Goal: Task Accomplishment & Management: Manage account settings

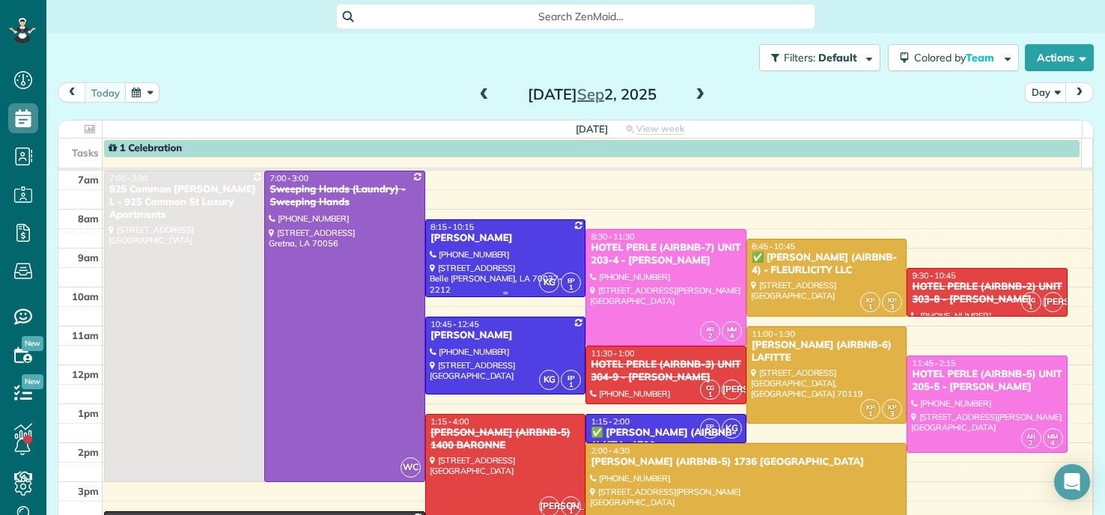
scroll to position [75, 0]
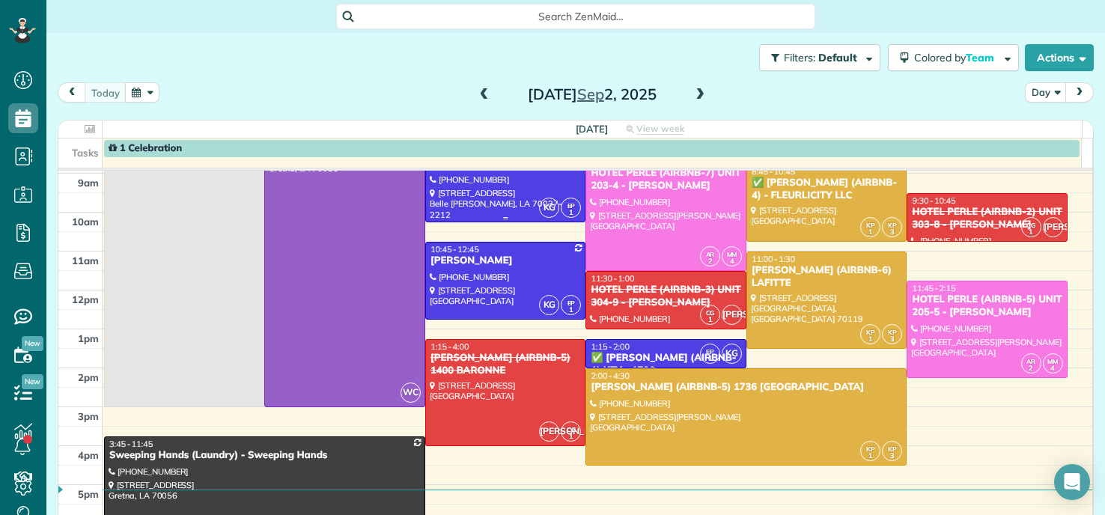
click at [479, 197] on div at bounding box center [506, 183] width 160 height 76
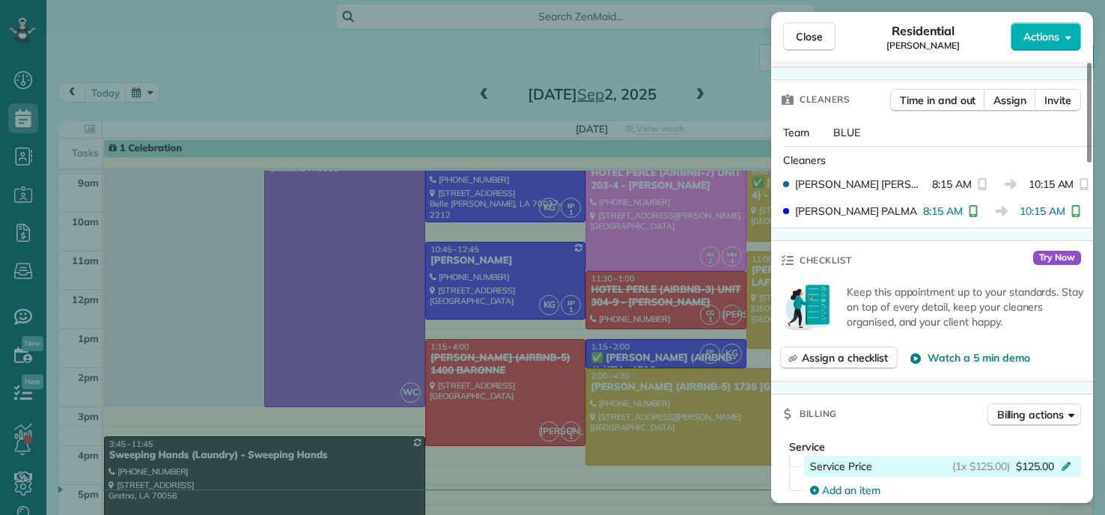
scroll to position [606, 0]
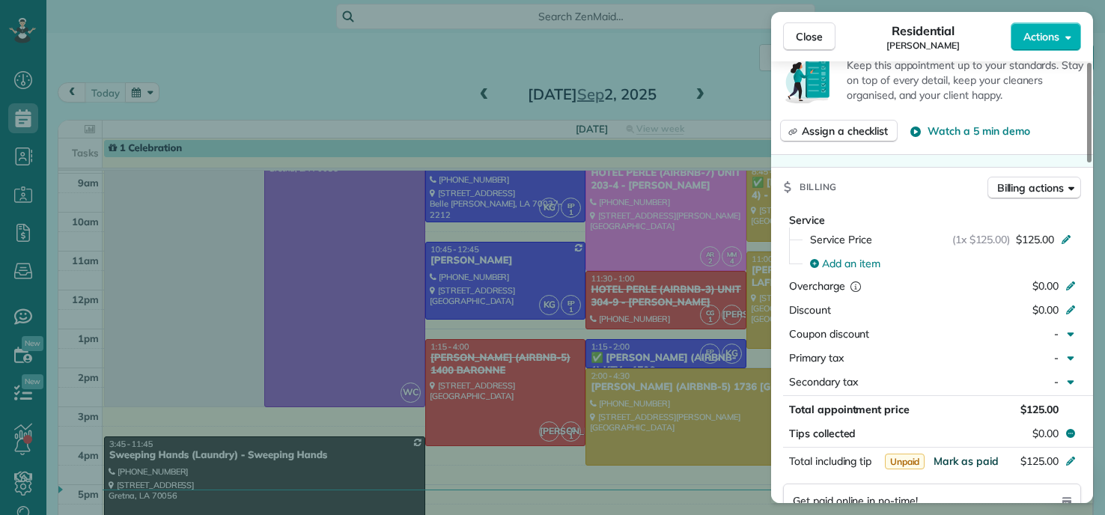
click at [962, 458] on span "Mark as paid" at bounding box center [966, 461] width 65 height 13
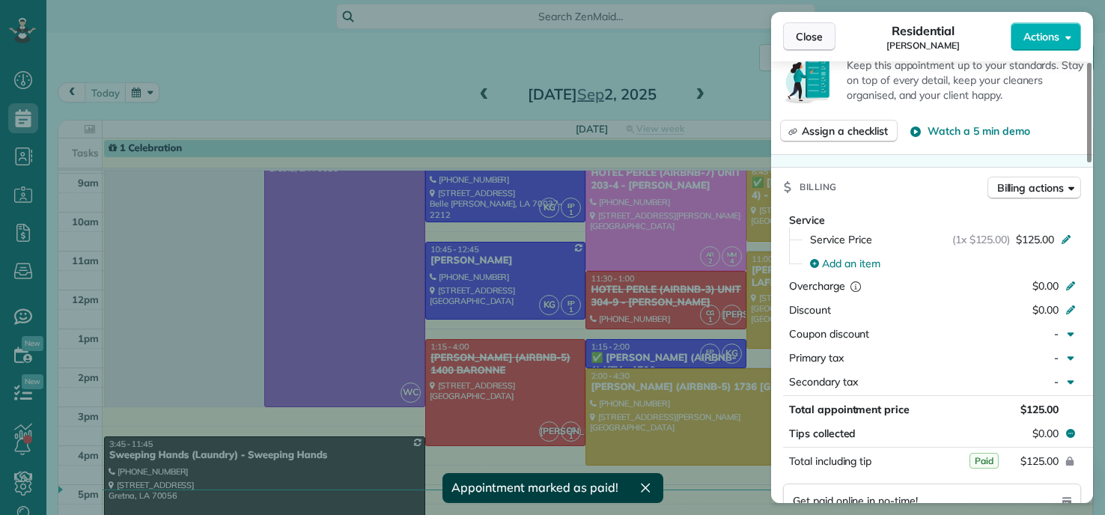
click at [801, 28] on button "Close" at bounding box center [809, 36] width 52 height 28
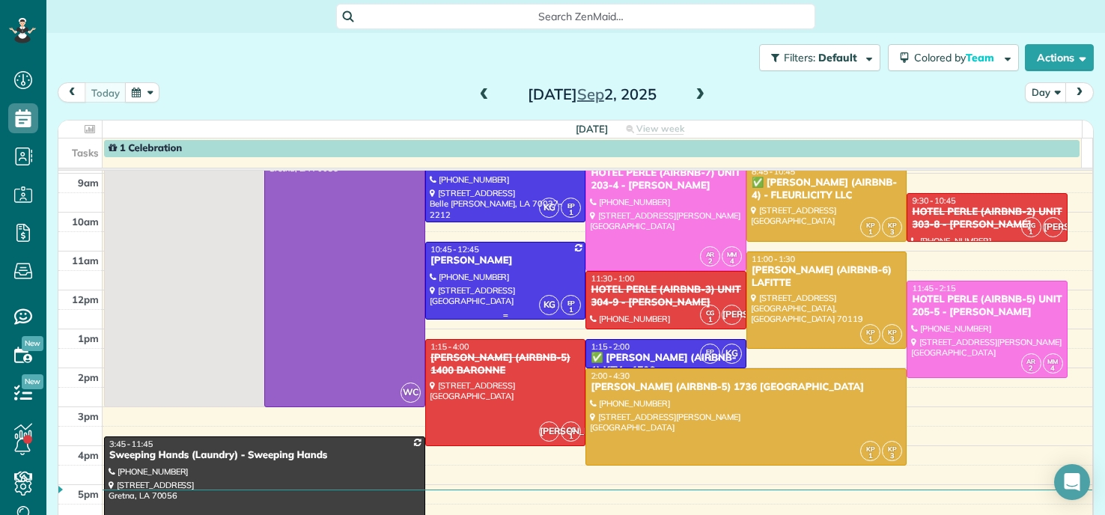
click at [451, 285] on div at bounding box center [506, 281] width 160 height 76
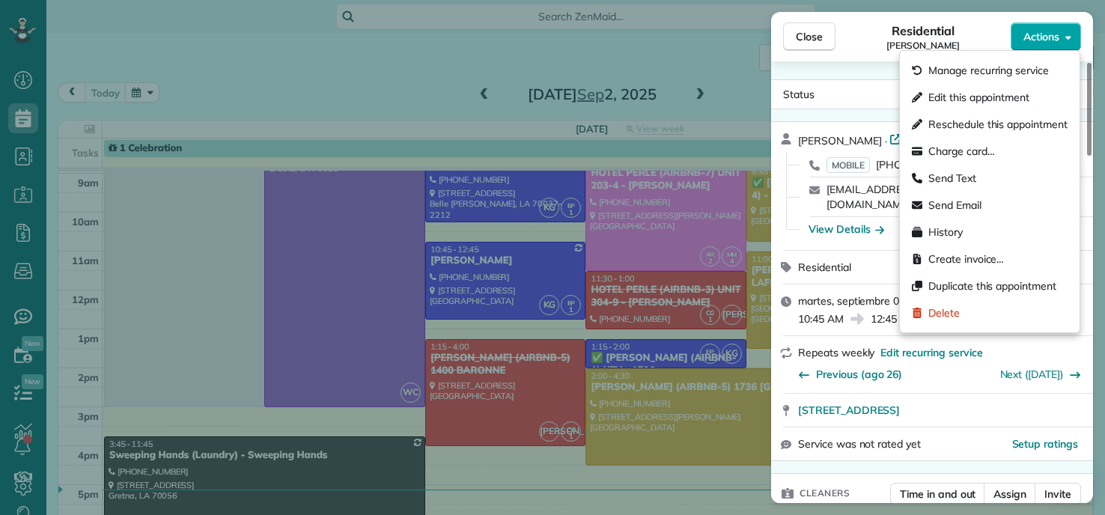
click at [1061, 39] on button "Actions" at bounding box center [1046, 36] width 70 height 28
click at [953, 151] on span "Charge card…" at bounding box center [962, 151] width 67 height 15
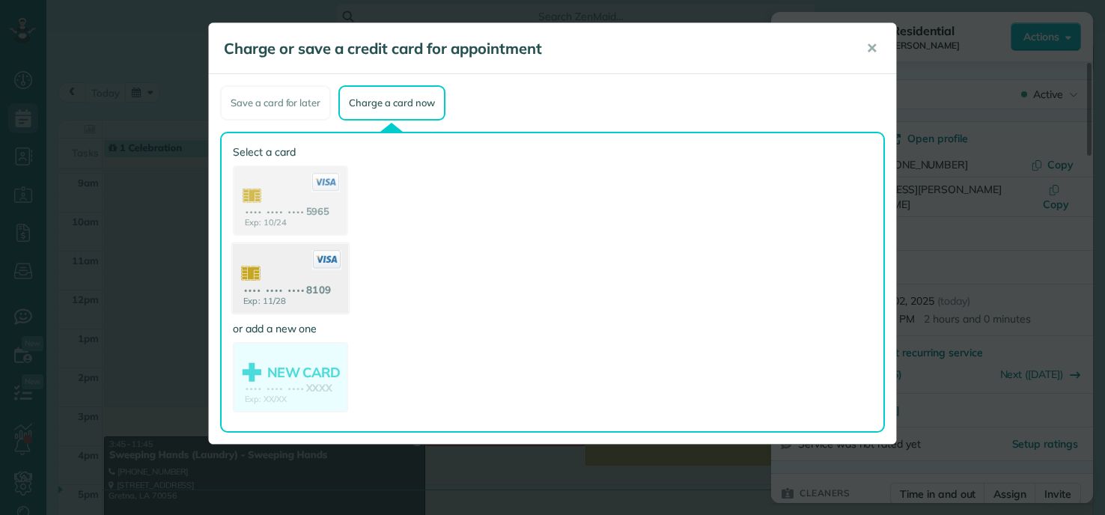
click at [321, 292] on use at bounding box center [290, 280] width 115 height 73
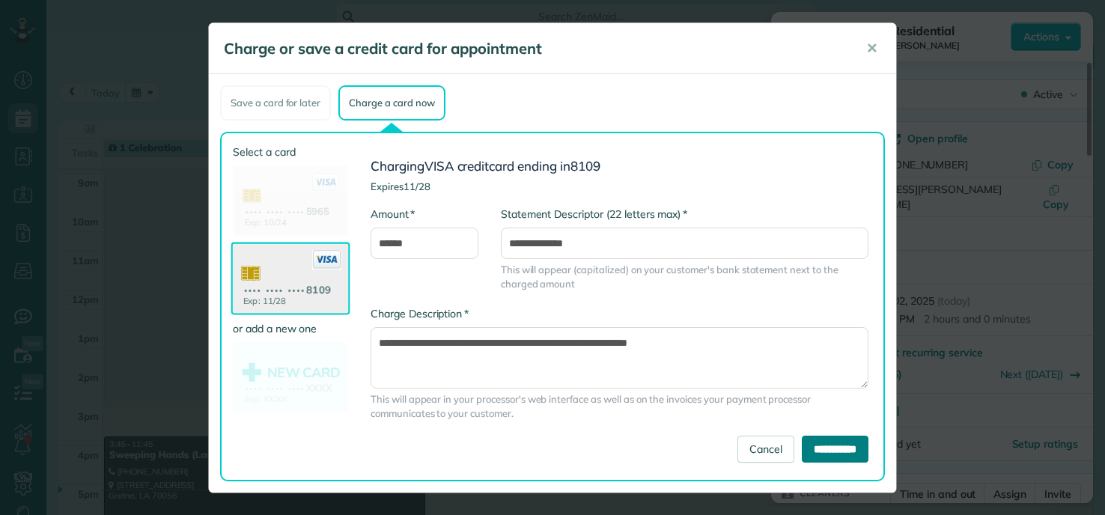
click at [831, 444] on input "**********" at bounding box center [835, 449] width 67 height 27
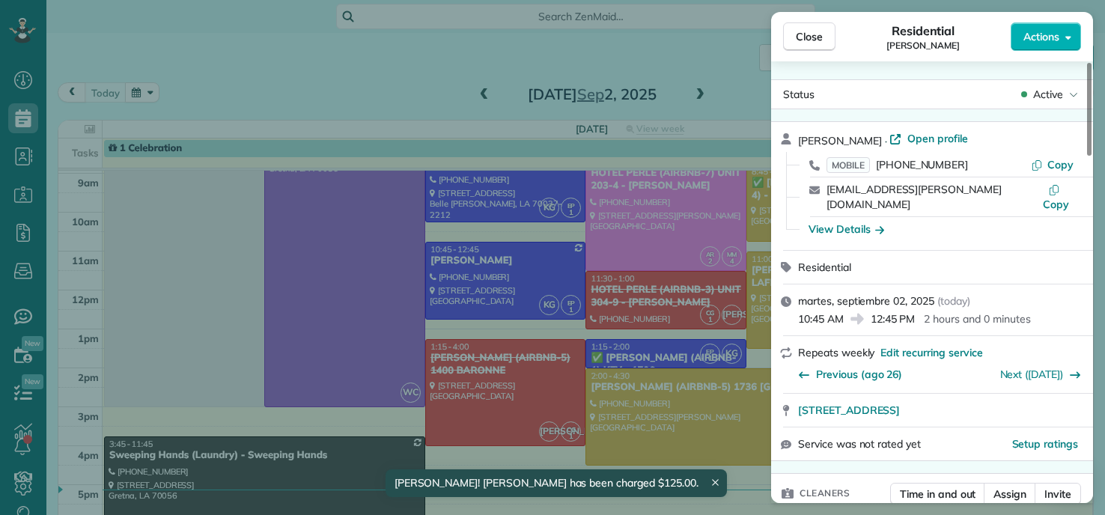
click at [306, 39] on div "Close Residential COURTENAY MILLER Actions Status Active COURTENAY MILLER · Ope…" at bounding box center [552, 257] width 1105 height 515
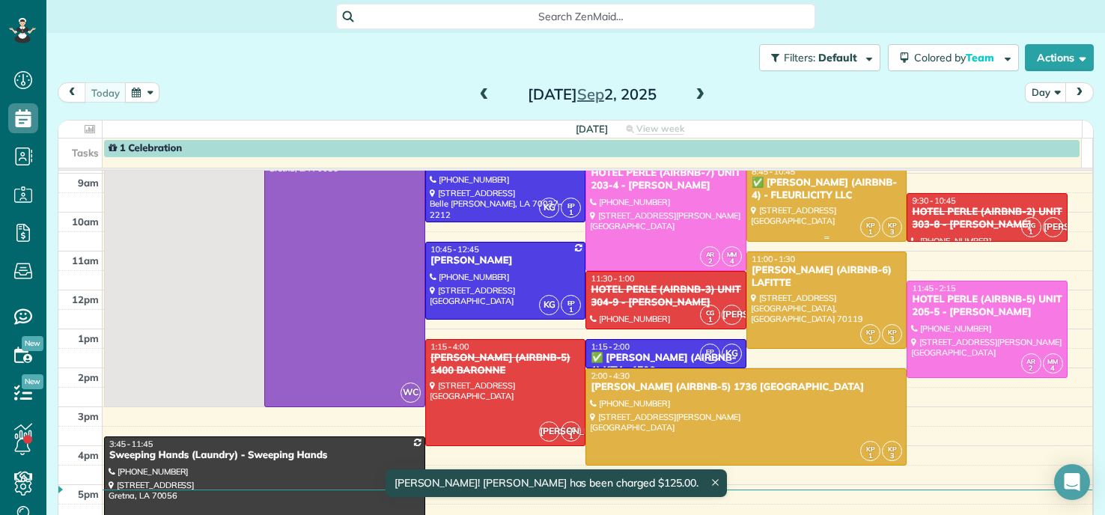
click at [802, 198] on div "✅ FRANKLIN MANOR (AIRBNB-4) - FLEURLICITY LLC" at bounding box center [827, 189] width 152 height 25
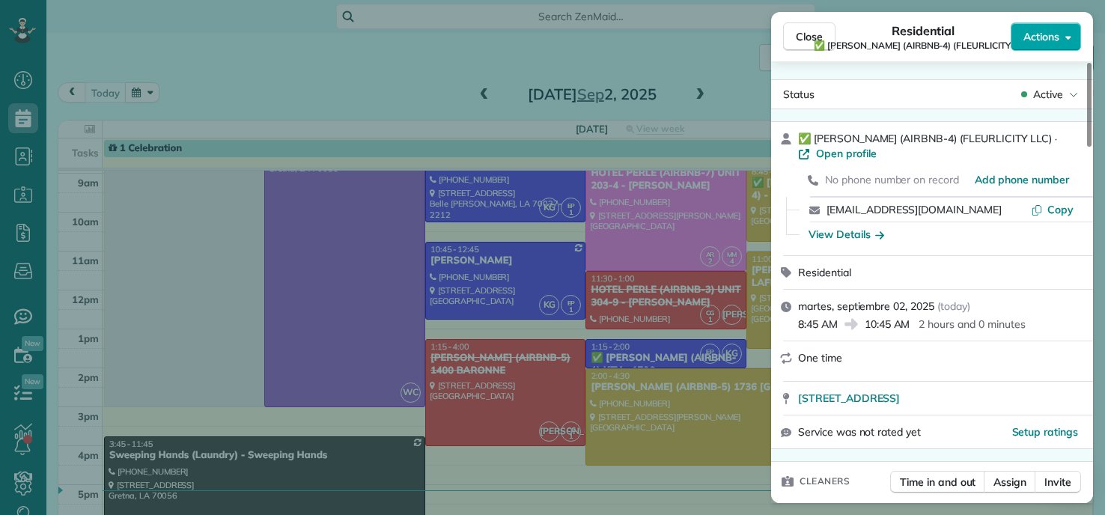
click at [1038, 40] on span "Actions" at bounding box center [1042, 36] width 36 height 15
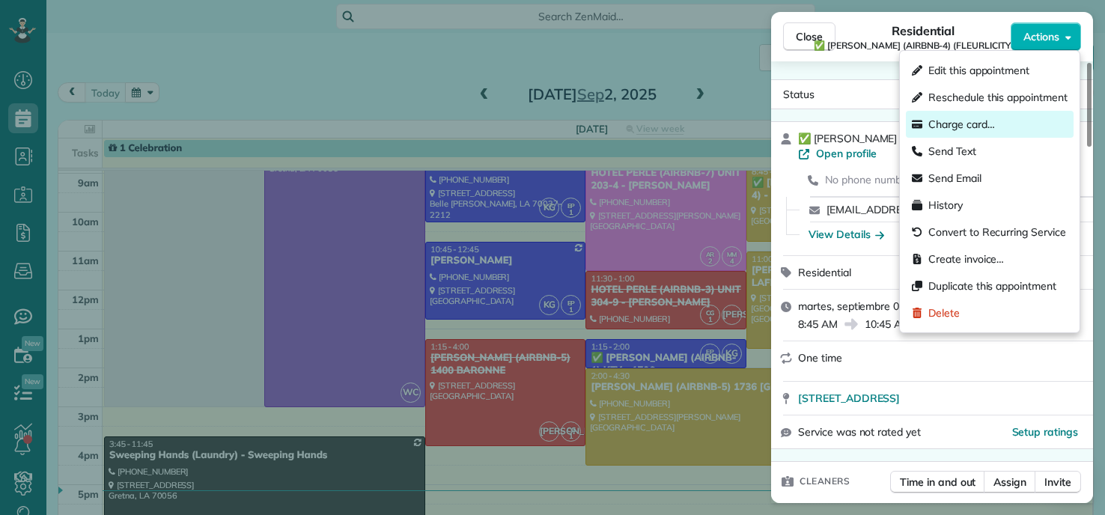
click at [955, 126] on span "Charge card…" at bounding box center [962, 124] width 67 height 15
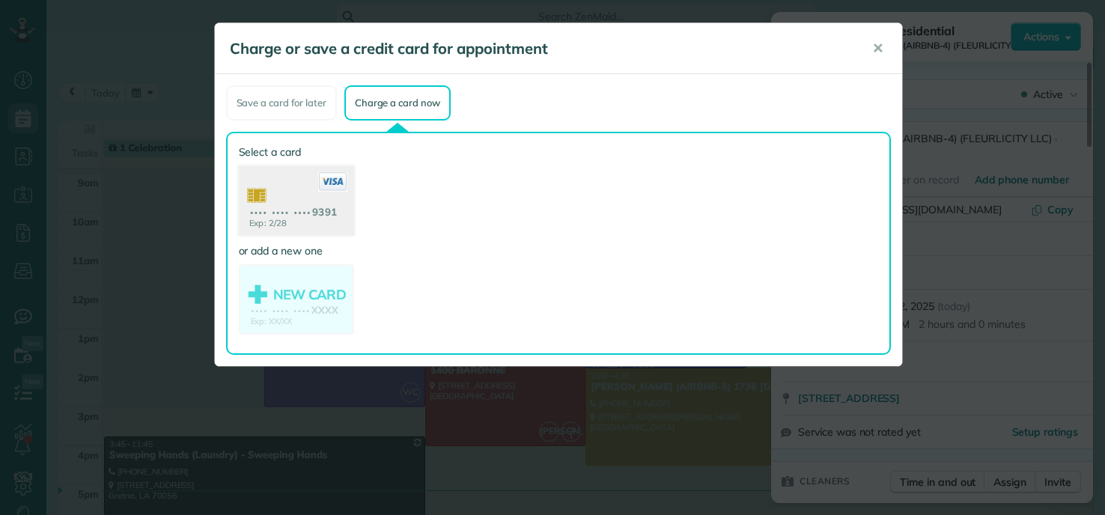
click at [261, 201] on use at bounding box center [295, 202] width 115 height 73
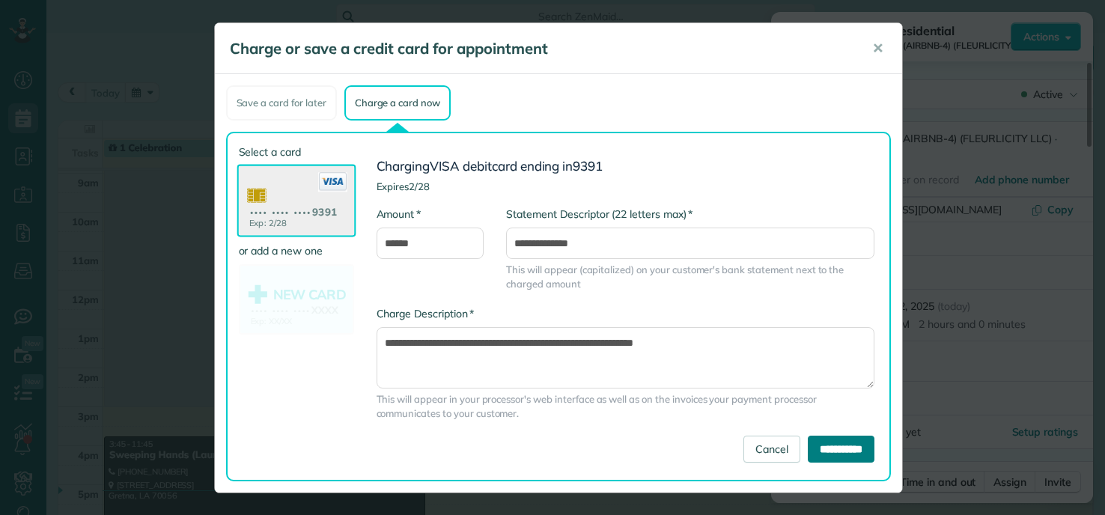
click at [828, 453] on input "**********" at bounding box center [841, 449] width 67 height 27
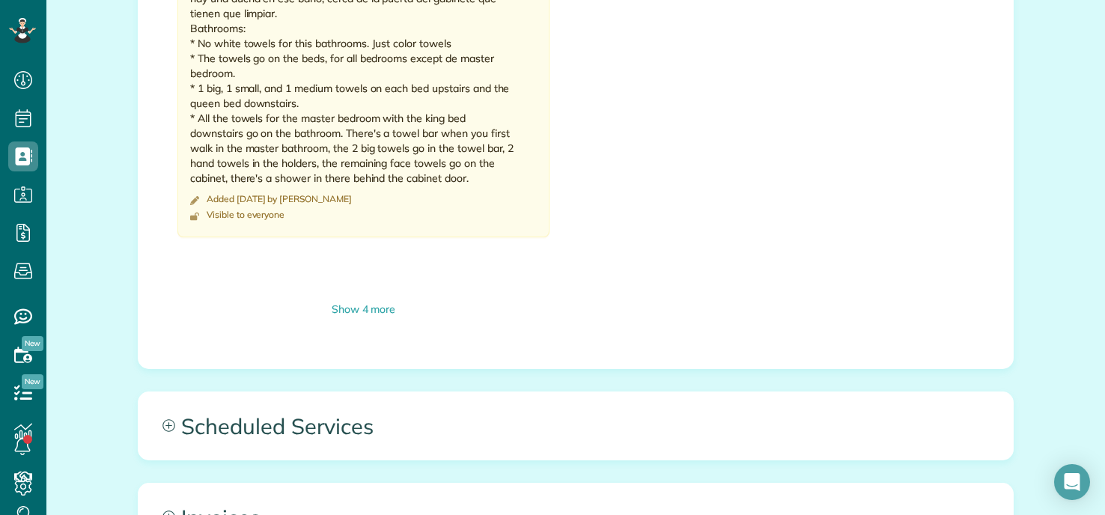
scroll to position [1611, 0]
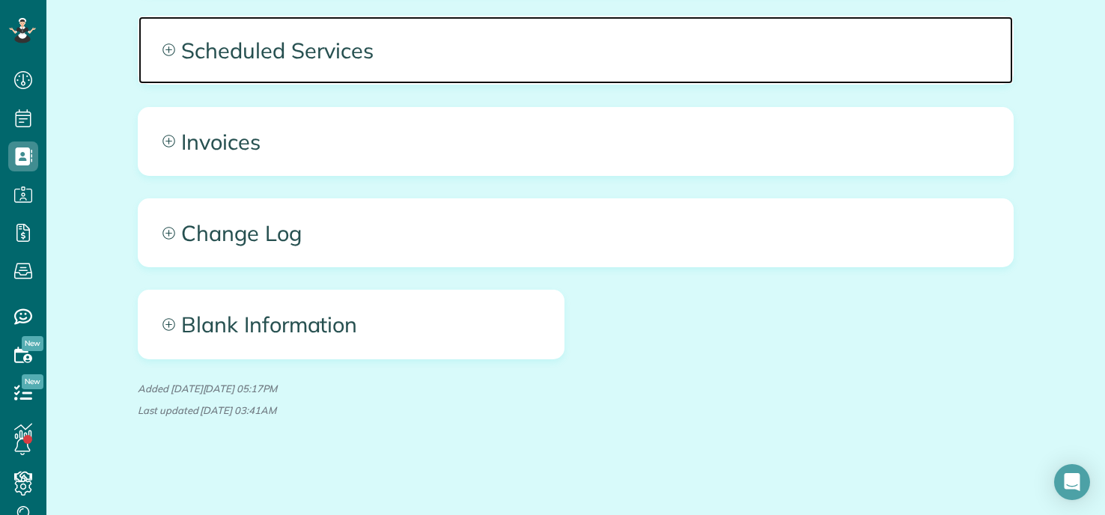
click at [355, 41] on span "Scheduled Services" at bounding box center [576, 49] width 875 height 67
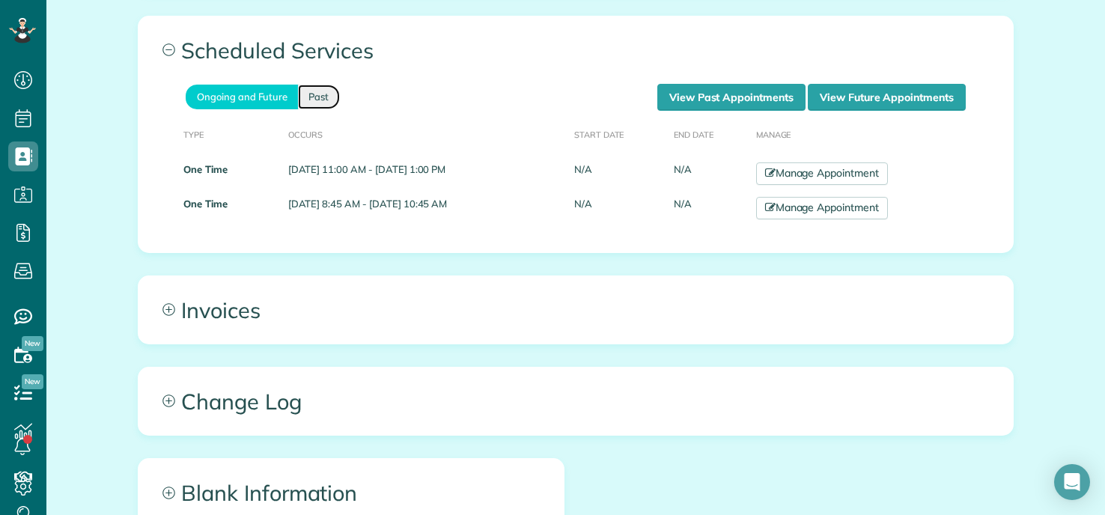
click at [312, 96] on link "Past" at bounding box center [319, 97] width 42 height 25
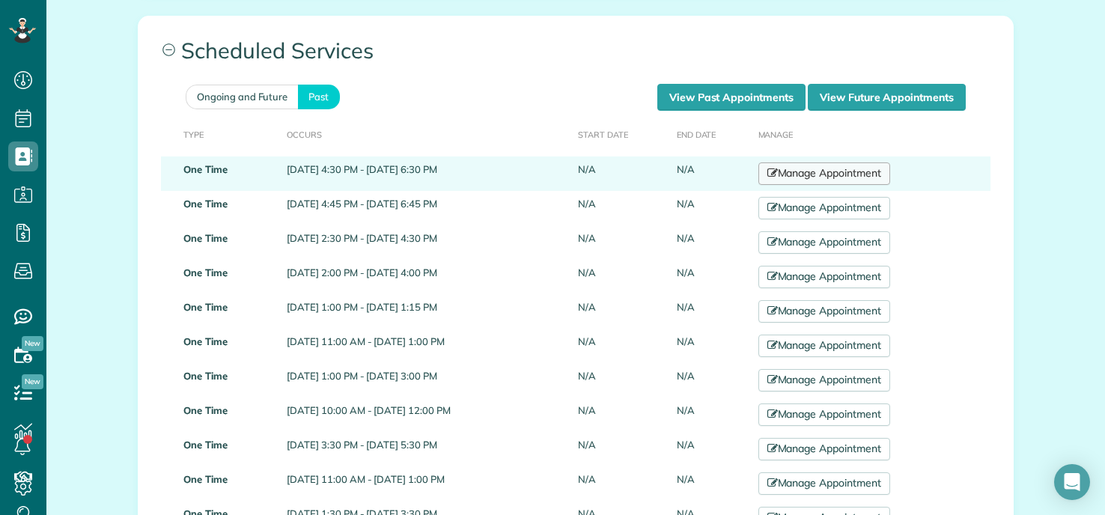
click at [839, 175] on link "Manage Appointment" at bounding box center [825, 174] width 132 height 22
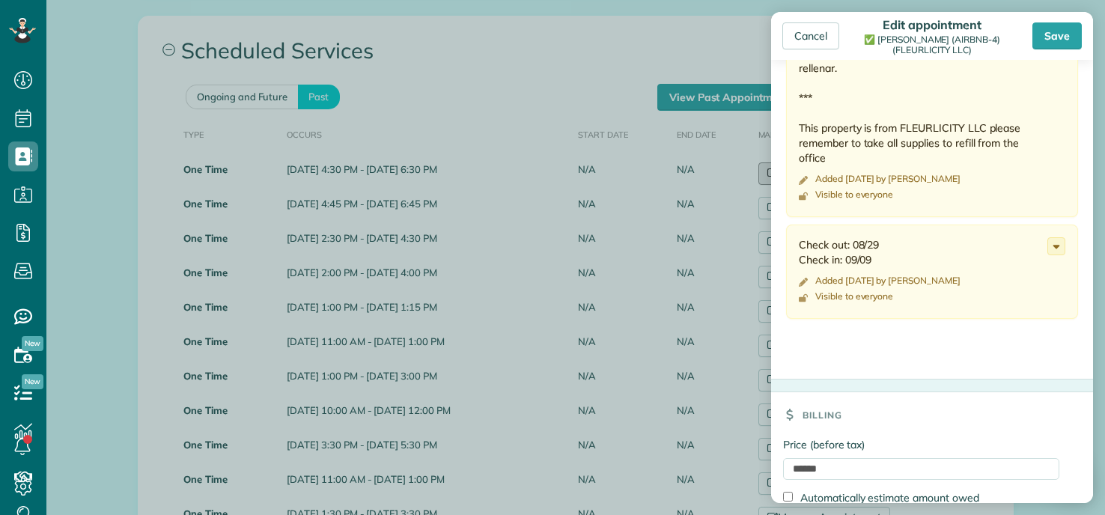
scroll to position [974, 0]
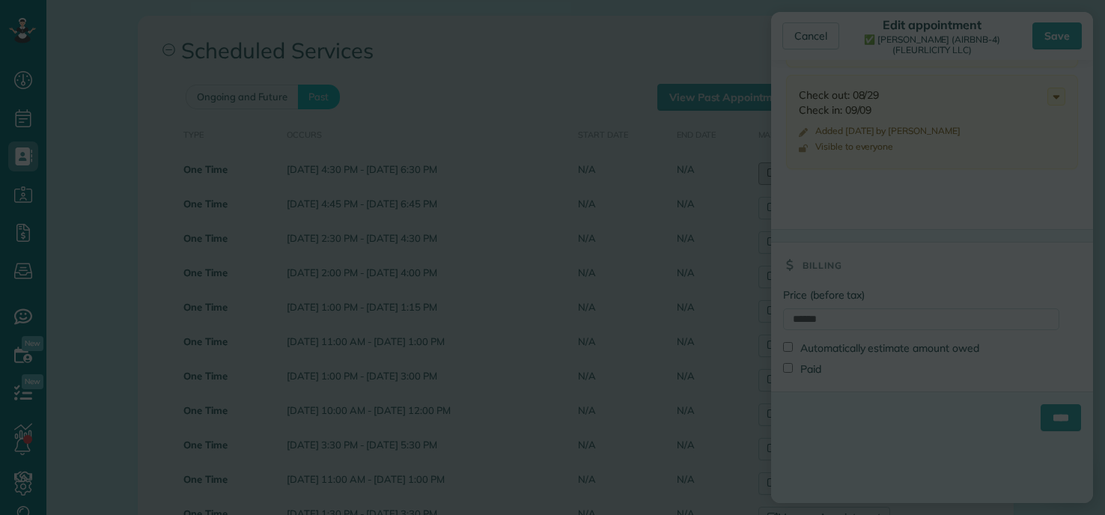
click at [429, 126] on body "Dashboard Scheduling Calendar View List View Dispatch View - Weekly scheduling …" at bounding box center [552, 257] width 1105 height 515
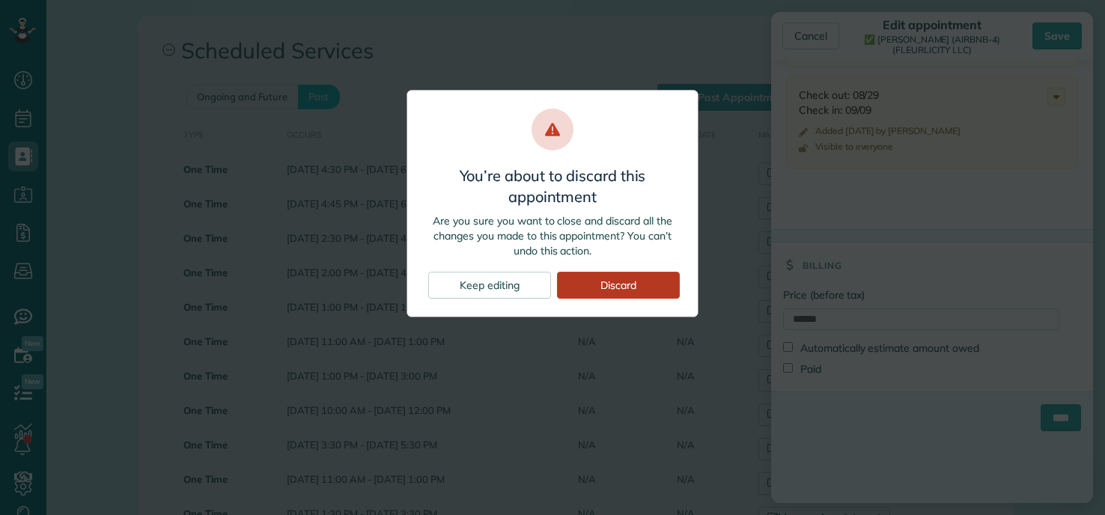
click at [611, 284] on div "Discard" at bounding box center [618, 285] width 123 height 27
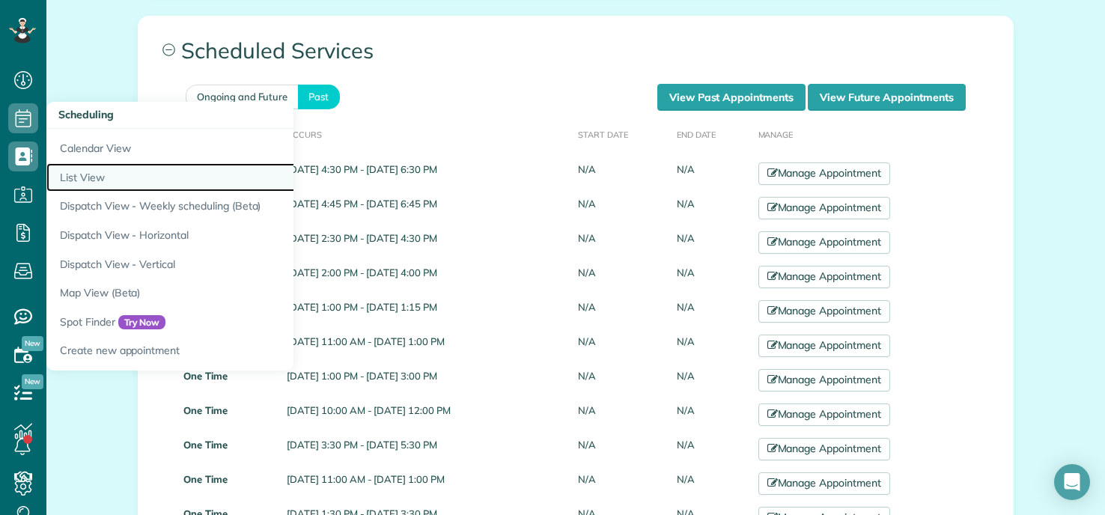
click at [118, 181] on link "List View" at bounding box center [233, 177] width 374 height 29
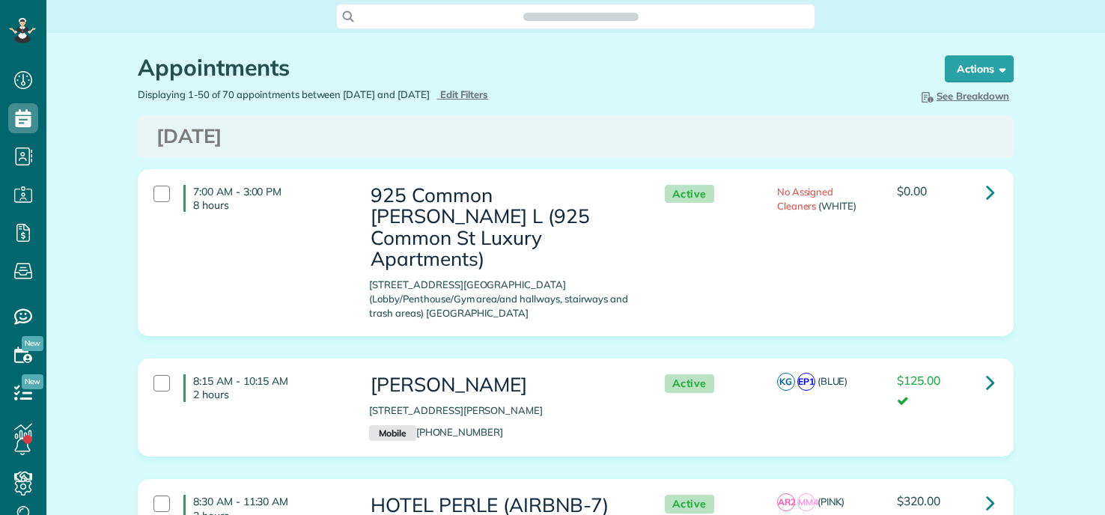
scroll to position [7, 7]
type input "**********"
click at [489, 95] on span "Edit Filters" at bounding box center [464, 94] width 49 height 12
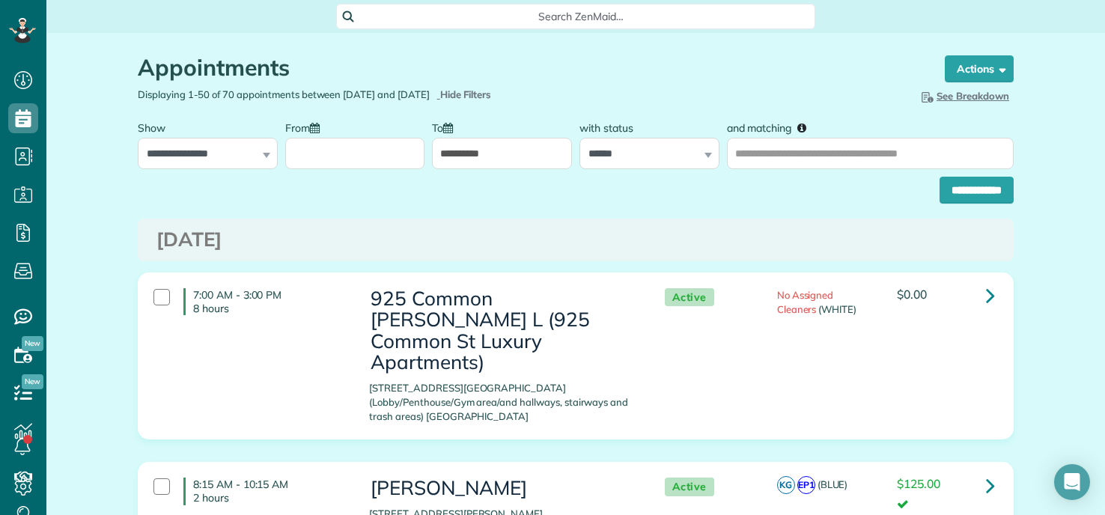
click at [307, 160] on input "From" at bounding box center [355, 153] width 140 height 31
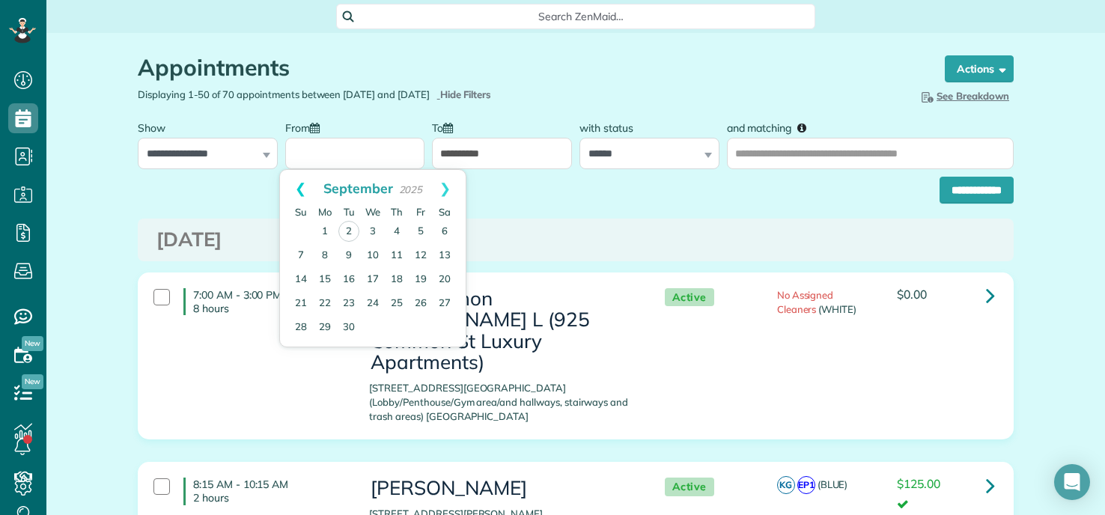
click at [294, 190] on link "Prev" at bounding box center [300, 188] width 41 height 37
click at [294, 189] on link "Prev" at bounding box center [300, 188] width 41 height 37
click at [304, 188] on link "Prev" at bounding box center [300, 188] width 41 height 37
click at [300, 188] on link "Prev" at bounding box center [300, 188] width 41 height 37
click at [383, 239] on td at bounding box center [373, 231] width 24 height 24
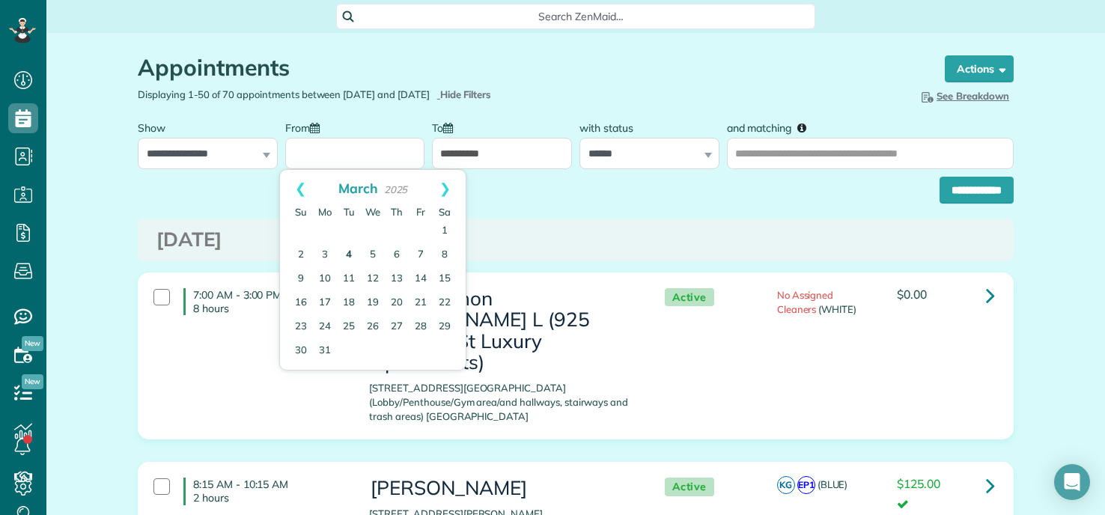
drag, startPoint x: 339, startPoint y: 238, endPoint x: 344, endPoint y: 252, distance: 14.5
click at [342, 242] on td at bounding box center [349, 231] width 24 height 24
click at [344, 252] on link "4" at bounding box center [349, 255] width 24 height 24
type input "**********"
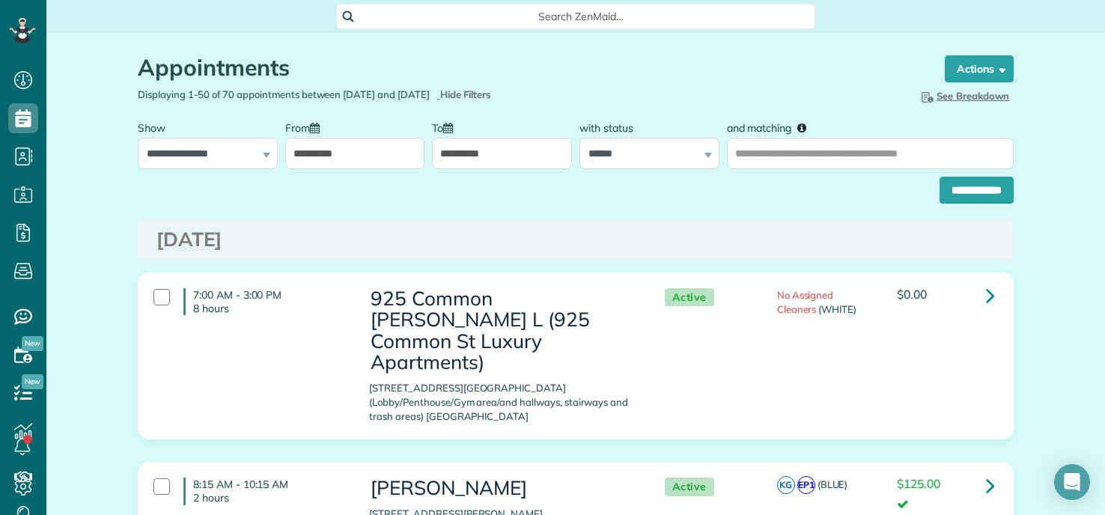
click at [344, 253] on div "Tuesday Sep 02, 2025" at bounding box center [576, 240] width 876 height 43
click at [237, 146] on select "**********" at bounding box center [208, 153] width 140 height 31
select select "**********"
click at [138, 138] on select "**********" at bounding box center [208, 153] width 140 height 31
click at [543, 148] on input "**********" at bounding box center [502, 153] width 140 height 31
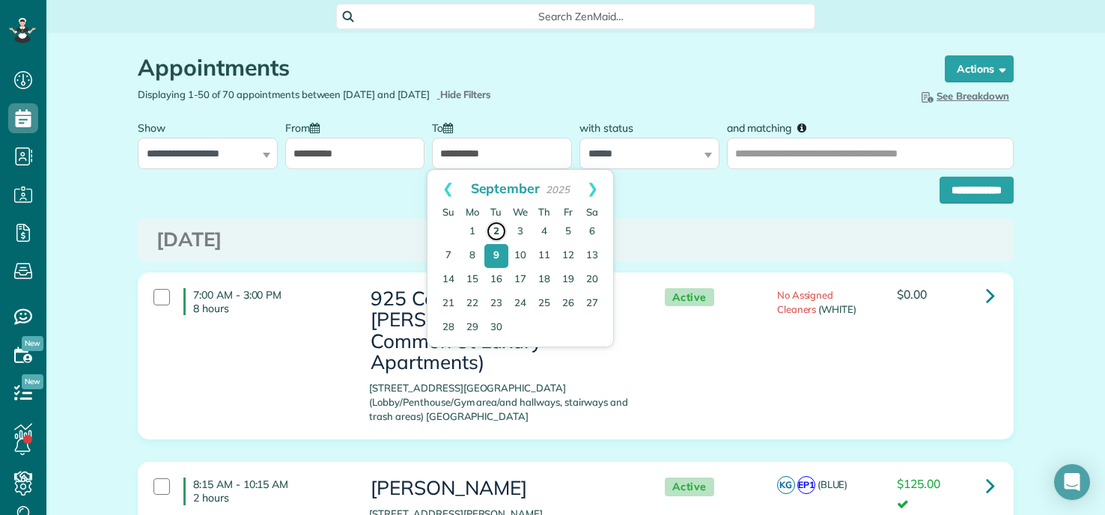
click at [492, 227] on link "2" at bounding box center [496, 231] width 21 height 21
type input "**********"
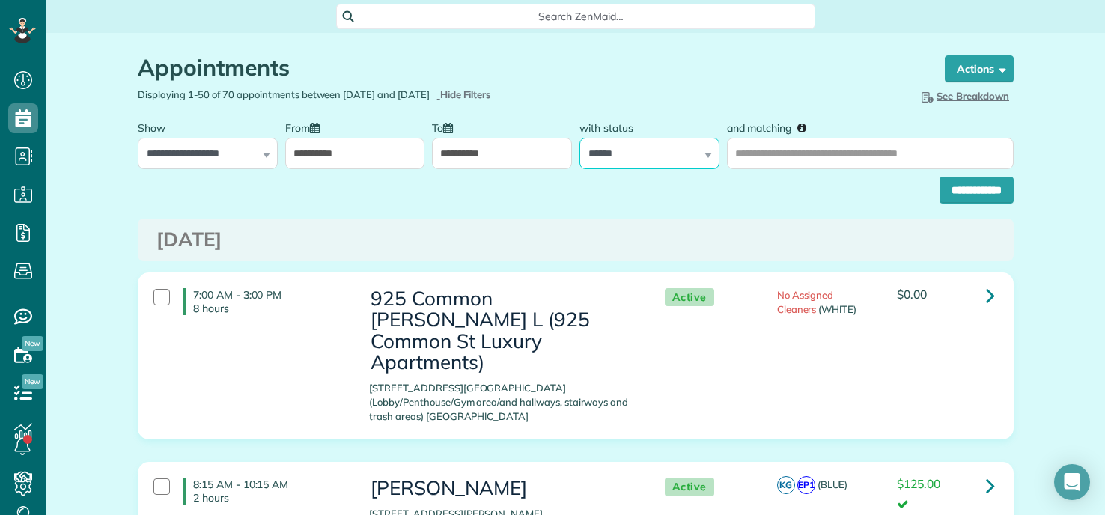
drag, startPoint x: 581, startPoint y: 160, endPoint x: 589, endPoint y: 158, distance: 8.5
click at [582, 160] on select "**********" at bounding box center [650, 153] width 140 height 31
select select
click at [580, 138] on select "**********" at bounding box center [650, 153] width 140 height 31
drag, startPoint x: 832, startPoint y: 149, endPoint x: 824, endPoint y: 147, distance: 8.5
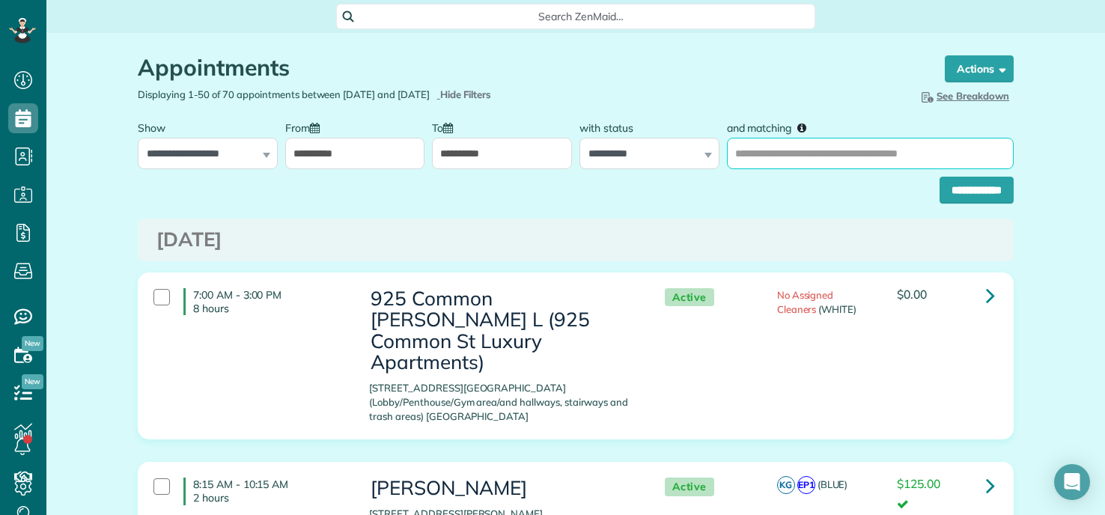
click at [832, 148] on input "and matching" at bounding box center [870, 153] width 287 height 31
type input "********"
click at [940, 177] on input "**********" at bounding box center [977, 190] width 74 height 27
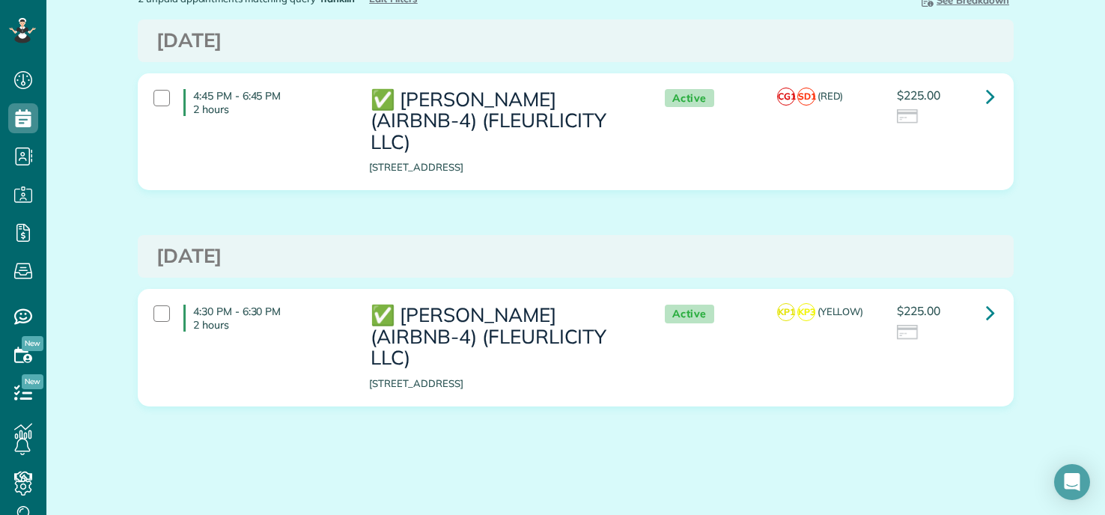
scroll to position [100, 0]
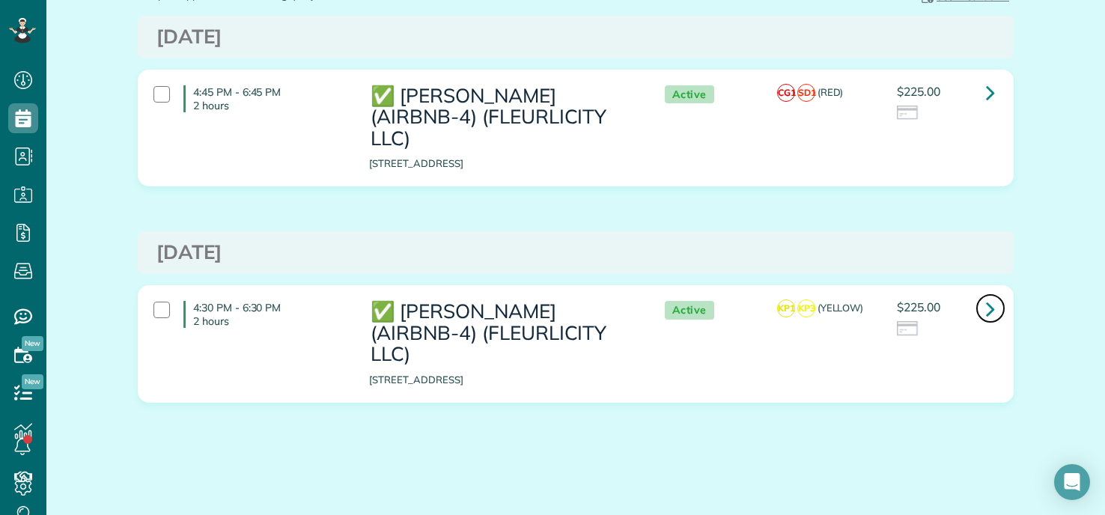
click at [986, 311] on icon at bounding box center [990, 309] width 9 height 26
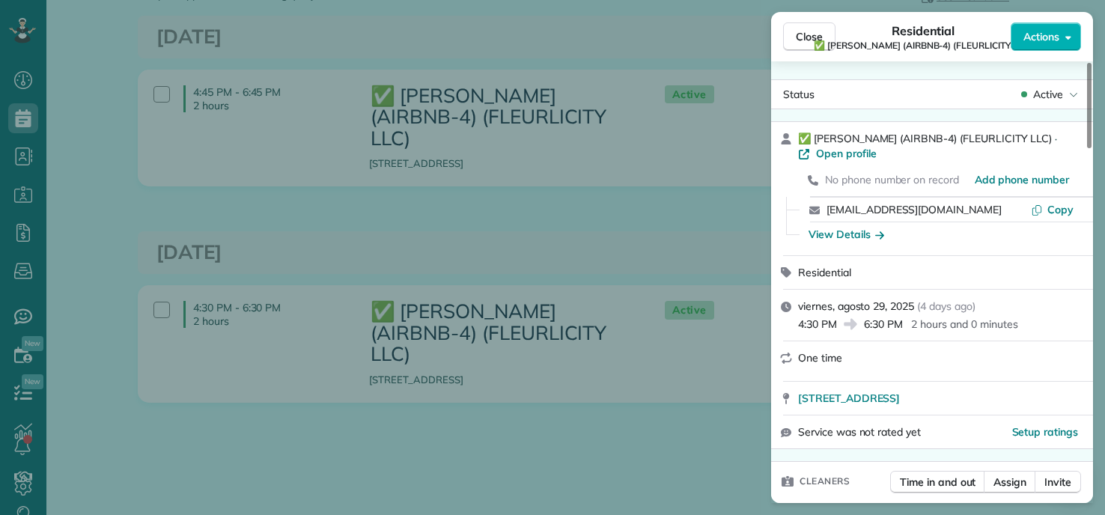
click at [512, 195] on div "Close Residential ✅ FRANKLIN MANOR (AIRBNB-4) (FLEURLICITY LLC) Actions Status …" at bounding box center [552, 257] width 1105 height 515
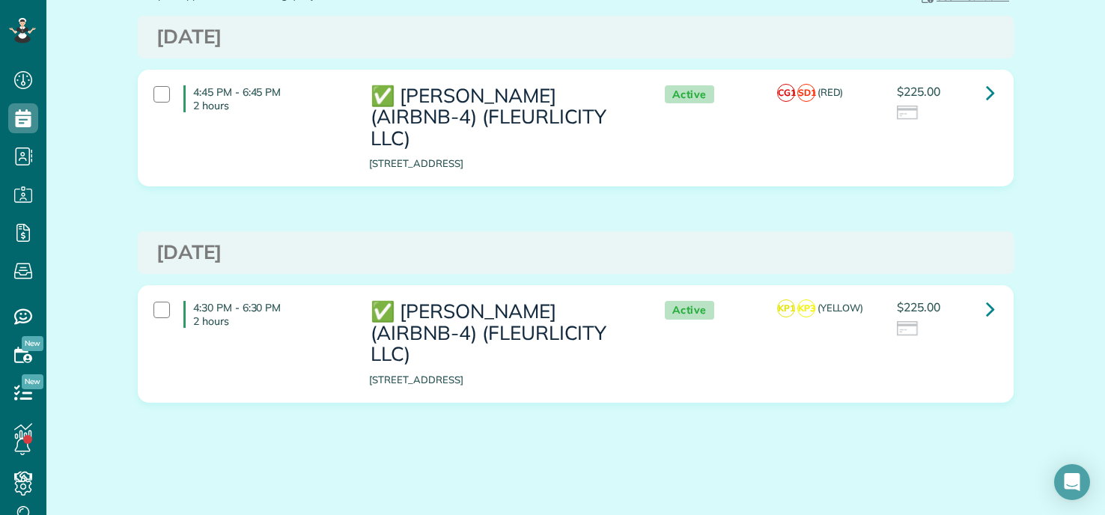
scroll to position [25, 0]
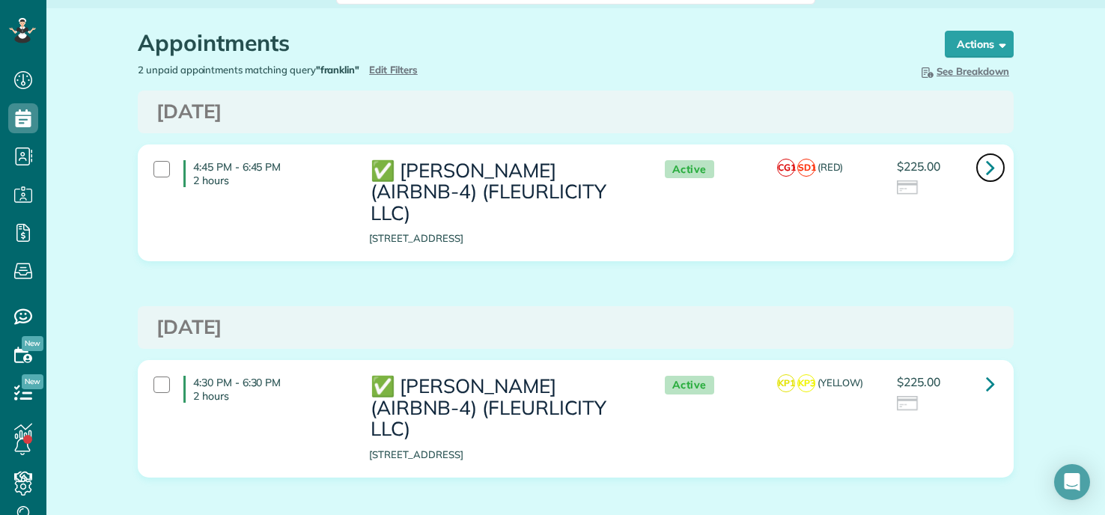
click at [986, 167] on icon at bounding box center [990, 167] width 9 height 26
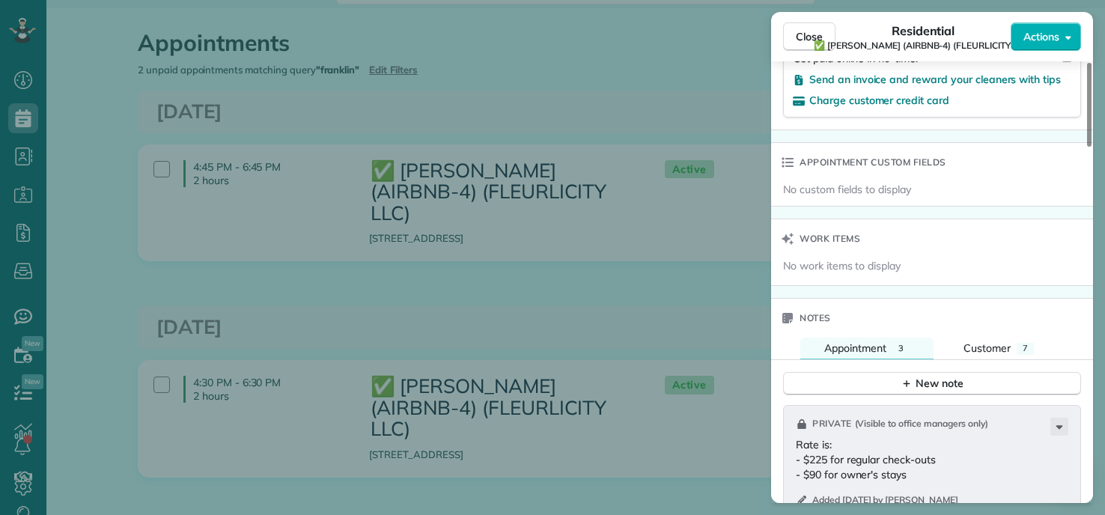
scroll to position [1278, 0]
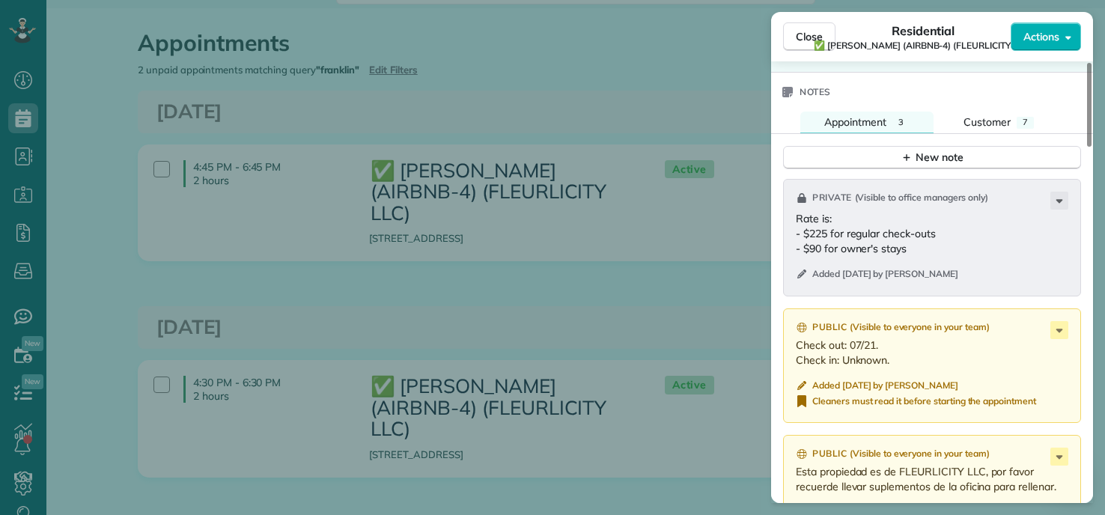
click at [645, 277] on div "Close Residential ✅ FRANKLIN MANOR (AIRBNB-4) (FLEURLICITY LLC) Actions Status …" at bounding box center [552, 257] width 1105 height 515
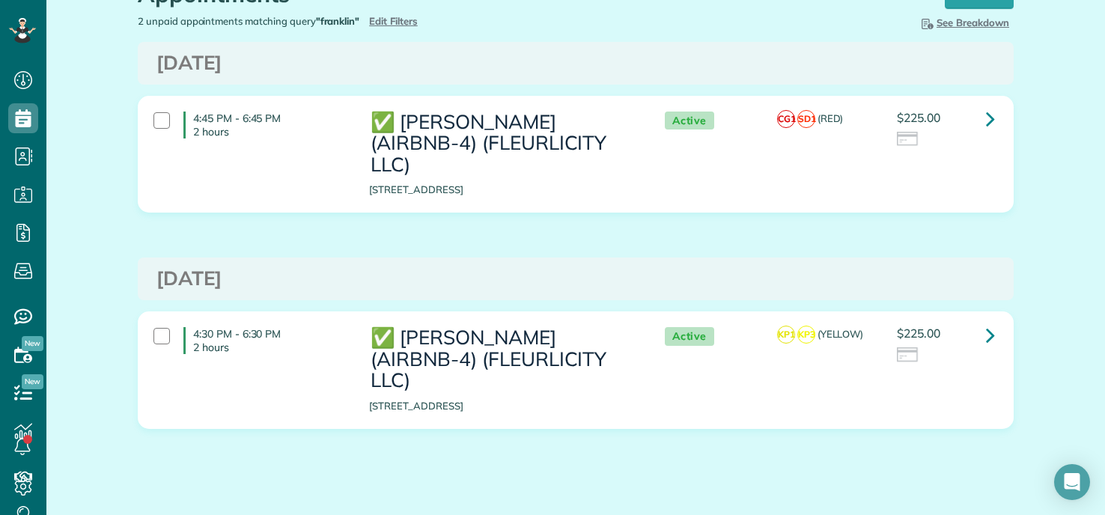
scroll to position [100, 0]
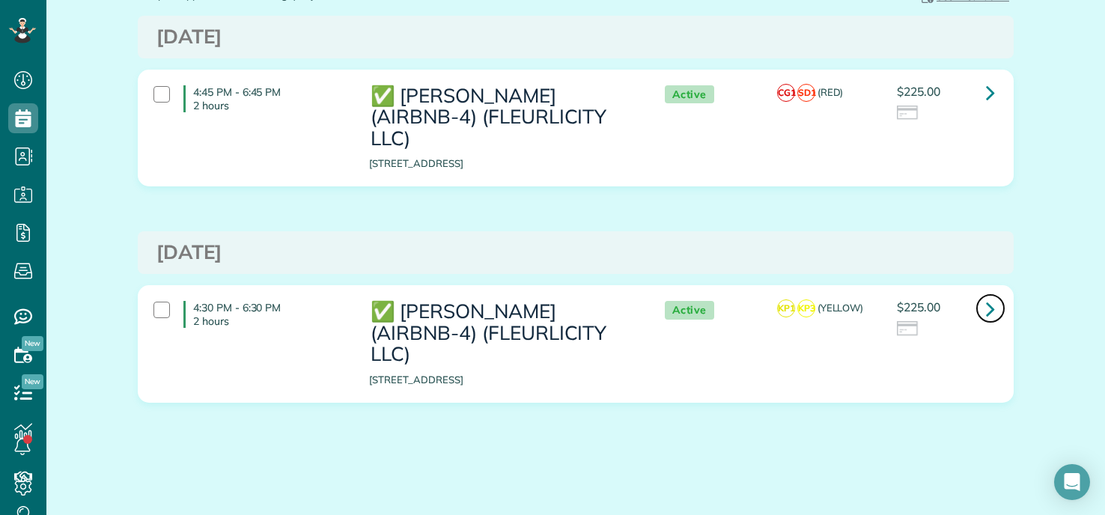
click at [986, 308] on icon at bounding box center [990, 309] width 9 height 26
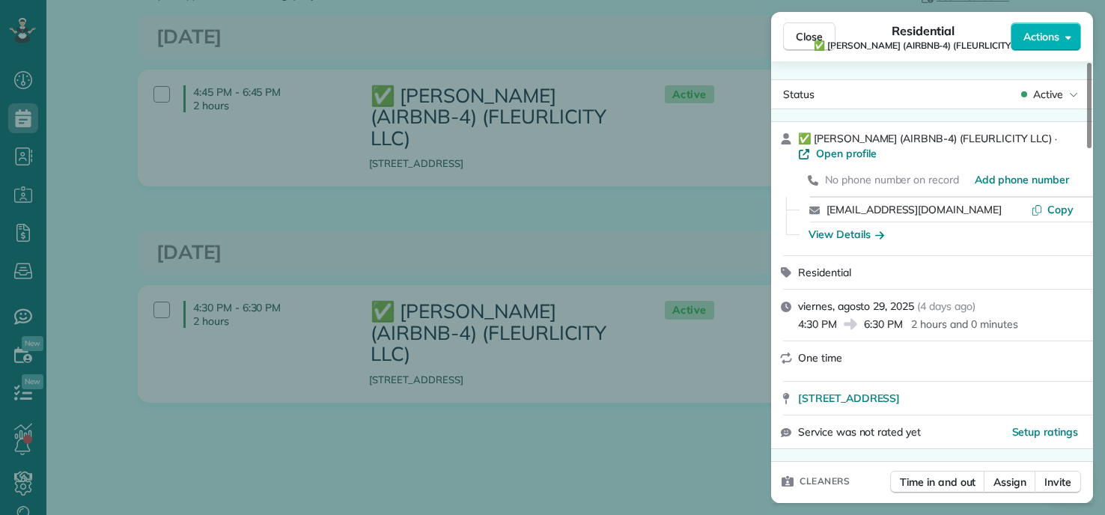
click at [573, 222] on div "Close Residential ✅ FRANKLIN MANOR (AIRBNB-4) (FLEURLICITY LLC) Actions Status …" at bounding box center [552, 257] width 1105 height 515
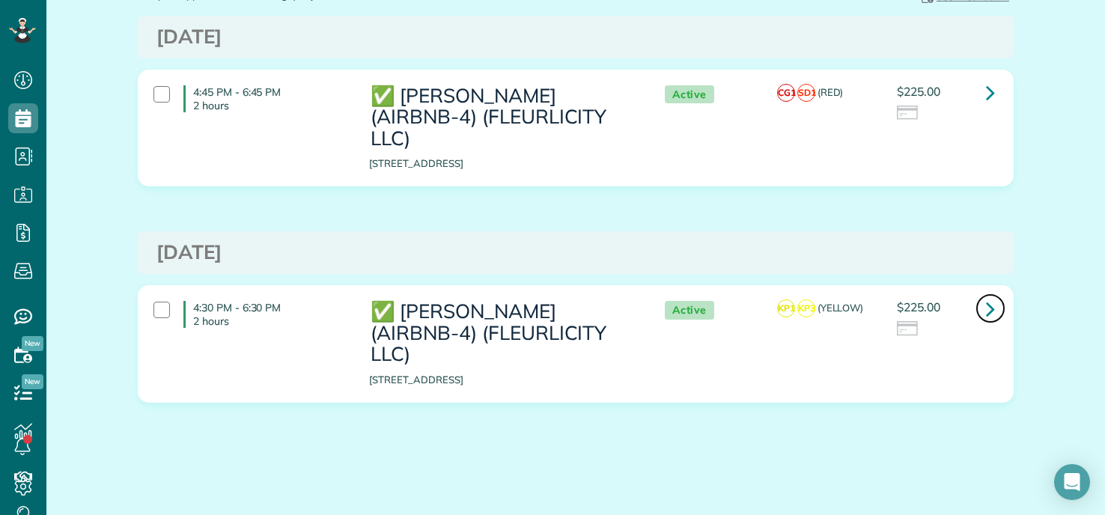
click at [988, 310] on icon at bounding box center [990, 309] width 9 height 26
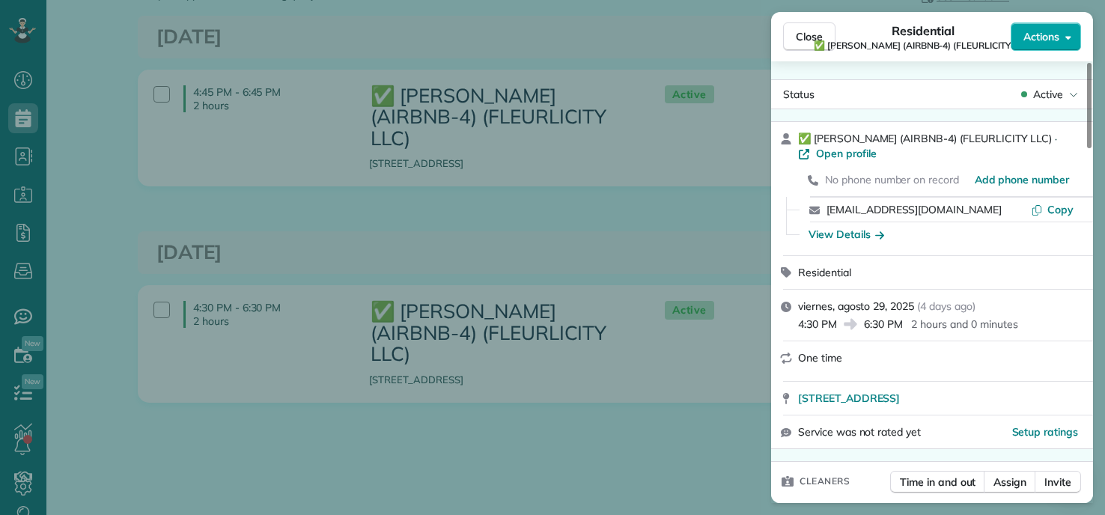
click at [1052, 40] on span "Actions" at bounding box center [1042, 36] width 36 height 15
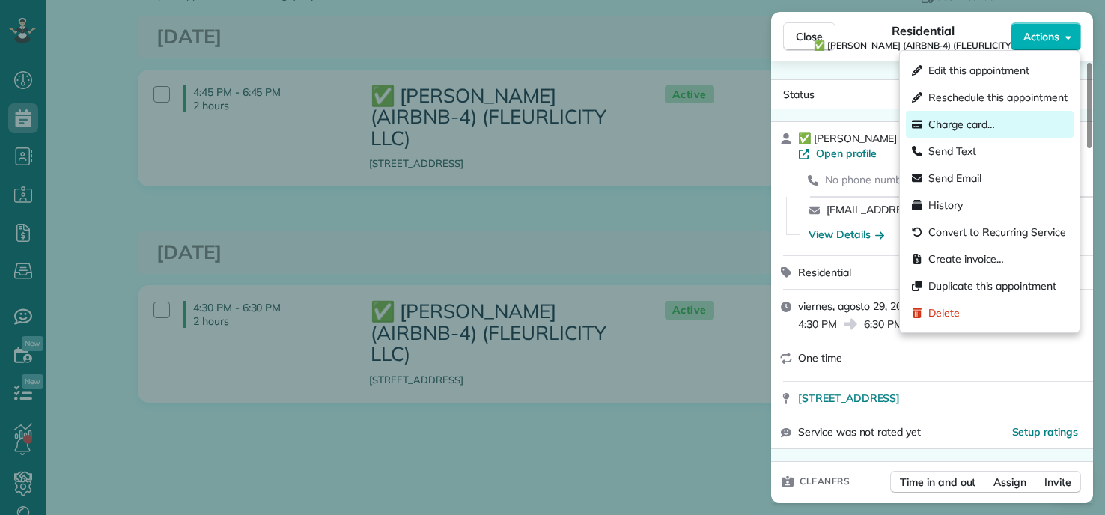
click at [968, 121] on span "Charge card…" at bounding box center [962, 124] width 67 height 15
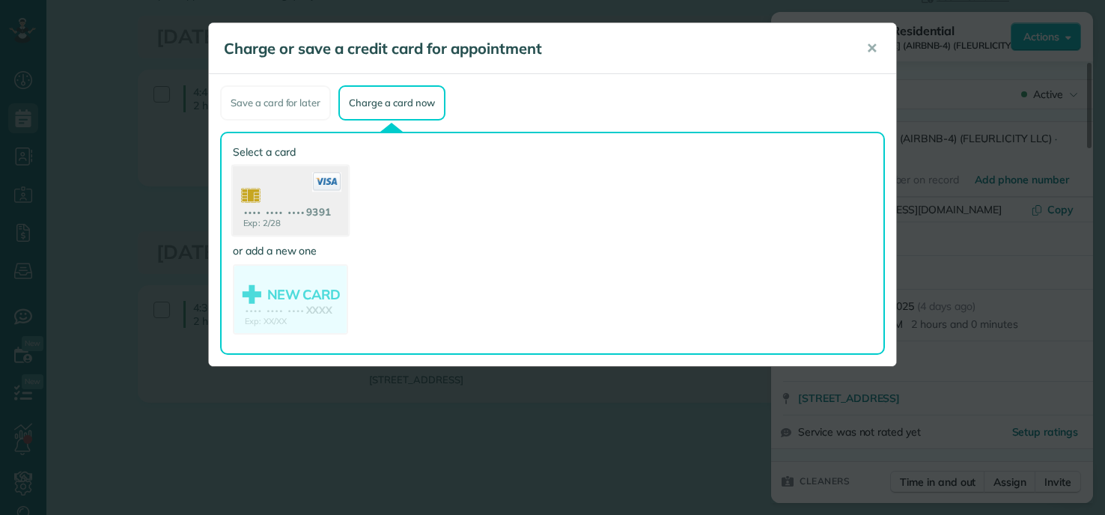
click at [284, 197] on use at bounding box center [290, 202] width 115 height 73
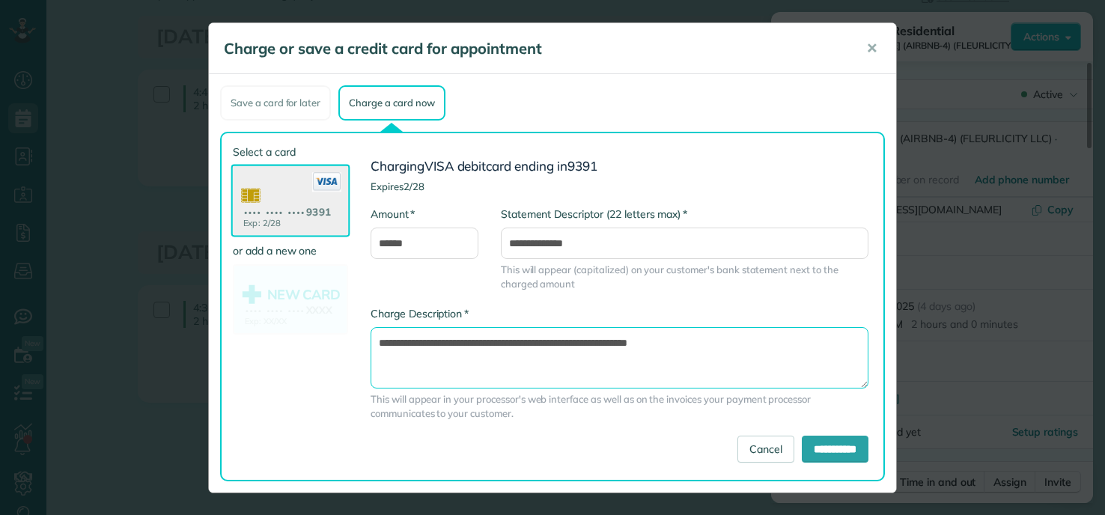
click at [565, 341] on textarea "**********" at bounding box center [620, 357] width 498 height 61
click at [579, 343] on textarea "**********" at bounding box center [620, 357] width 498 height 61
type textarea "**********"
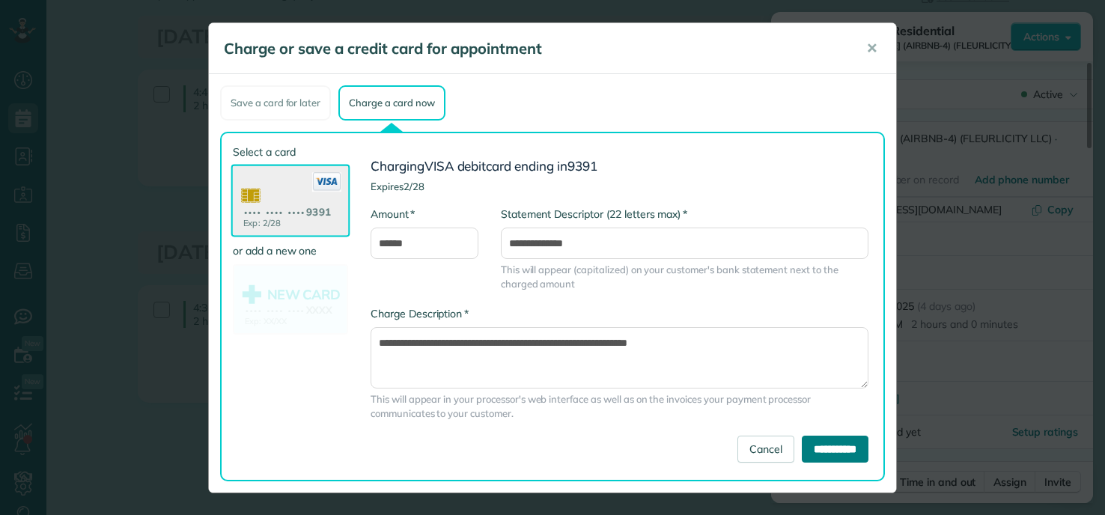
click at [838, 450] on input "**********" at bounding box center [835, 449] width 67 height 27
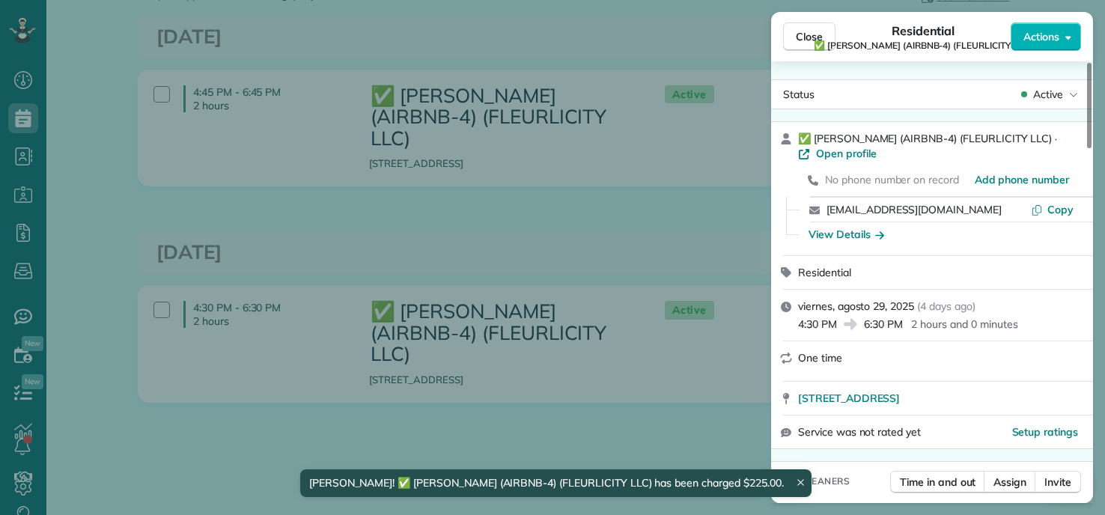
click at [622, 217] on div "Close Residential ✅ FRANKLIN MANOR (AIRBNB-4) (FLEURLICITY LLC) Actions Status …" at bounding box center [552, 257] width 1105 height 515
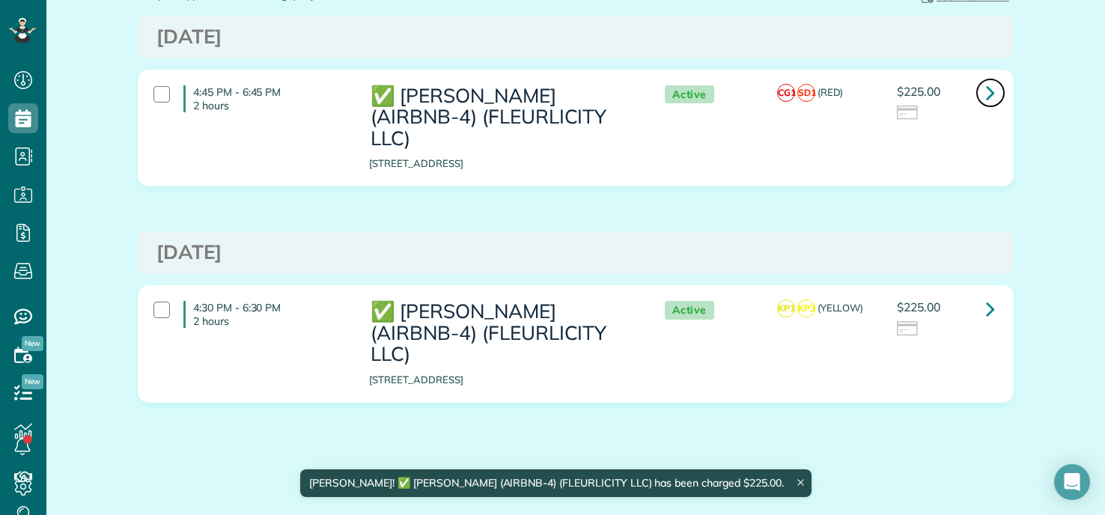
click at [986, 92] on icon at bounding box center [990, 92] width 9 height 26
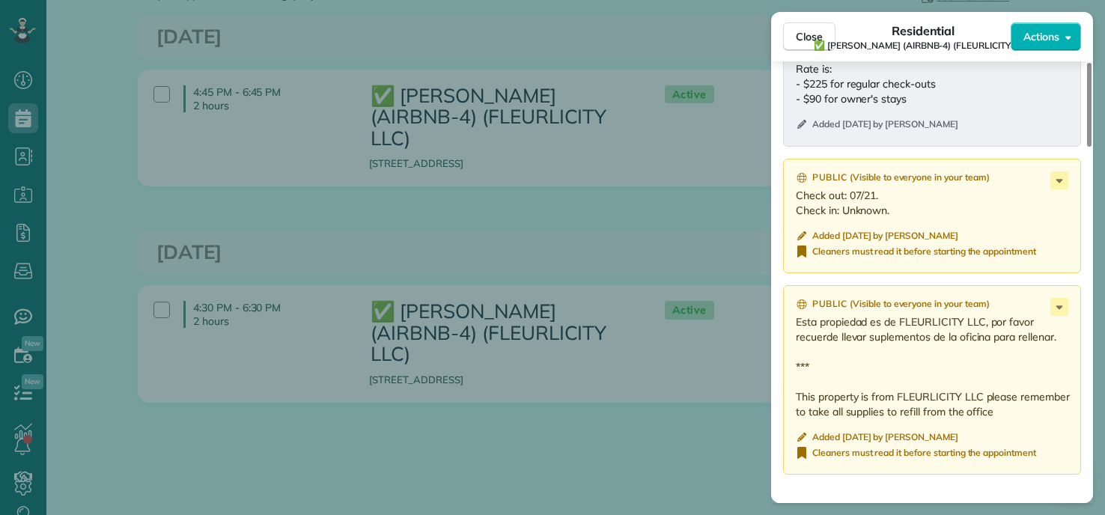
scroll to position [1353, 0]
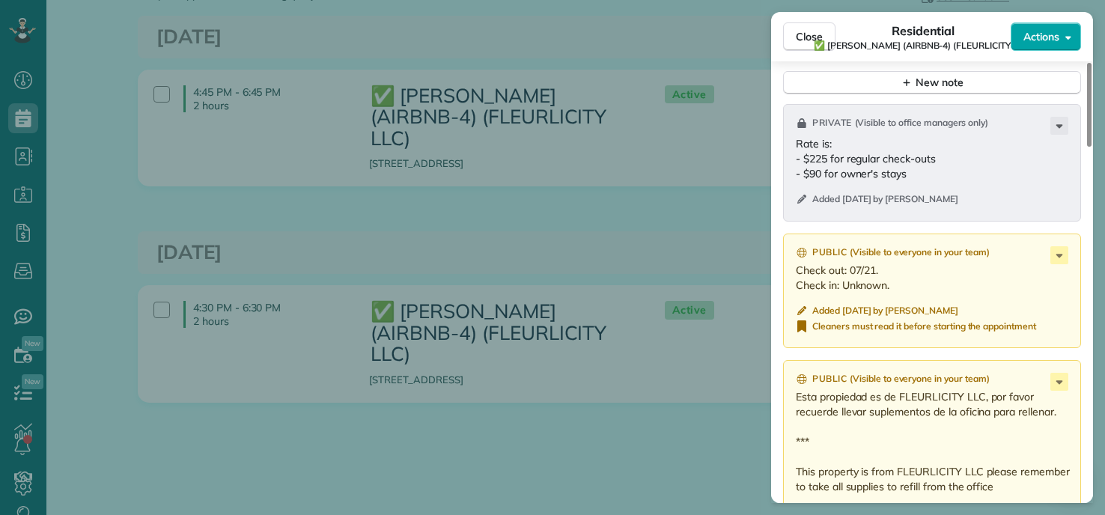
click at [1060, 44] on button "Actions" at bounding box center [1046, 36] width 70 height 28
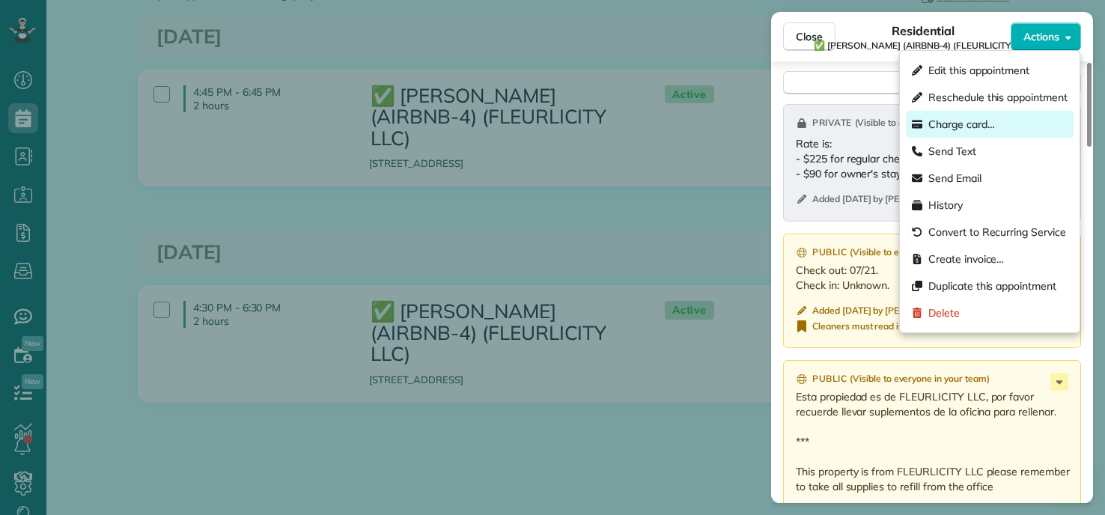
click at [975, 118] on span "Charge card…" at bounding box center [962, 124] width 67 height 15
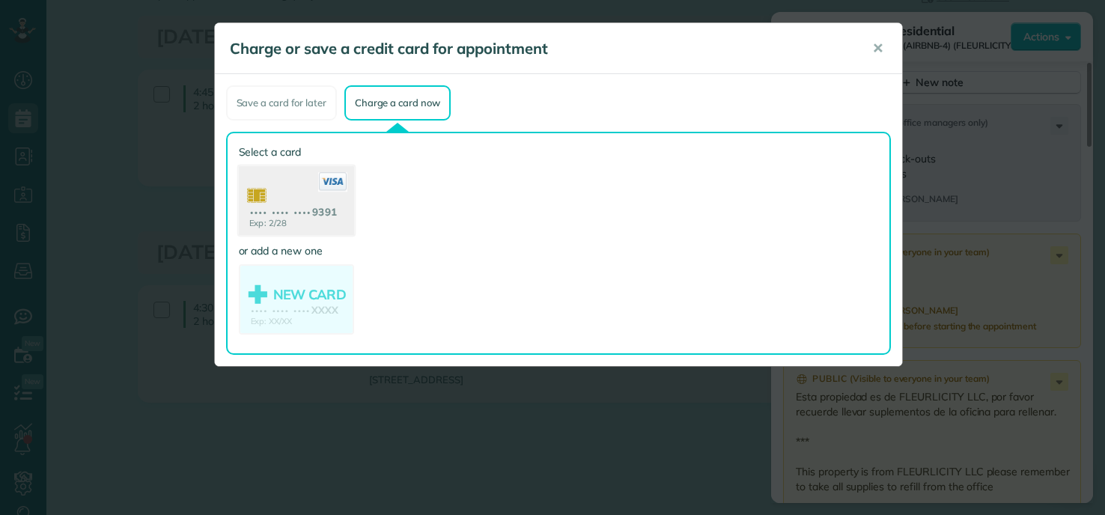
click at [311, 204] on use at bounding box center [295, 202] width 115 height 73
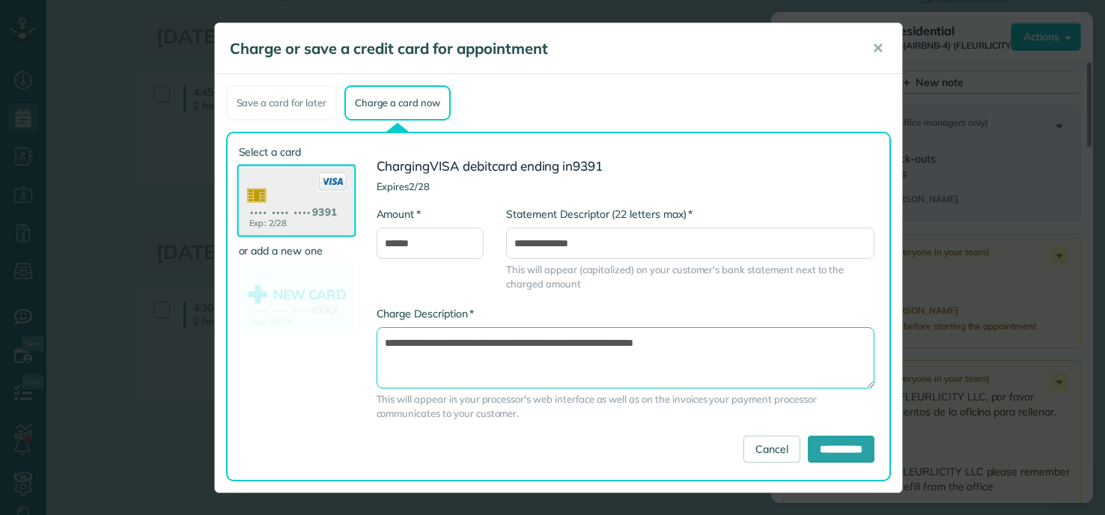
click at [572, 344] on textarea "**********" at bounding box center [626, 357] width 498 height 61
click at [586, 344] on textarea "**********" at bounding box center [626, 357] width 498 height 61
type textarea "**********"
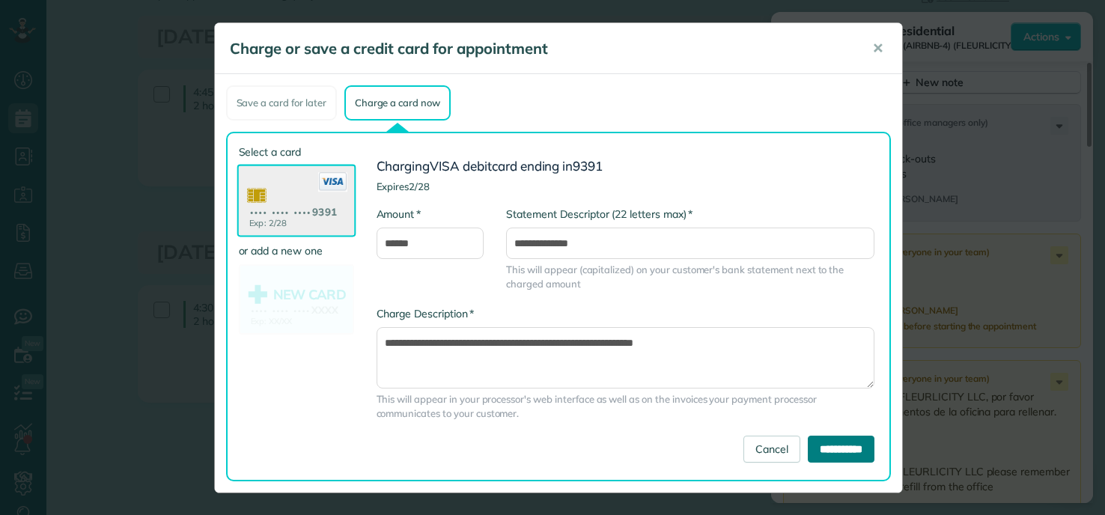
click at [829, 451] on input "**********" at bounding box center [841, 449] width 67 height 27
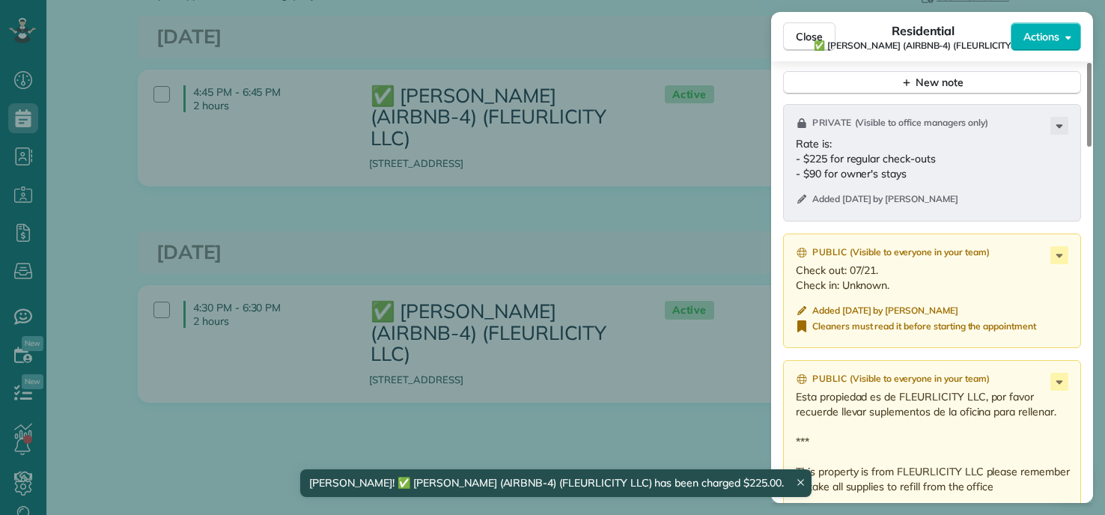
click at [87, 79] on div "Close Residential ✅ FRANKLIN MANOR (AIRBNB-4) (FLEURLICITY LLC) Actions Status …" at bounding box center [552, 257] width 1105 height 515
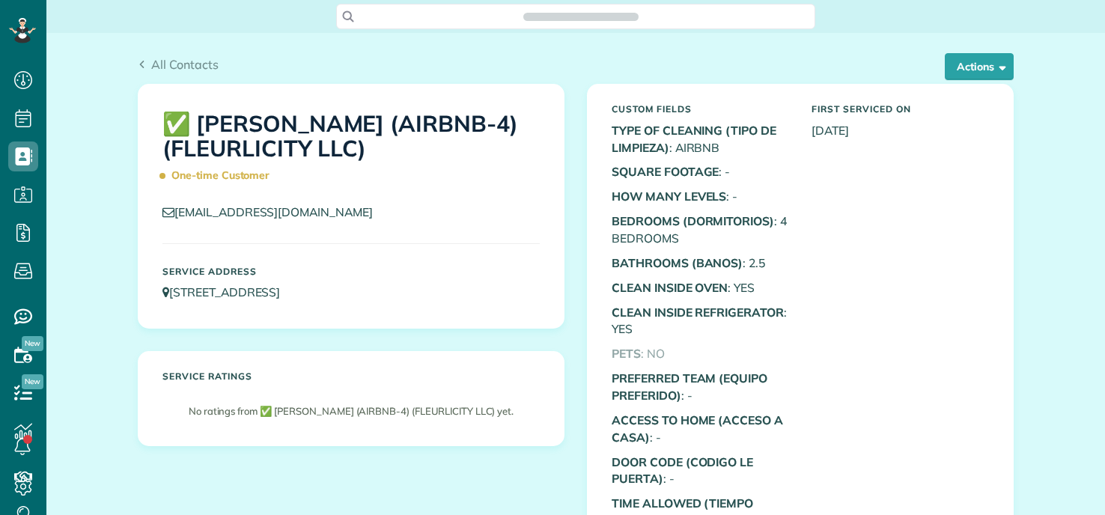
scroll to position [7, 7]
click at [987, 61] on button "Actions" at bounding box center [979, 66] width 69 height 27
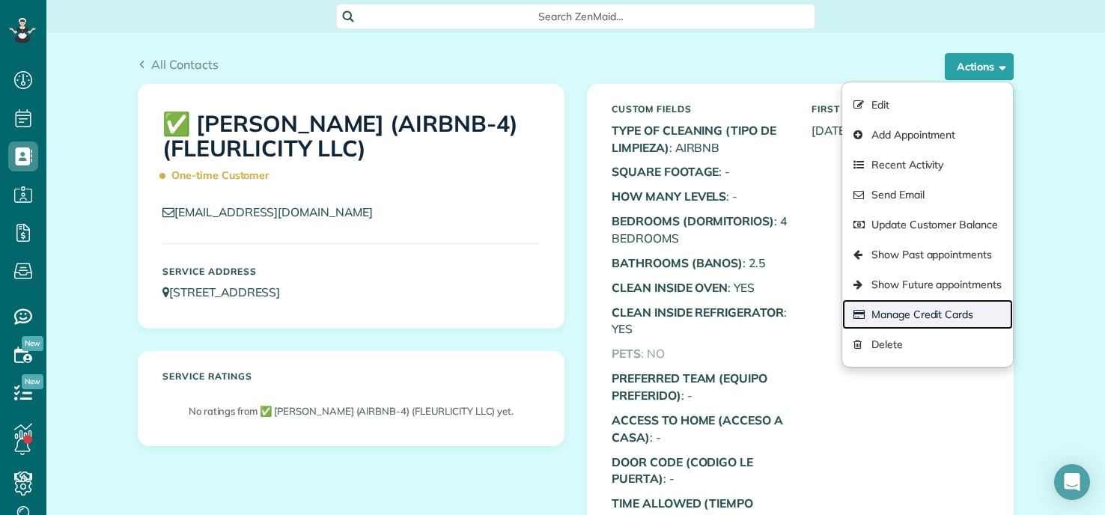
click at [921, 311] on link "Manage Credit Cards" at bounding box center [928, 315] width 171 height 30
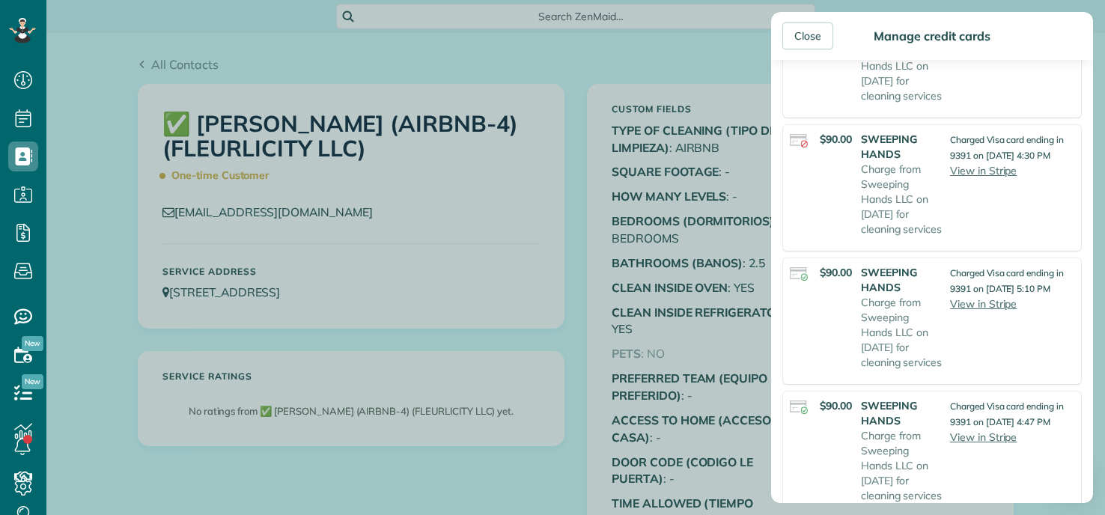
scroll to position [1273, 0]
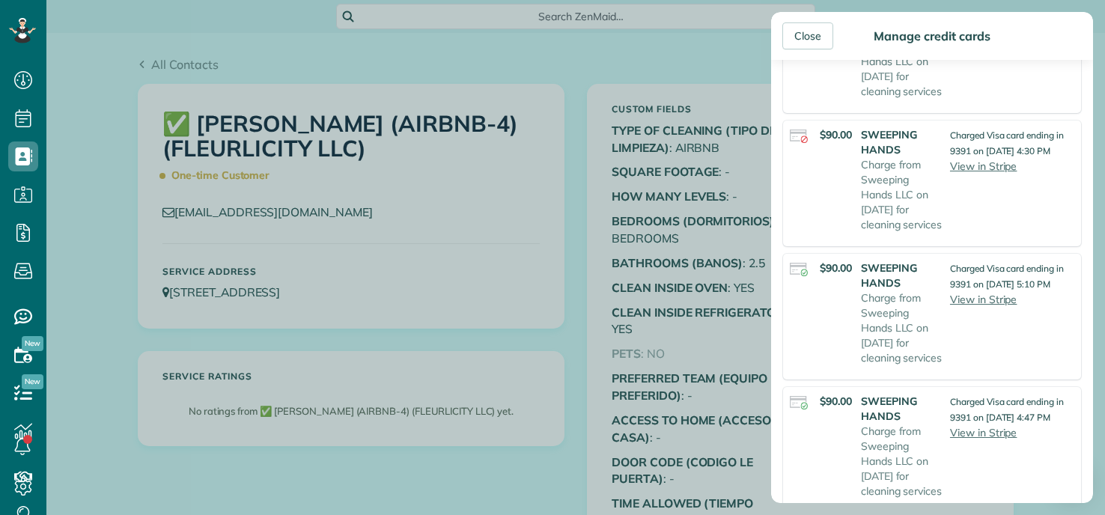
click at [565, 249] on div "Close Manage credit cards Add or charge new card Add a new Credit Card Charge a…" at bounding box center [552, 257] width 1105 height 515
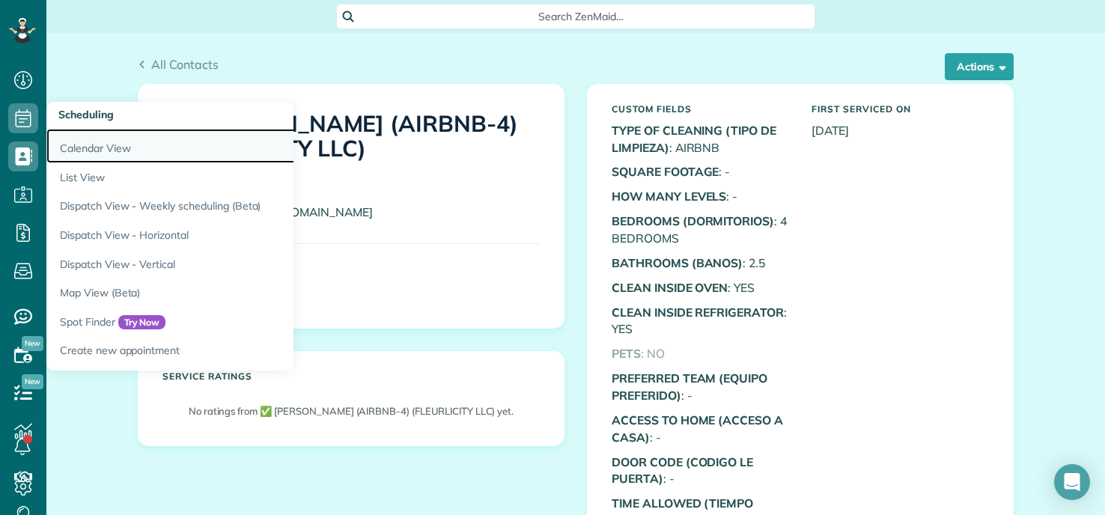
click at [116, 140] on link "Calendar View" at bounding box center [233, 146] width 374 height 34
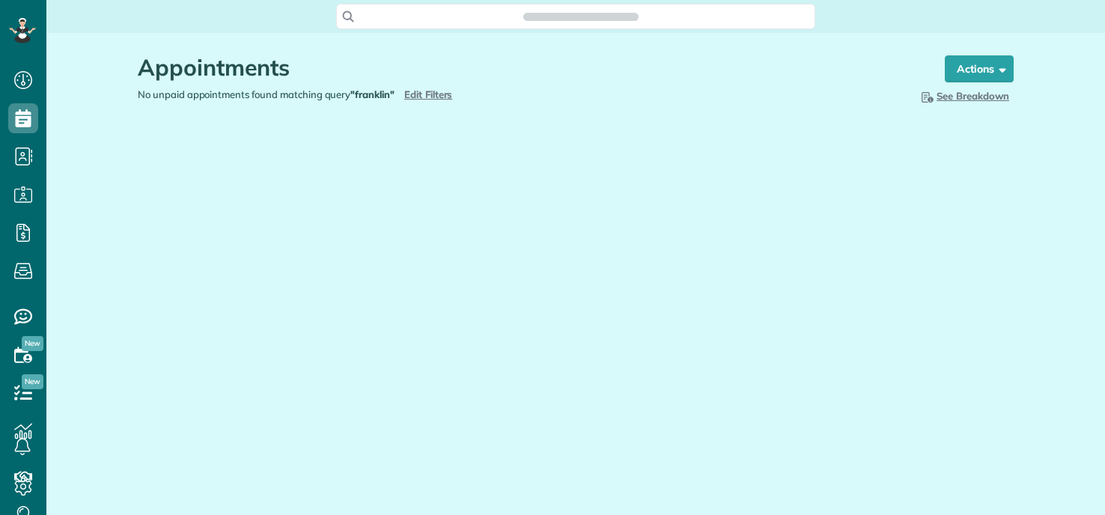
scroll to position [7, 7]
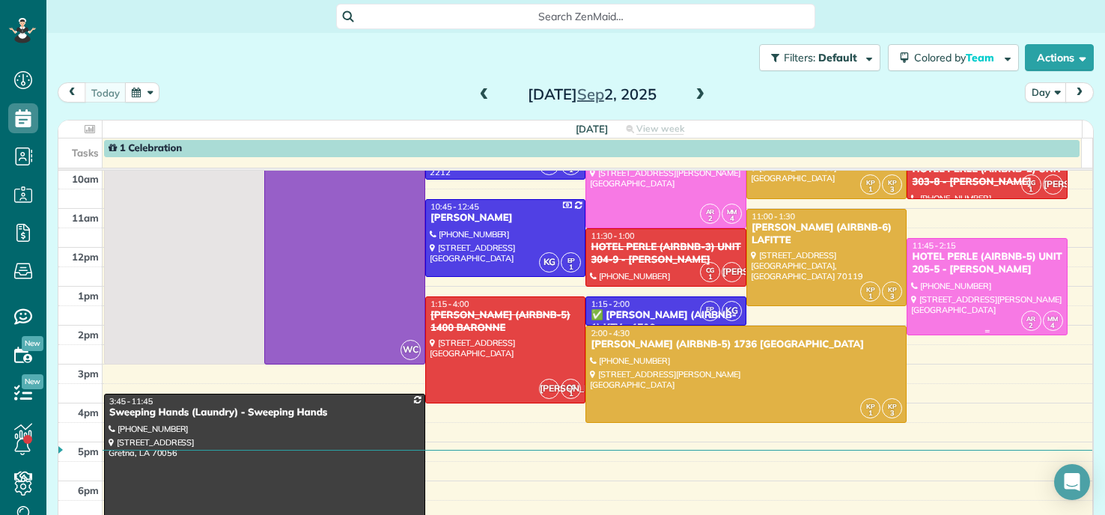
scroll to position [150, 0]
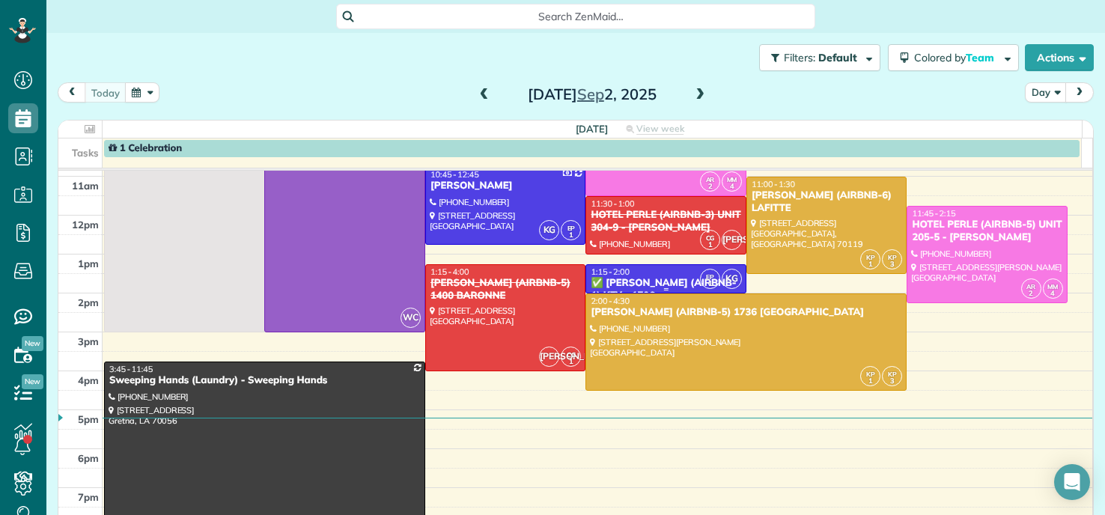
click at [617, 276] on span "1:15 - 2:00" at bounding box center [610, 272] width 39 height 10
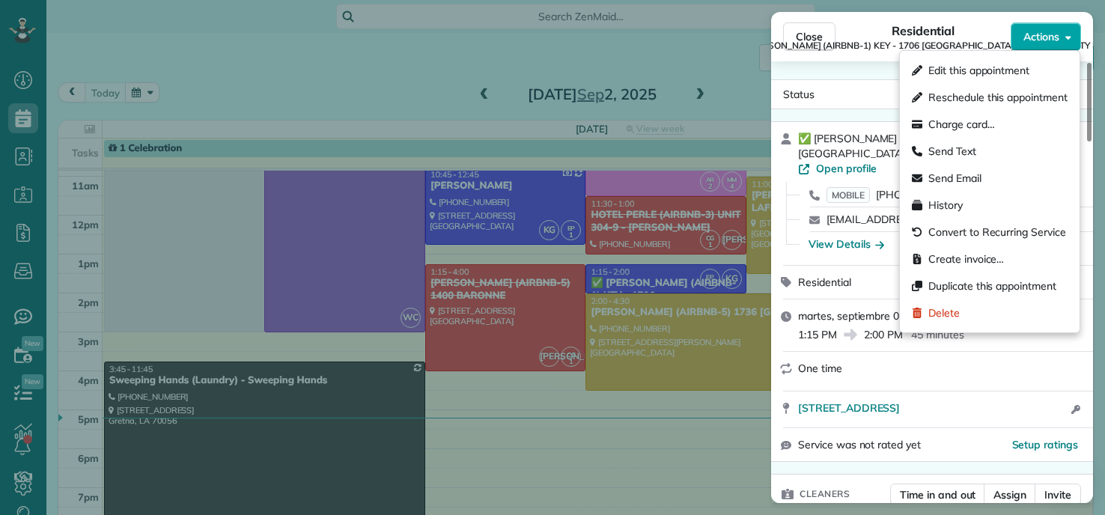
click at [1056, 48] on button "Actions" at bounding box center [1046, 36] width 70 height 28
click at [944, 257] on span "Create invoice…" at bounding box center [967, 259] width 76 height 15
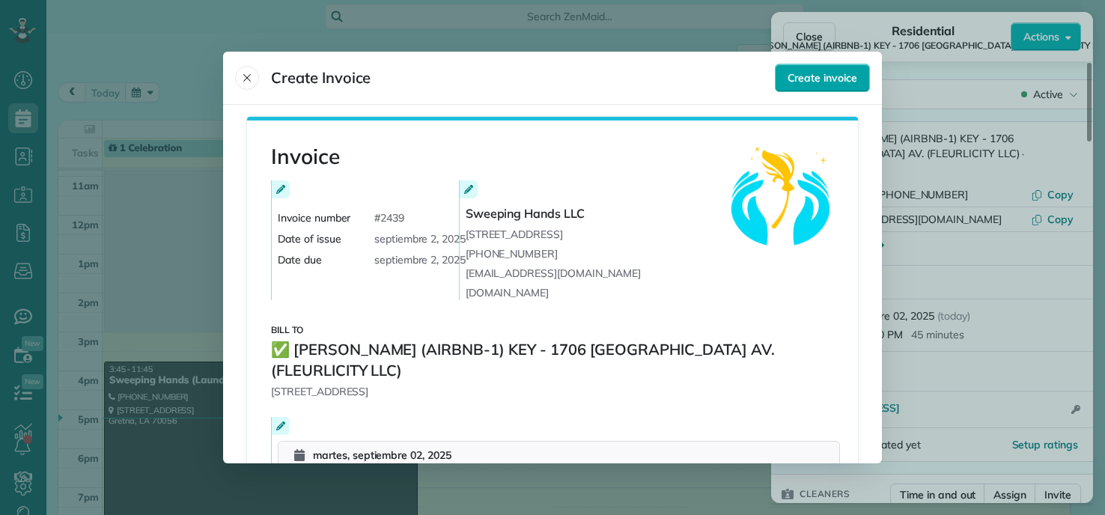
click at [838, 74] on span "Create invoice" at bounding box center [823, 77] width 70 height 15
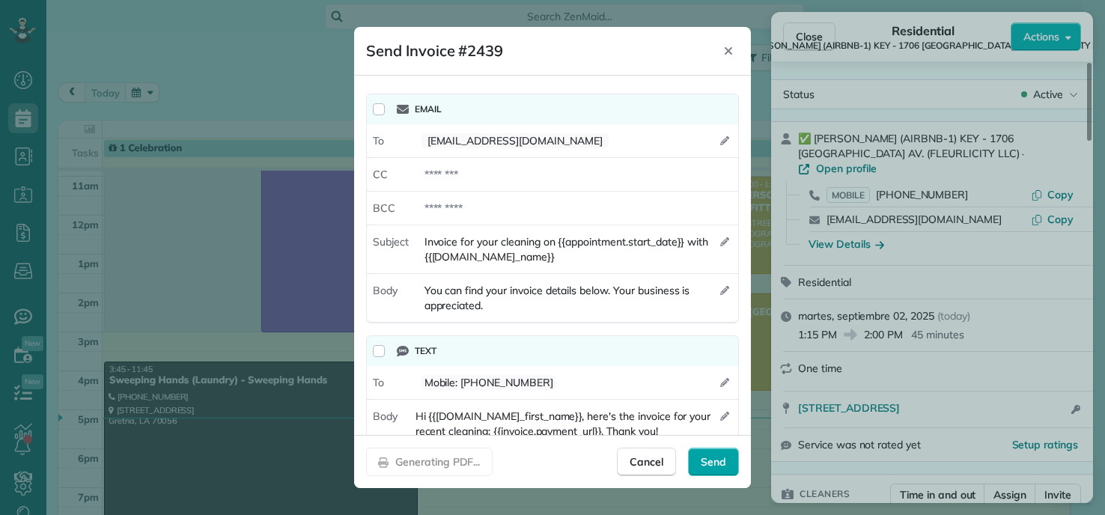
click at [712, 466] on span "Send" at bounding box center [713, 462] width 25 height 15
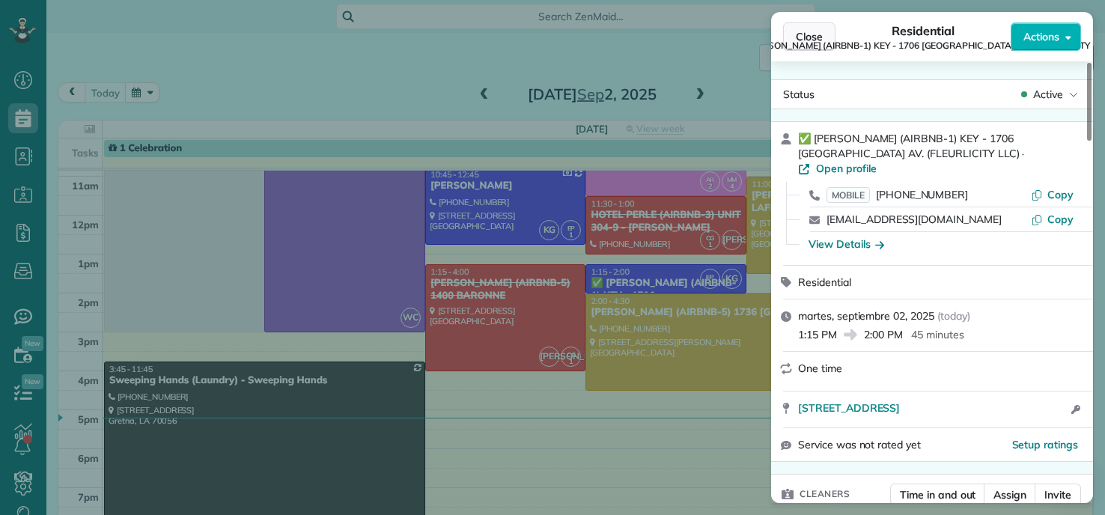
click at [807, 33] on span "Close" at bounding box center [809, 36] width 27 height 15
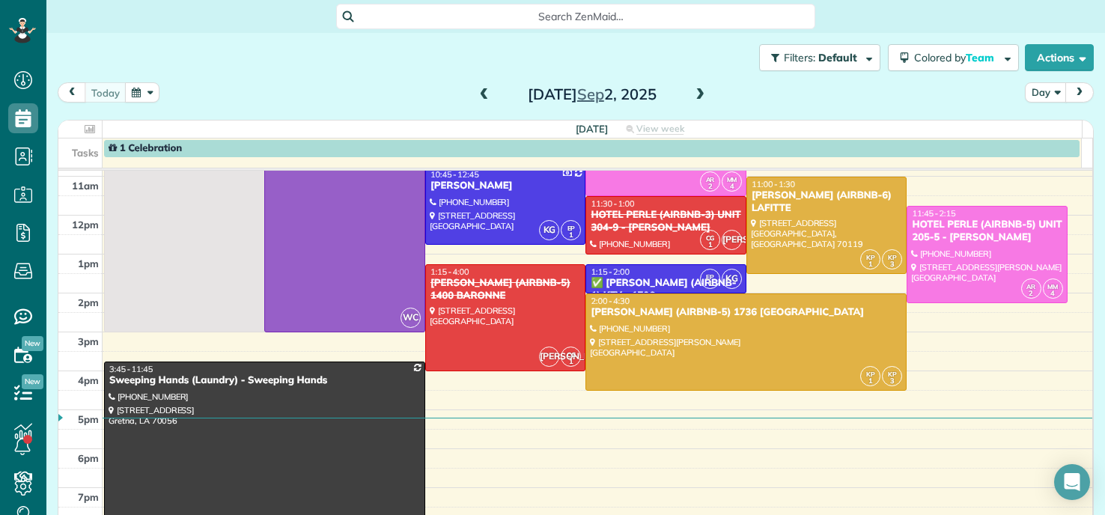
click at [476, 102] on span at bounding box center [484, 95] width 16 height 22
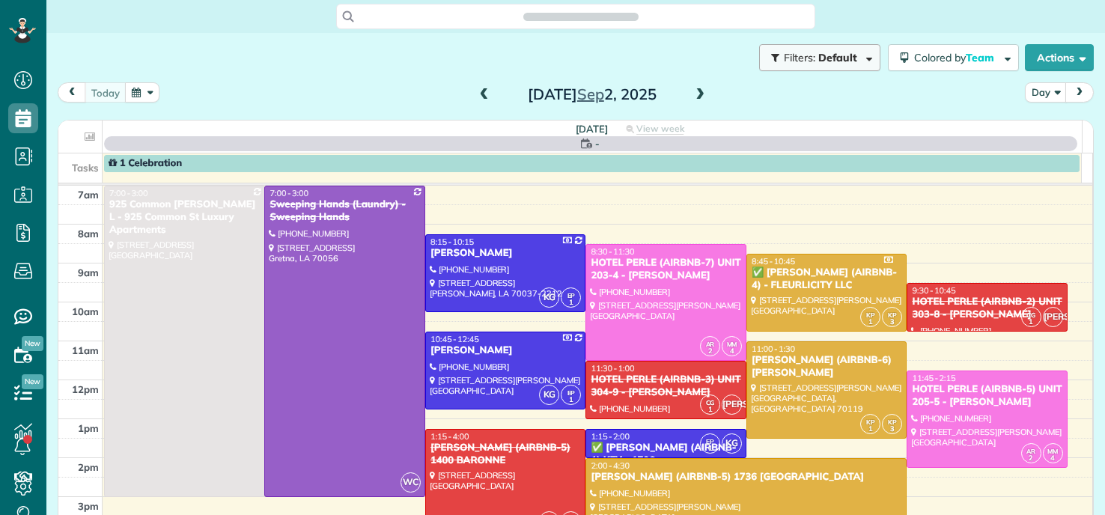
scroll to position [7, 7]
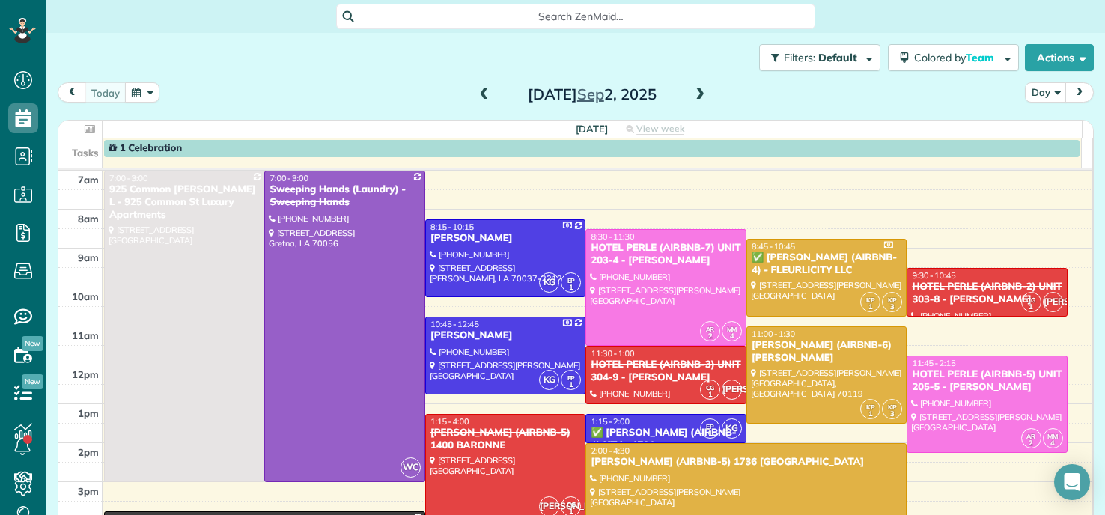
click at [476, 94] on span at bounding box center [484, 94] width 16 height 13
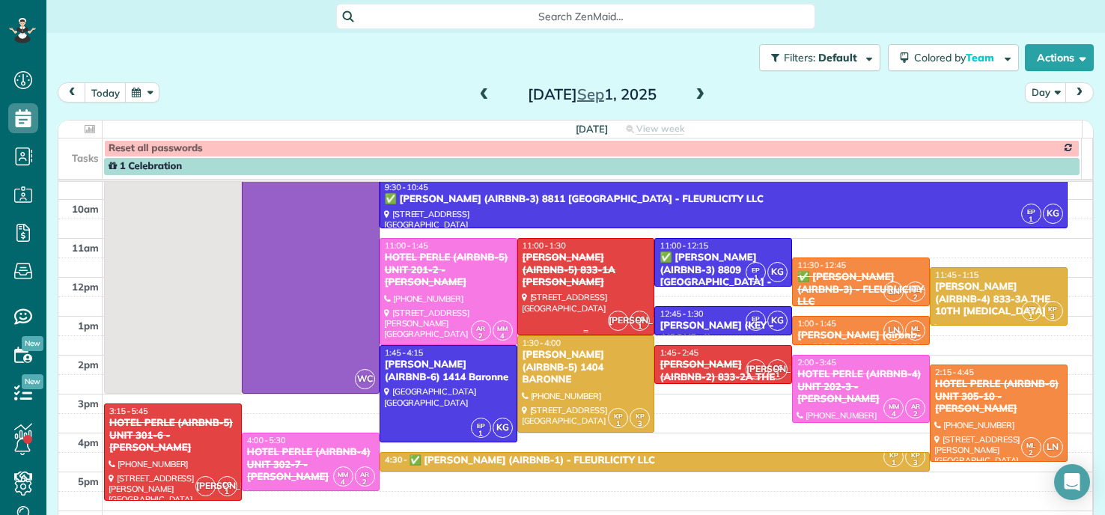
scroll to position [75, 0]
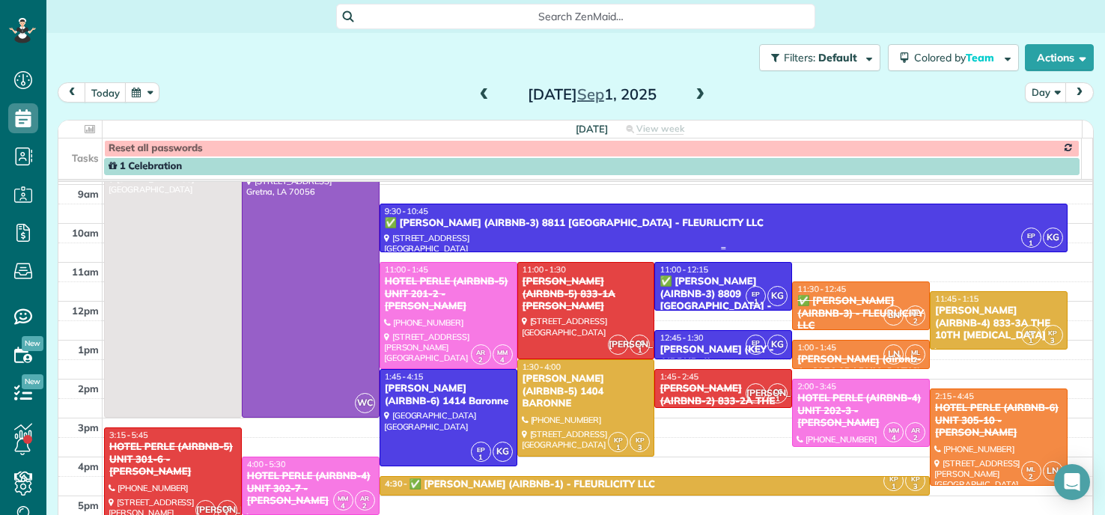
click at [715, 222] on div "✅ MATT GLAPION (AIRBNB-3) 8811 EDINBURGH - FLEURLICITY LLC" at bounding box center [723, 223] width 679 height 13
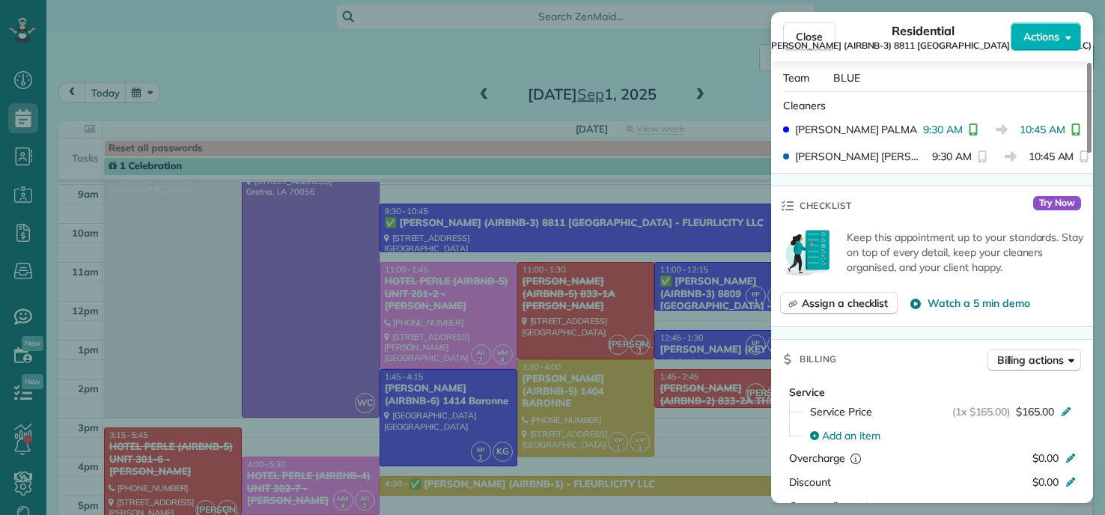
scroll to position [751, 0]
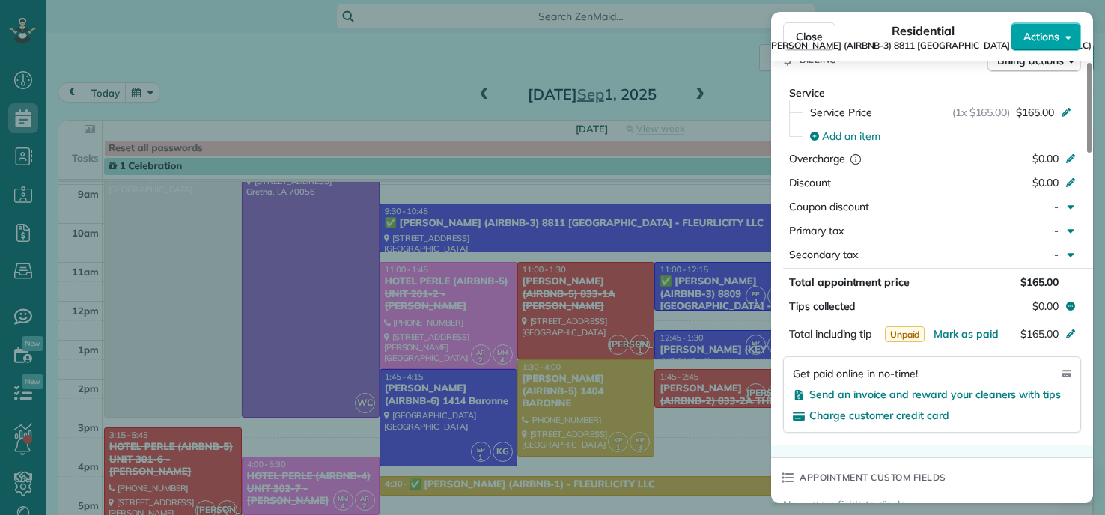
click at [1063, 39] on button "Actions" at bounding box center [1046, 36] width 70 height 28
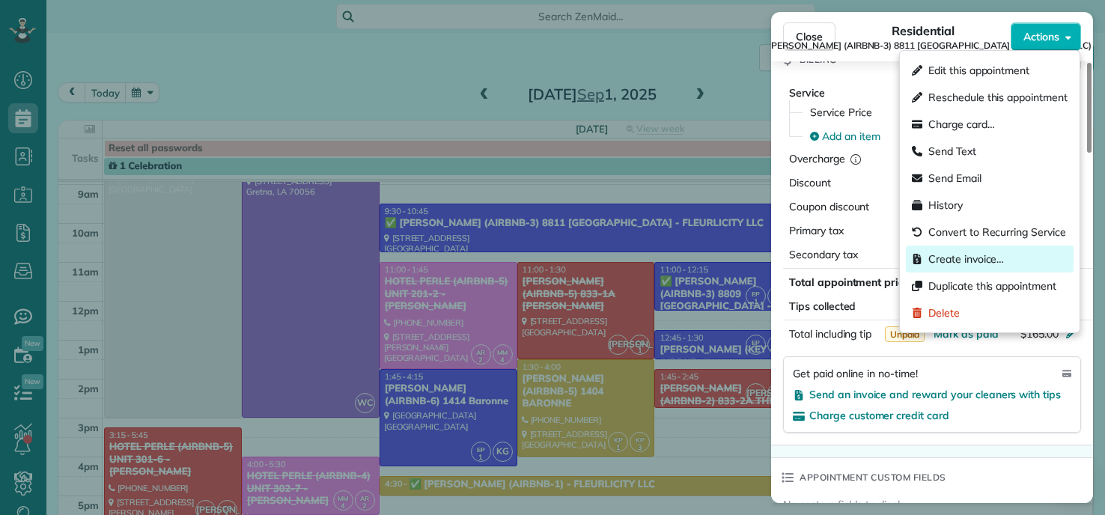
click at [962, 260] on span "Create invoice…" at bounding box center [967, 259] width 76 height 15
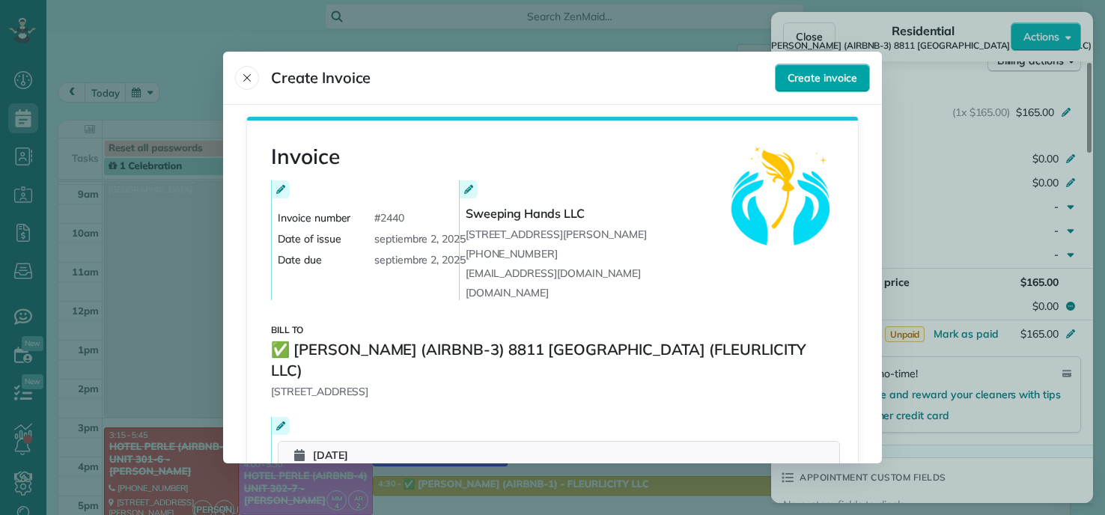
click at [832, 82] on span "Create invoice" at bounding box center [823, 77] width 70 height 15
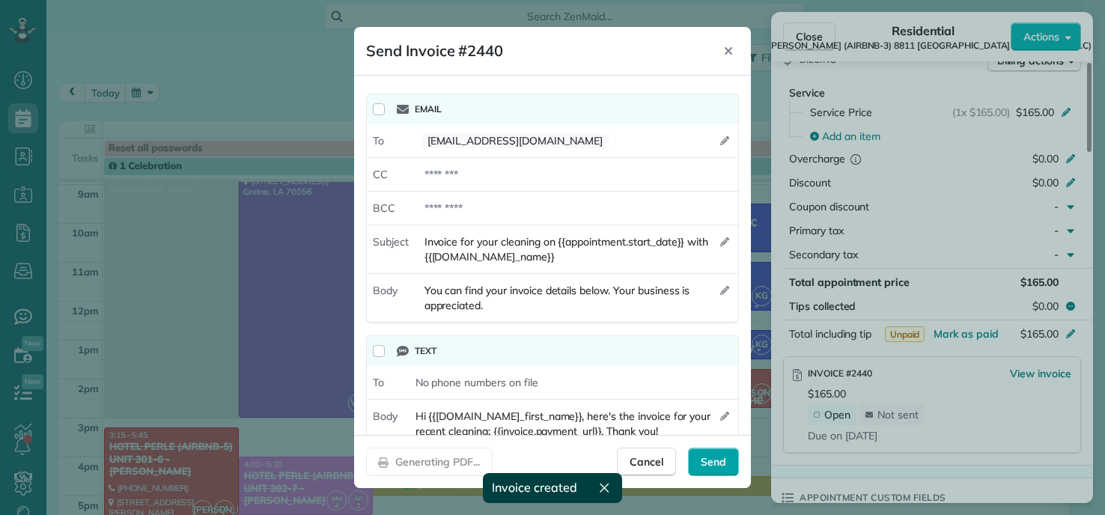
click at [713, 464] on span "Send" at bounding box center [713, 462] width 25 height 15
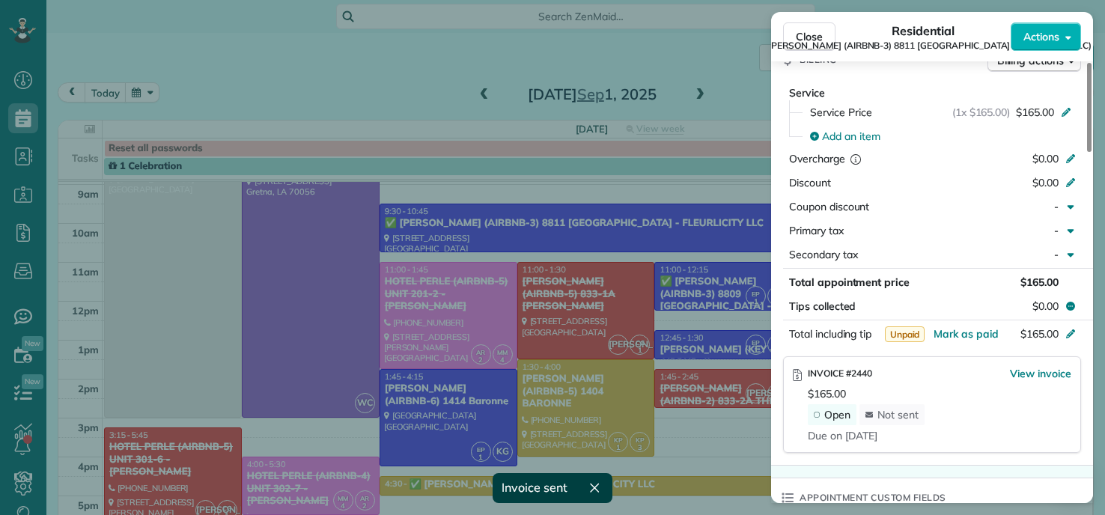
click at [619, 281] on div "Close Residential ✅ MATT GLAPION (AIRBNB-3) 8811 EDINBURGH (FLEURLICITY LLC) Ac…" at bounding box center [552, 257] width 1105 height 515
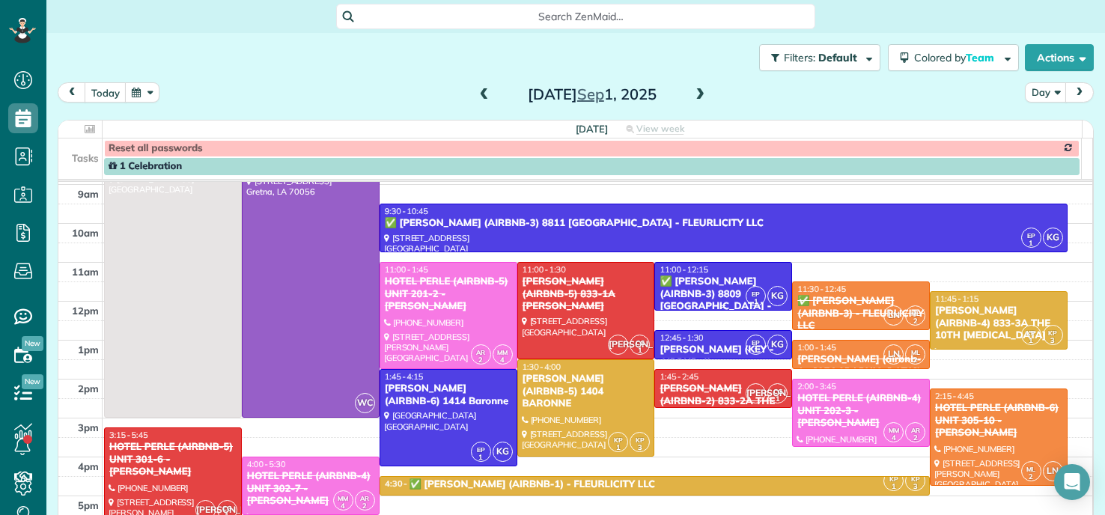
click at [694, 281] on div "✅ MATT GLAPION (AIRBNB-3) 8809 EDINBURGH - FLEURLICITY LLC" at bounding box center [723, 301] width 129 height 51
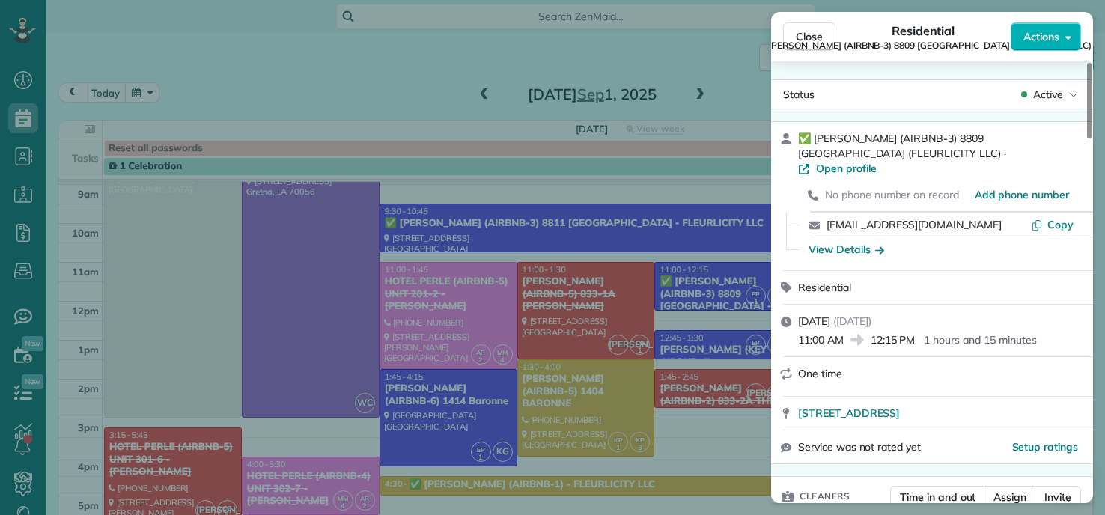
scroll to position [449, 0]
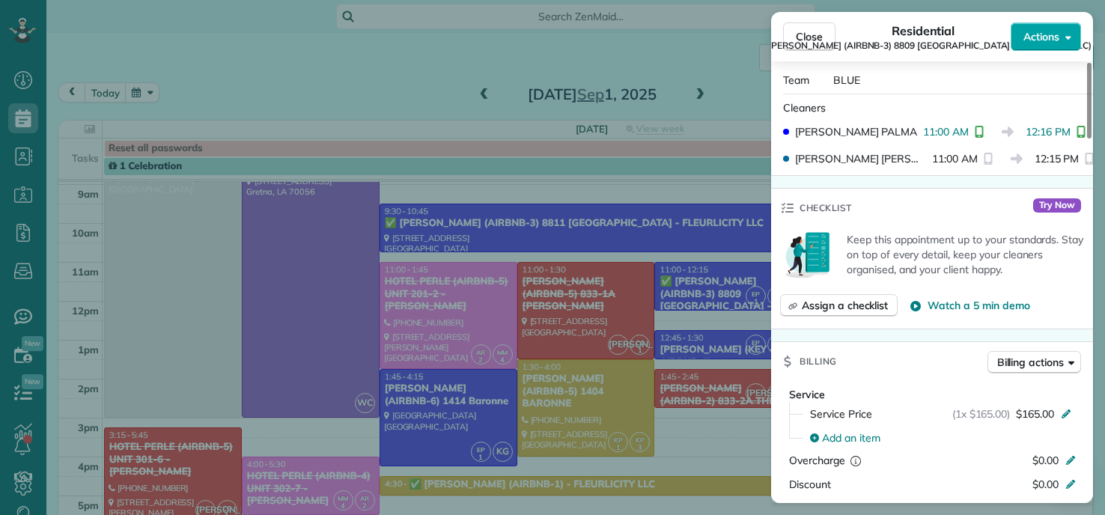
click at [1044, 37] on span "Actions" at bounding box center [1042, 36] width 36 height 15
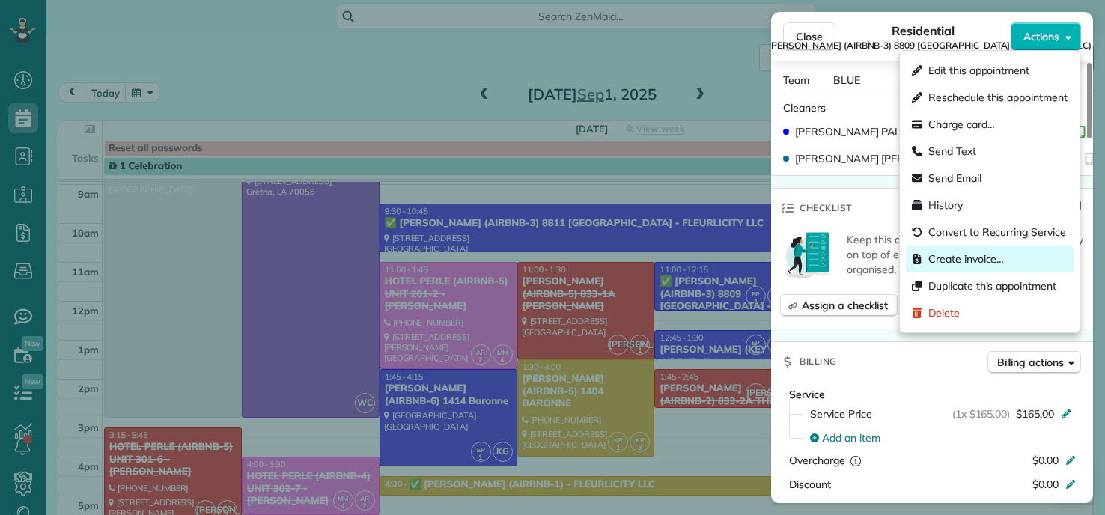
click at [964, 260] on span "Create invoice…" at bounding box center [967, 259] width 76 height 15
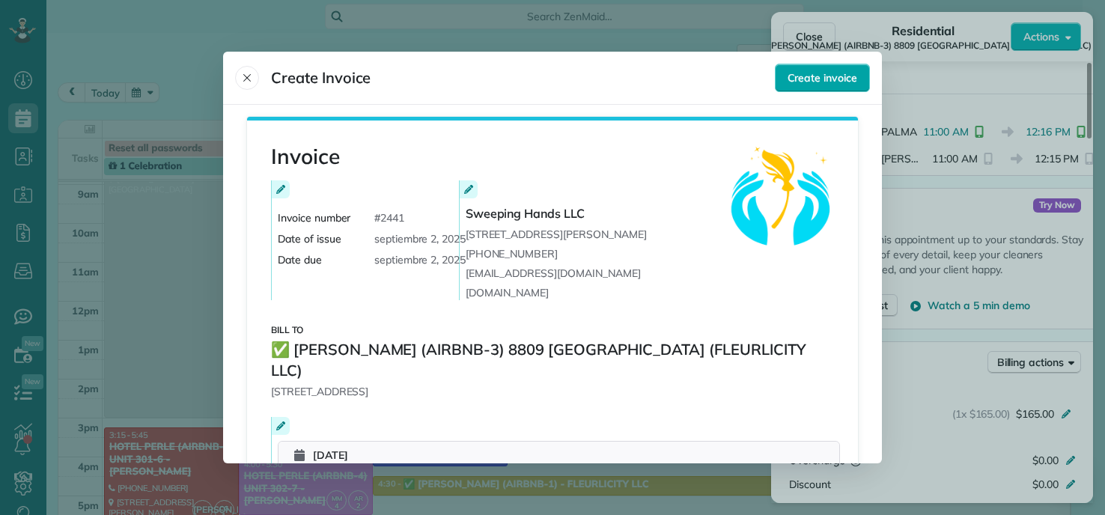
click at [812, 87] on button "Create invoice" at bounding box center [822, 78] width 95 height 28
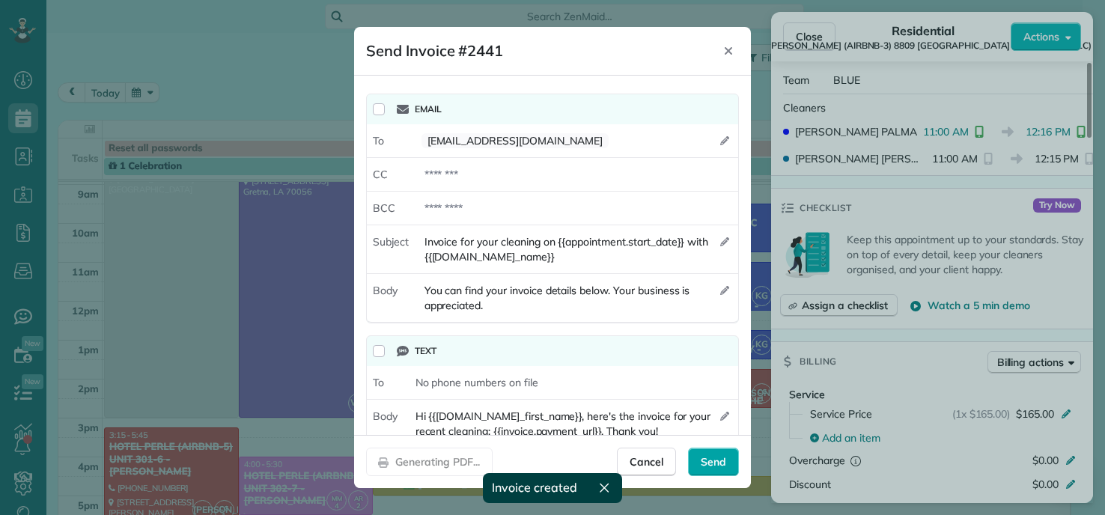
click at [721, 463] on span "Send" at bounding box center [713, 462] width 25 height 15
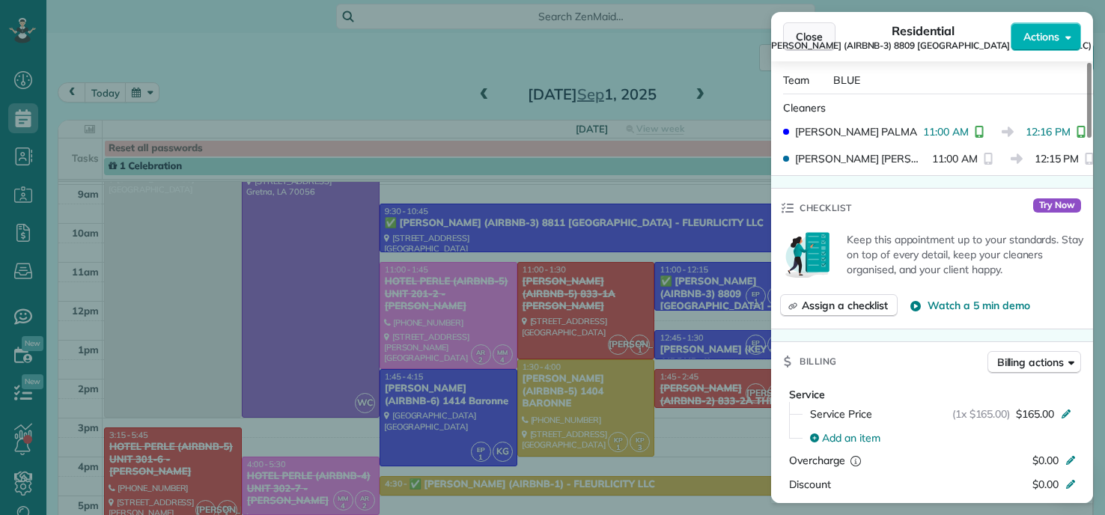
click at [807, 34] on span "Close" at bounding box center [809, 36] width 27 height 15
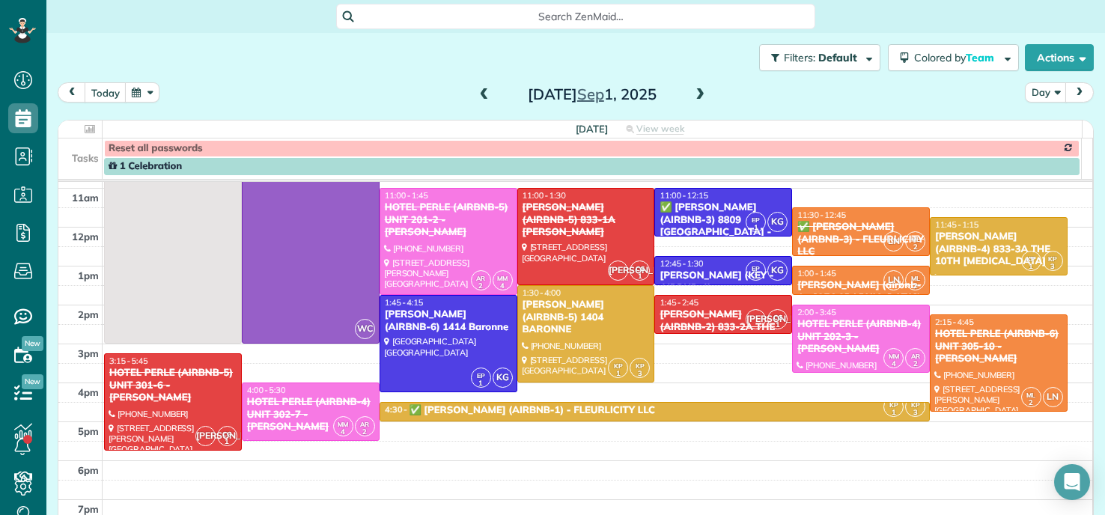
scroll to position [150, 0]
click at [694, 264] on div "12:45 - 1:30" at bounding box center [723, 263] width 129 height 10
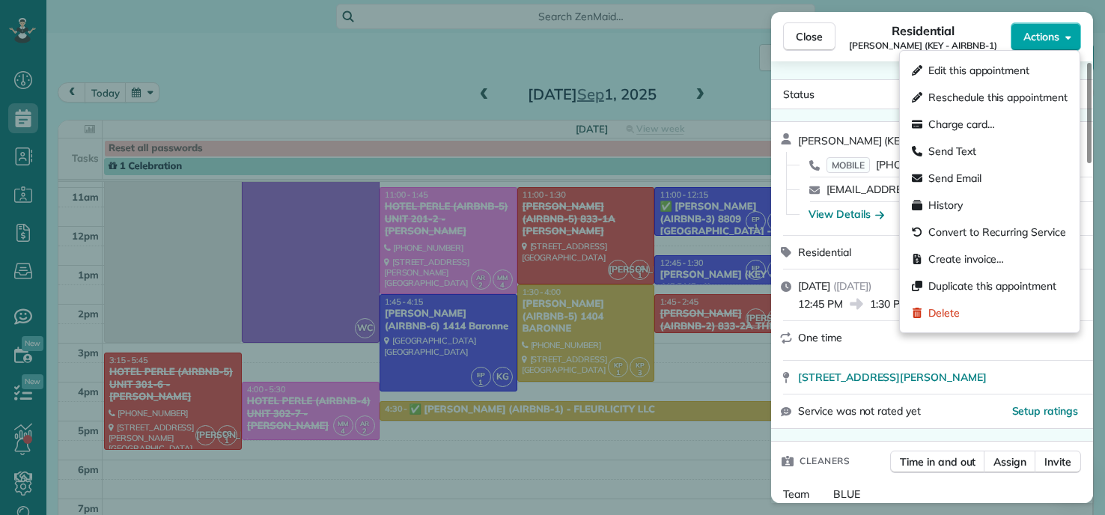
click at [1049, 39] on span "Actions" at bounding box center [1042, 36] width 36 height 15
click at [965, 260] on span "Create invoice…" at bounding box center [967, 259] width 76 height 15
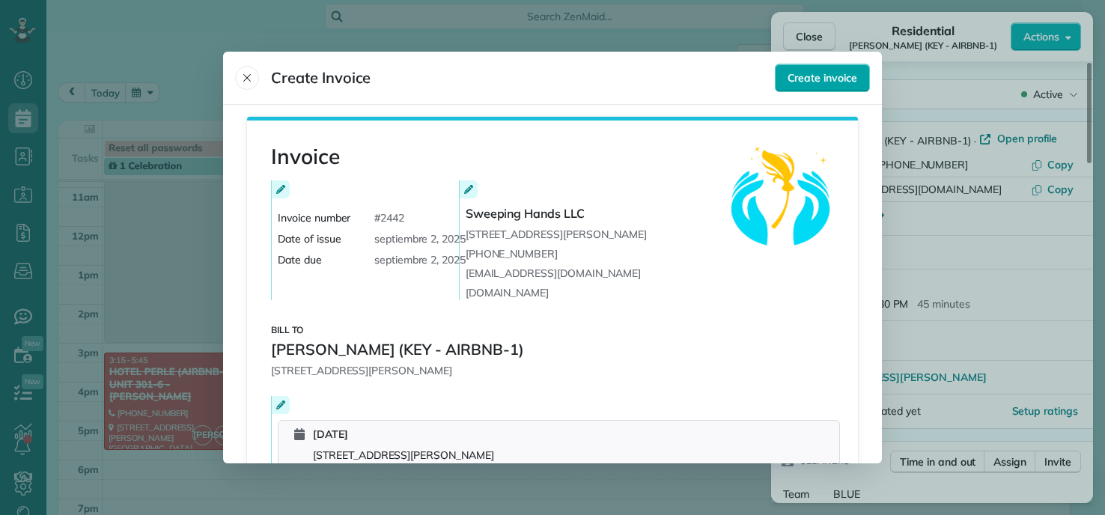
click at [828, 74] on span "Create invoice" at bounding box center [823, 77] width 70 height 15
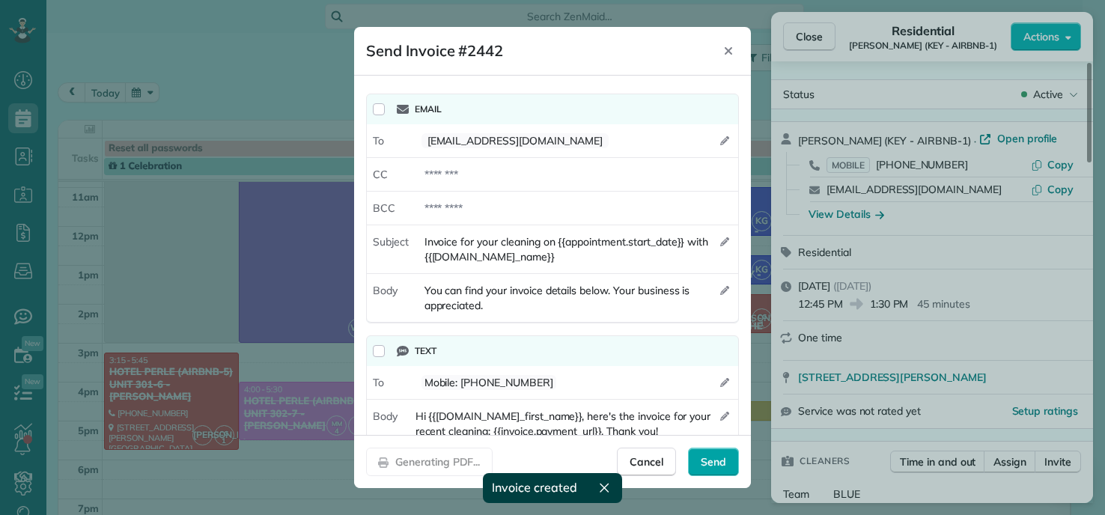
click at [721, 461] on span "Send" at bounding box center [713, 462] width 25 height 15
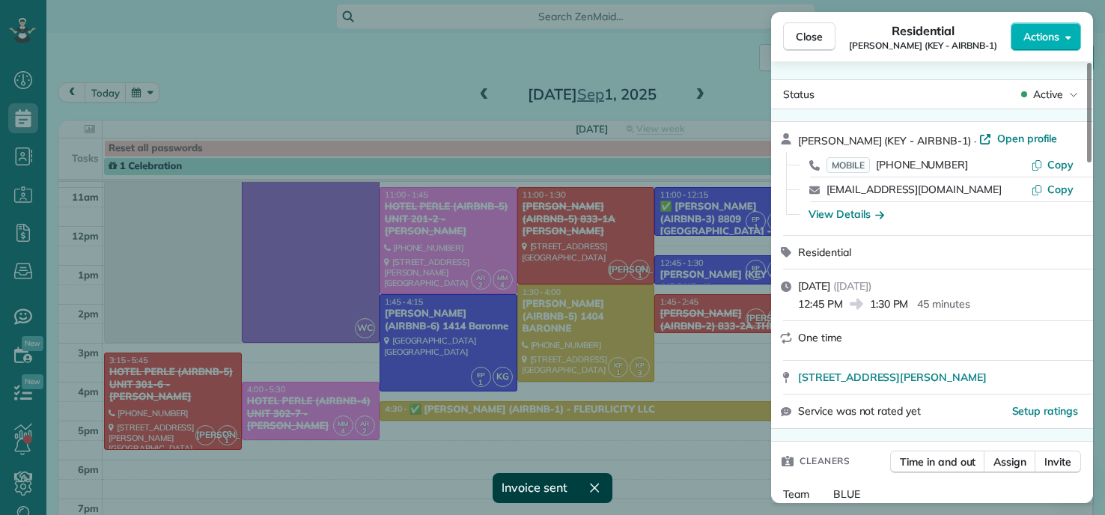
click at [465, 339] on div "Close Residential DEIDRA WILLIAMS (KEY - AIRBNB-1) Actions Status Active DEIDRA…" at bounding box center [552, 257] width 1105 height 515
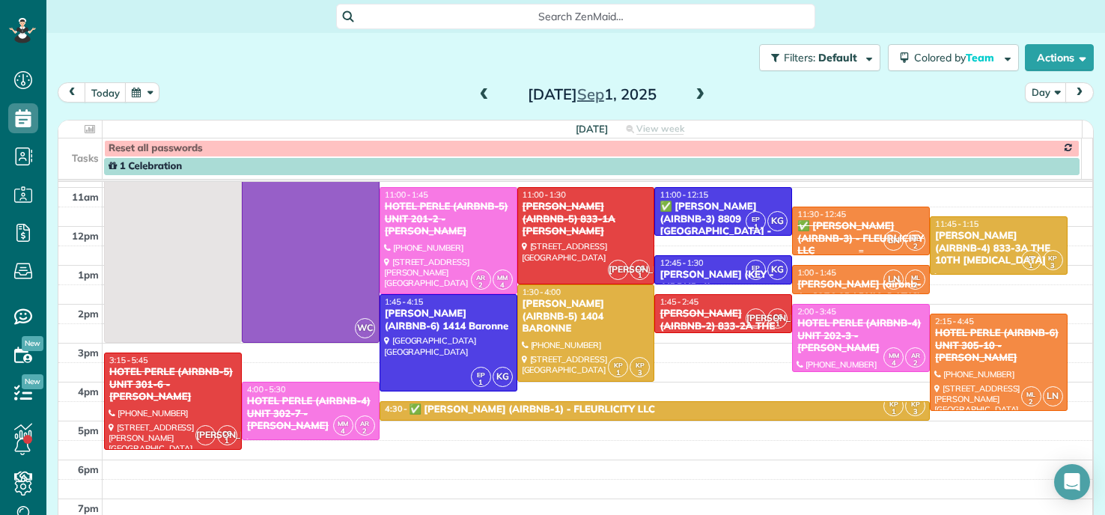
click at [836, 218] on div "11:30 - 12:45" at bounding box center [861, 214] width 129 height 10
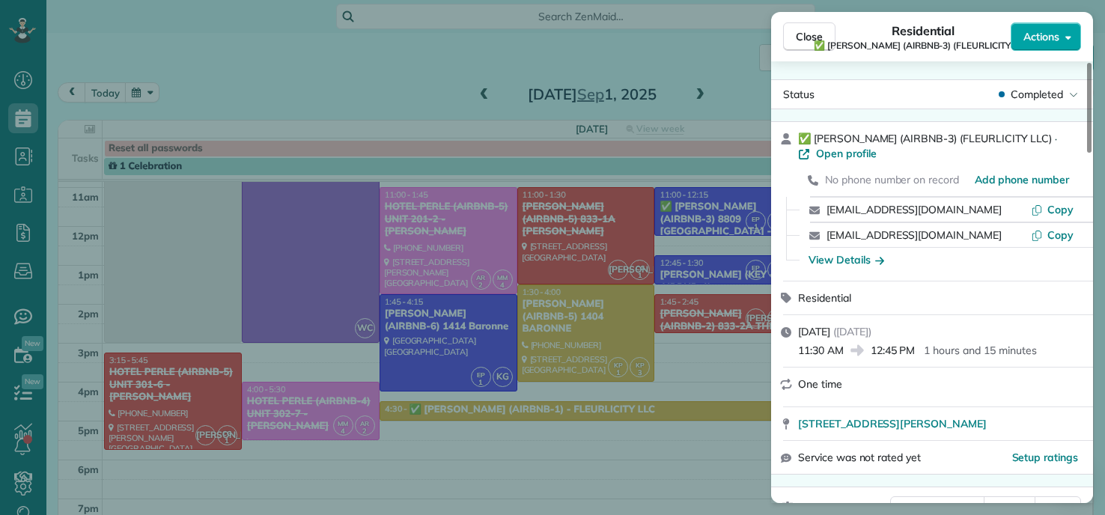
click at [1049, 26] on button "Actions" at bounding box center [1046, 36] width 70 height 28
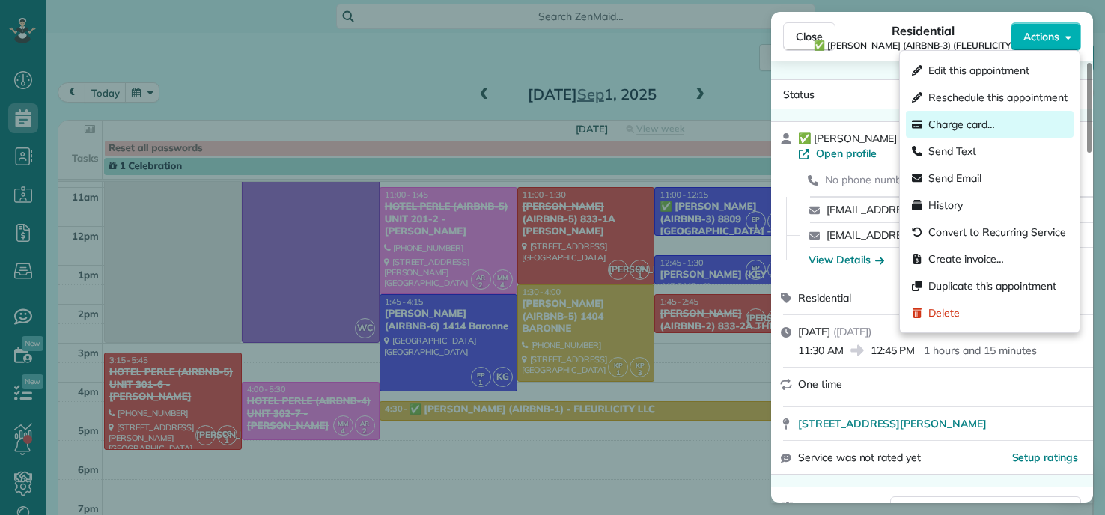
click at [956, 124] on span "Charge card…" at bounding box center [962, 124] width 67 height 15
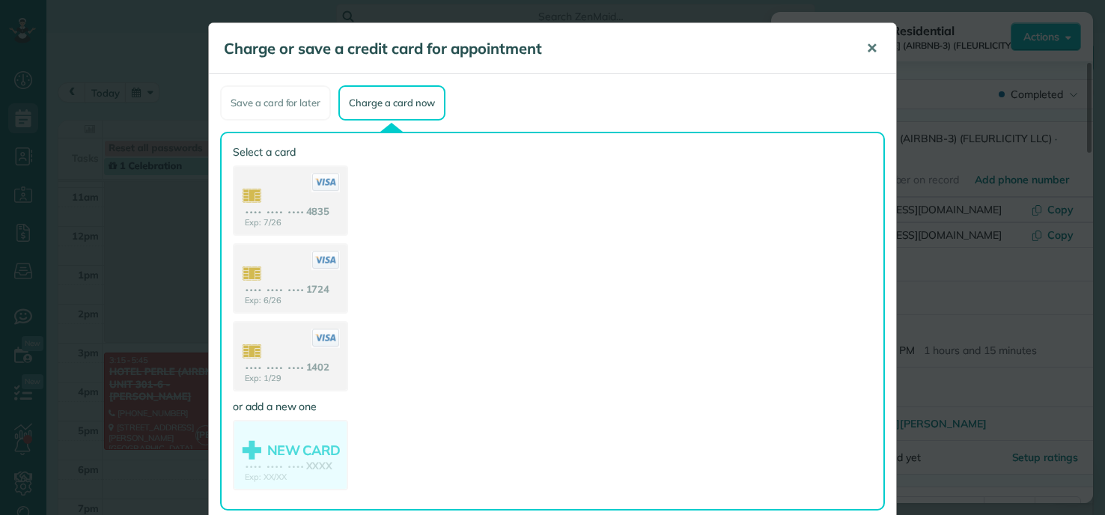
click at [867, 54] on span "✕" at bounding box center [872, 48] width 11 height 17
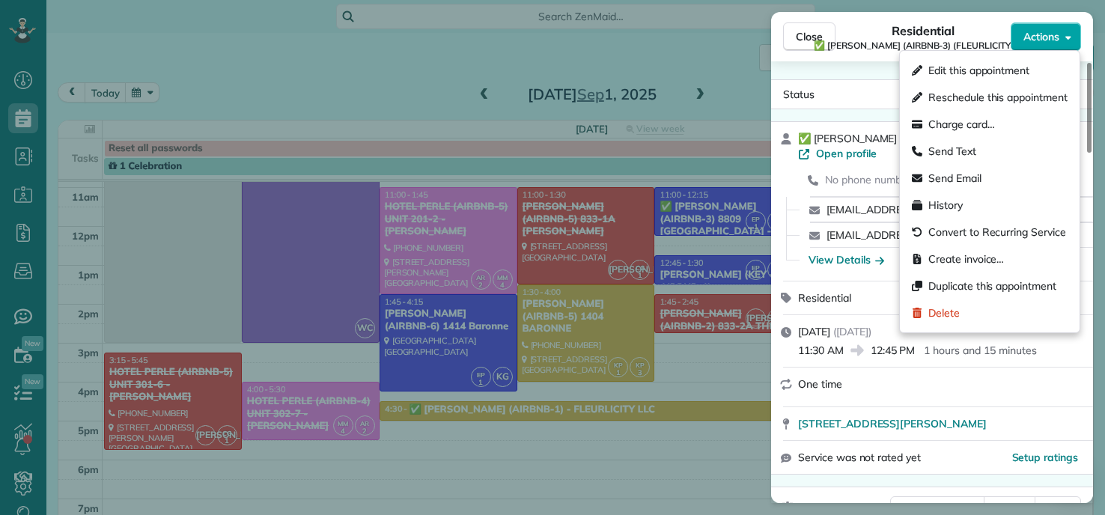
click at [1055, 37] on span "Actions" at bounding box center [1042, 36] width 36 height 15
click at [952, 124] on span "Charge card…" at bounding box center [962, 124] width 67 height 15
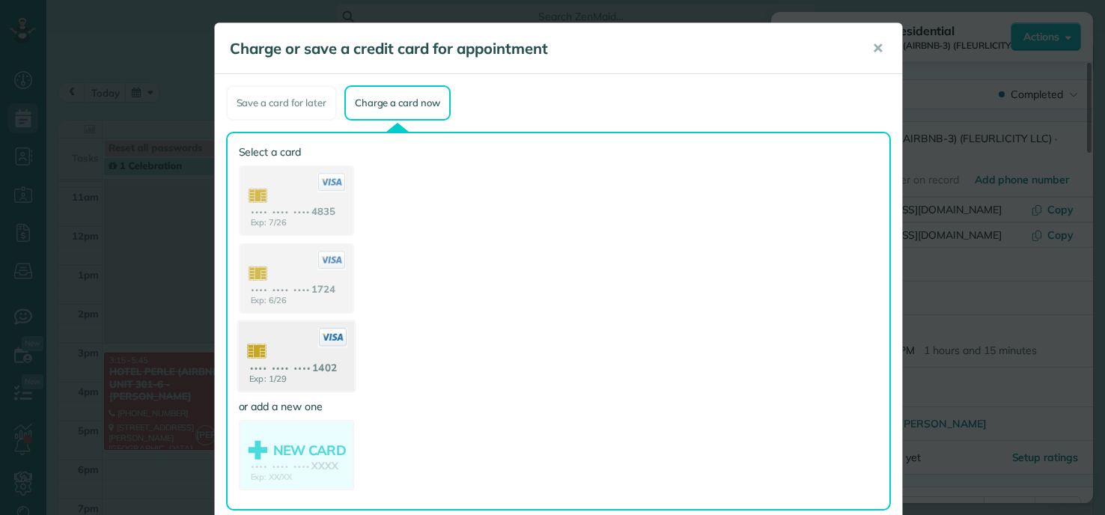
click at [306, 362] on use at bounding box center [295, 358] width 115 height 73
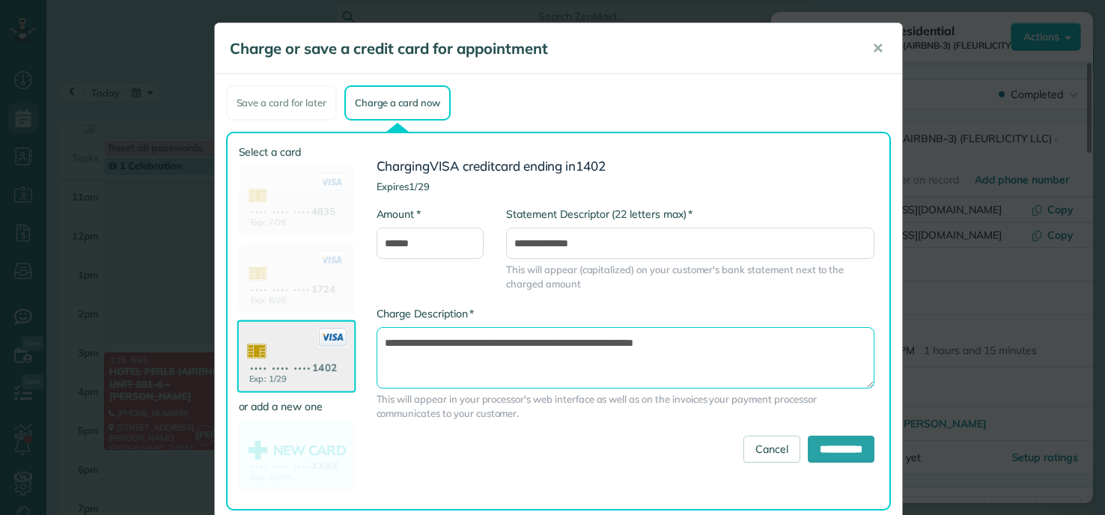
drag, startPoint x: 583, startPoint y: 343, endPoint x: 591, endPoint y: 340, distance: 8.1
click at [591, 340] on textarea "**********" at bounding box center [626, 357] width 498 height 61
type textarea "**********"
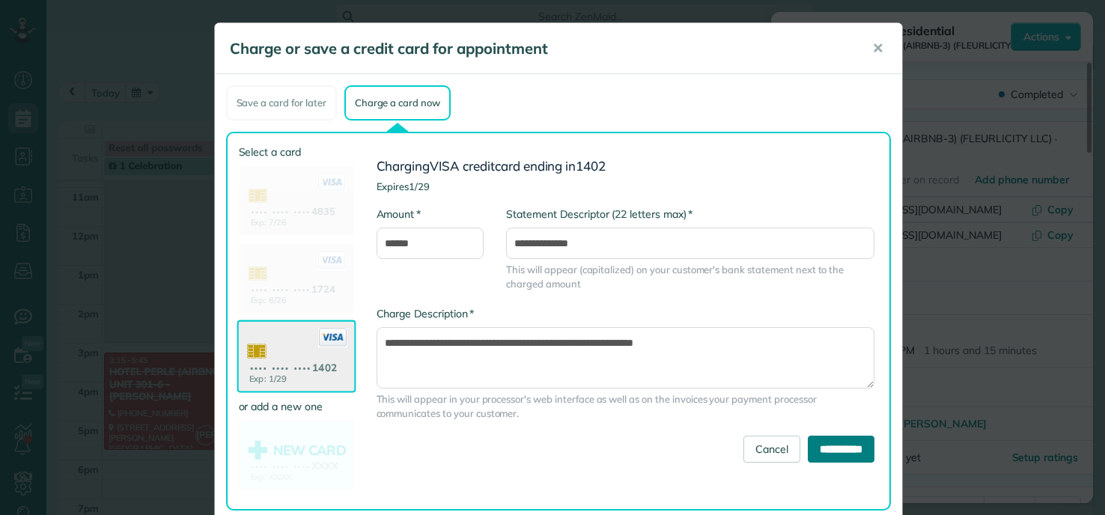
click at [808, 457] on input "**********" at bounding box center [841, 449] width 67 height 27
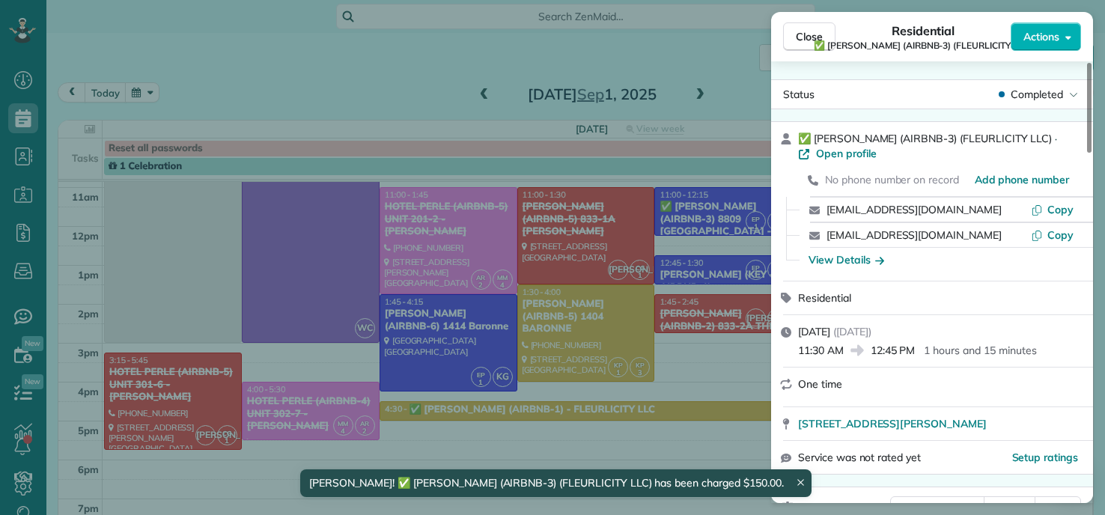
click at [371, 31] on div "Close Residential ✅ LARRY COSSE (AIRBNB-3) (FLEURLICITY LLC) Actions Status Com…" at bounding box center [552, 257] width 1105 height 515
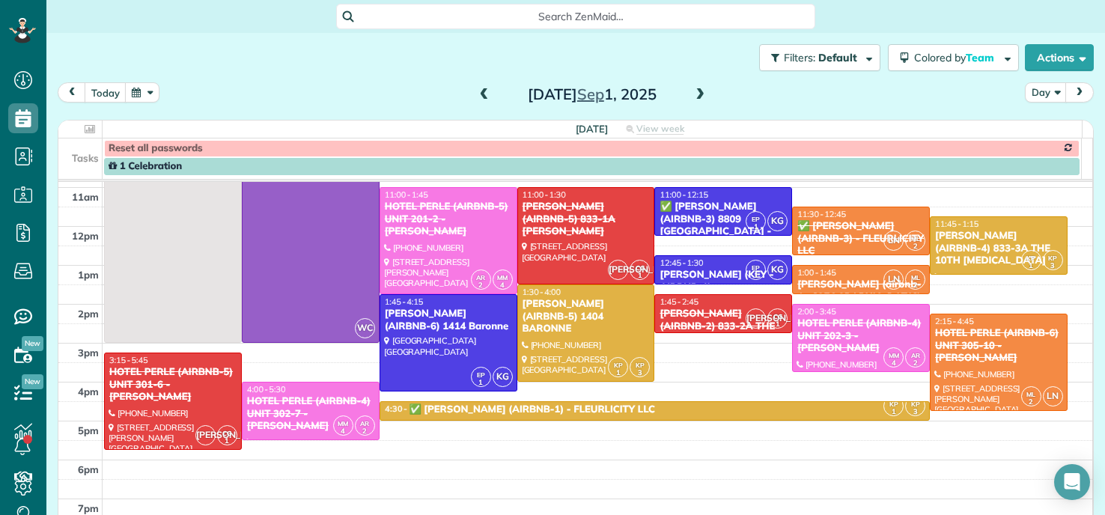
click at [476, 96] on span at bounding box center [484, 94] width 16 height 13
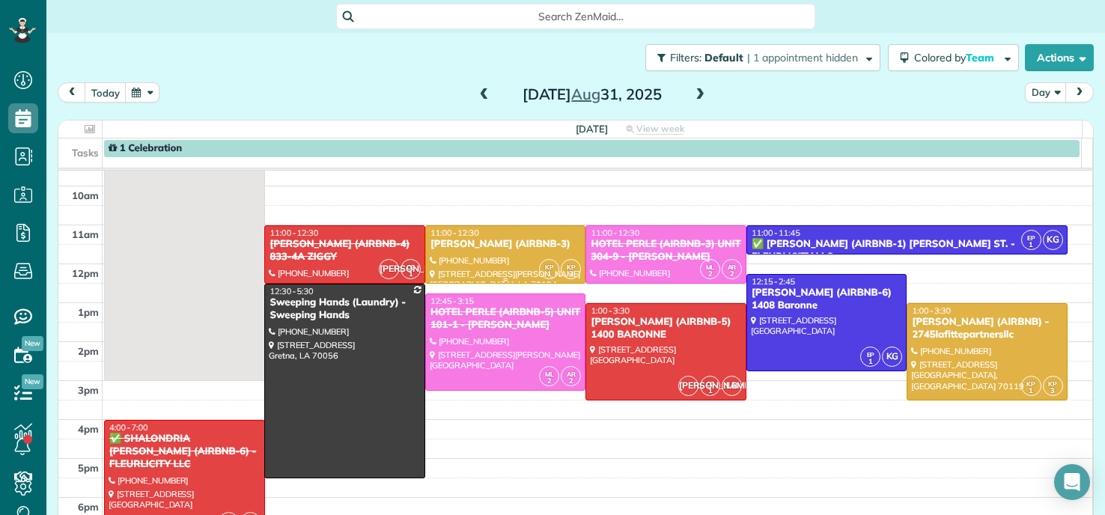
scroll to position [75, 0]
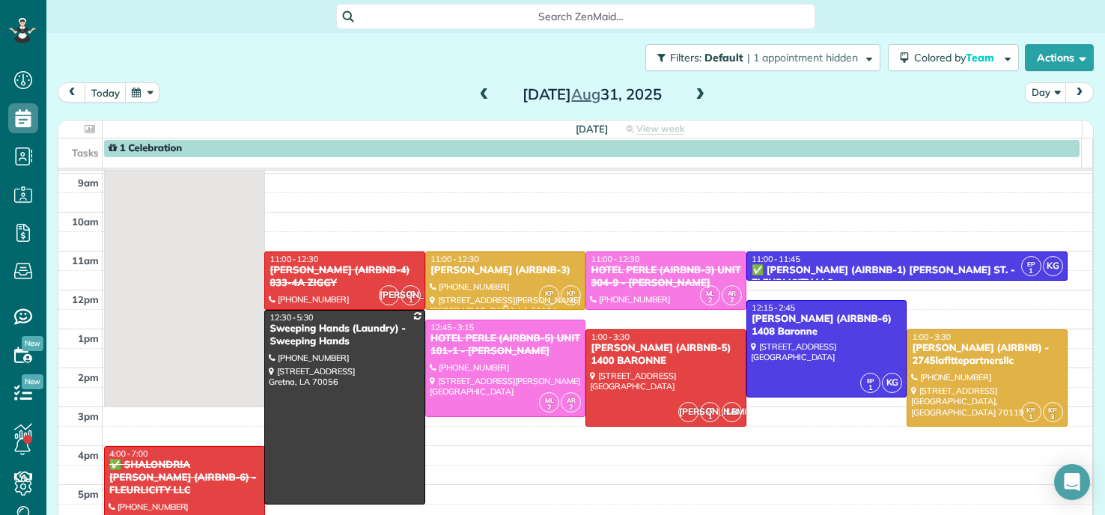
click at [512, 279] on div at bounding box center [506, 280] width 160 height 57
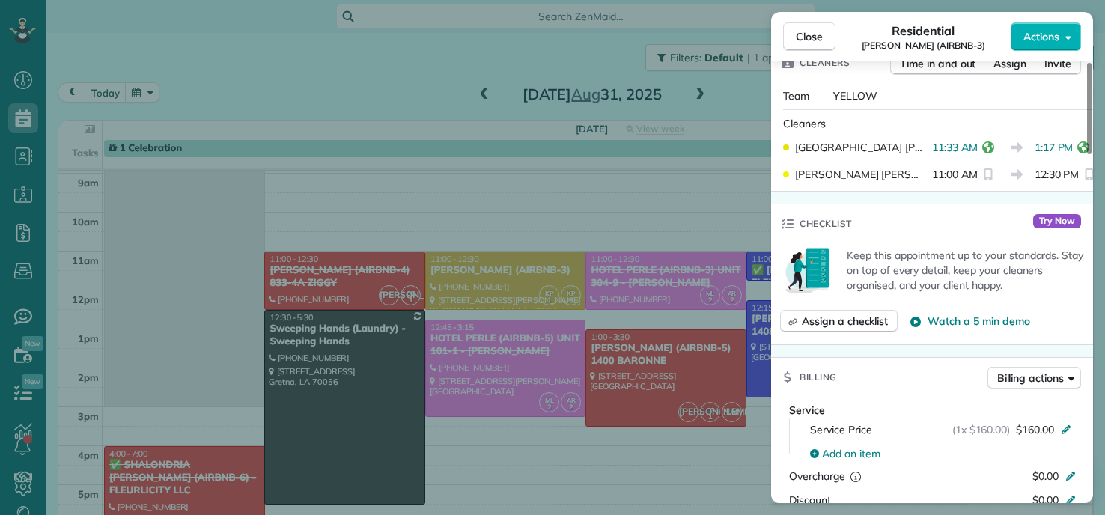
scroll to position [752, 0]
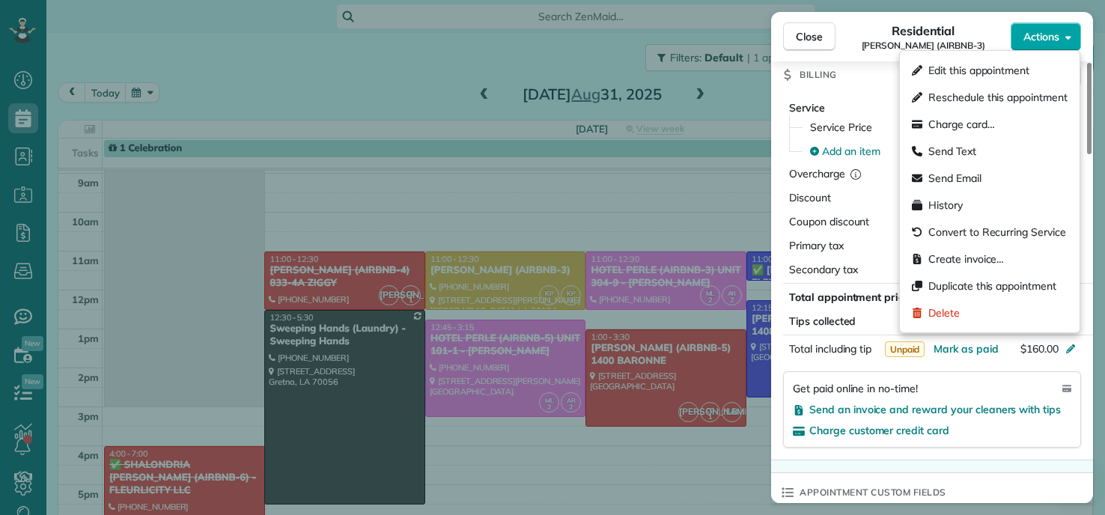
click at [1049, 40] on span "Actions" at bounding box center [1042, 36] width 36 height 15
click at [947, 127] on span "Charge card…" at bounding box center [962, 124] width 67 height 15
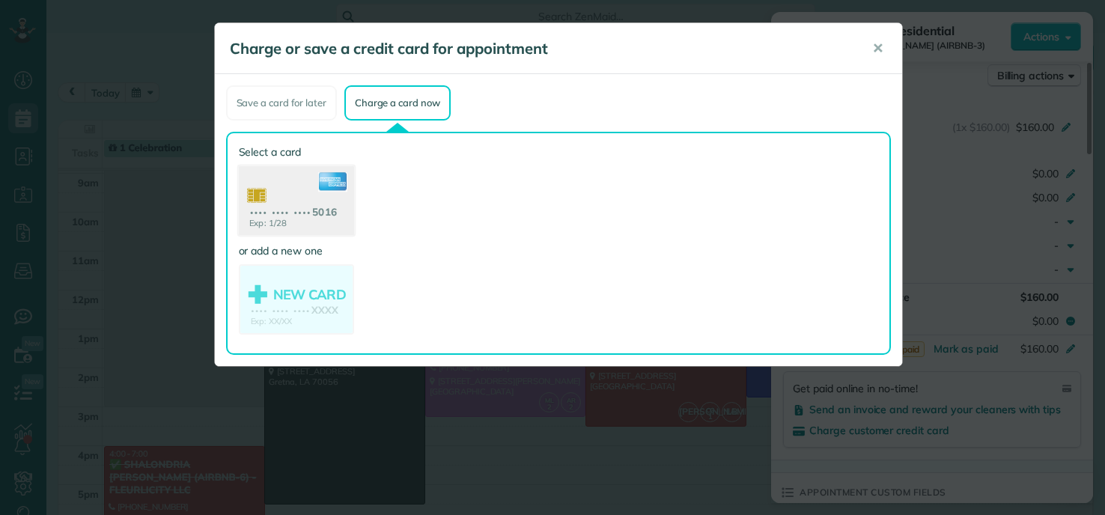
click at [294, 214] on use at bounding box center [295, 202] width 115 height 73
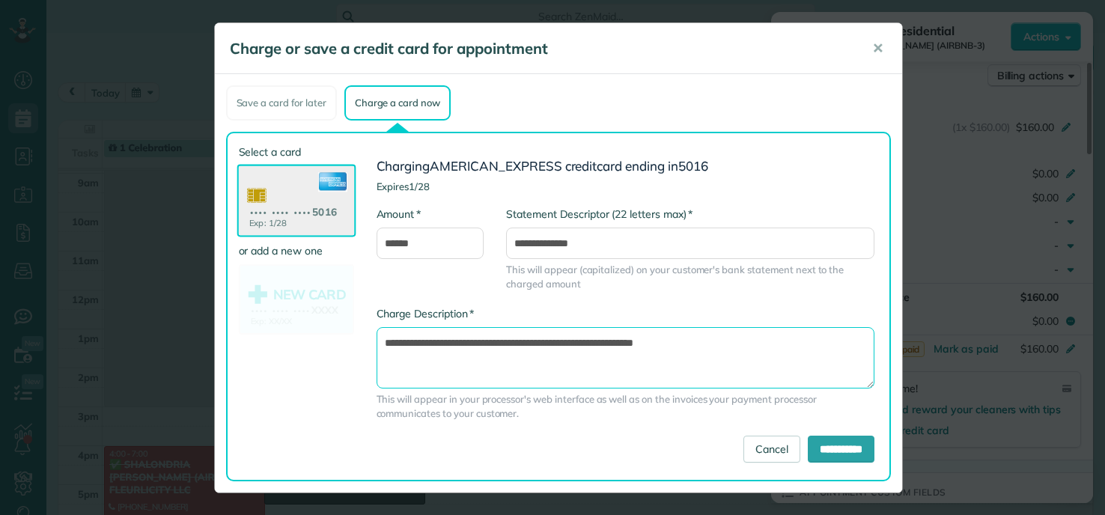
click at [573, 342] on textarea "**********" at bounding box center [626, 357] width 498 height 61
type textarea "**********"
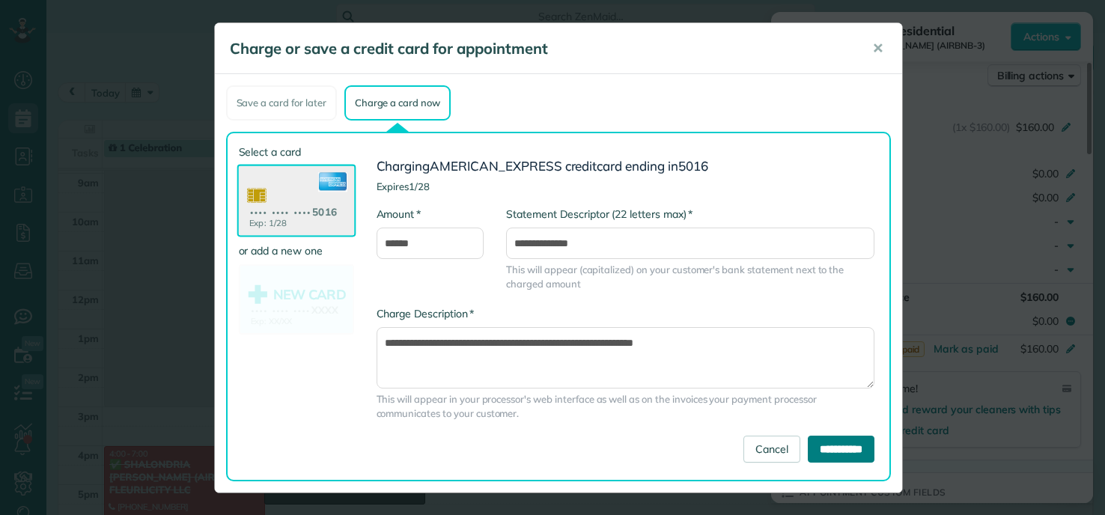
click at [842, 444] on input "**********" at bounding box center [841, 449] width 67 height 27
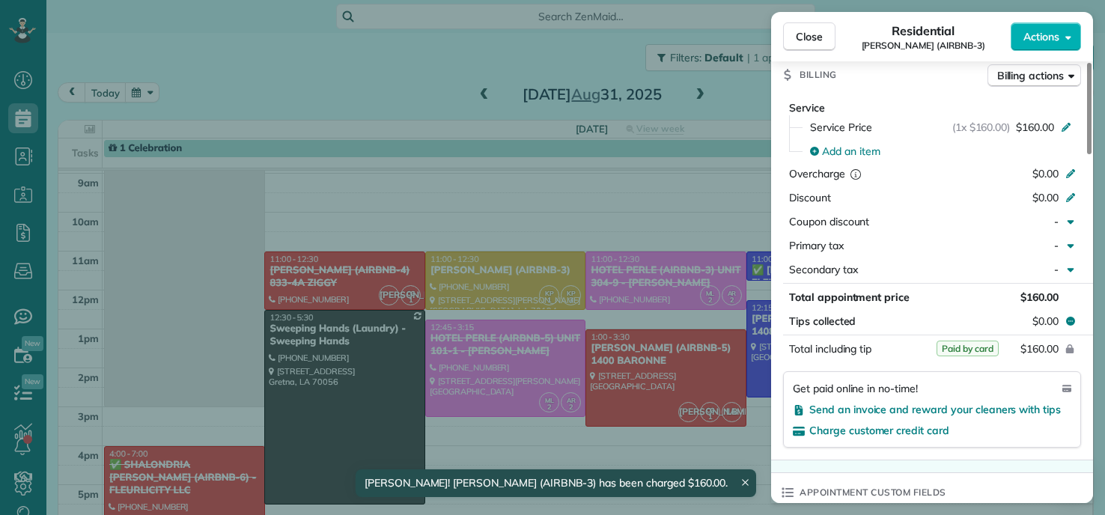
click at [506, 320] on div "Close Residential EMILY ROUNTREE (AIRBNB-3) Actions Status Active EMILY ROUNTRE…" at bounding box center [552, 257] width 1105 height 515
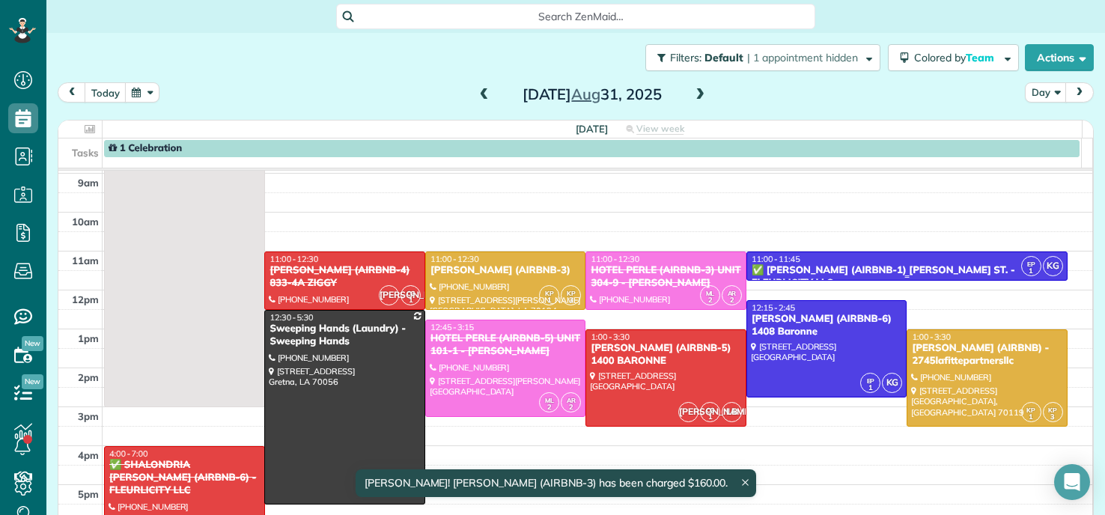
click at [789, 264] on div "✅ LENO KNOX (AIRBNB-1) PAUL MORPHY ST. - FLEURLICITY LLC" at bounding box center [907, 276] width 312 height 25
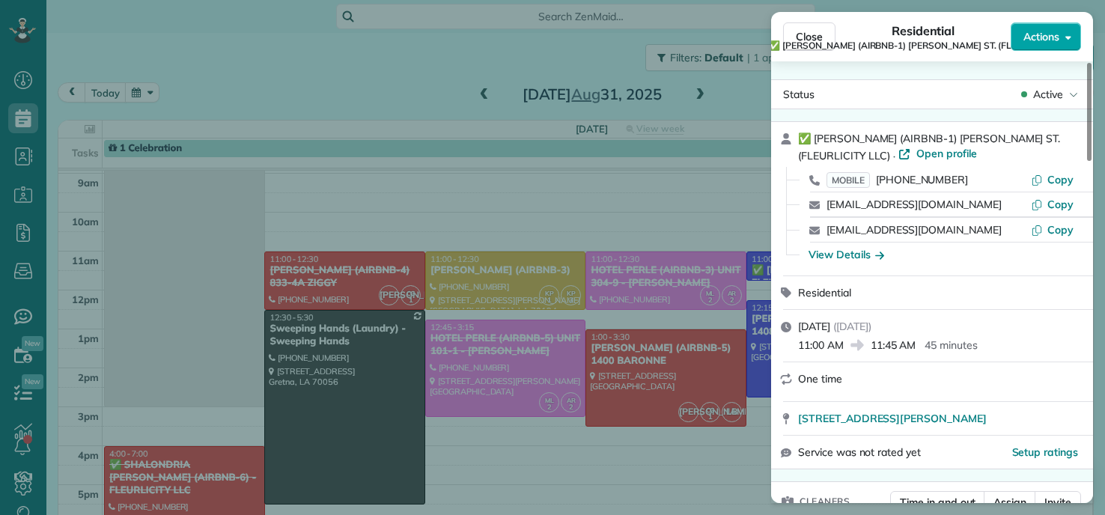
click at [1071, 30] on button "Actions" at bounding box center [1046, 36] width 70 height 28
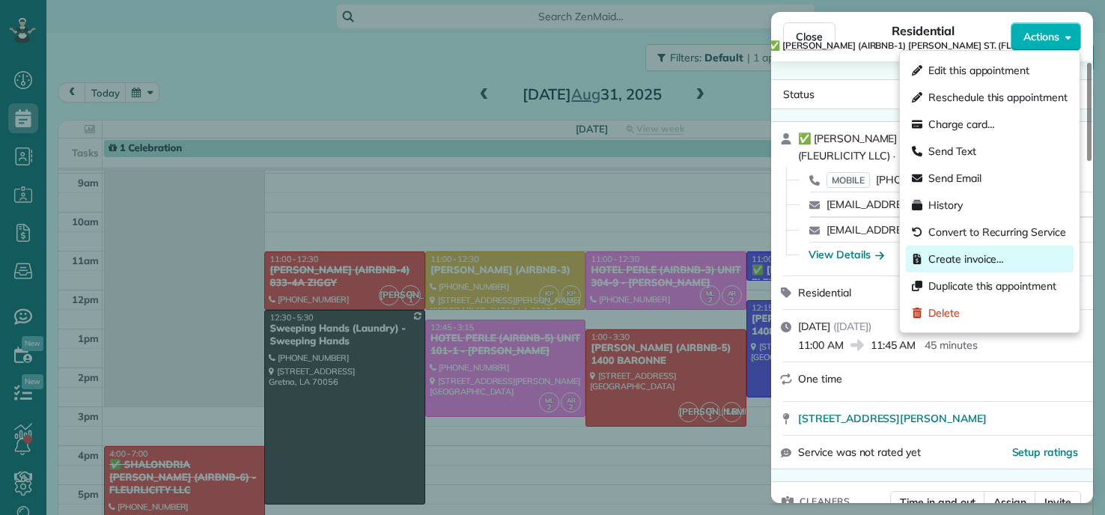
click at [959, 261] on span "Create invoice…" at bounding box center [967, 259] width 76 height 15
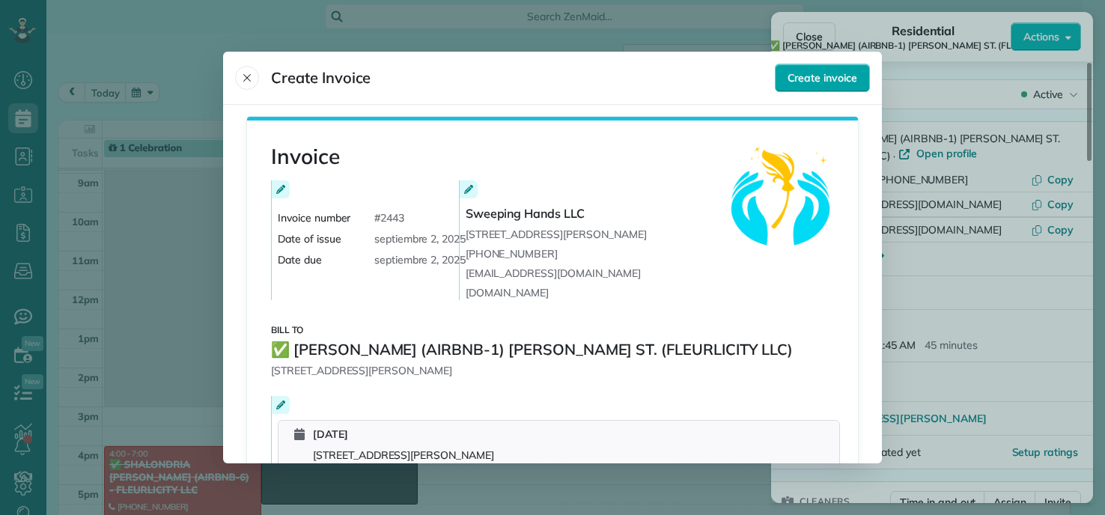
click at [816, 76] on span "Create invoice" at bounding box center [823, 77] width 70 height 15
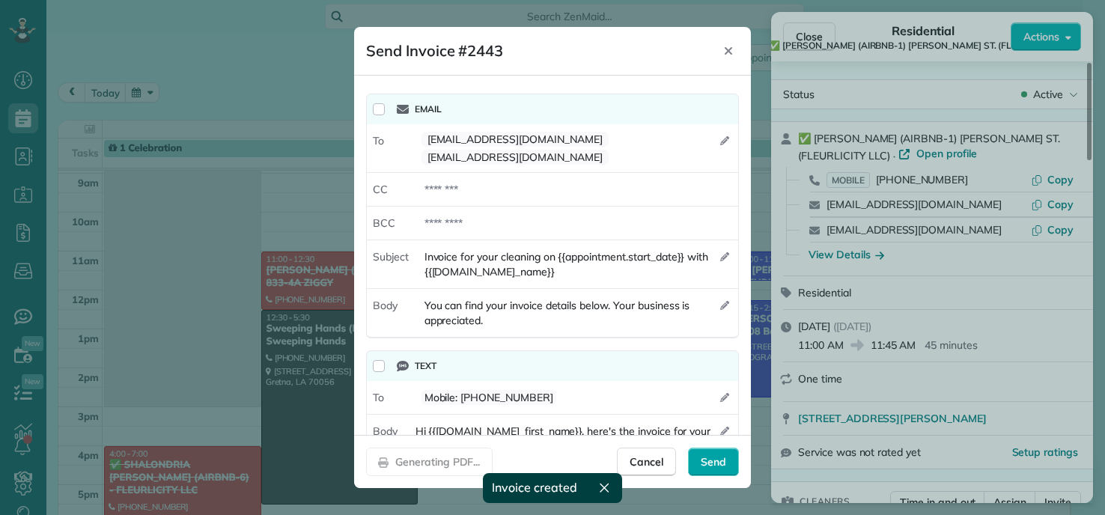
click at [709, 450] on div "Send" at bounding box center [713, 462] width 51 height 28
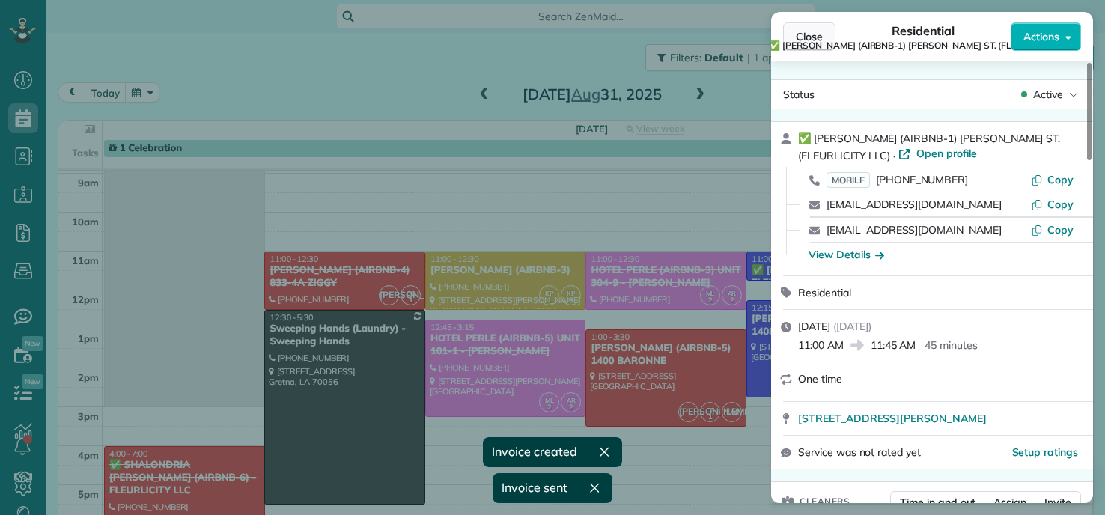
click at [805, 28] on button "Close" at bounding box center [809, 36] width 52 height 28
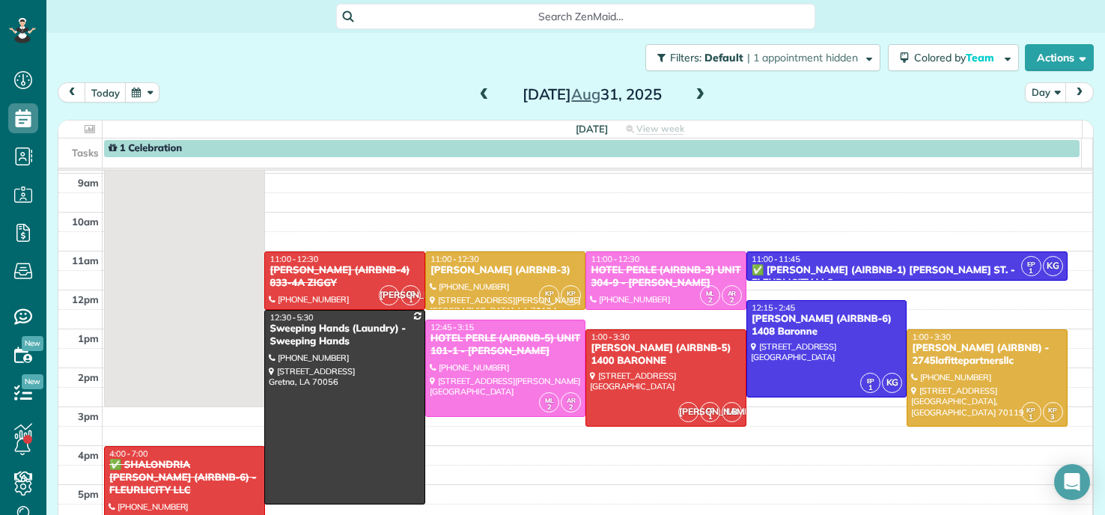
scroll to position [150, 0]
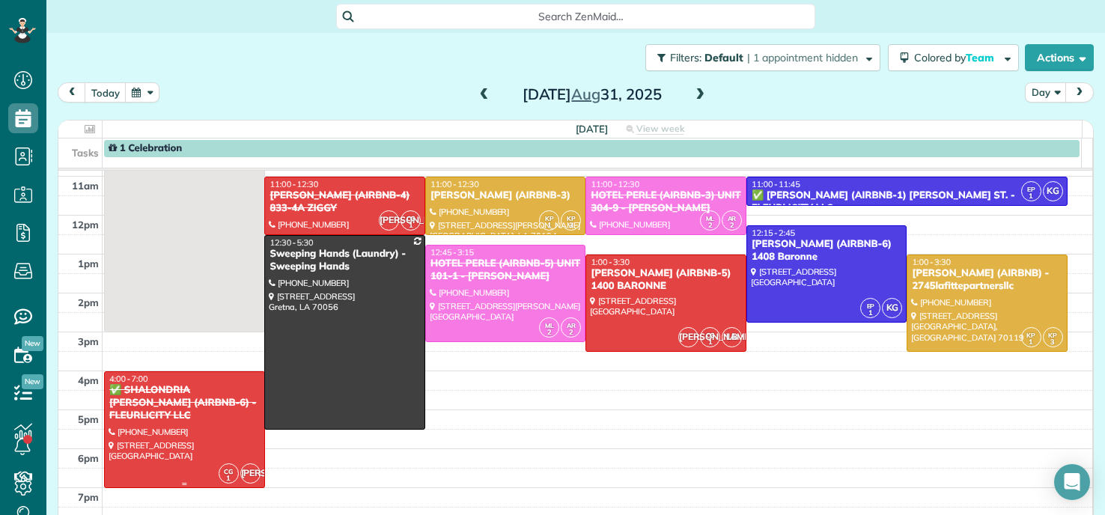
click at [186, 411] on div at bounding box center [185, 429] width 160 height 115
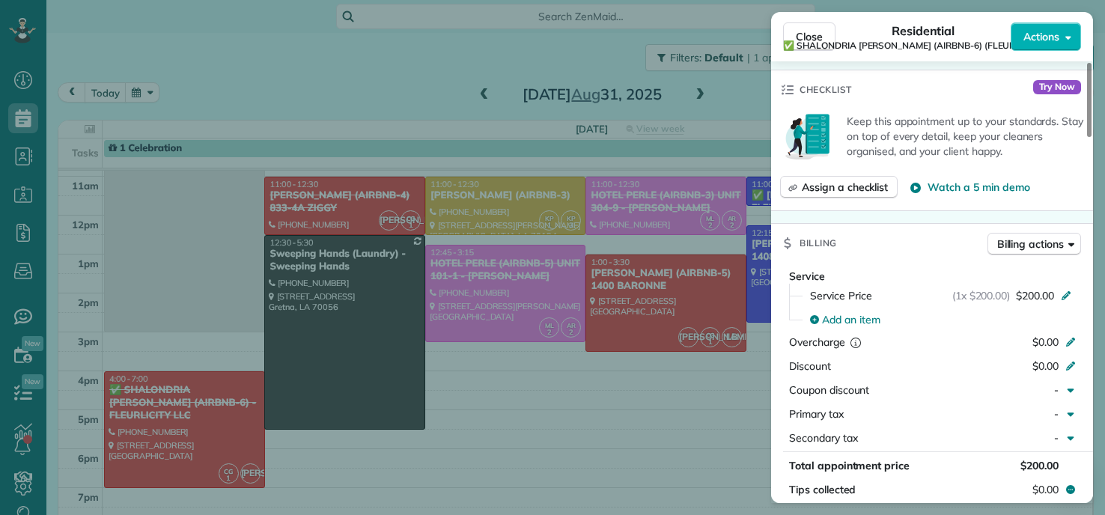
scroll to position [679, 0]
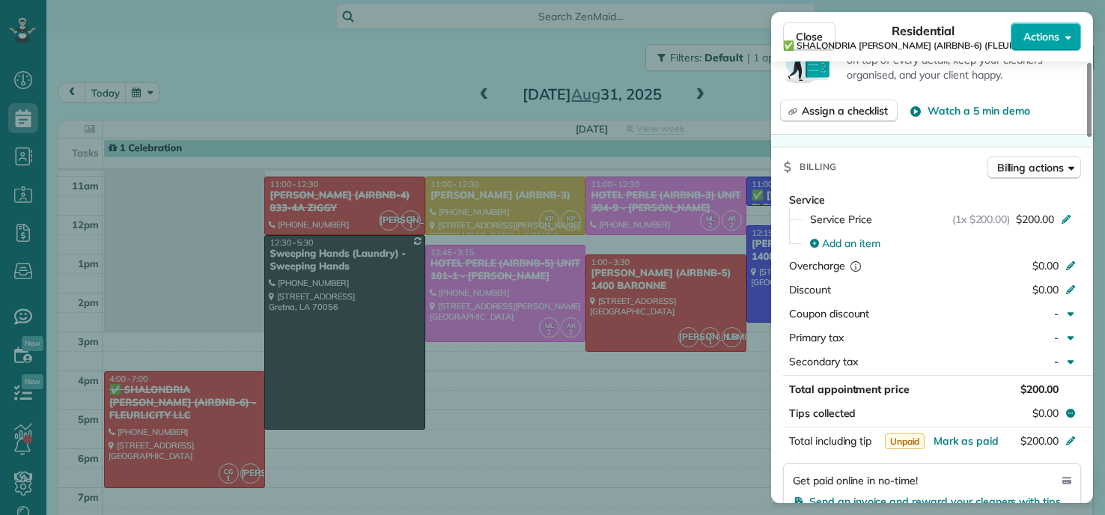
click at [1061, 43] on button "Actions" at bounding box center [1046, 36] width 70 height 28
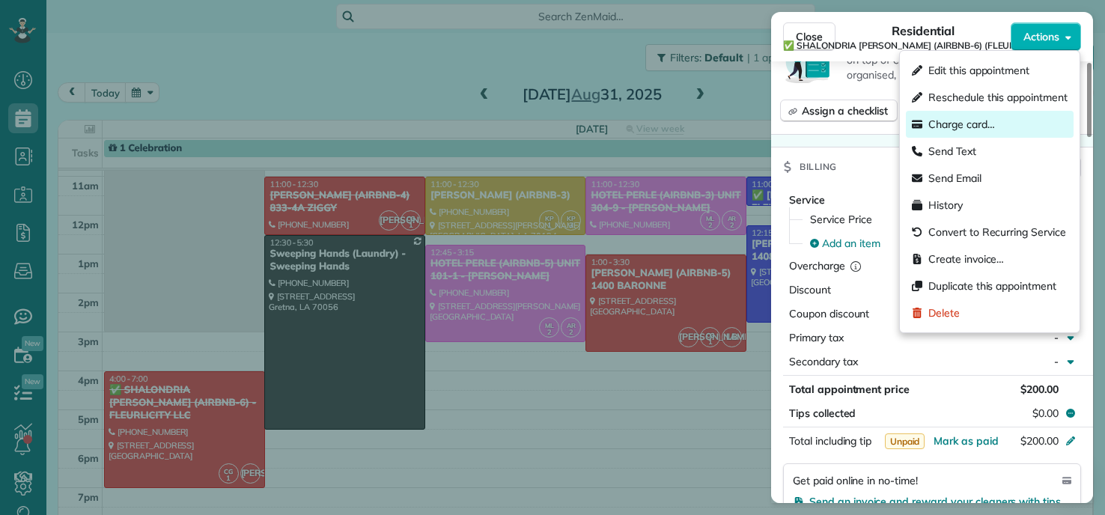
click at [962, 124] on span "Charge card…" at bounding box center [962, 124] width 67 height 15
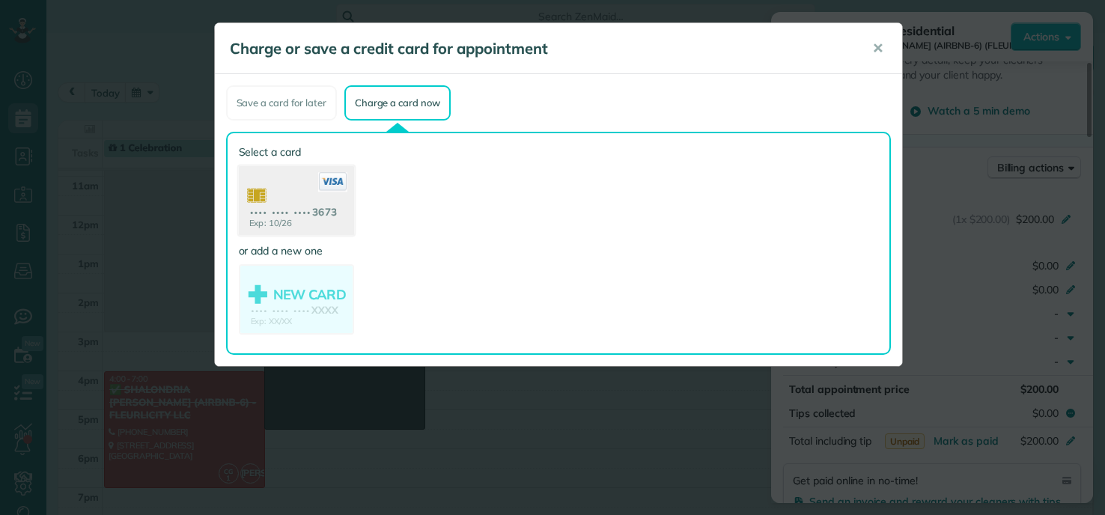
click at [296, 216] on use at bounding box center [295, 202] width 115 height 73
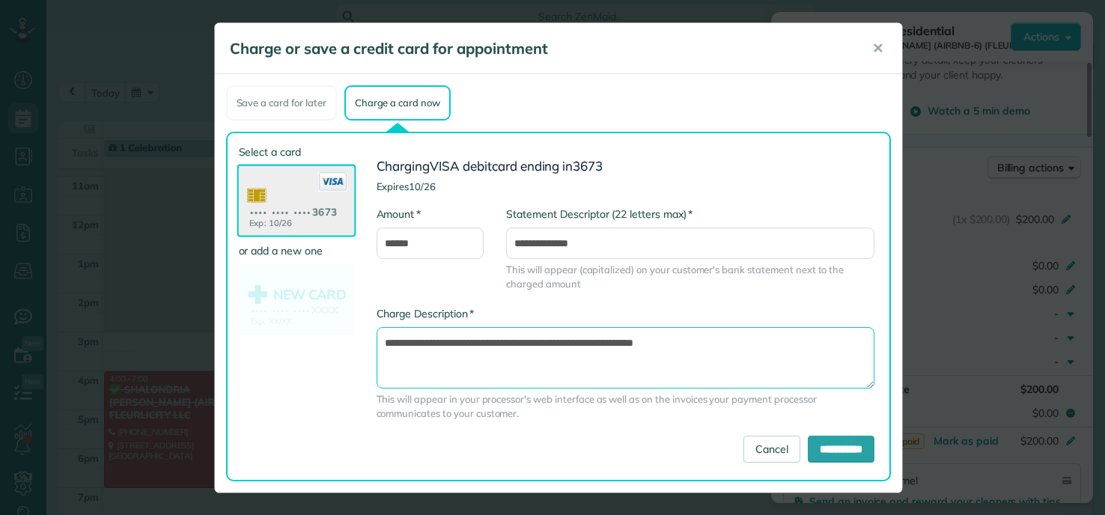
drag, startPoint x: 586, startPoint y: 339, endPoint x: 591, endPoint y: 381, distance: 42.3
click at [586, 340] on textarea "**********" at bounding box center [626, 357] width 498 height 61
type textarea "**********"
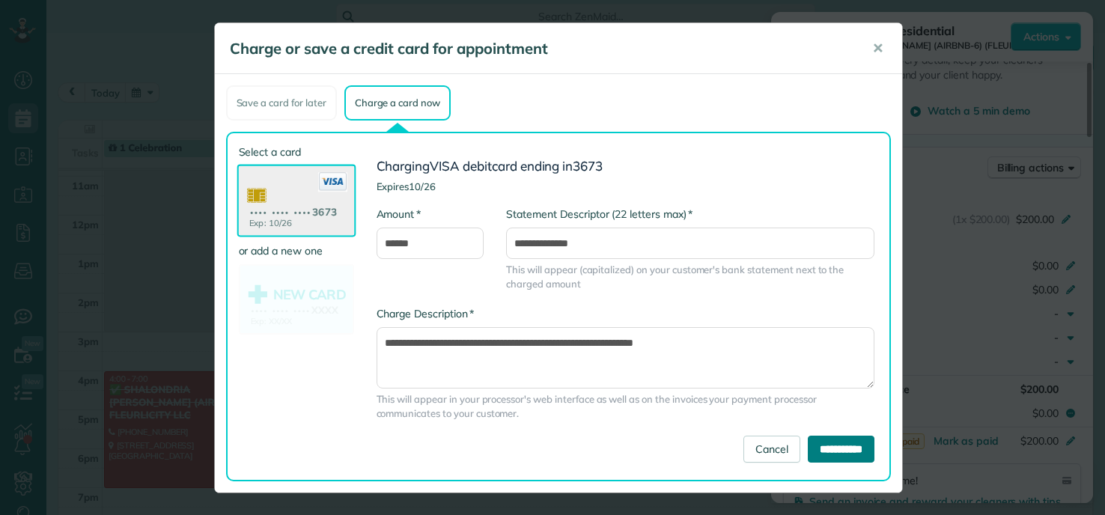
click at [819, 441] on input "**********" at bounding box center [841, 449] width 67 height 27
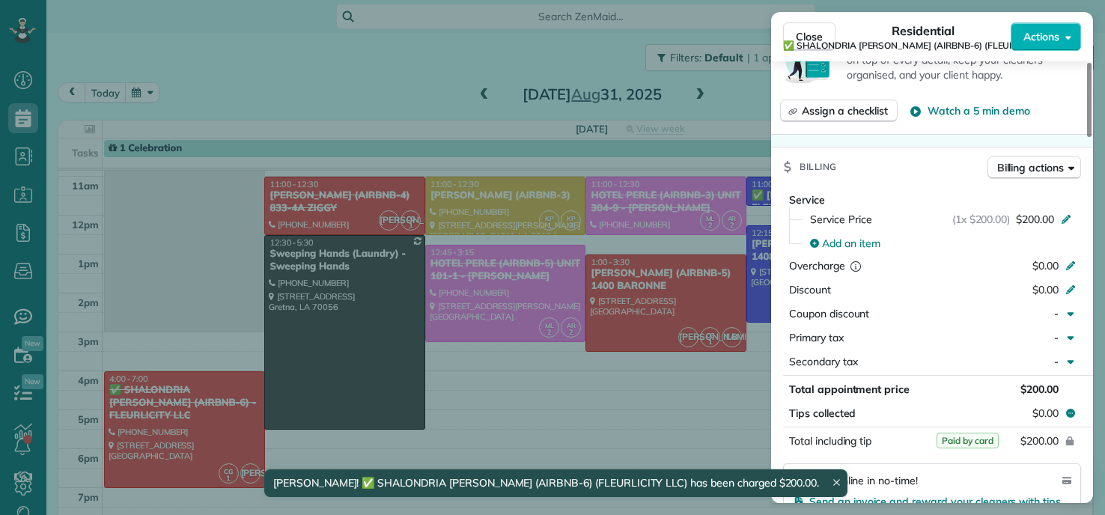
click at [477, 293] on div "Close Residential ✅ SHALONDRIA SIMPSON (AIRBNB-6) (FLEURLICITY LLC) Actions Sta…" at bounding box center [552, 257] width 1105 height 515
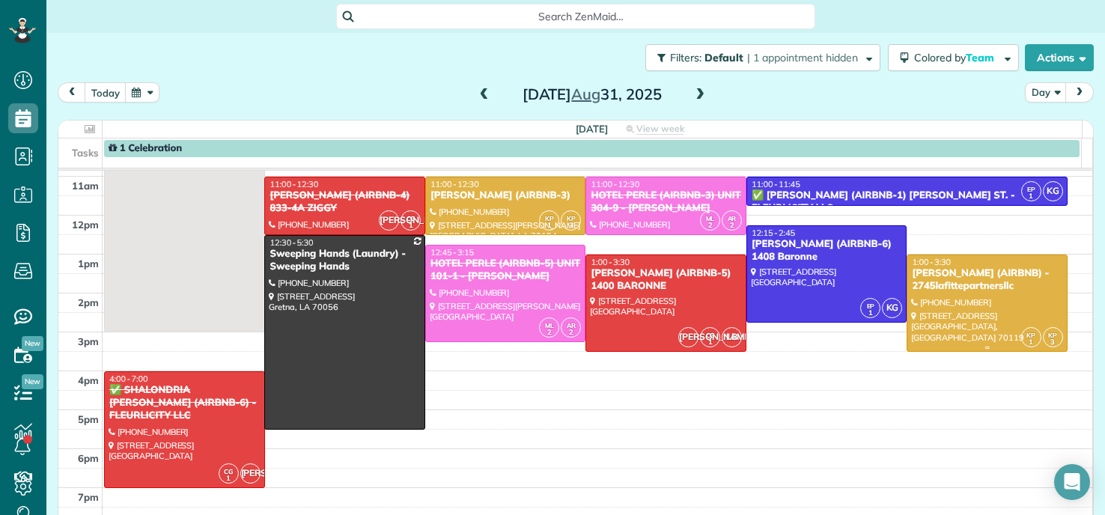
click at [965, 288] on div "[PERSON_NAME] (AIRBNB) - 2745lafittepartnersllc" at bounding box center [987, 279] width 152 height 25
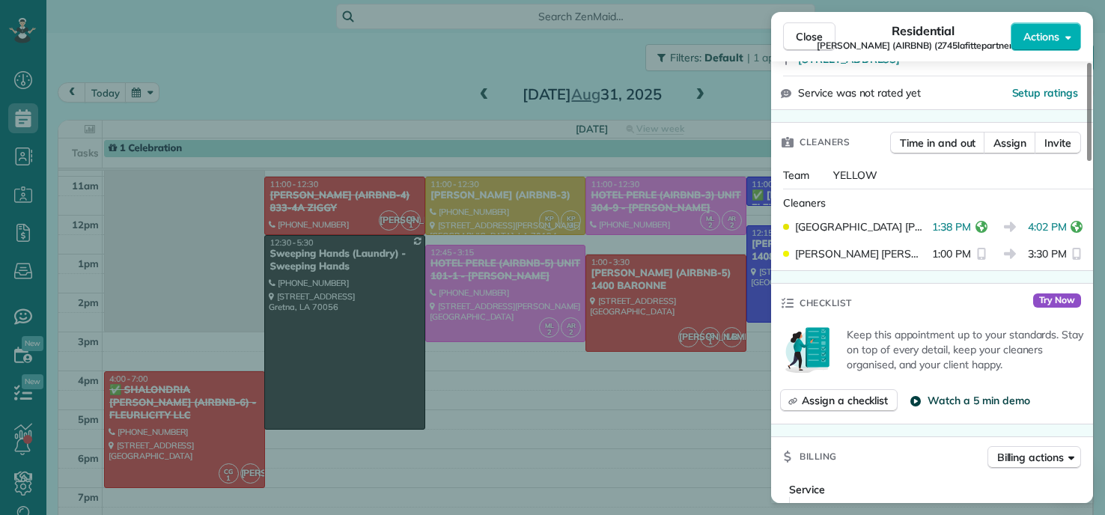
scroll to position [674, 0]
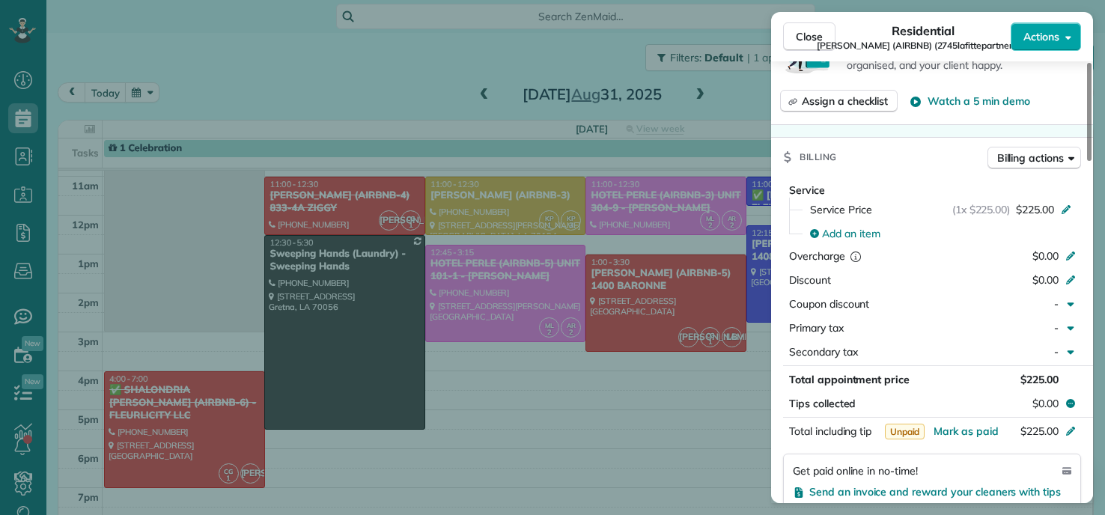
click at [1050, 36] on span "Actions" at bounding box center [1042, 36] width 36 height 15
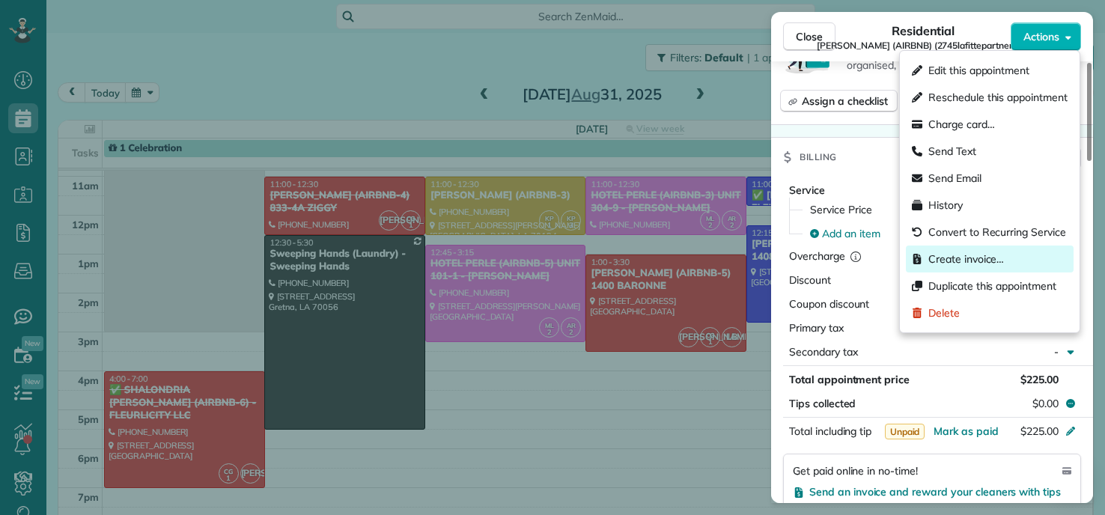
click at [940, 255] on span "Create invoice…" at bounding box center [967, 259] width 76 height 15
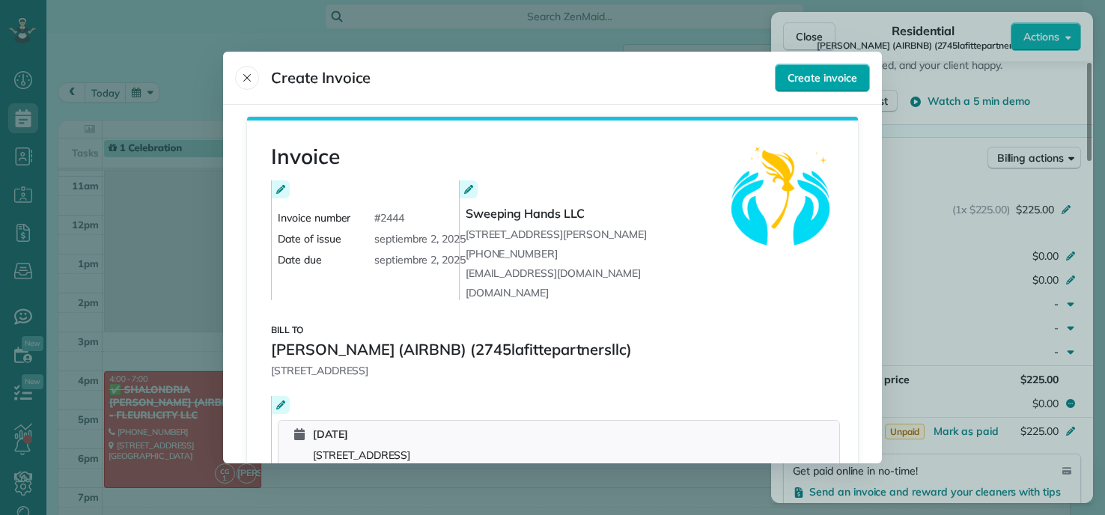
click at [831, 81] on span "Create invoice" at bounding box center [823, 77] width 70 height 15
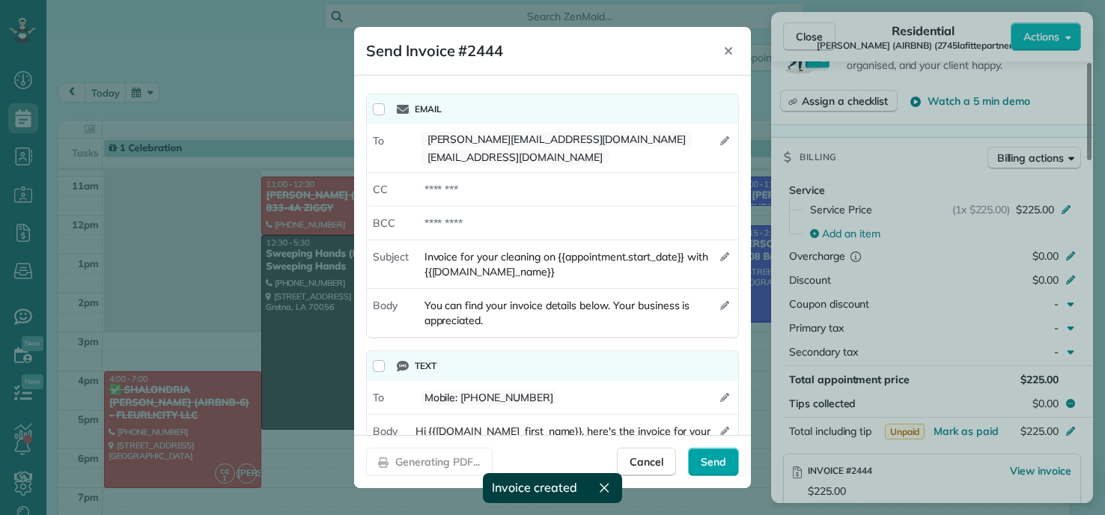
click at [718, 467] on span "Send" at bounding box center [713, 462] width 25 height 15
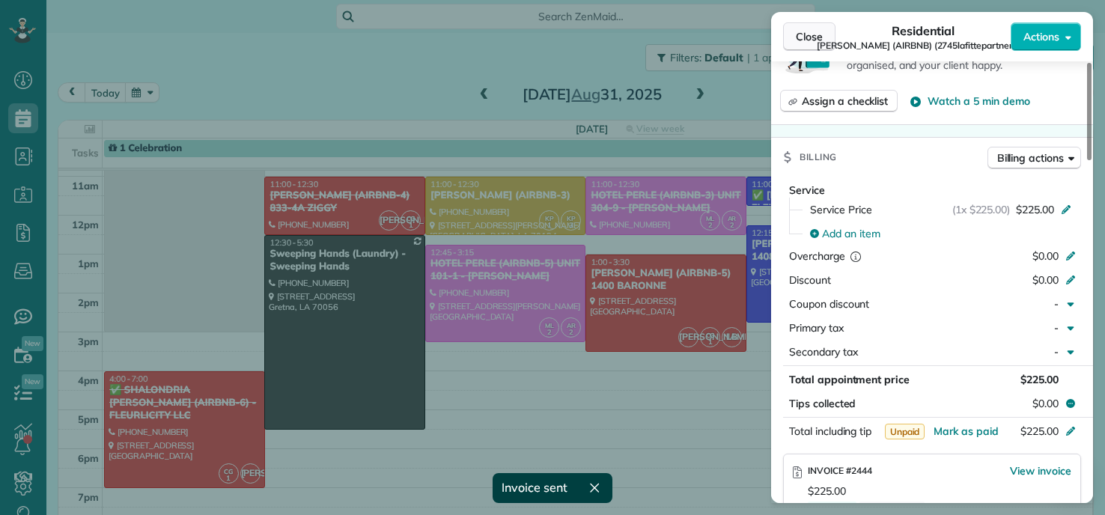
click at [793, 35] on button "Close" at bounding box center [809, 36] width 52 height 28
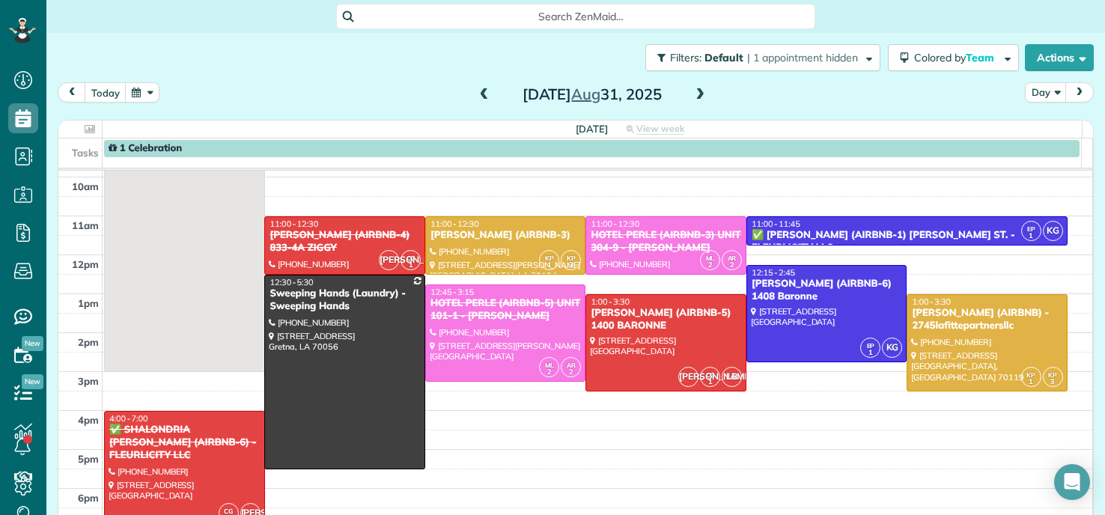
scroll to position [75, 0]
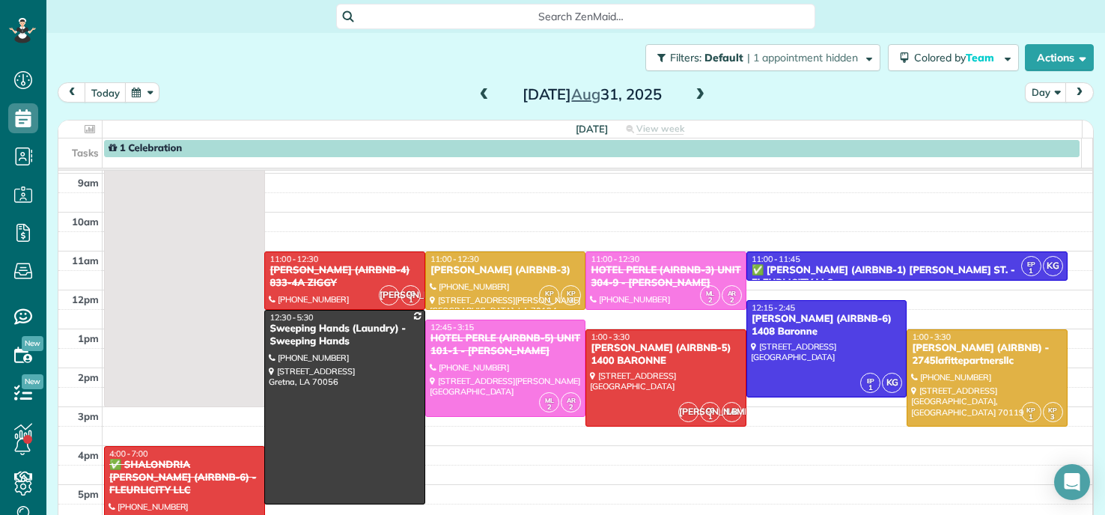
click at [478, 91] on span at bounding box center [484, 94] width 16 height 13
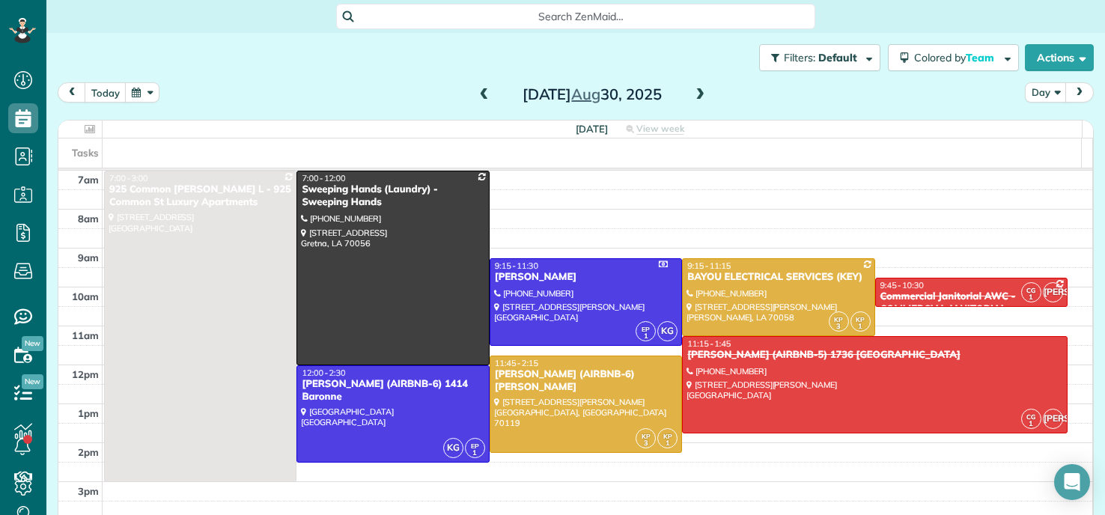
click at [479, 92] on span at bounding box center [484, 94] width 16 height 13
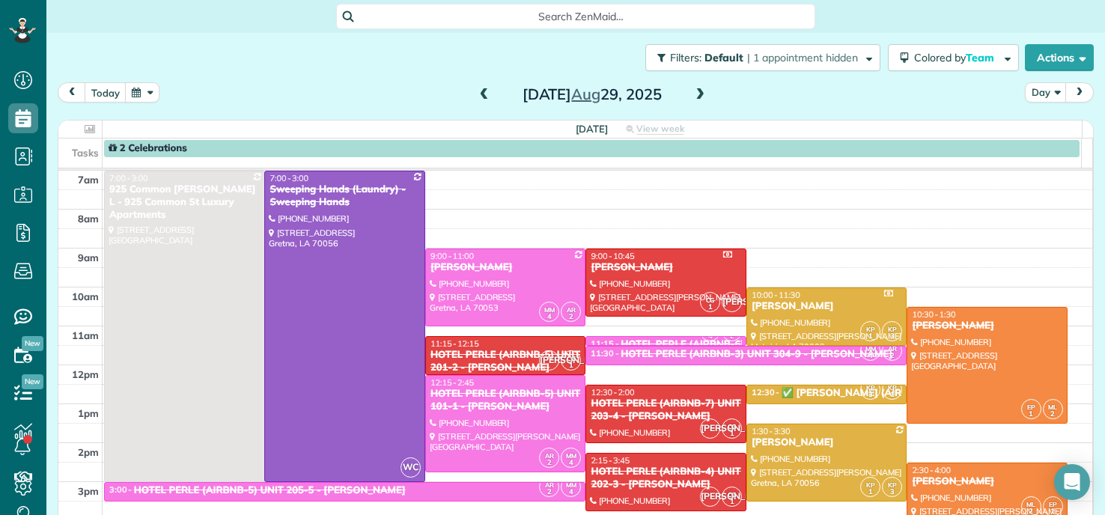
scroll to position [75, 0]
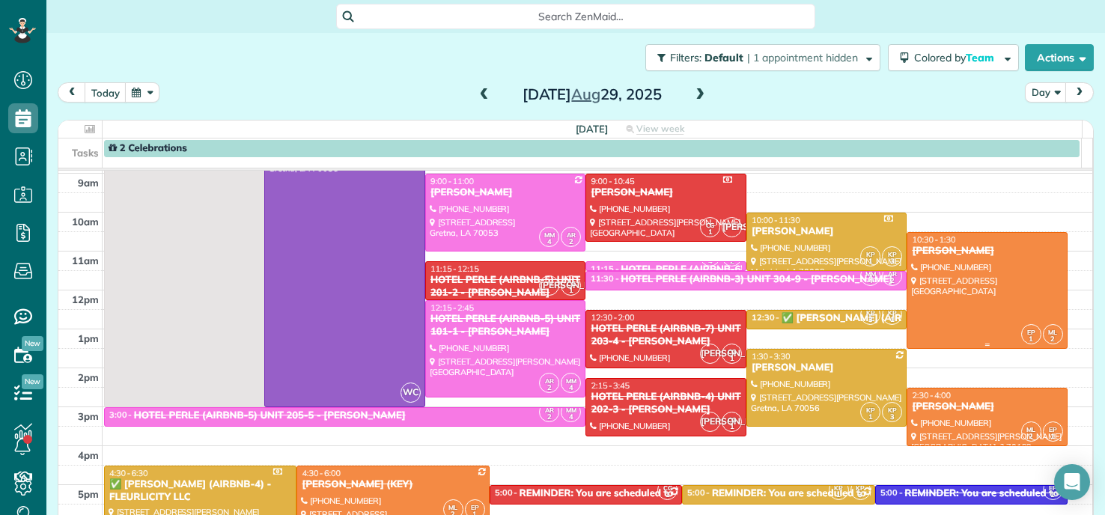
click at [973, 282] on div at bounding box center [988, 290] width 160 height 115
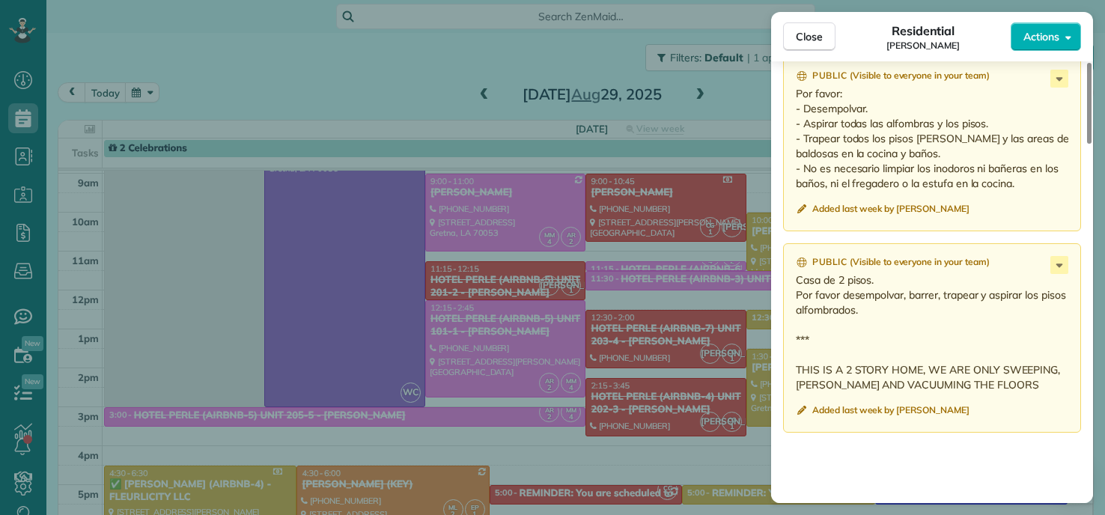
scroll to position [1585, 0]
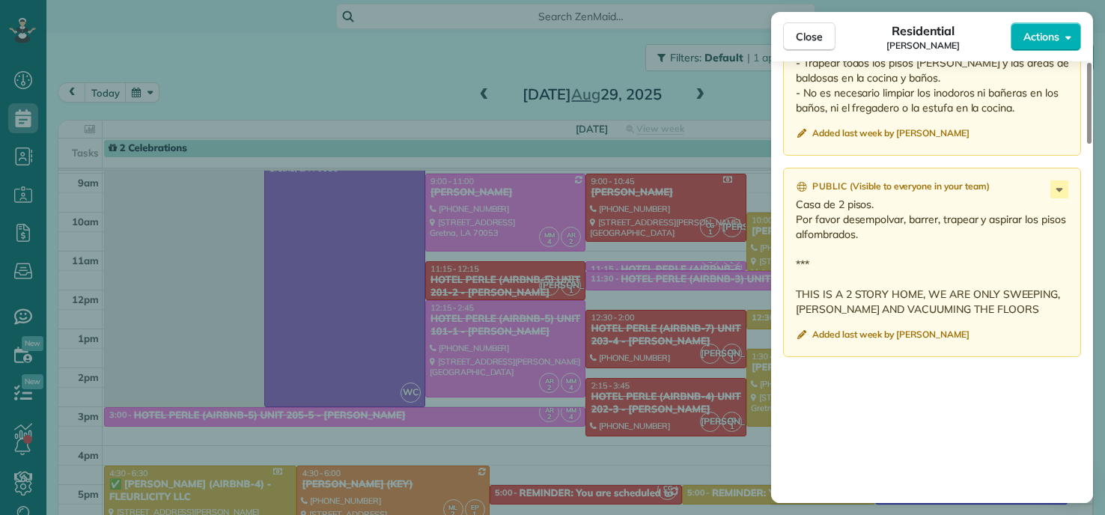
click at [517, 72] on div "Close Residential Anthony Mumphrey Actions Status Completed Anthony Mumphrey · …" at bounding box center [552, 257] width 1105 height 515
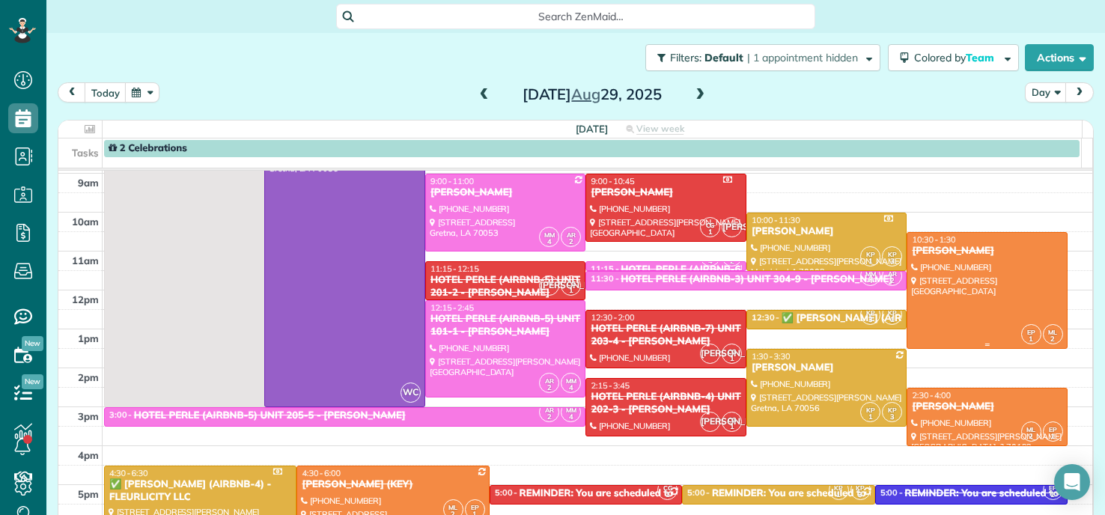
click at [995, 280] on div at bounding box center [988, 290] width 160 height 115
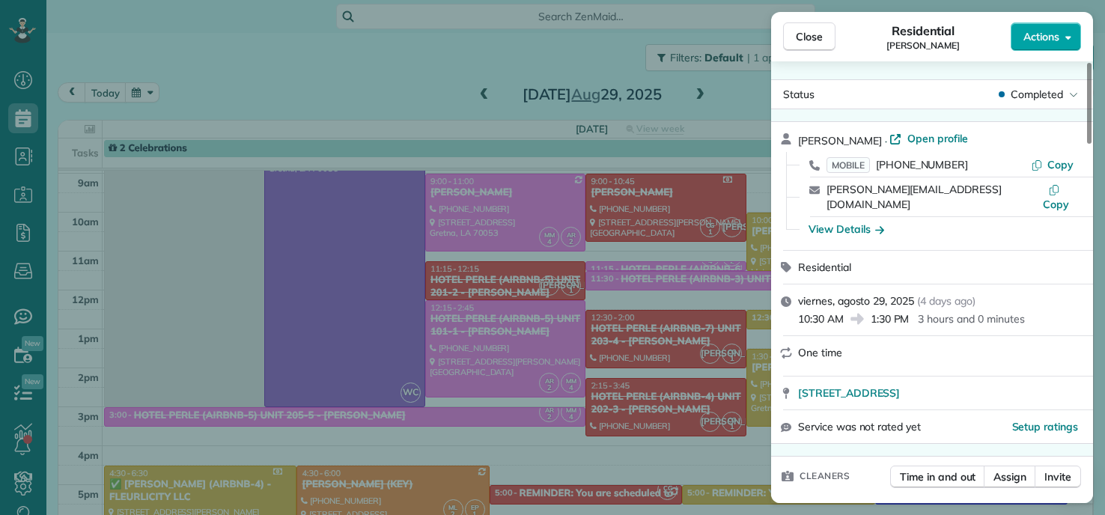
click at [1068, 38] on icon "button" at bounding box center [1069, 38] width 6 height 4
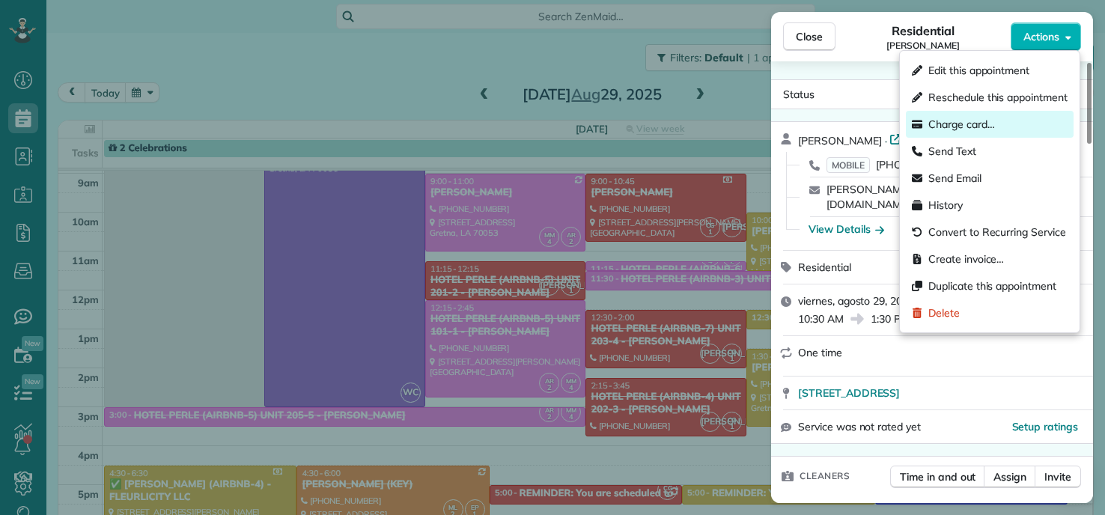
click at [963, 127] on span "Charge card…" at bounding box center [962, 124] width 67 height 15
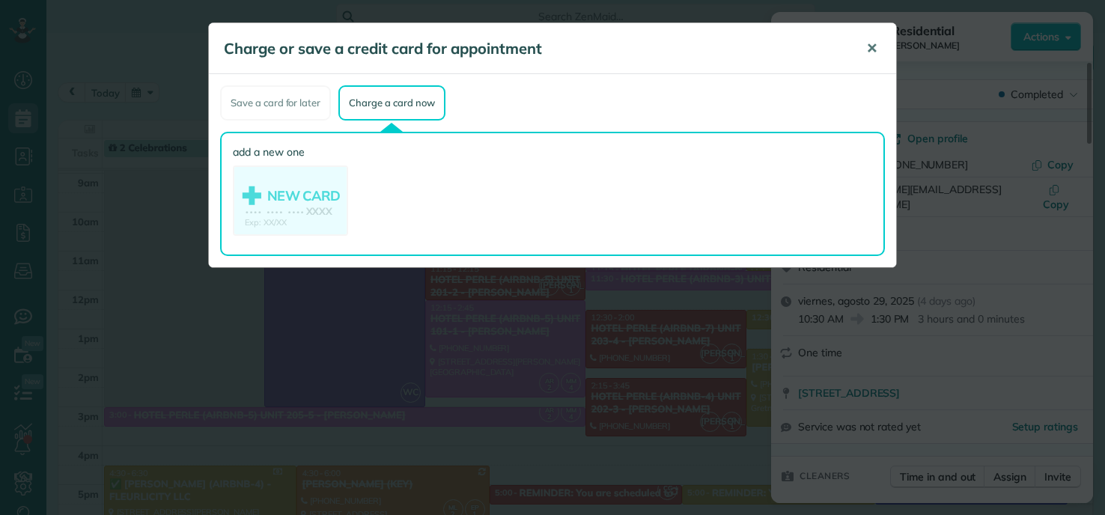
click at [879, 46] on button "✕" at bounding box center [872, 49] width 34 height 36
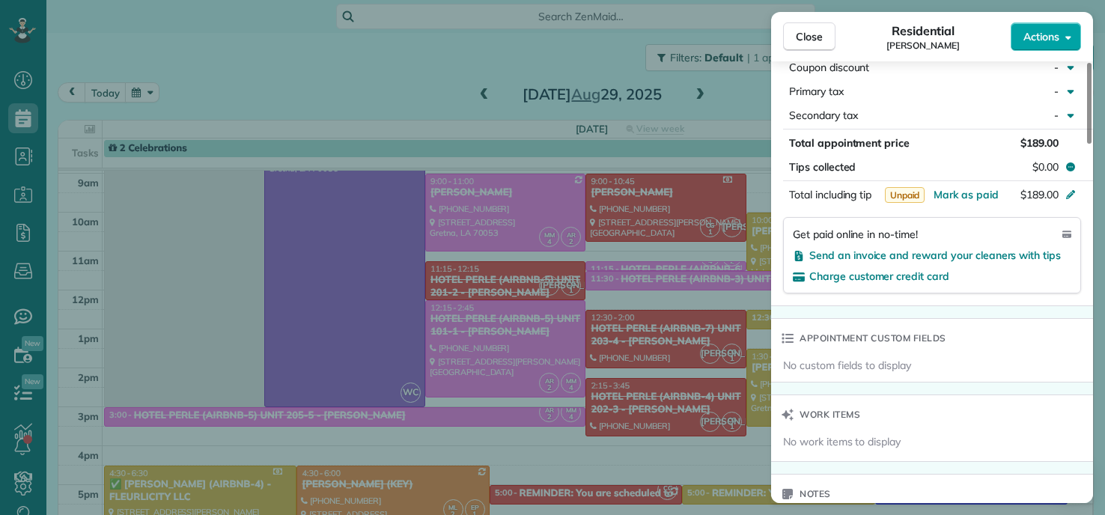
scroll to position [833, 0]
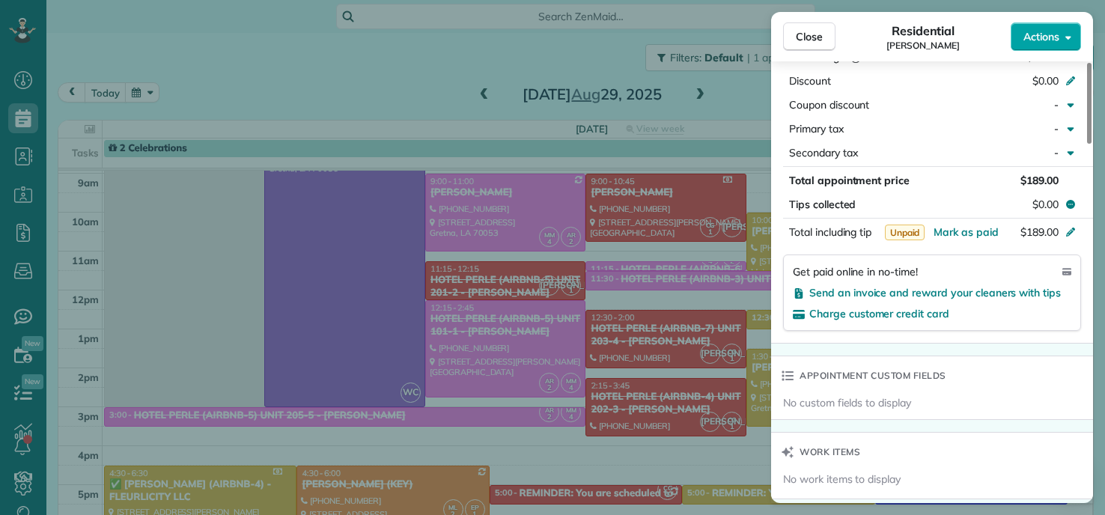
click at [1064, 34] on button "Actions" at bounding box center [1046, 36] width 70 height 28
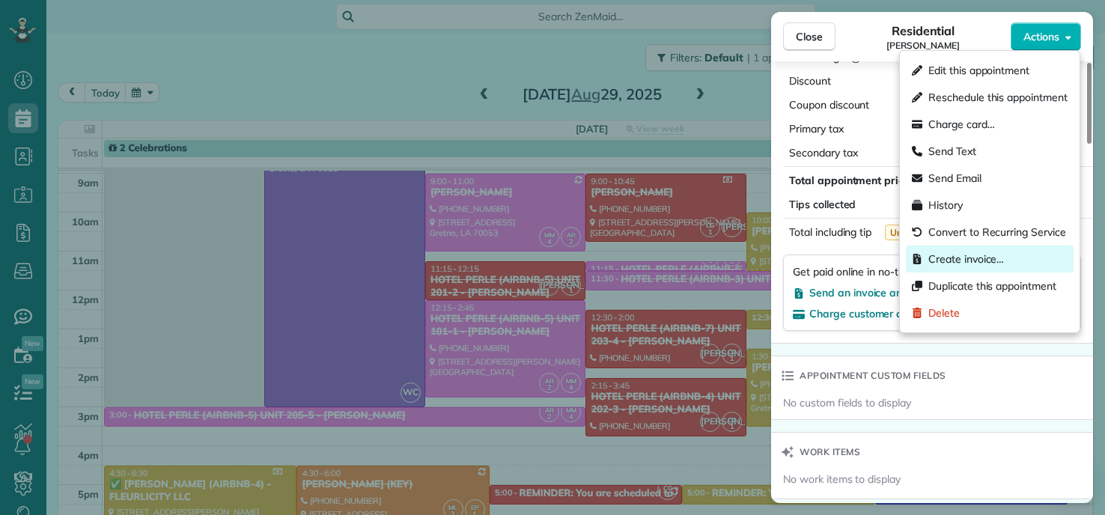
click at [979, 250] on div "Create invoice…" at bounding box center [990, 259] width 168 height 27
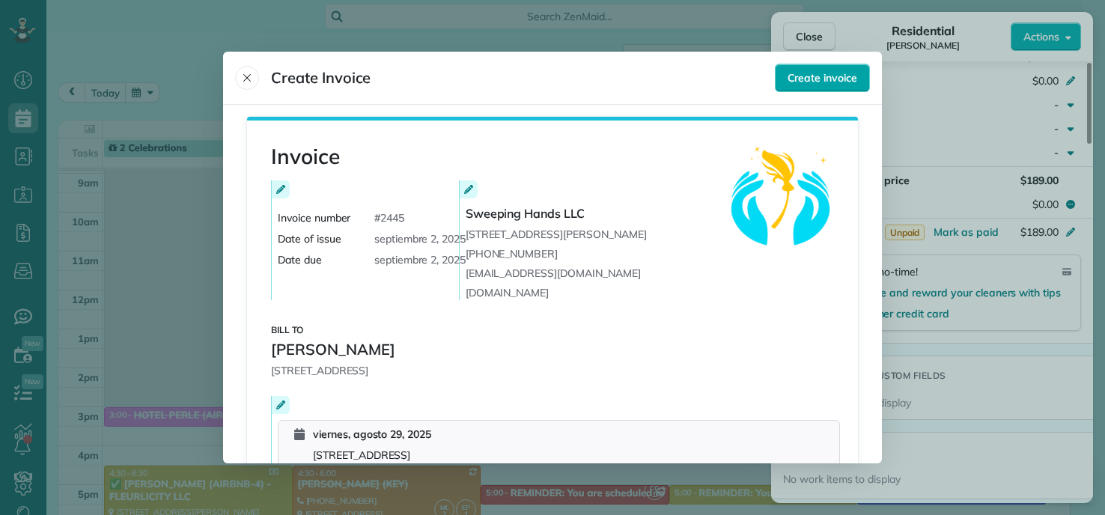
click at [818, 85] on button "Create invoice" at bounding box center [822, 78] width 95 height 28
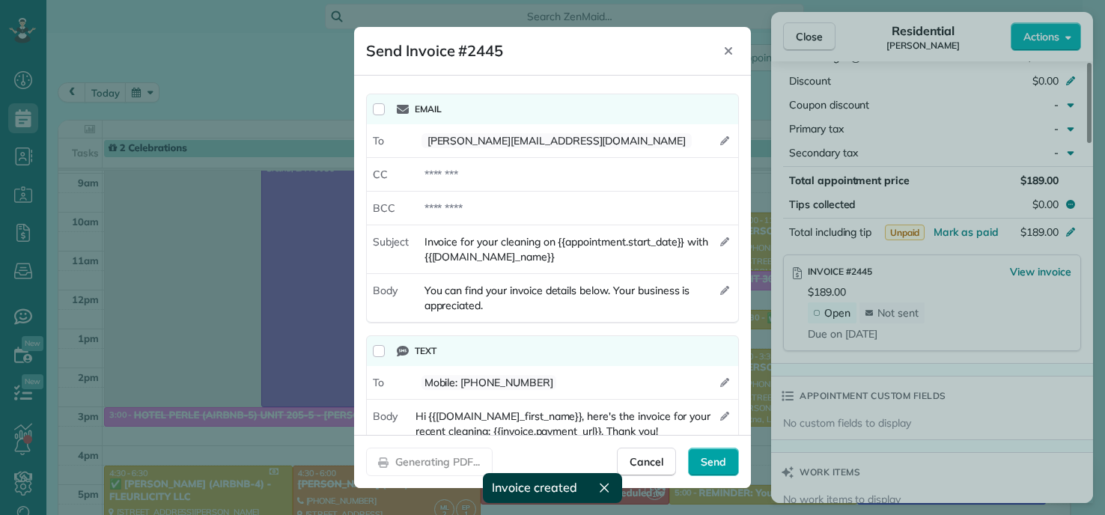
click at [710, 467] on span "Send" at bounding box center [713, 462] width 25 height 15
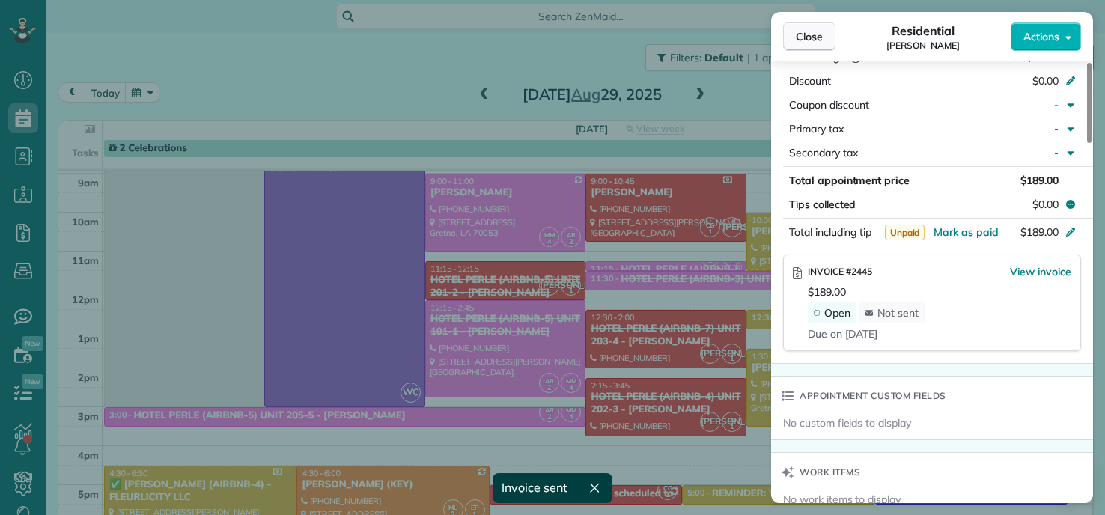
click at [802, 40] on span "Close" at bounding box center [809, 36] width 27 height 15
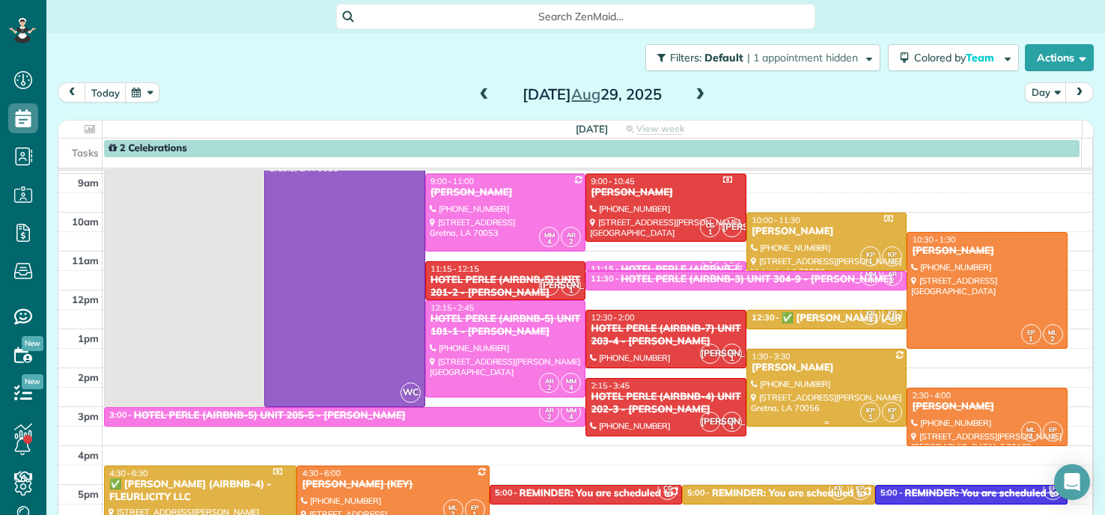
click at [819, 389] on div at bounding box center [827, 388] width 160 height 76
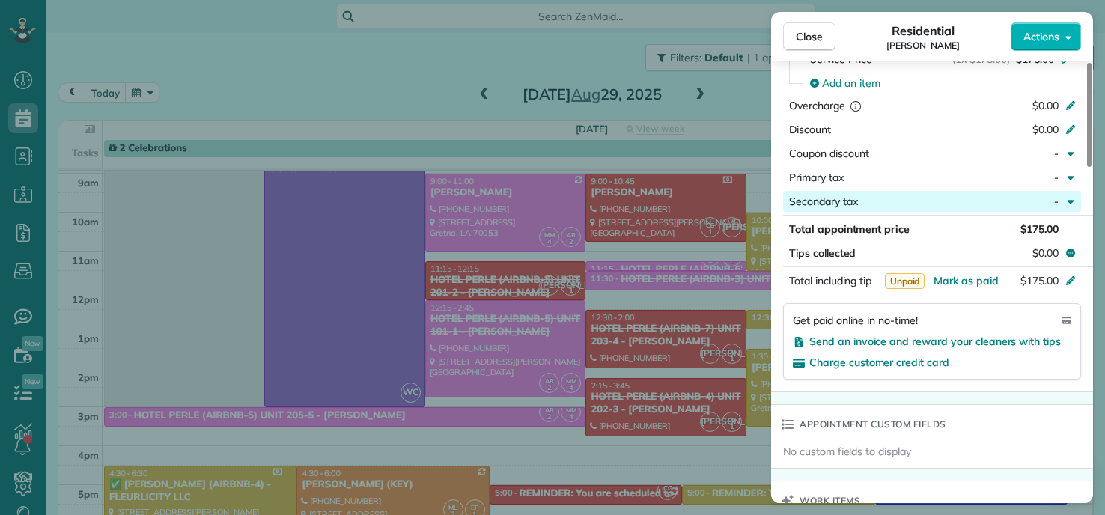
scroll to position [831, 0]
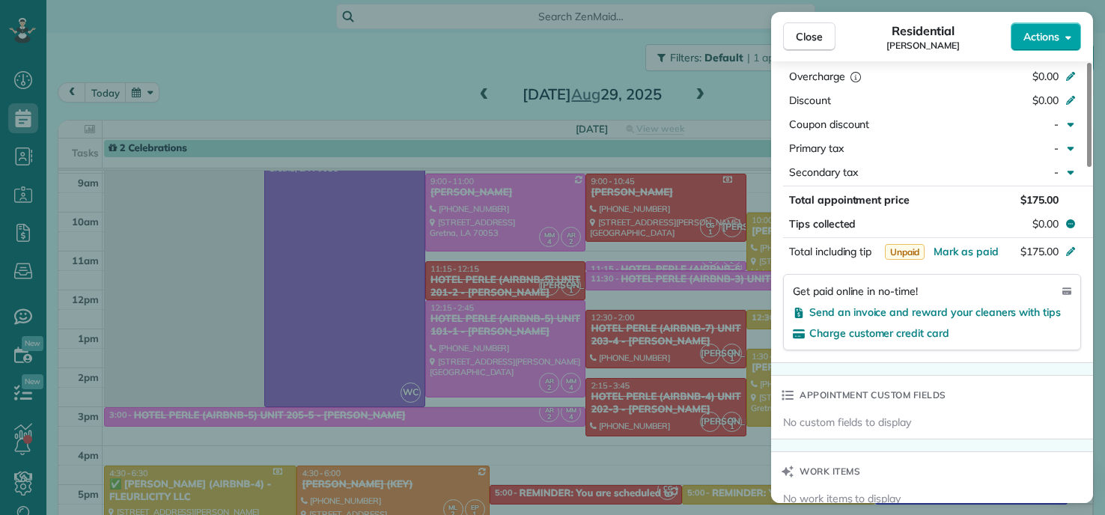
click at [1045, 41] on span "Actions" at bounding box center [1042, 36] width 36 height 15
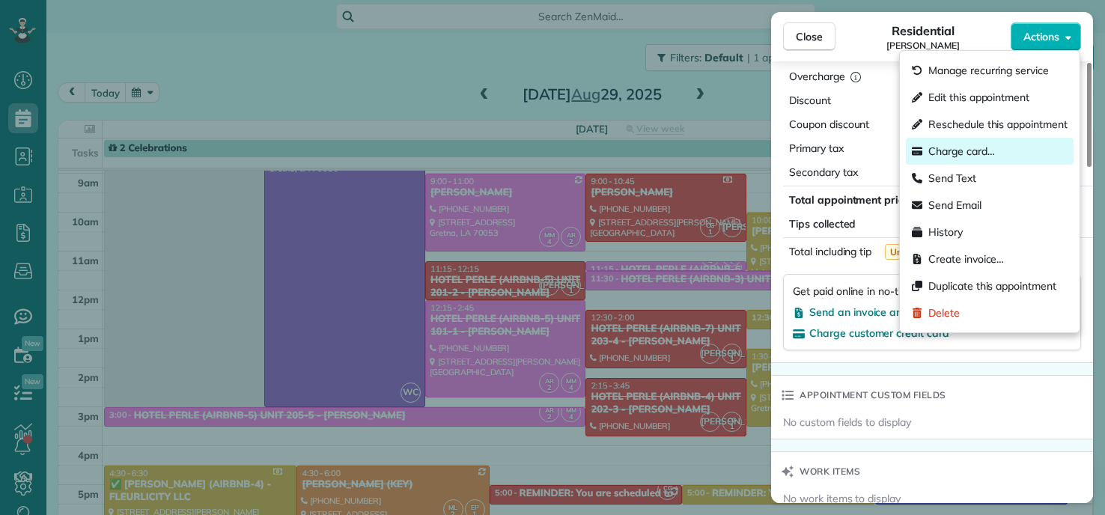
click at [949, 151] on span "Charge card…" at bounding box center [962, 151] width 67 height 15
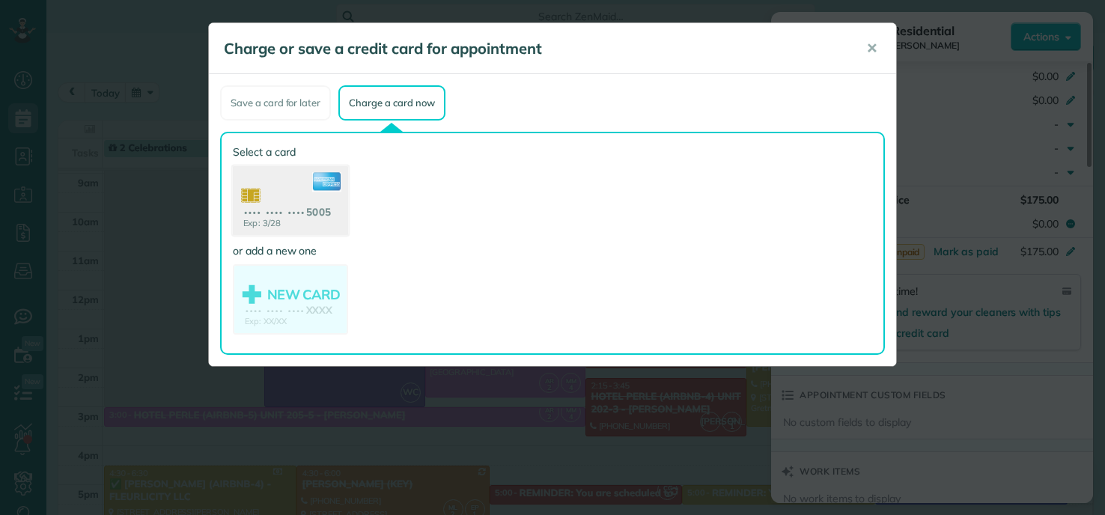
click at [290, 204] on use at bounding box center [290, 202] width 115 height 73
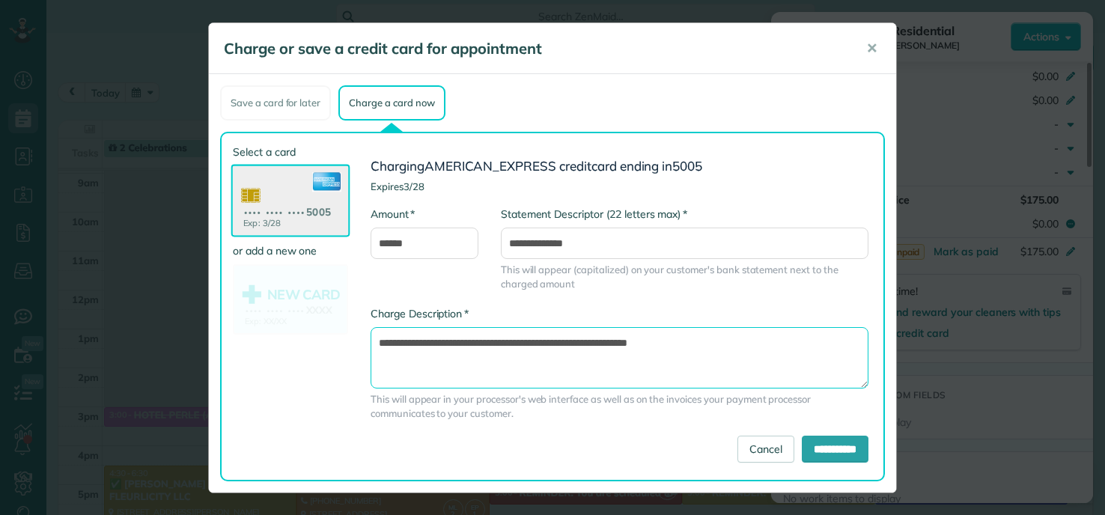
click at [575, 342] on textarea "**********" at bounding box center [620, 357] width 498 height 61
type textarea "**********"
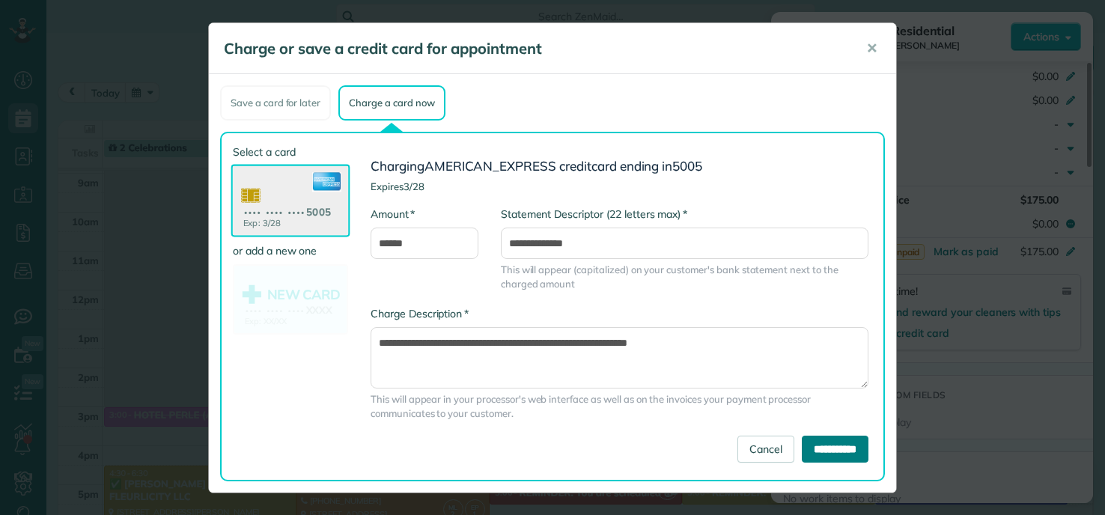
click at [823, 445] on input "**********" at bounding box center [835, 449] width 67 height 27
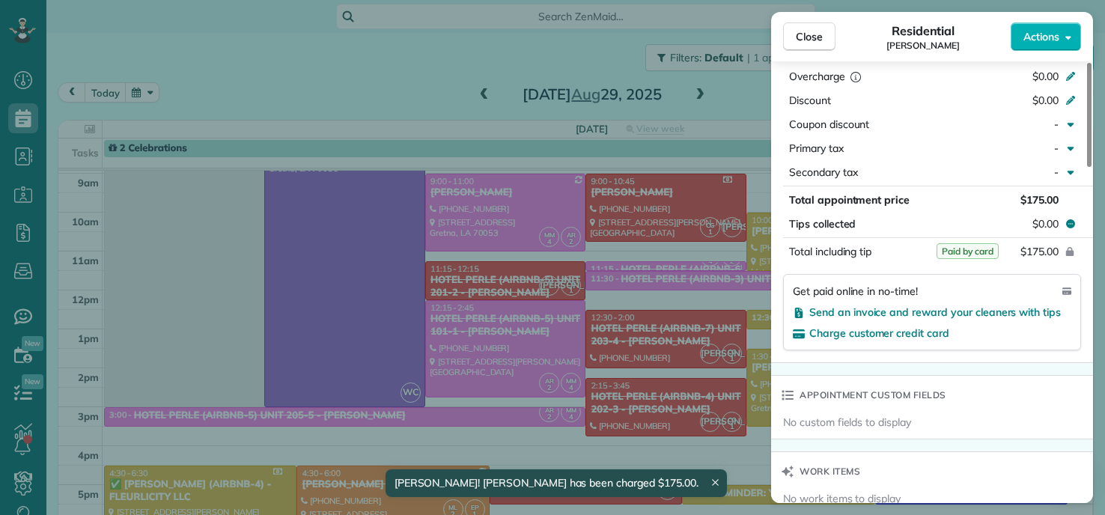
click at [207, 61] on div "Close Residential TONY DALMADO Actions Status Active TONY DALMADO · Open profil…" at bounding box center [552, 257] width 1105 height 515
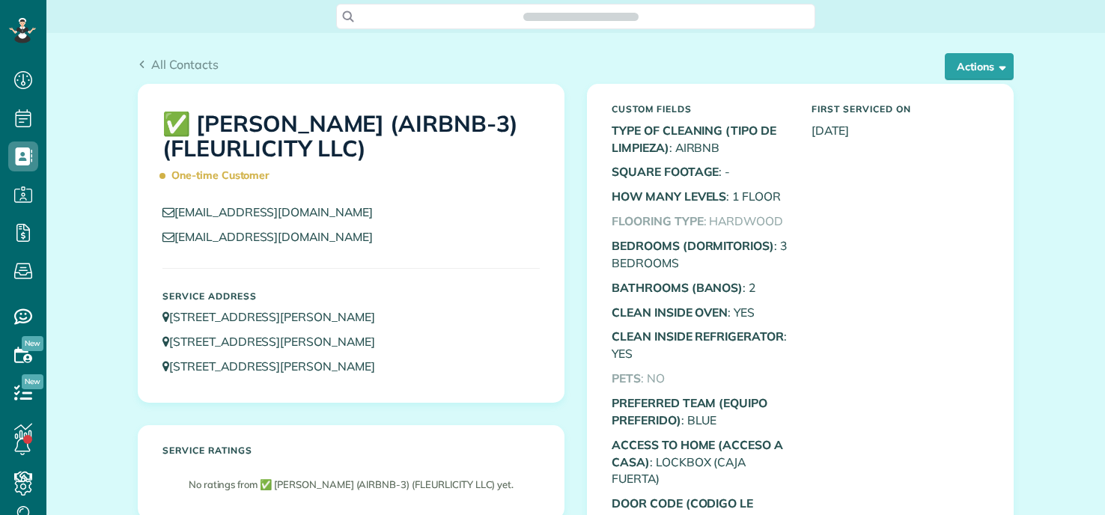
scroll to position [7, 7]
click at [976, 68] on button "Actions" at bounding box center [979, 66] width 69 height 27
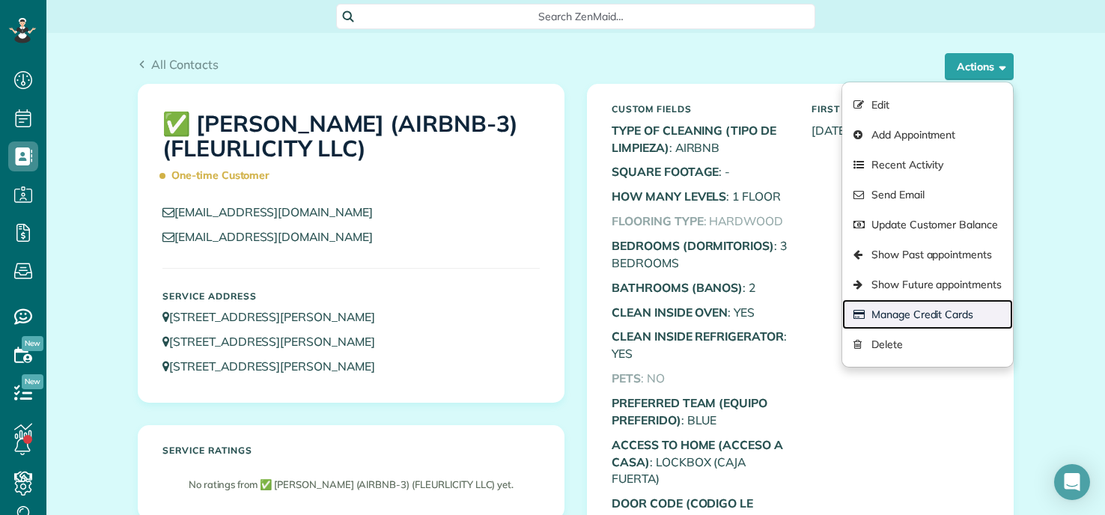
click at [863, 317] on link "Manage Credit Cards" at bounding box center [928, 315] width 171 height 30
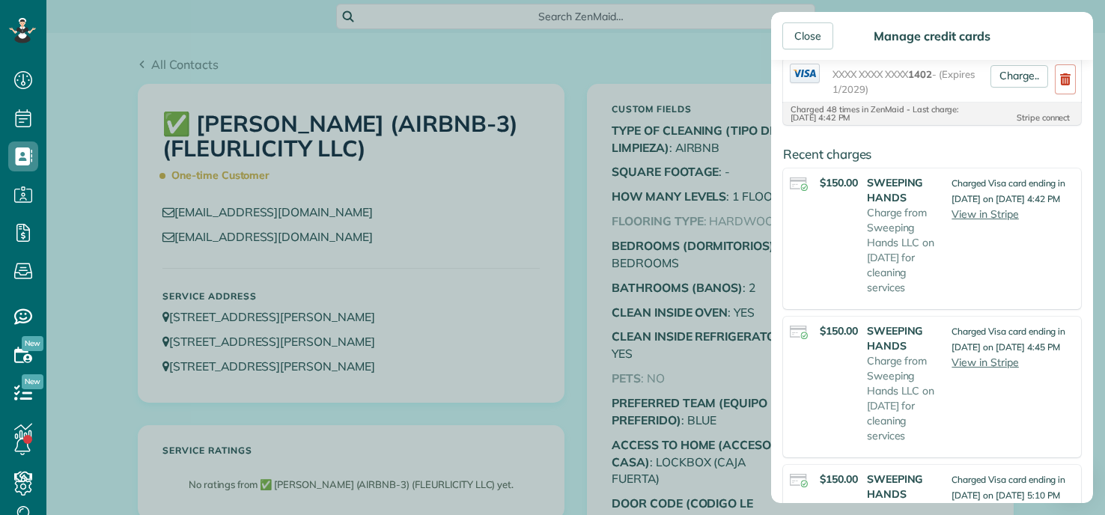
scroll to position [300, 0]
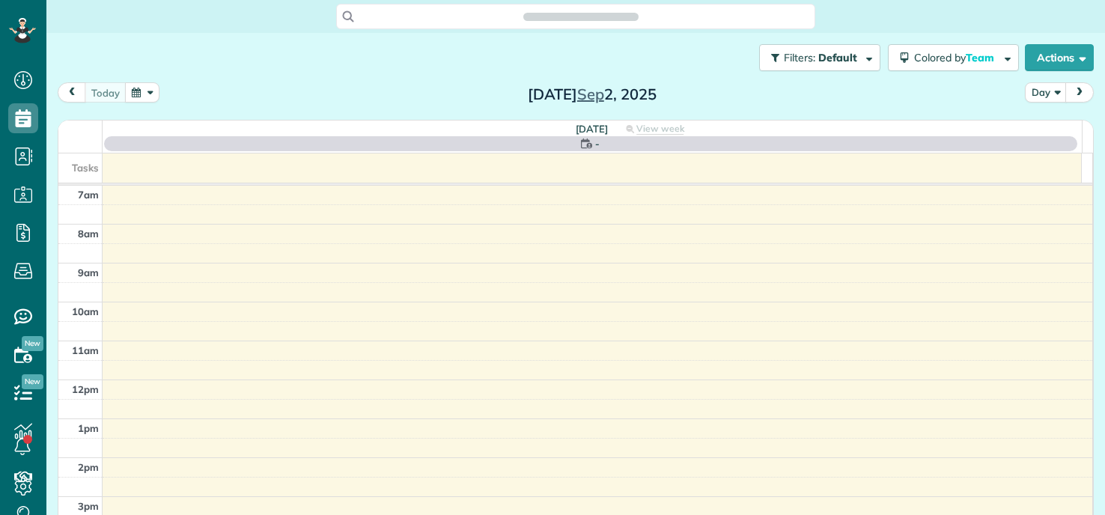
scroll to position [7, 7]
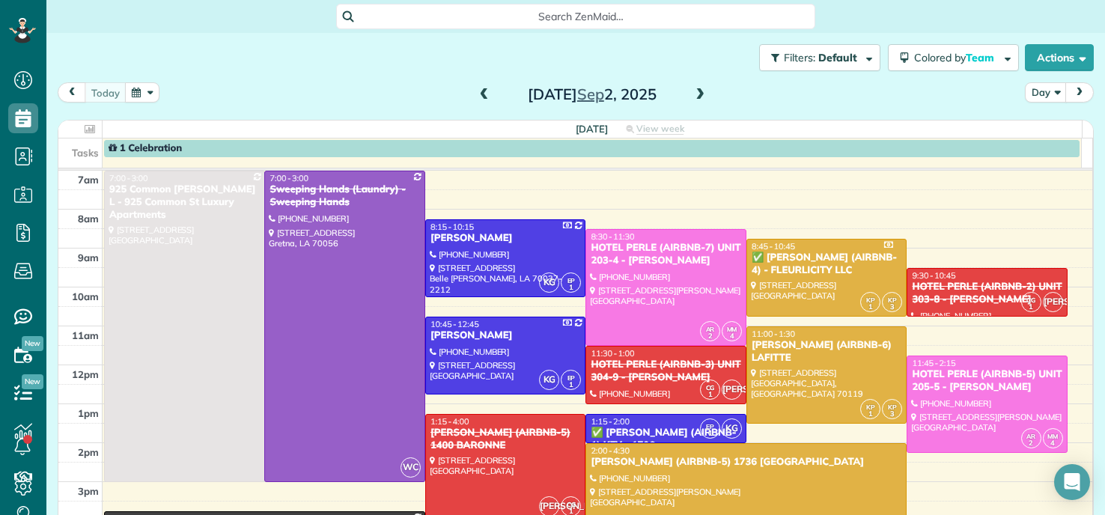
click at [141, 96] on button "button" at bounding box center [142, 92] width 34 height 20
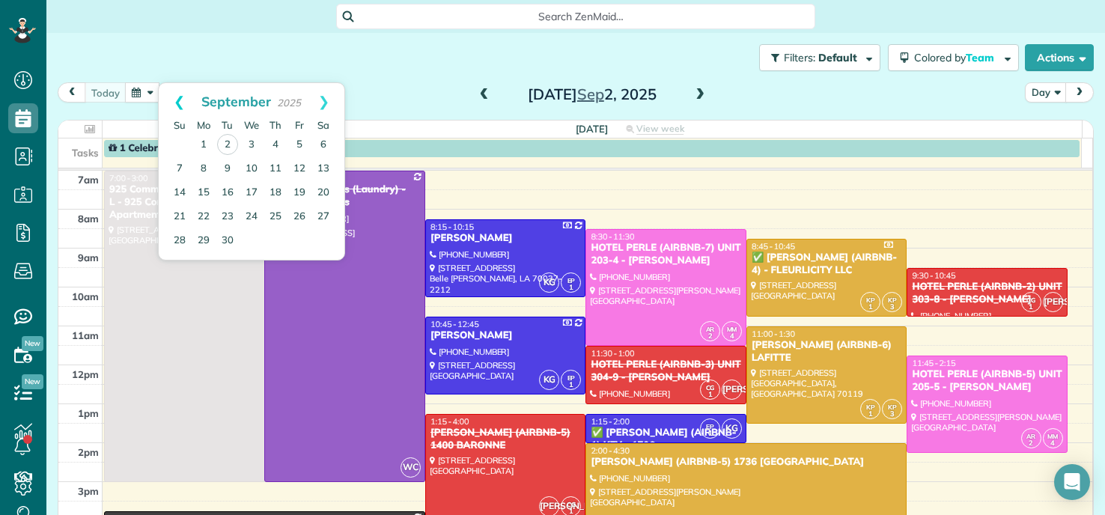
click at [179, 99] on link "Prev" at bounding box center [179, 101] width 41 height 37
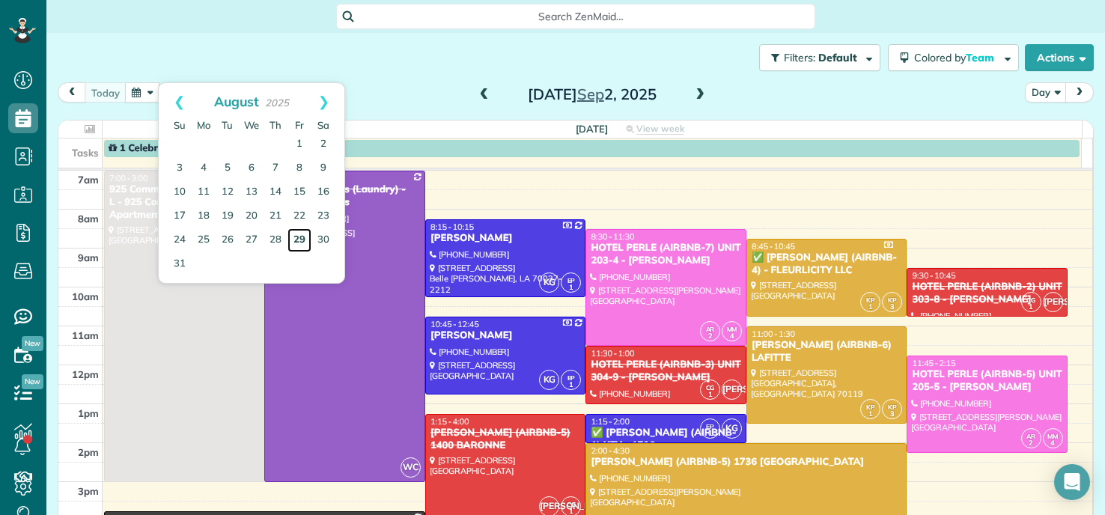
click at [294, 237] on link "29" at bounding box center [300, 240] width 24 height 24
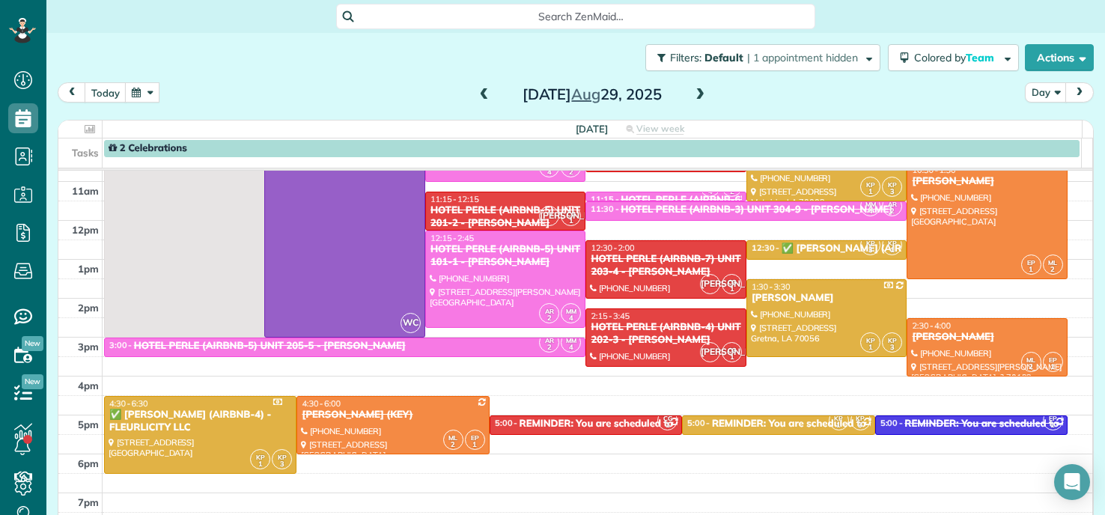
scroll to position [150, 0]
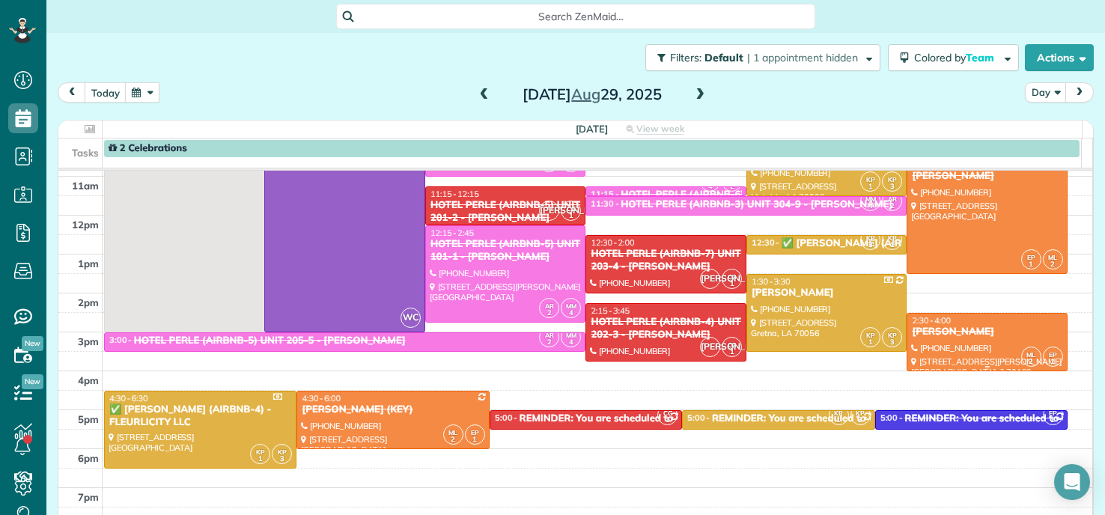
click at [987, 342] on div at bounding box center [988, 342] width 160 height 57
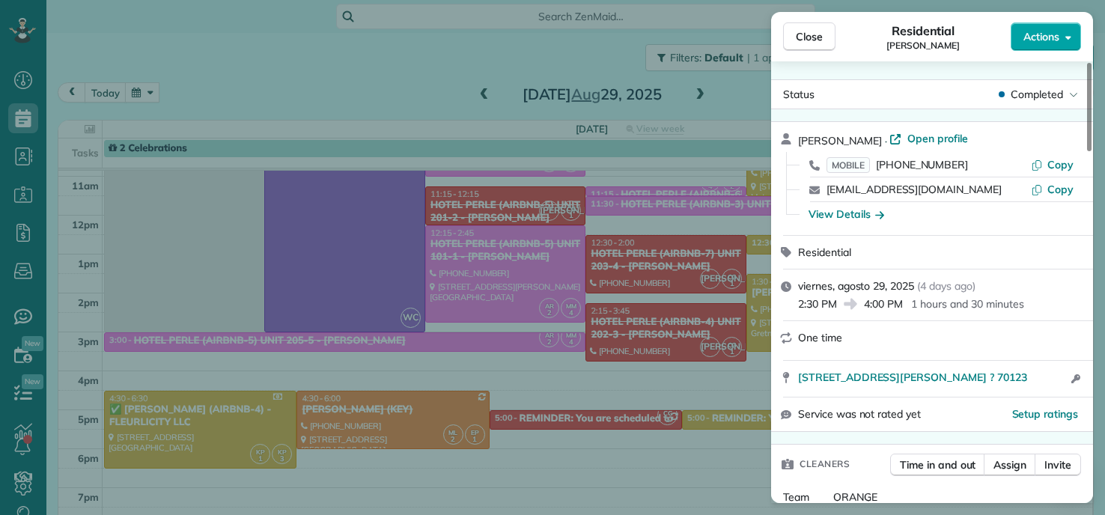
click at [1055, 43] on span "Actions" at bounding box center [1042, 36] width 36 height 15
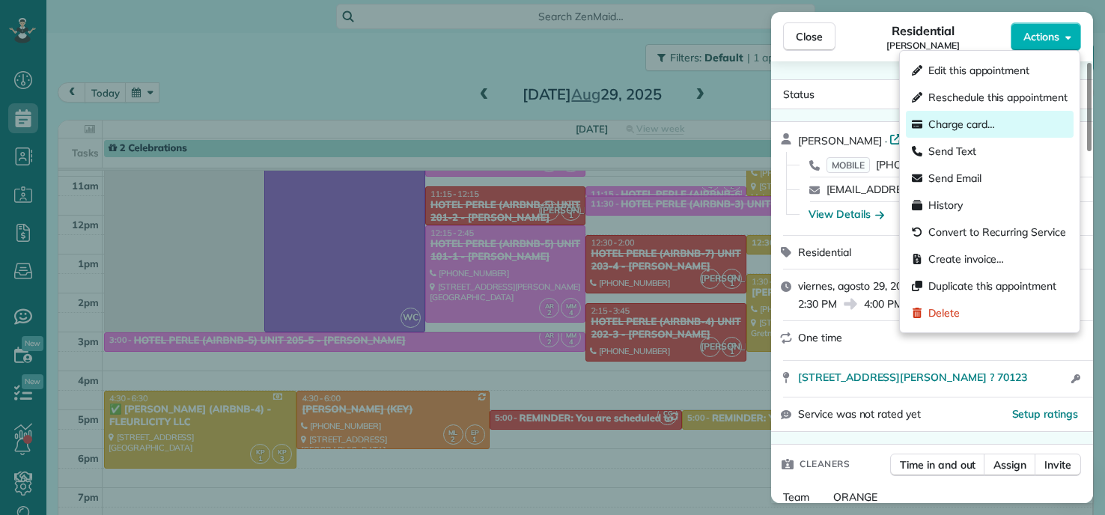
click at [960, 126] on span "Charge card…" at bounding box center [962, 124] width 67 height 15
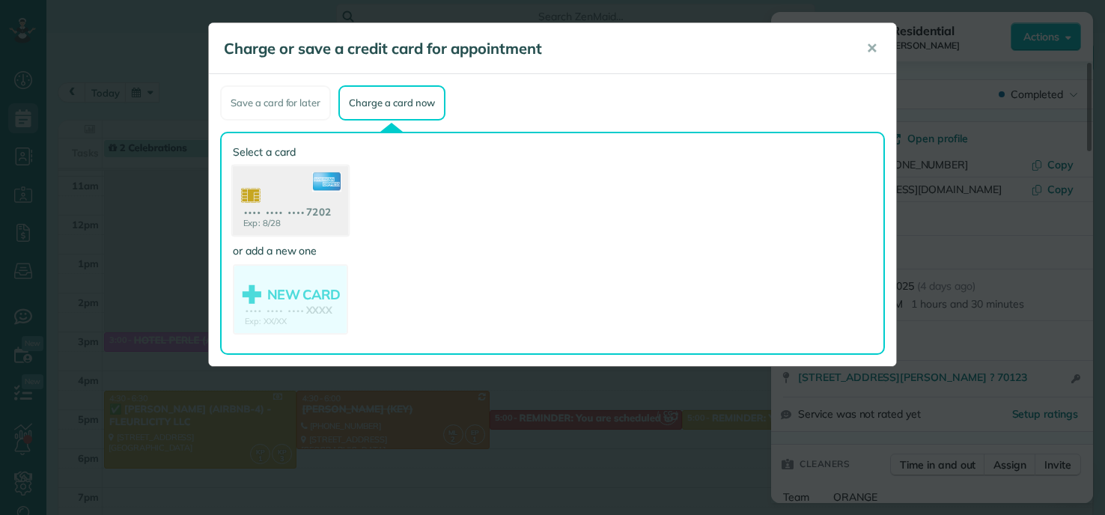
click at [278, 202] on use at bounding box center [290, 202] width 115 height 73
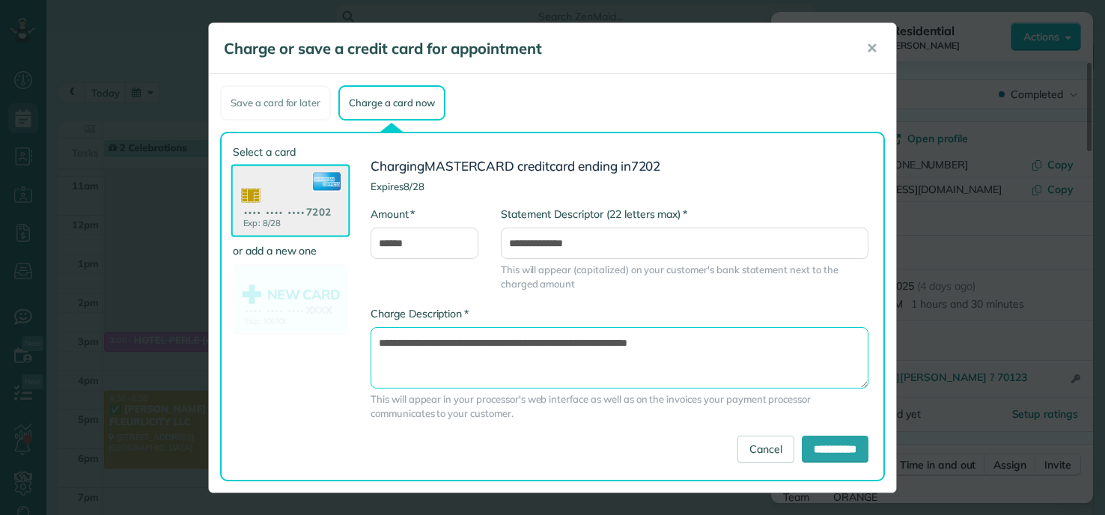
click at [568, 343] on textarea "**********" at bounding box center [620, 357] width 498 height 61
click at [571, 344] on textarea "**********" at bounding box center [620, 357] width 498 height 61
type textarea "**********"
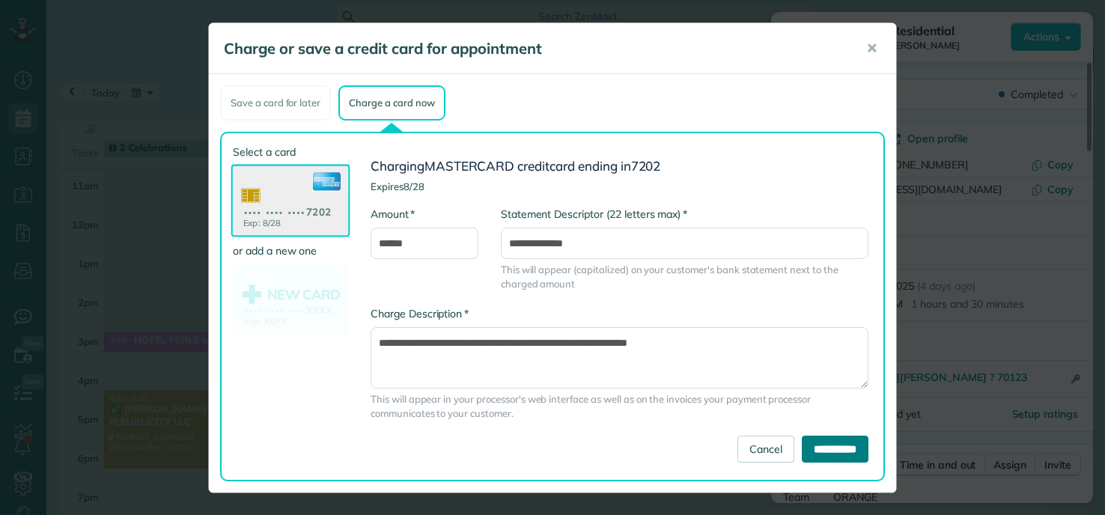
click at [812, 458] on input "**********" at bounding box center [835, 449] width 67 height 27
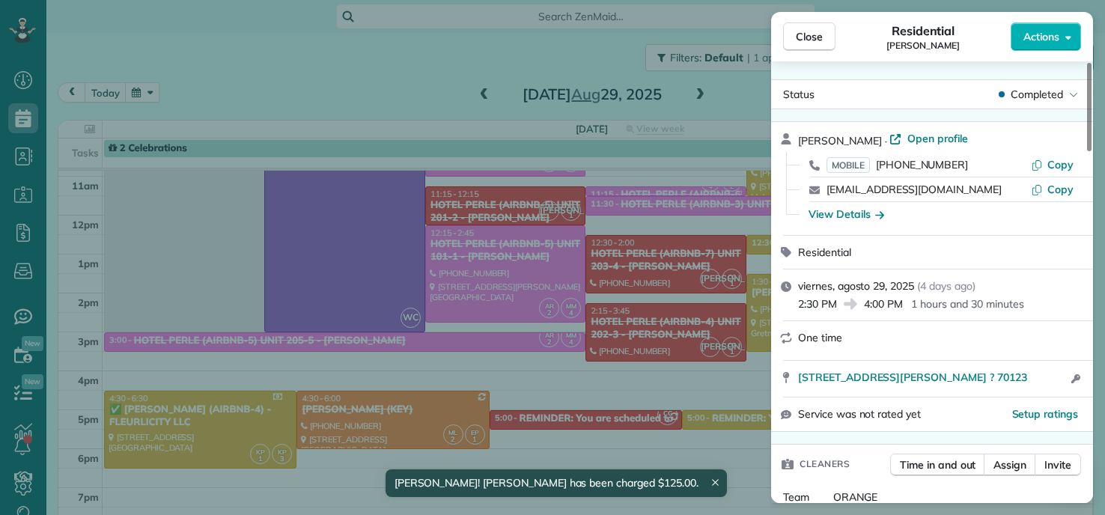
drag, startPoint x: 354, startPoint y: 73, endPoint x: 361, endPoint y: 68, distance: 8.5
click at [357, 73] on div "Close Residential [PERSON_NAME] Actions Status Completed [PERSON_NAME] · Open p…" at bounding box center [552, 257] width 1105 height 515
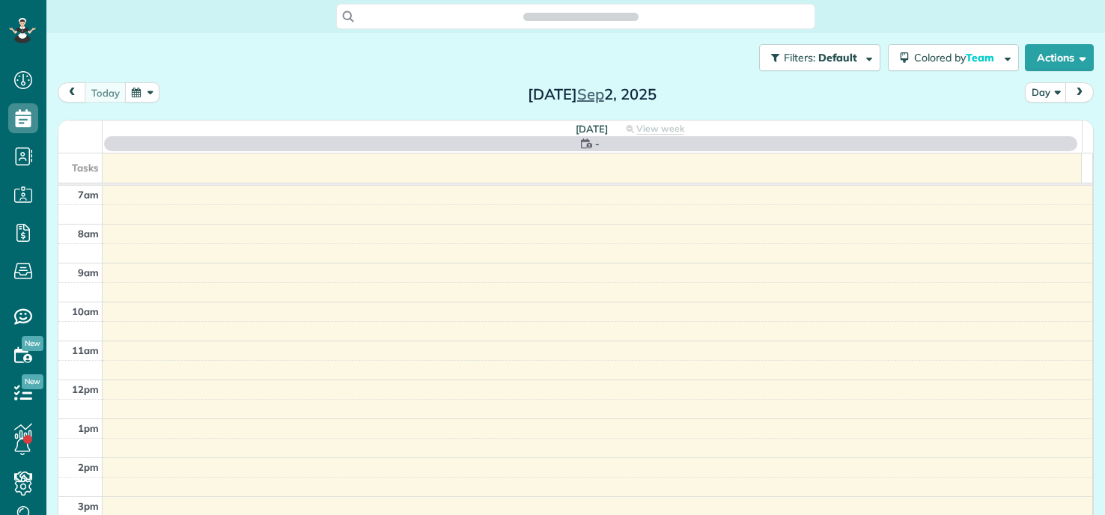
scroll to position [7, 7]
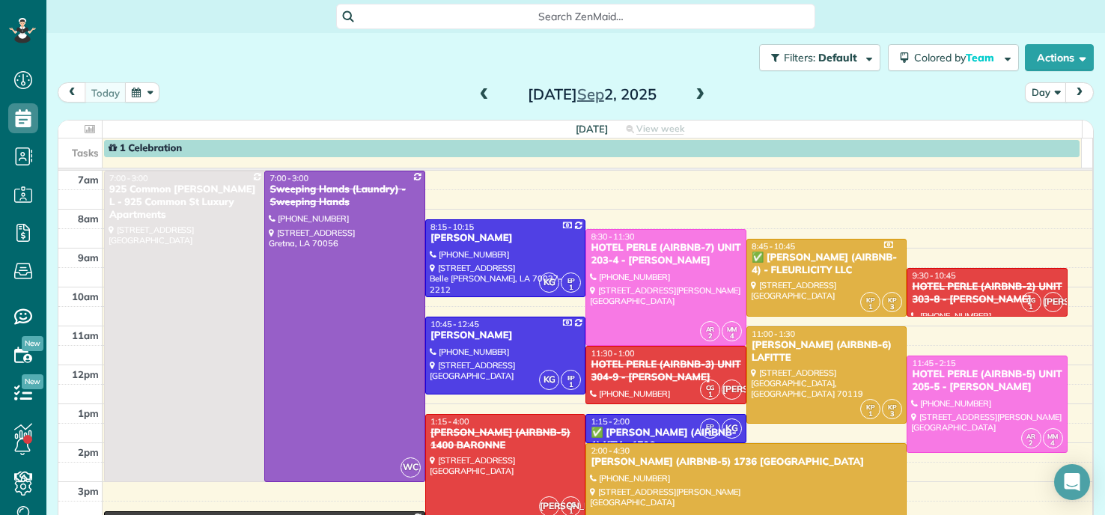
click at [156, 88] on button "button" at bounding box center [142, 92] width 34 height 20
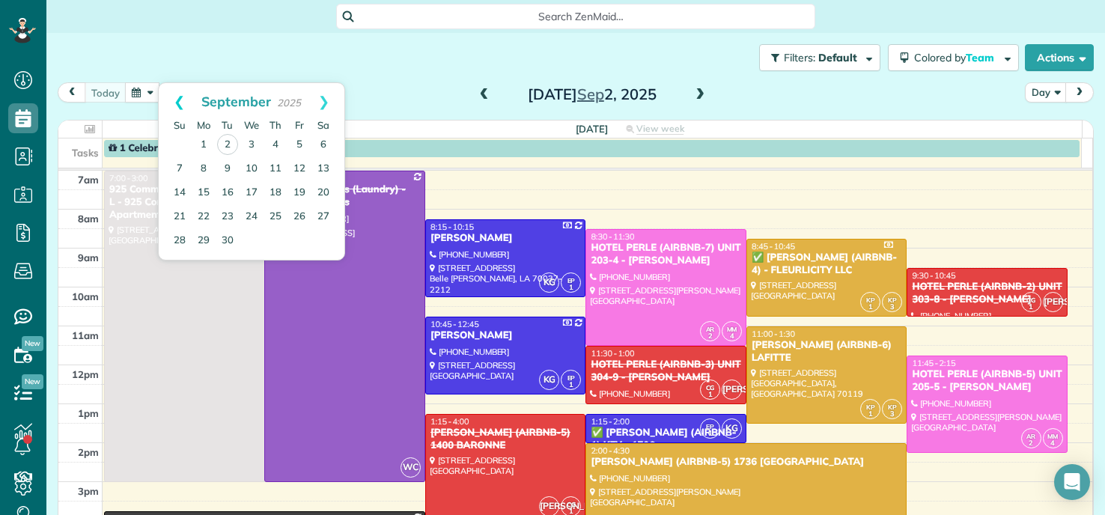
click at [178, 95] on link "Prev" at bounding box center [179, 101] width 41 height 37
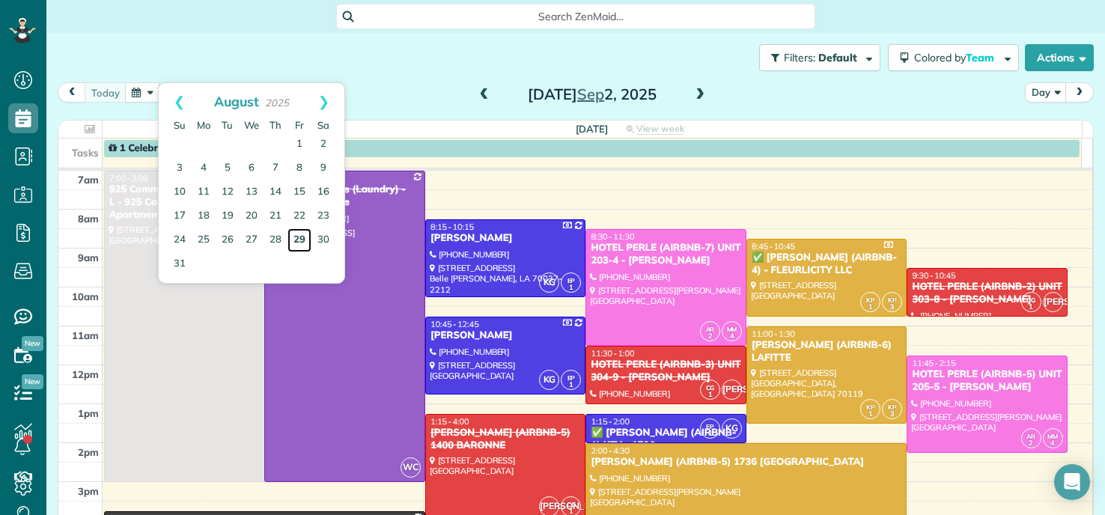
click at [297, 244] on link "29" at bounding box center [300, 240] width 24 height 24
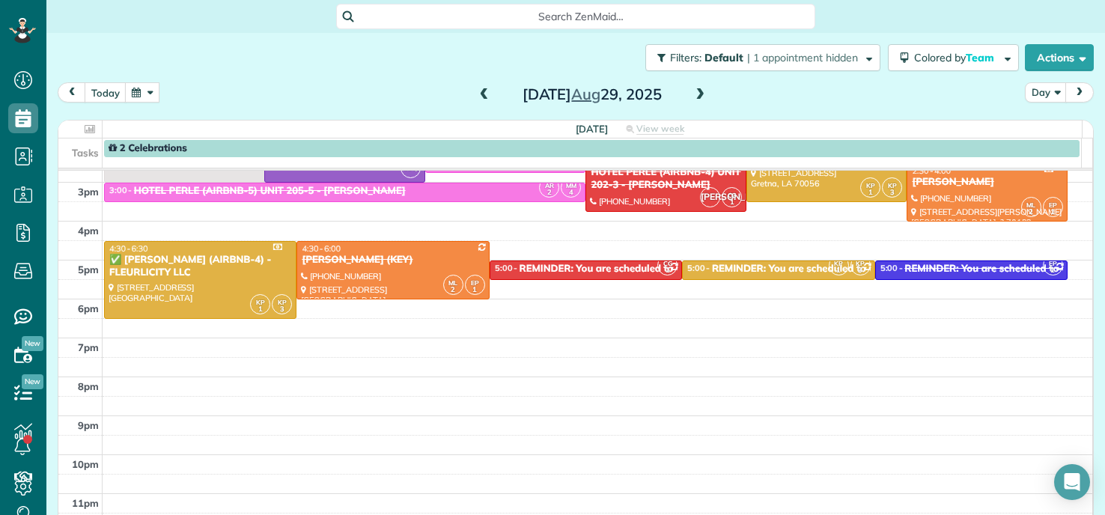
scroll to position [225, 0]
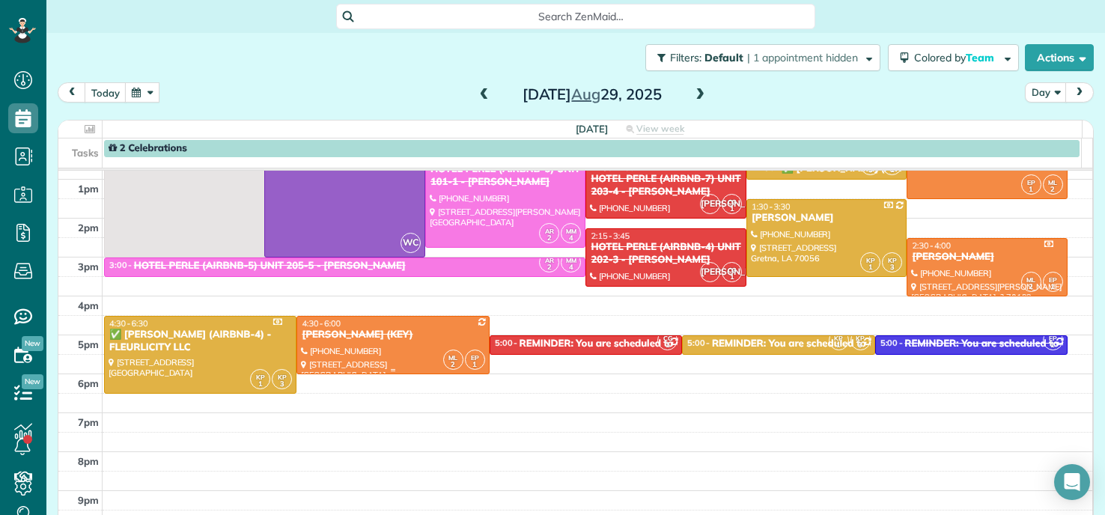
click at [377, 342] on div at bounding box center [392, 345] width 191 height 57
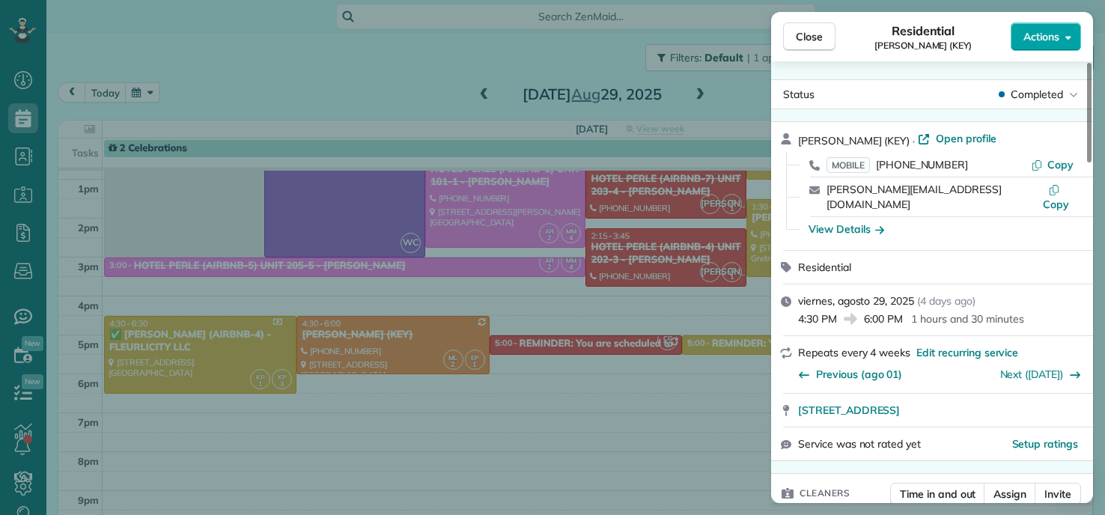
click at [1056, 29] on button "Actions" at bounding box center [1046, 36] width 70 height 28
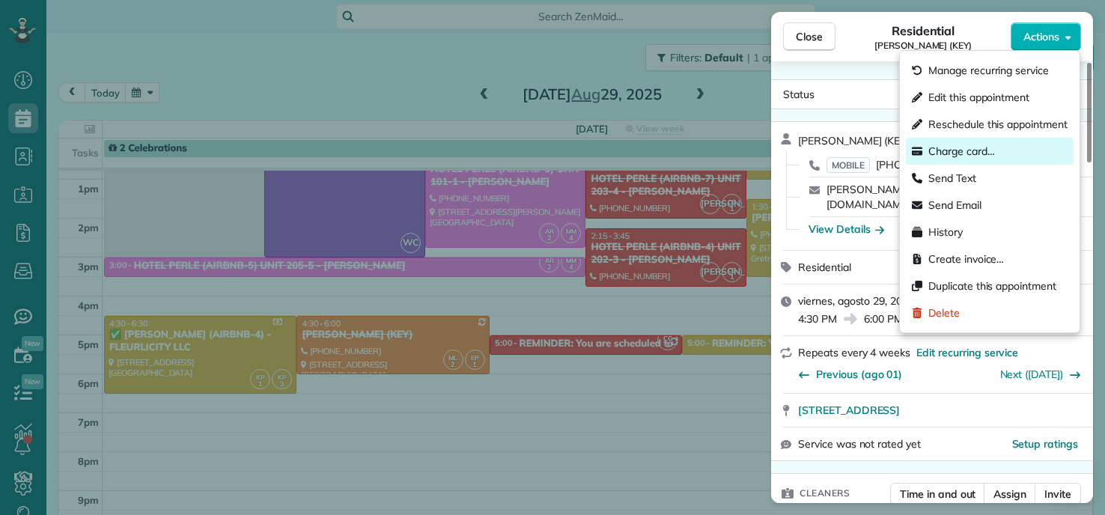
click at [968, 154] on span "Charge card…" at bounding box center [962, 151] width 67 height 15
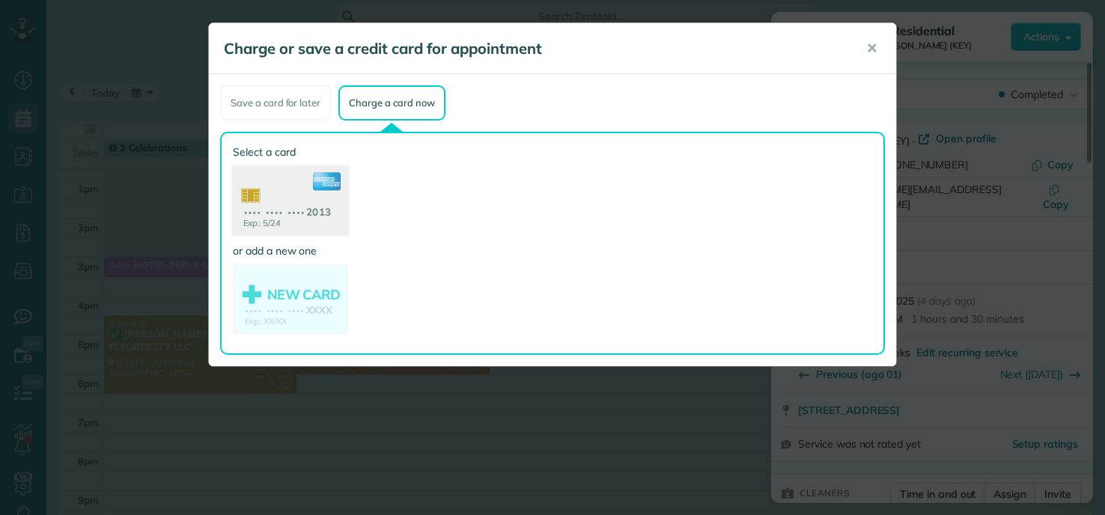
click at [281, 201] on use at bounding box center [290, 202] width 115 height 73
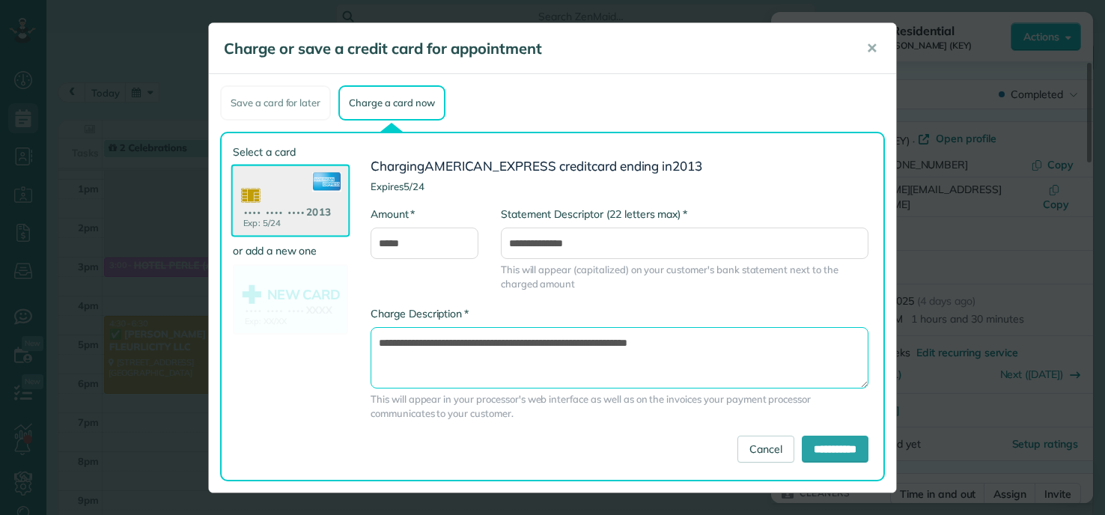
click at [566, 342] on textarea "**********" at bounding box center [620, 357] width 498 height 61
drag, startPoint x: 574, startPoint y: 342, endPoint x: 576, endPoint y: 353, distance: 11.3
click at [576, 342] on textarea "**********" at bounding box center [620, 357] width 498 height 61
type textarea "**********"
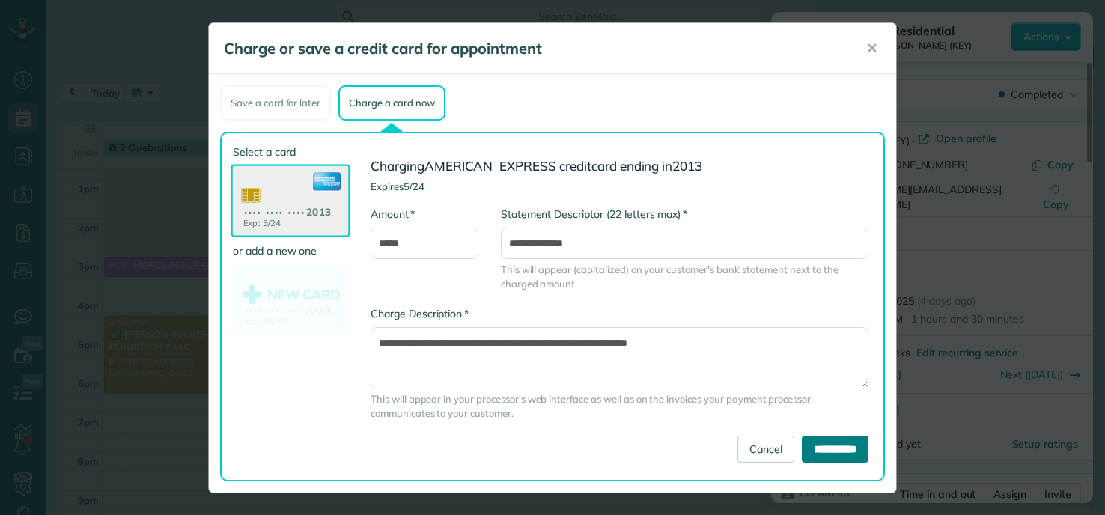
click at [806, 446] on input "**********" at bounding box center [835, 449] width 67 height 27
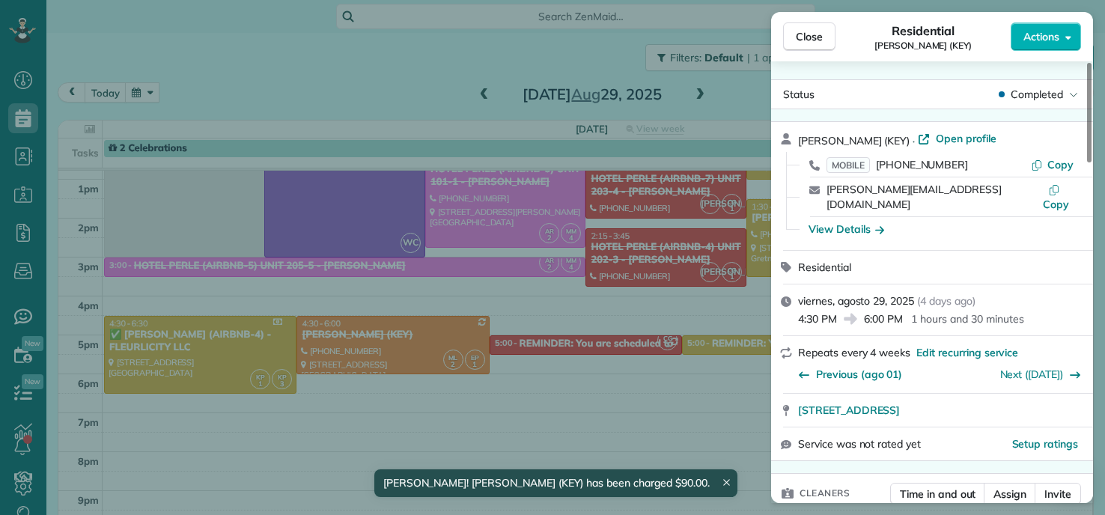
click at [279, 61] on div "Close Residential KAREN WOODS (KEY) Actions Status Completed KAREN WOODS (KEY) …" at bounding box center [552, 257] width 1105 height 515
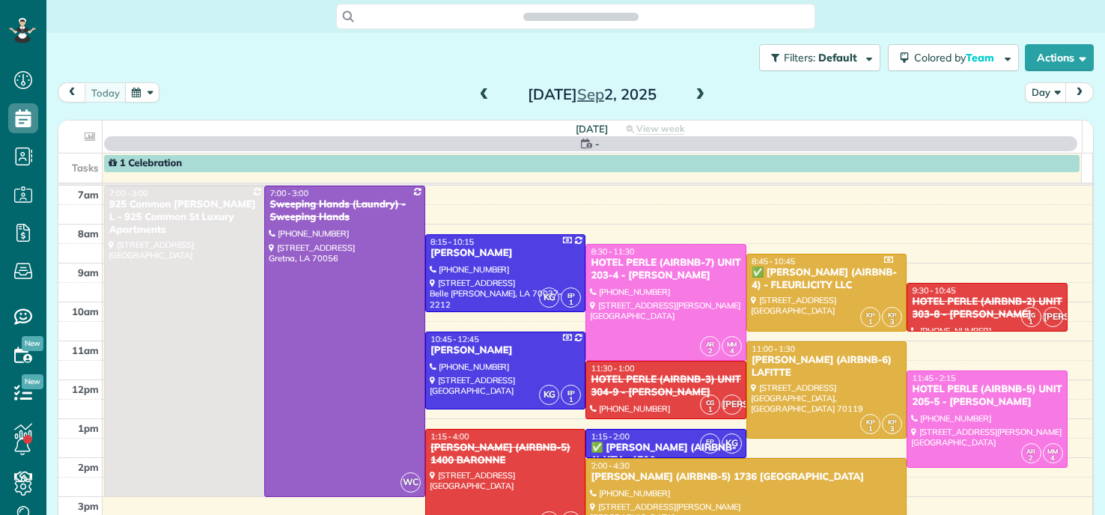
scroll to position [7, 7]
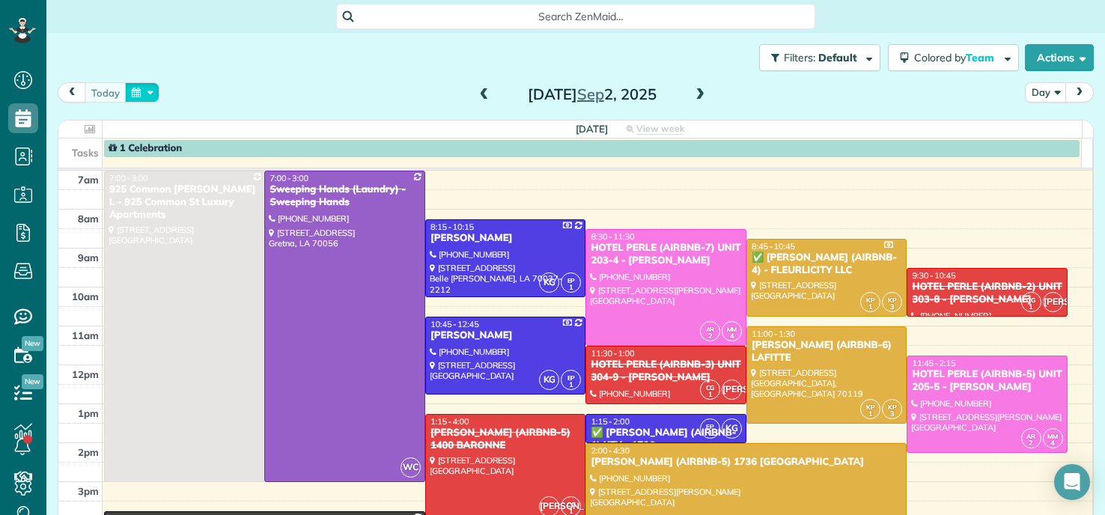
click at [142, 91] on button "button" at bounding box center [142, 92] width 34 height 20
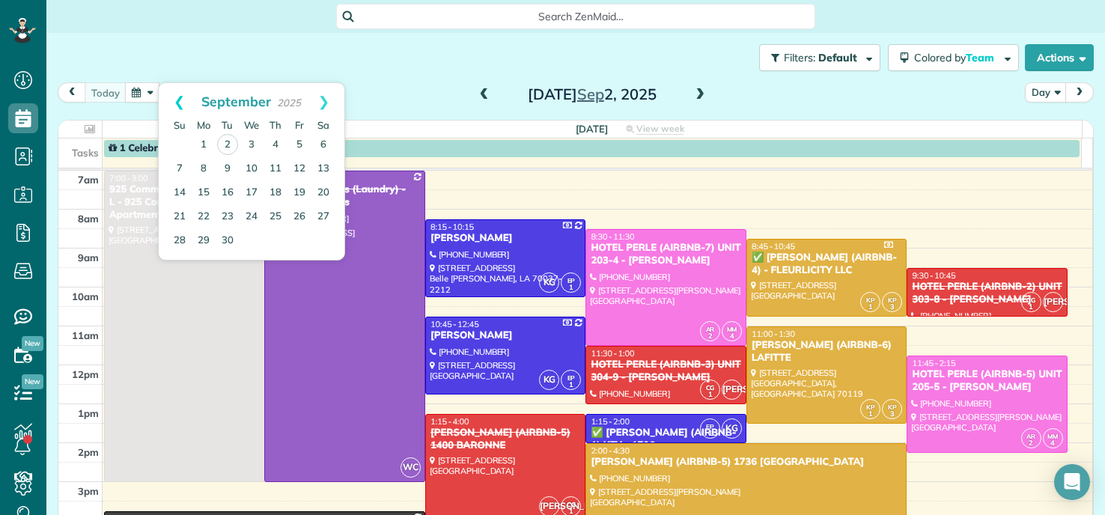
click at [177, 95] on link "Prev" at bounding box center [179, 101] width 41 height 37
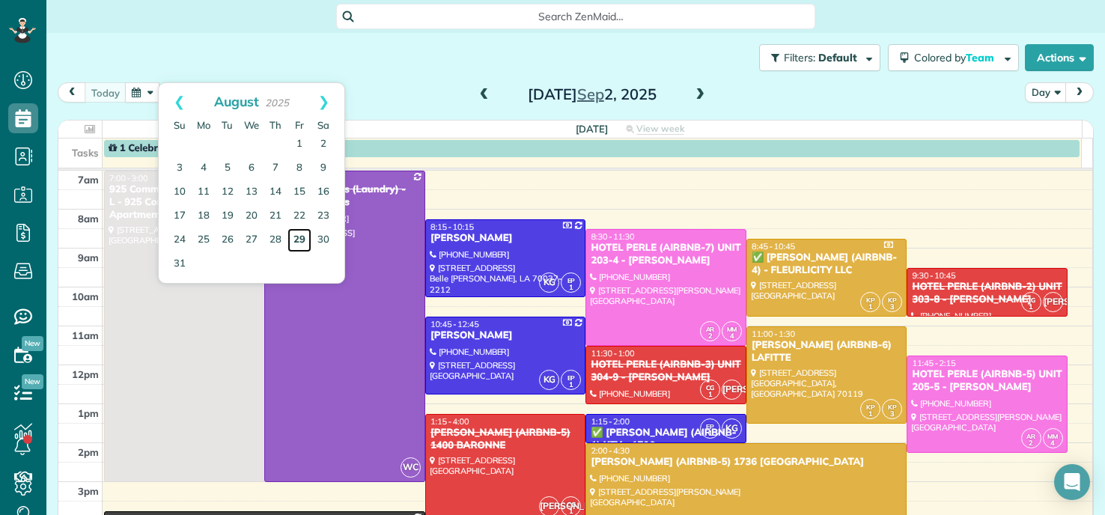
click at [296, 242] on link "29" at bounding box center [300, 240] width 24 height 24
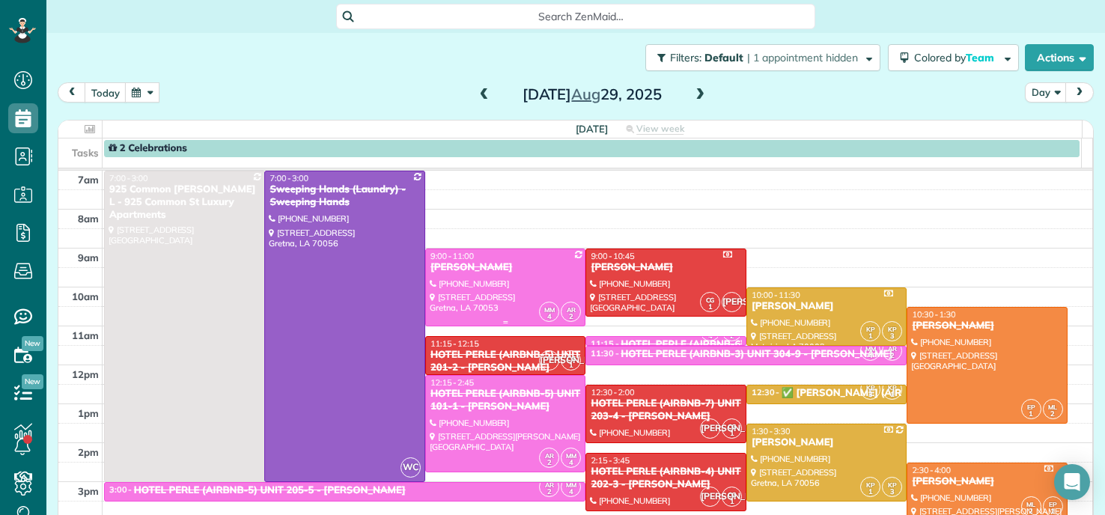
scroll to position [75, 0]
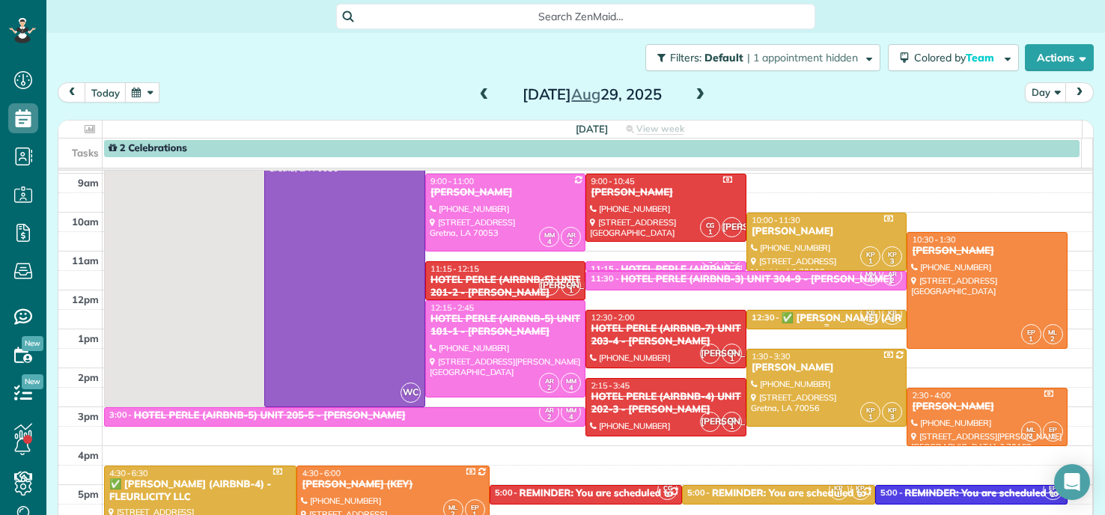
click at [820, 317] on div "✅ [PERSON_NAME] (AIRBNB-1) - FLEURLICITY LLC" at bounding box center [905, 318] width 246 height 13
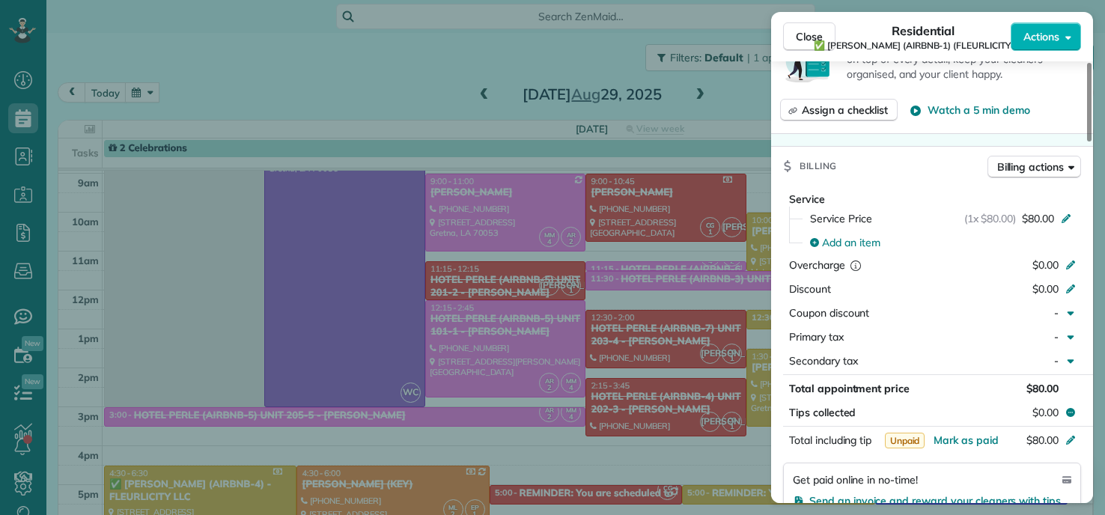
scroll to position [749, 0]
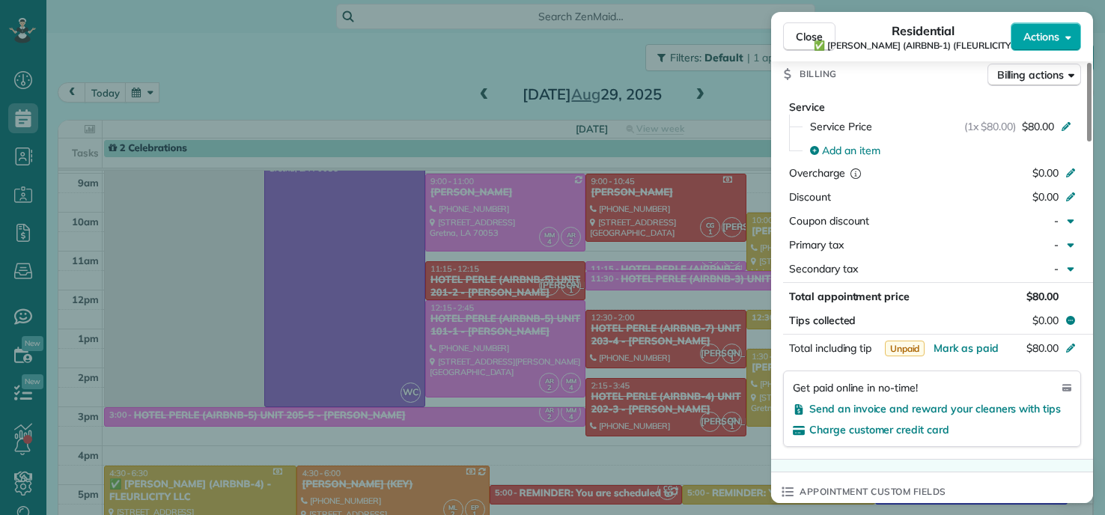
click at [1040, 46] on button "Actions" at bounding box center [1046, 36] width 70 height 28
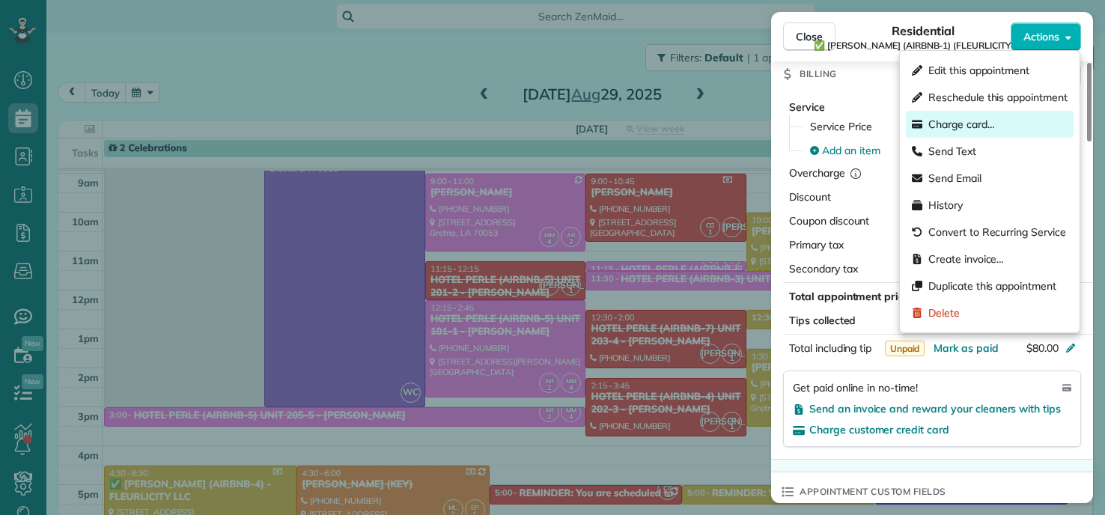
click at [982, 125] on span "Charge card…" at bounding box center [962, 124] width 67 height 15
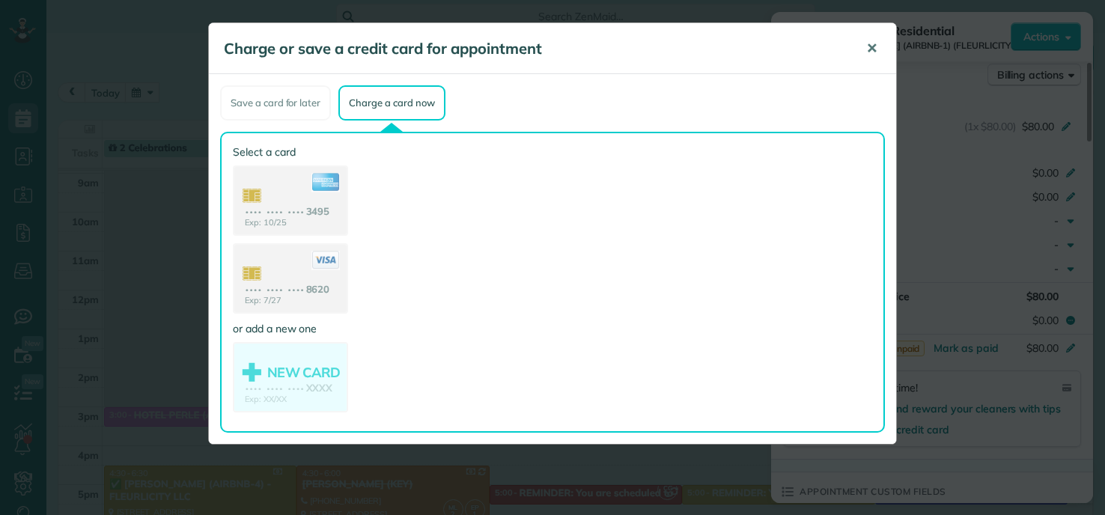
click at [866, 50] on button "✕" at bounding box center [872, 49] width 34 height 36
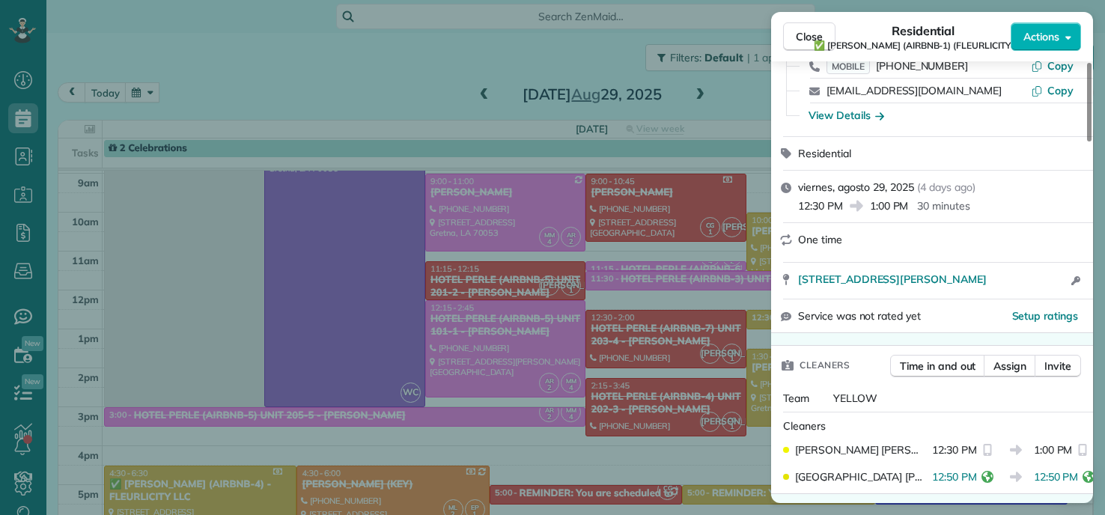
scroll to position [0, 0]
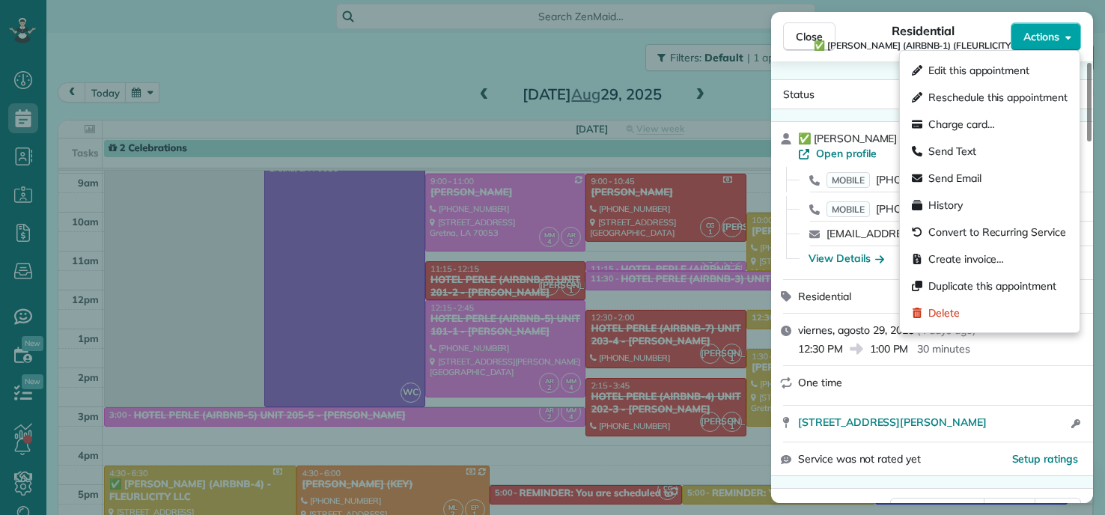
click at [1057, 40] on span "Actions" at bounding box center [1042, 36] width 36 height 15
click at [947, 121] on span "Charge card…" at bounding box center [962, 124] width 67 height 15
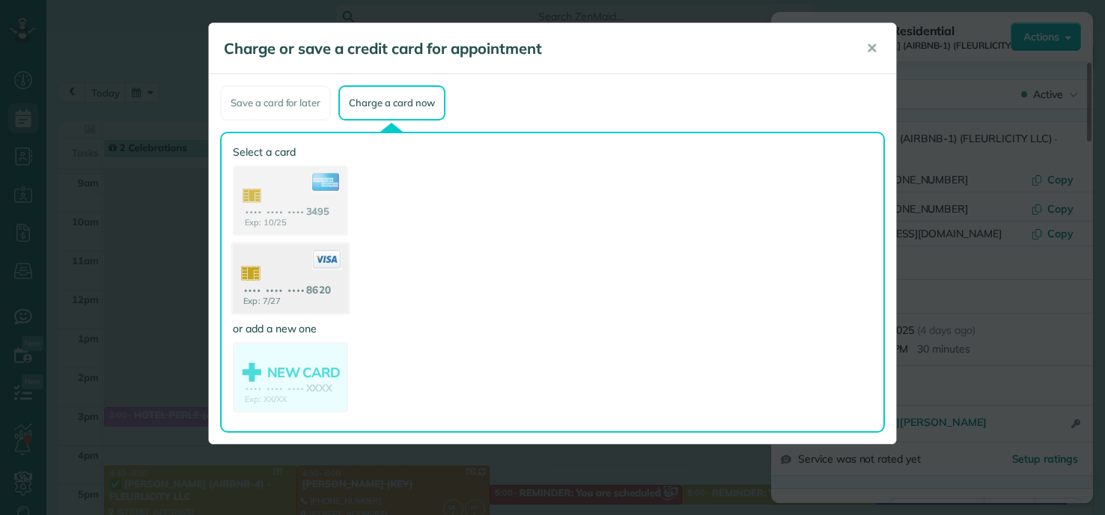
click at [300, 279] on use at bounding box center [290, 280] width 115 height 73
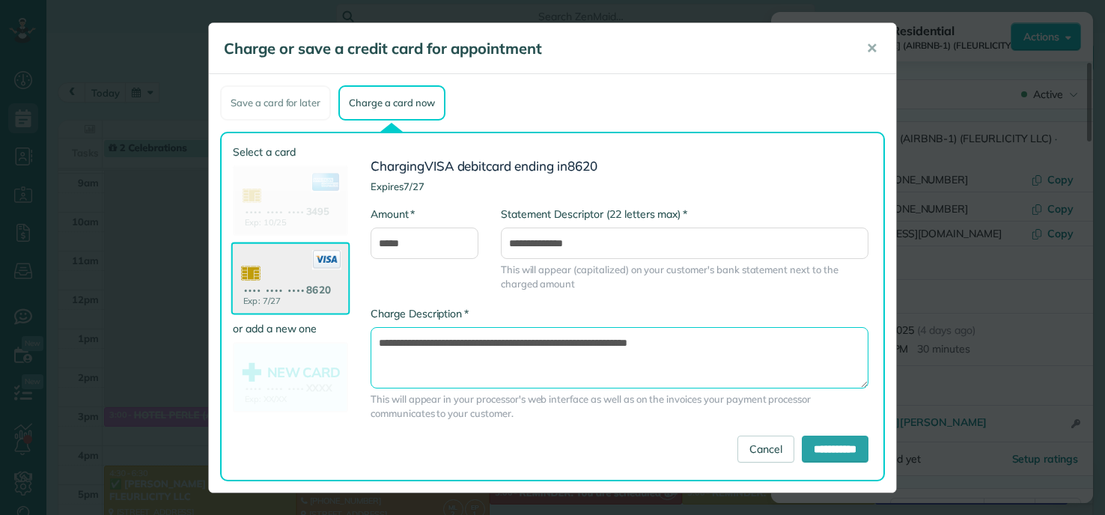
click at [567, 342] on textarea "**********" at bounding box center [620, 357] width 498 height 61
click at [576, 342] on textarea "**********" at bounding box center [620, 357] width 498 height 61
type textarea "**********"
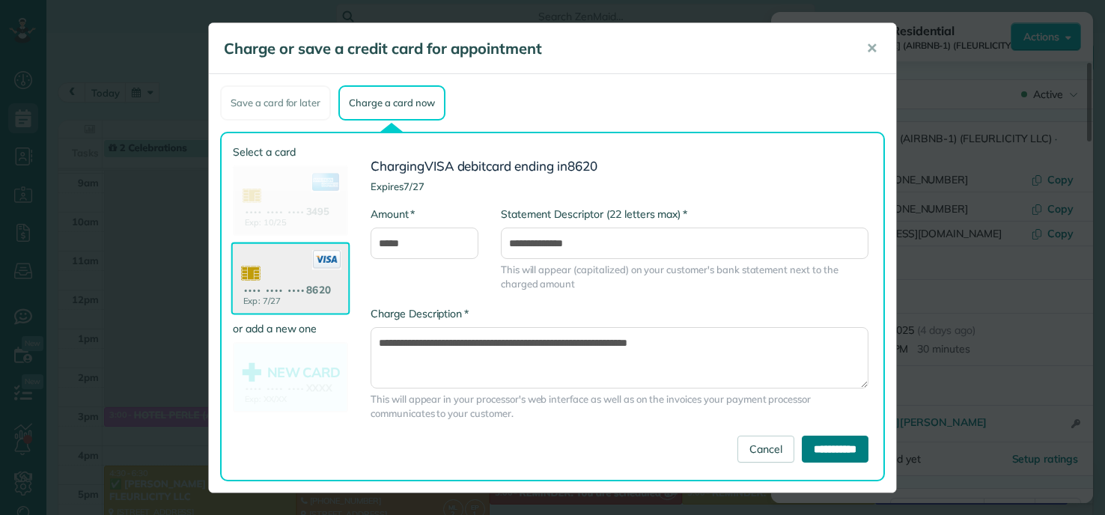
click at [816, 440] on input "**********" at bounding box center [835, 449] width 67 height 27
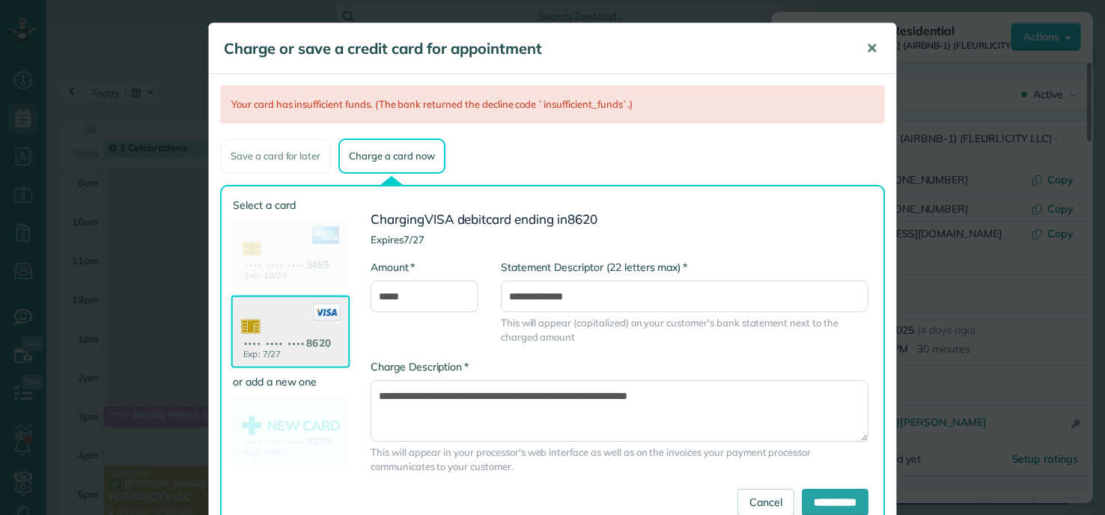
click at [867, 49] on span "✕" at bounding box center [872, 48] width 11 height 17
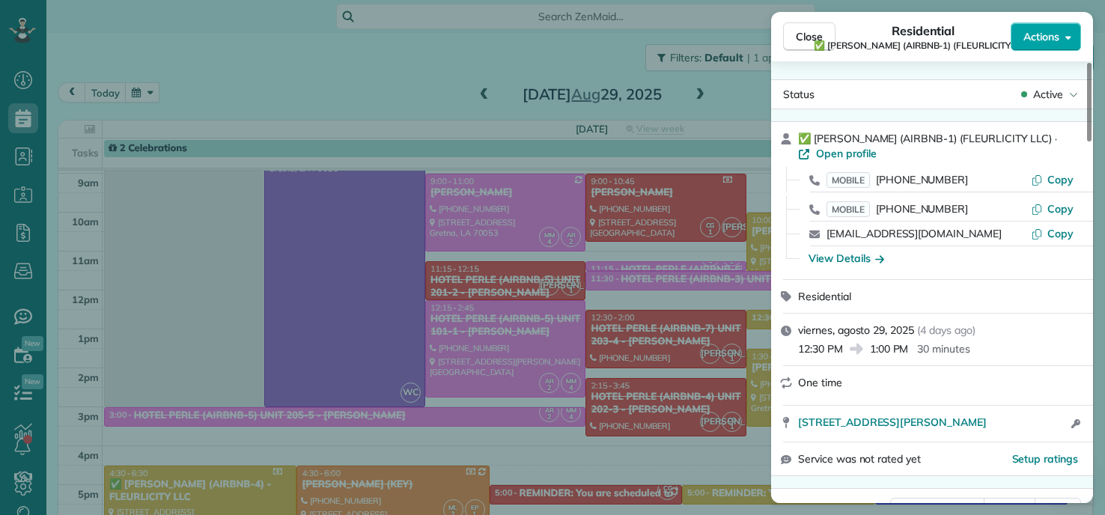
click at [1056, 39] on span "Actions" at bounding box center [1042, 36] width 36 height 15
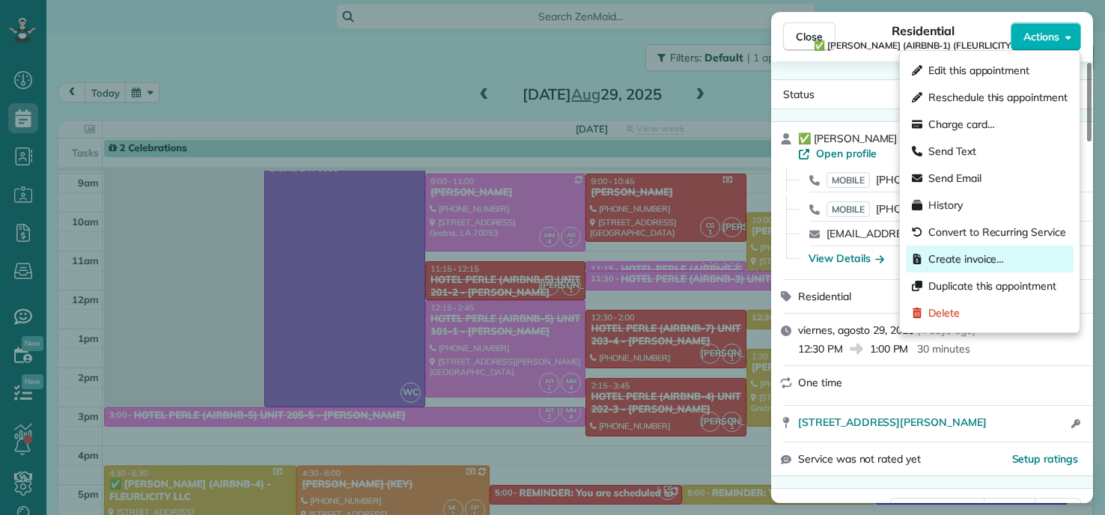
click at [966, 261] on span "Create invoice…" at bounding box center [967, 259] width 76 height 15
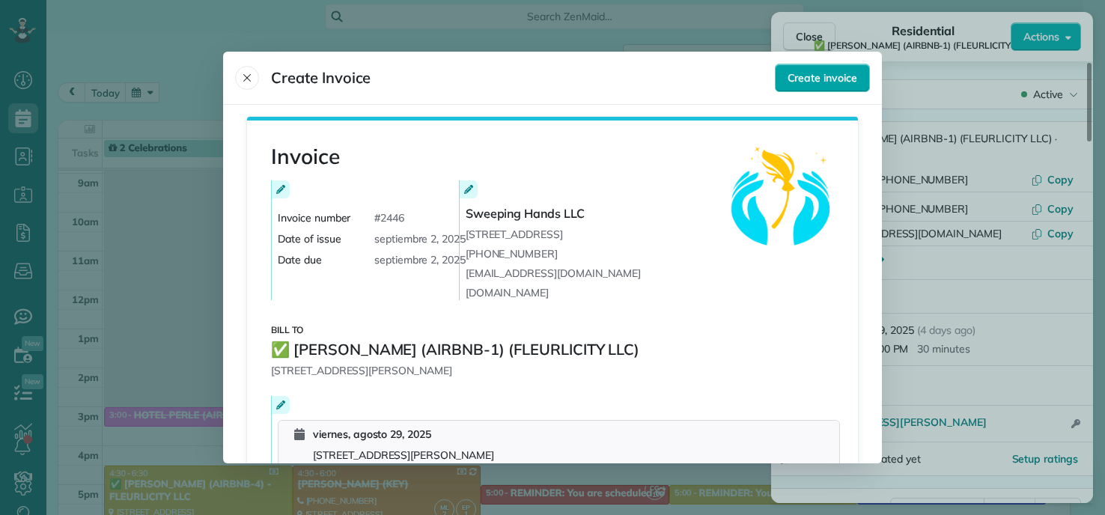
click at [809, 86] on button "Create invoice" at bounding box center [822, 78] width 95 height 28
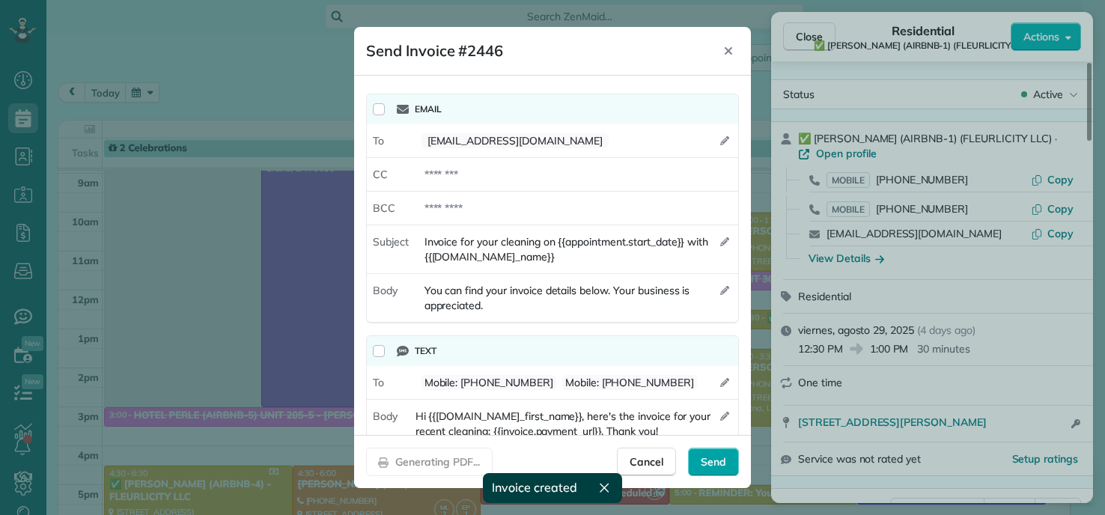
click at [703, 469] on span "Send" at bounding box center [713, 462] width 25 height 15
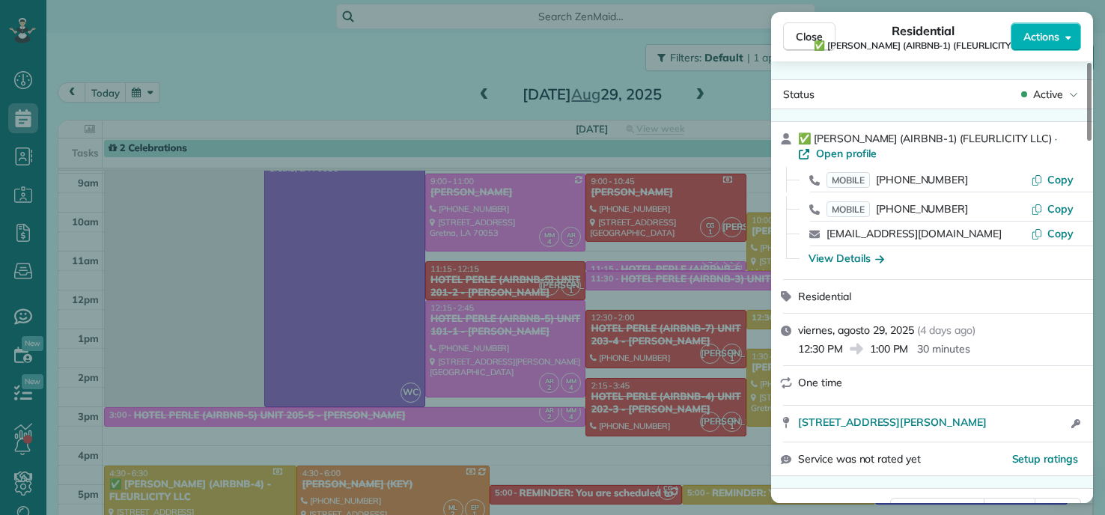
click at [456, 49] on div "Close Residential ✅ NIOBE JOSEPH (AIRBNB-1) (FLEURLICITY LLC) Actions Status Ac…" at bounding box center [552, 257] width 1105 height 515
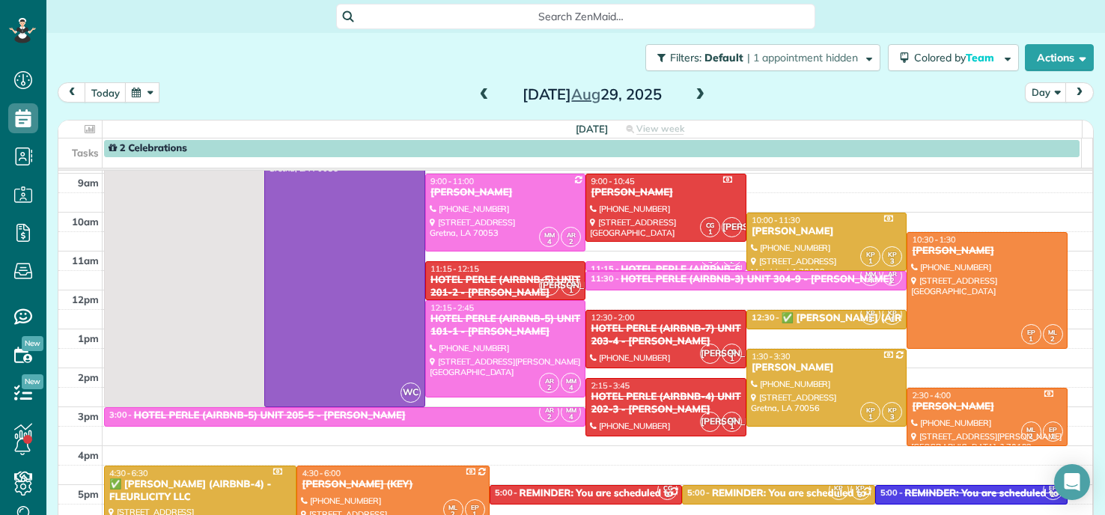
click at [479, 91] on span at bounding box center [484, 94] width 16 height 13
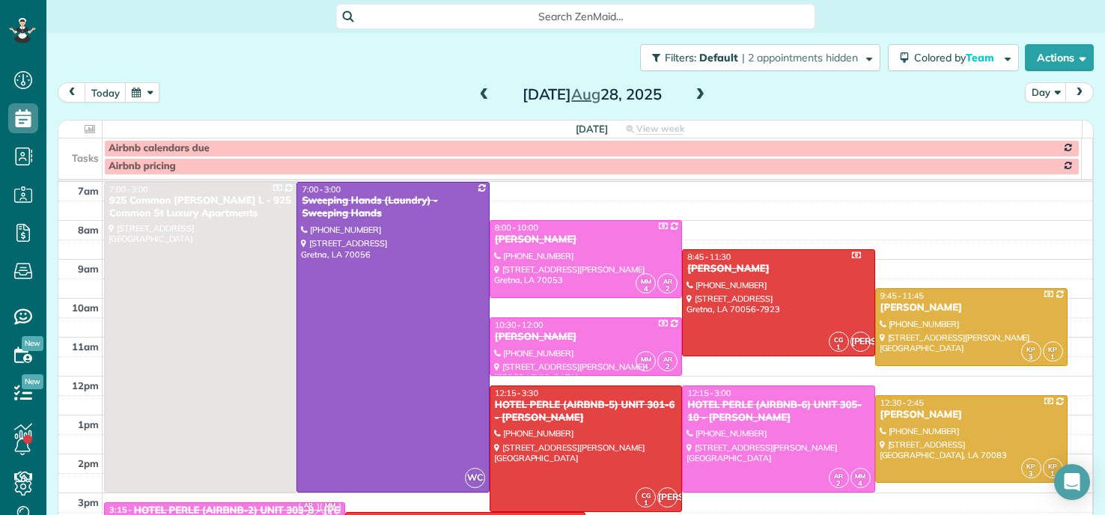
click at [698, 91] on span at bounding box center [700, 94] width 16 height 13
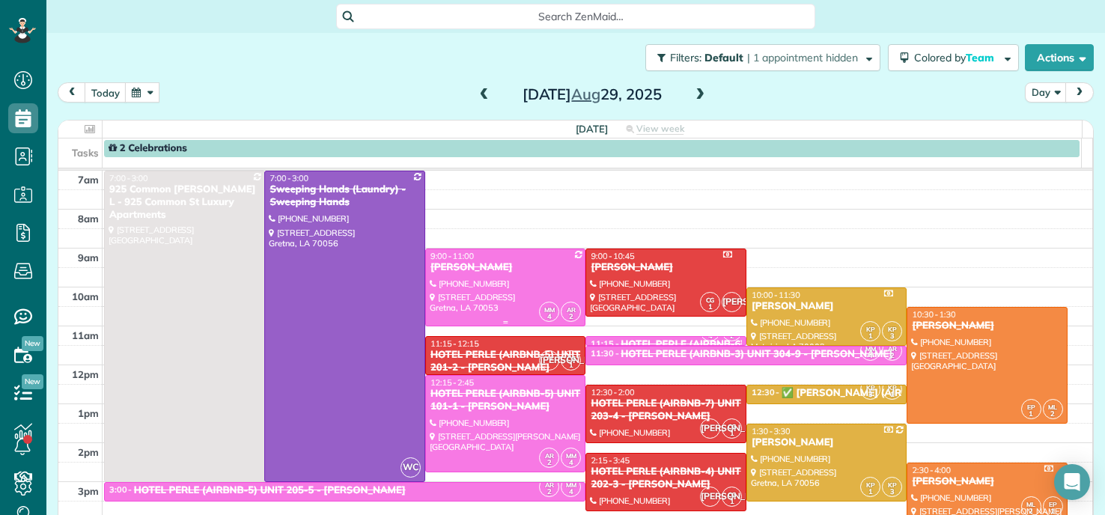
click at [500, 273] on div "SHAWAN HARRIS" at bounding box center [506, 267] width 152 height 13
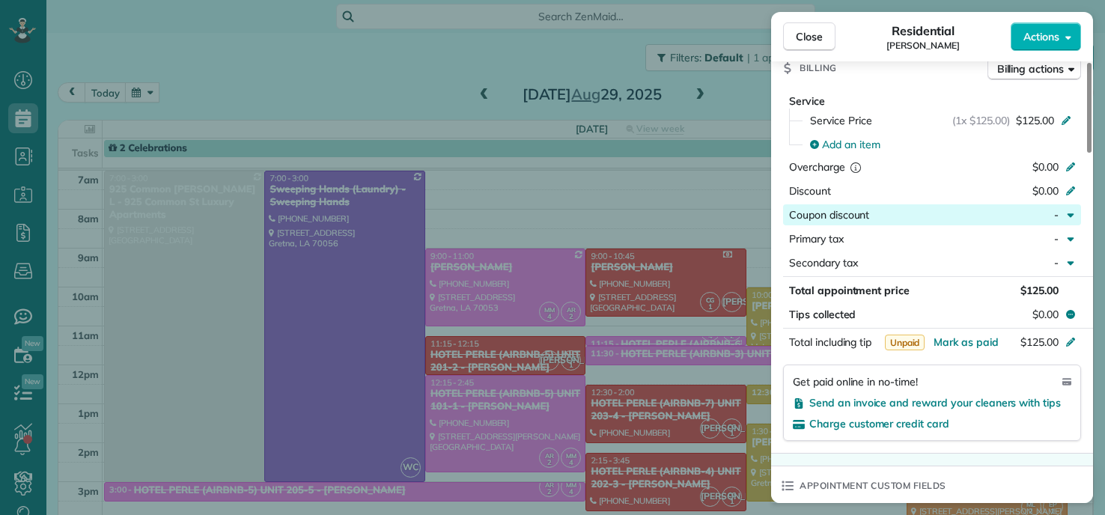
scroll to position [749, 0]
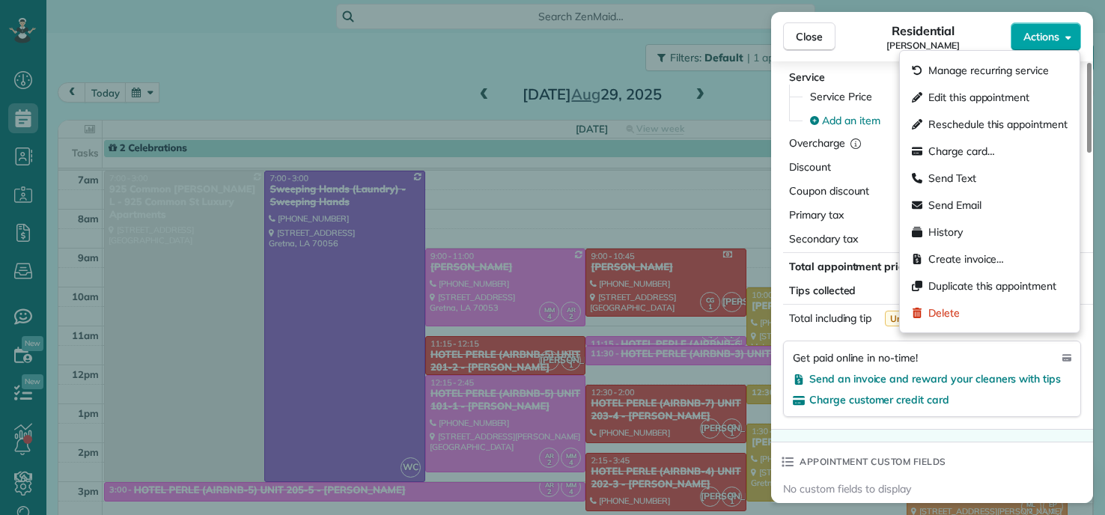
click at [1043, 40] on span "Actions" at bounding box center [1042, 36] width 36 height 15
click at [967, 150] on span "Charge card…" at bounding box center [962, 151] width 67 height 15
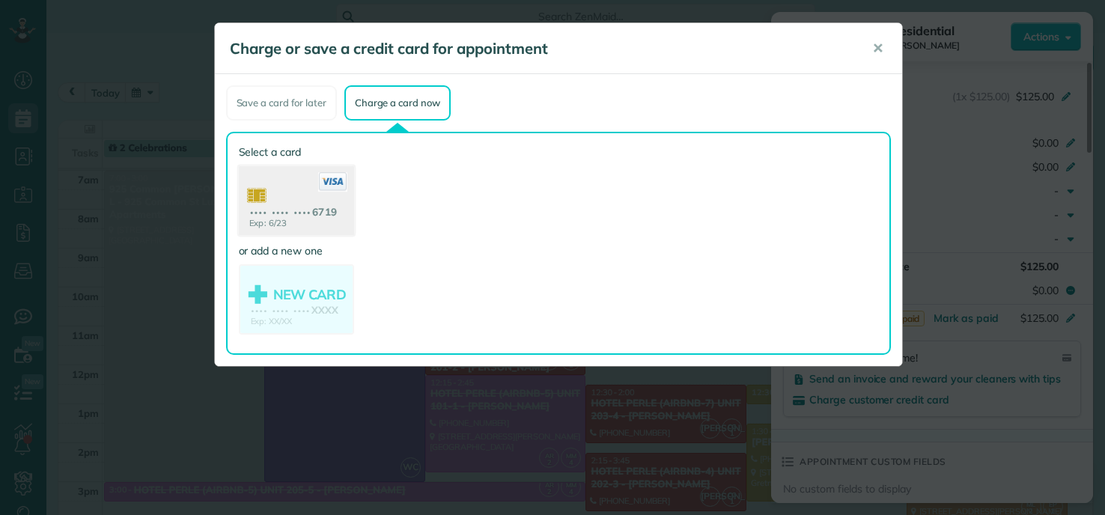
click at [315, 205] on use at bounding box center [295, 202] width 115 height 73
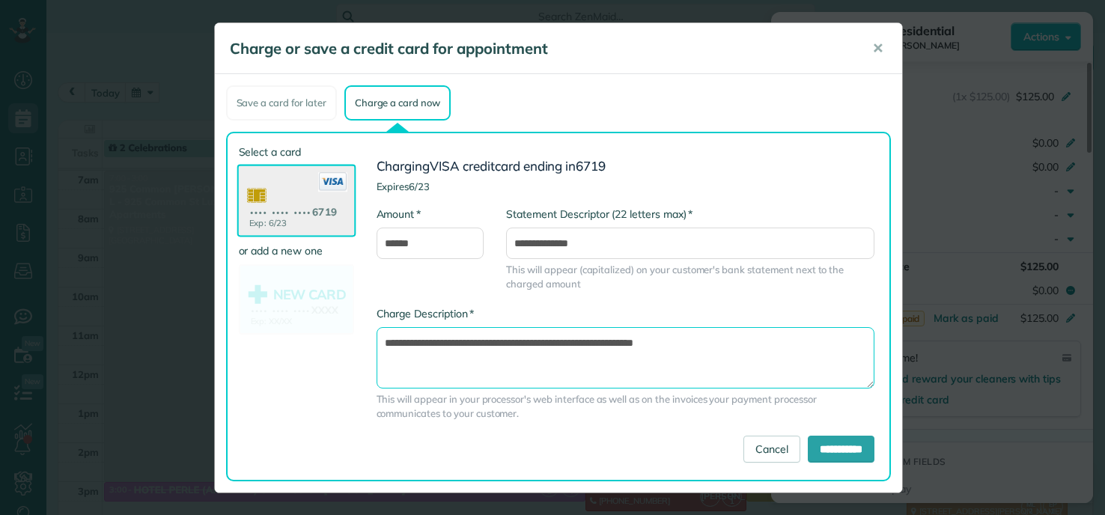
click at [576, 342] on textarea "**********" at bounding box center [626, 357] width 498 height 61
click at [583, 343] on textarea "**********" at bounding box center [626, 357] width 498 height 61
type textarea "**********"
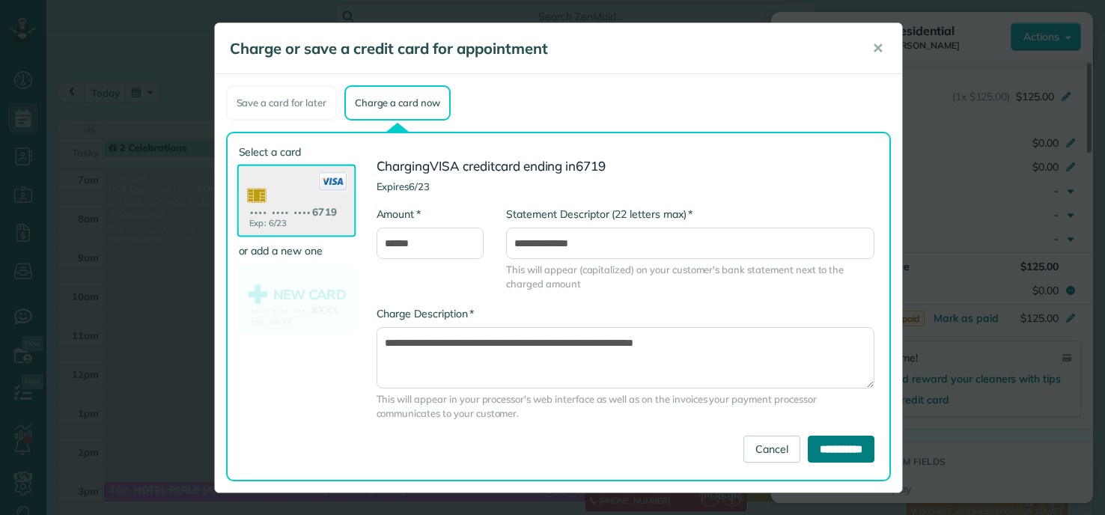
click at [834, 447] on input "**********" at bounding box center [841, 449] width 67 height 27
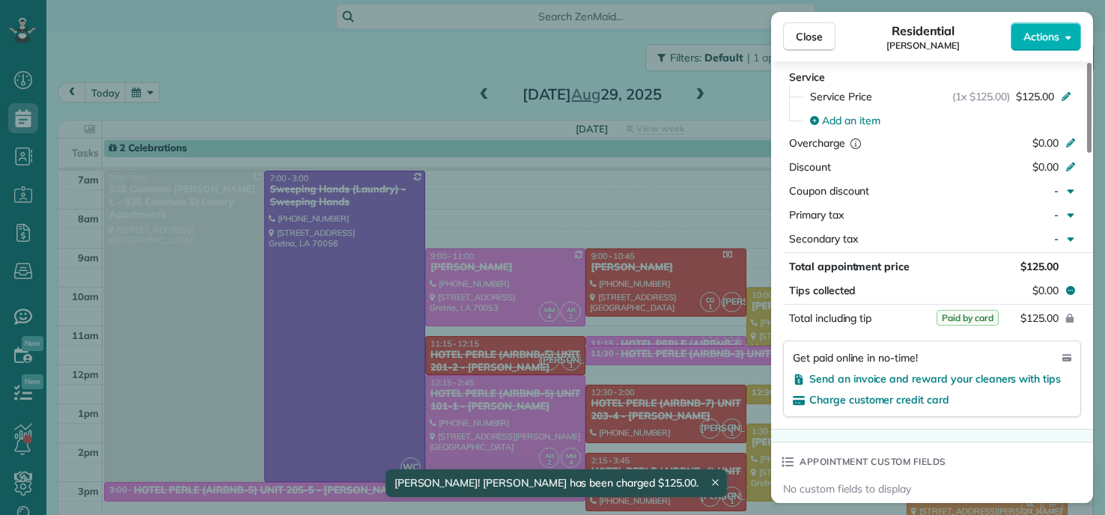
click at [224, 62] on div "Close Residential SHAWAN HARRIS Actions Status Completed SHAWAN HARRIS · Open p…" at bounding box center [552, 257] width 1105 height 515
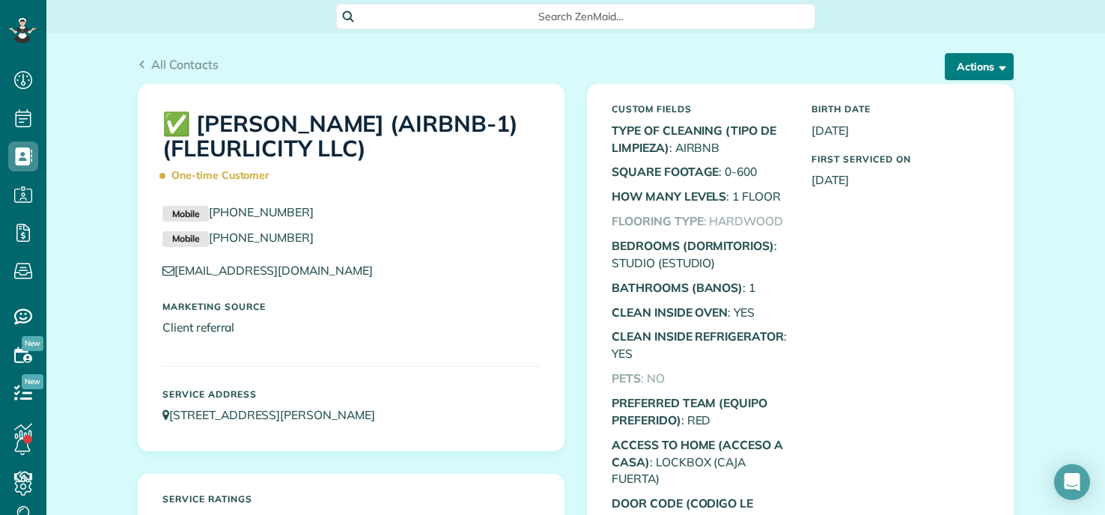
click at [995, 64] on span "button" at bounding box center [1000, 66] width 11 height 11
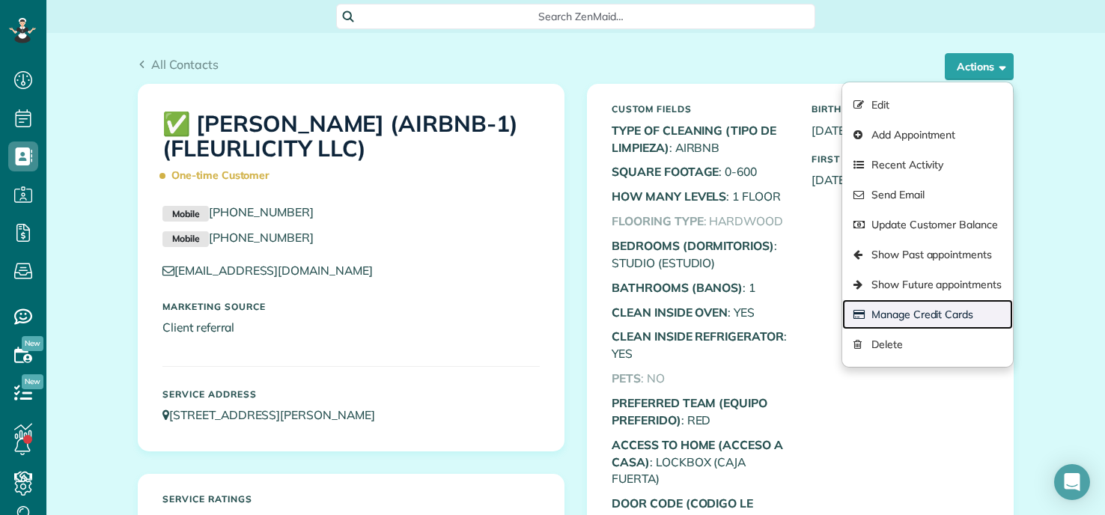
click at [880, 309] on link "Manage Credit Cards" at bounding box center [928, 315] width 171 height 30
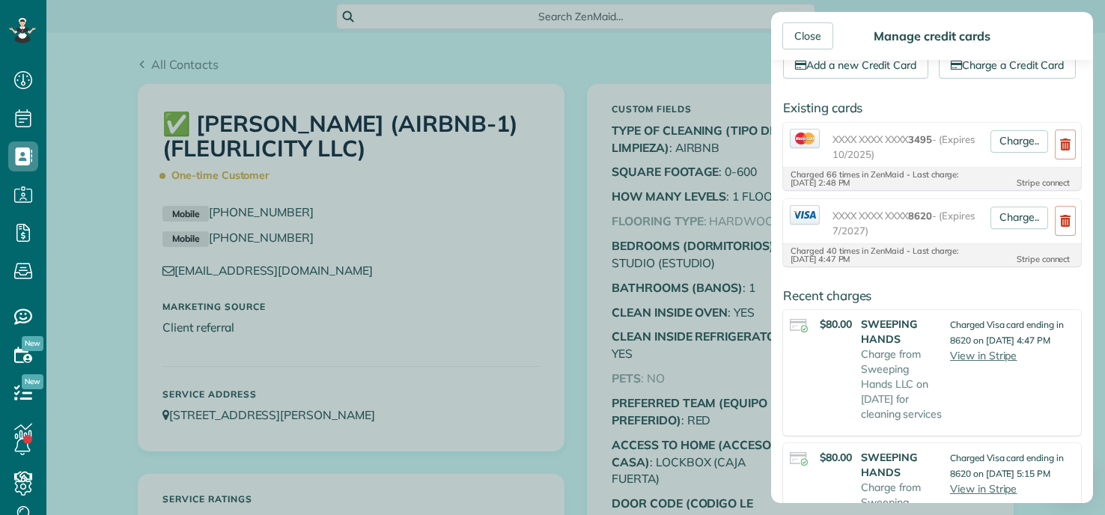
scroll to position [75, 0]
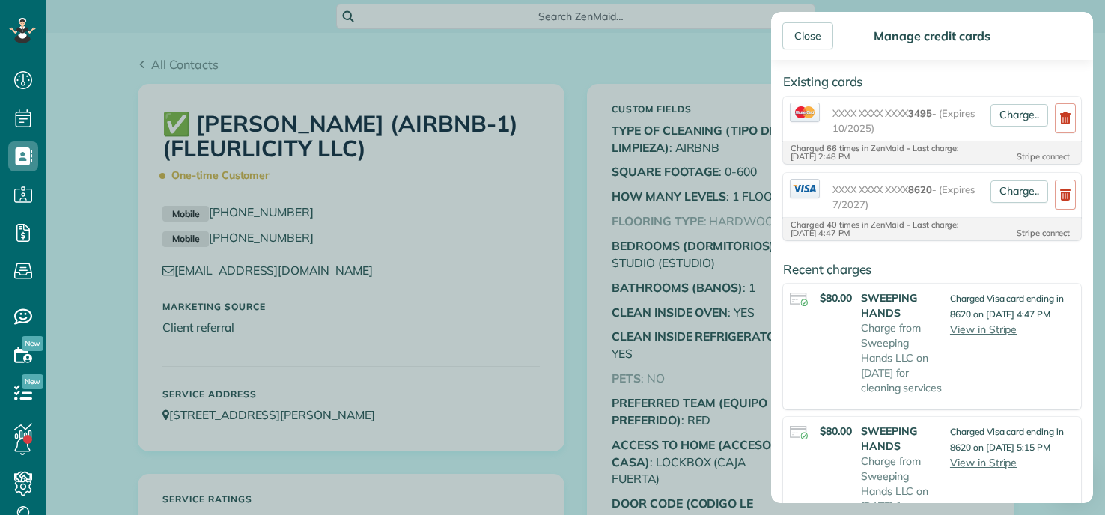
click at [310, 57] on div "Close Manage credit cards Add or charge new card Add a new Credit Card Charge a…" at bounding box center [552, 257] width 1105 height 515
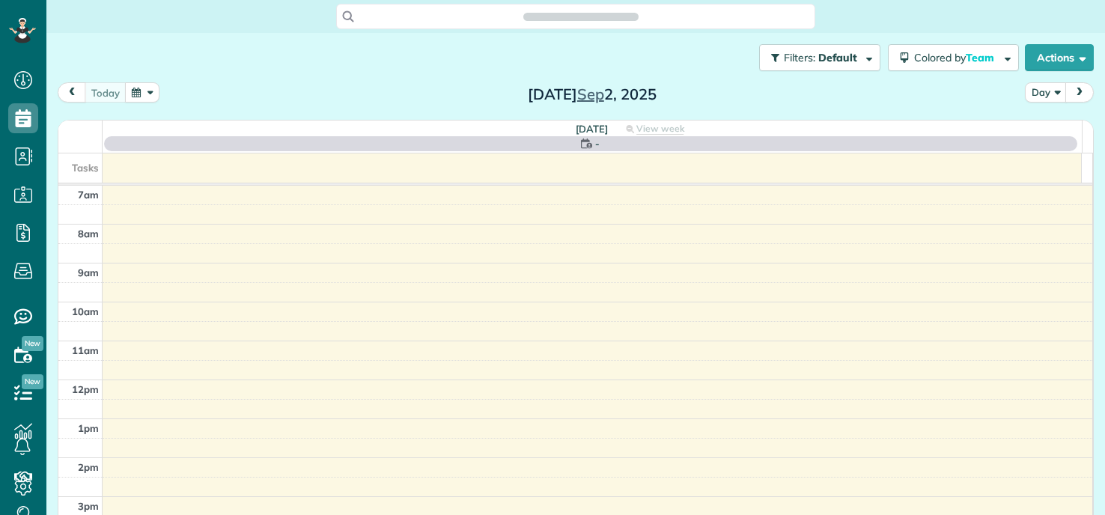
scroll to position [7, 7]
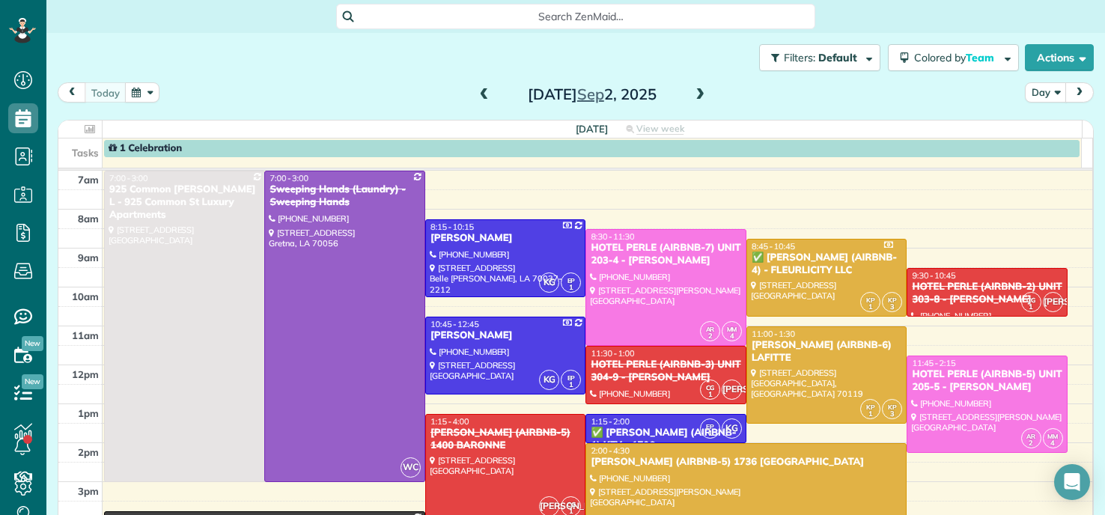
click at [152, 94] on button "button" at bounding box center [142, 92] width 34 height 20
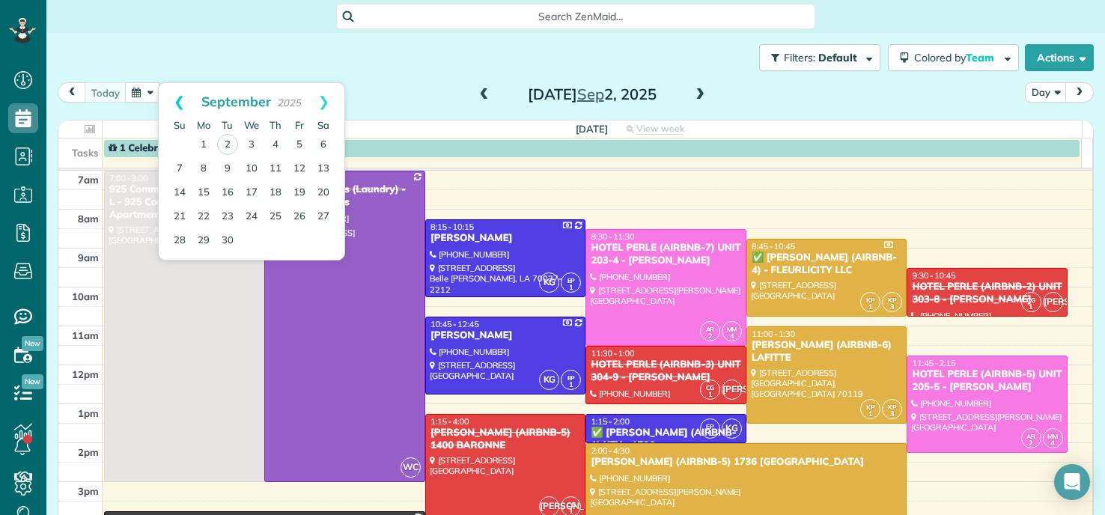
click at [185, 100] on link "Prev" at bounding box center [179, 101] width 41 height 37
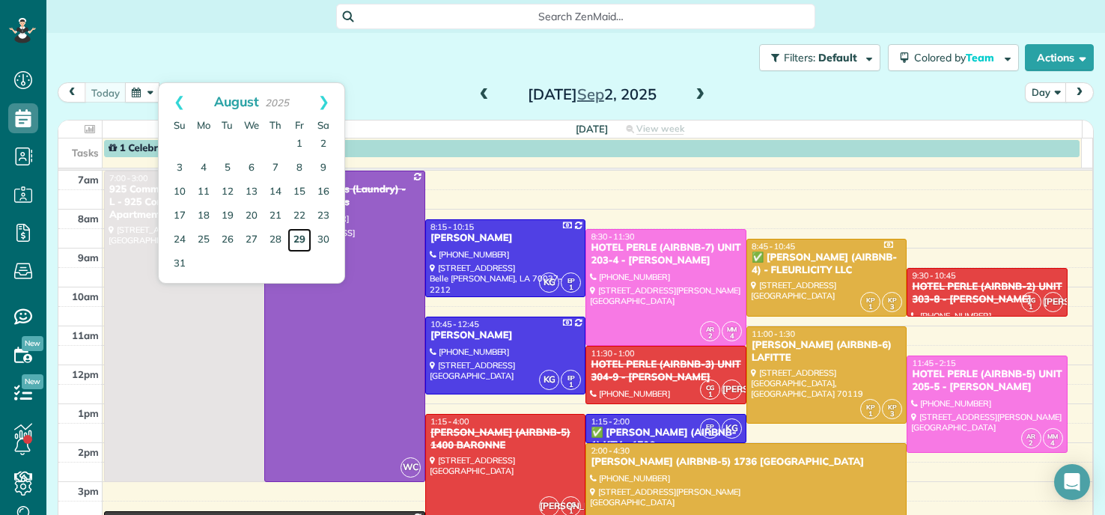
click at [302, 243] on link "29" at bounding box center [300, 240] width 24 height 24
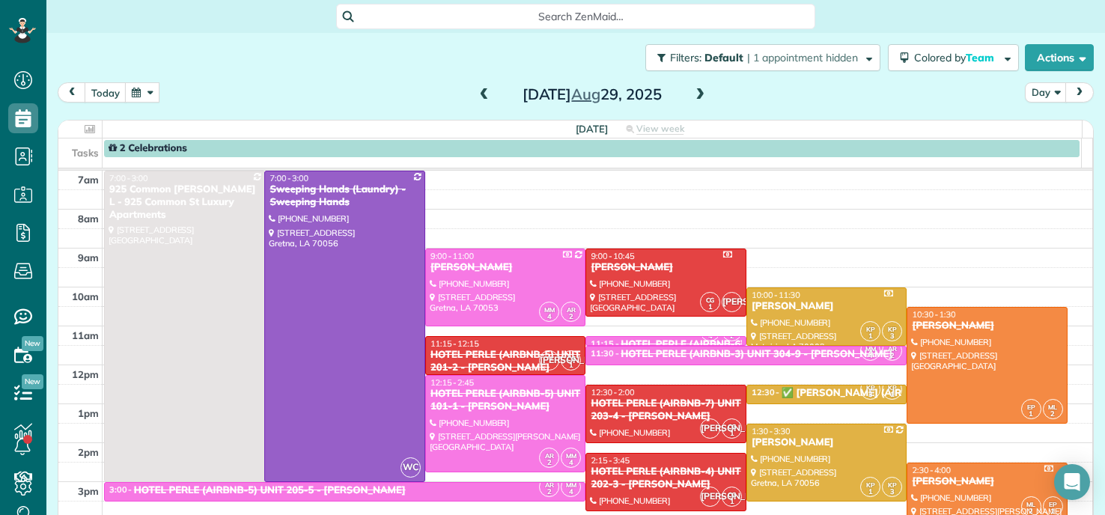
click at [482, 85] on span at bounding box center [484, 95] width 16 height 22
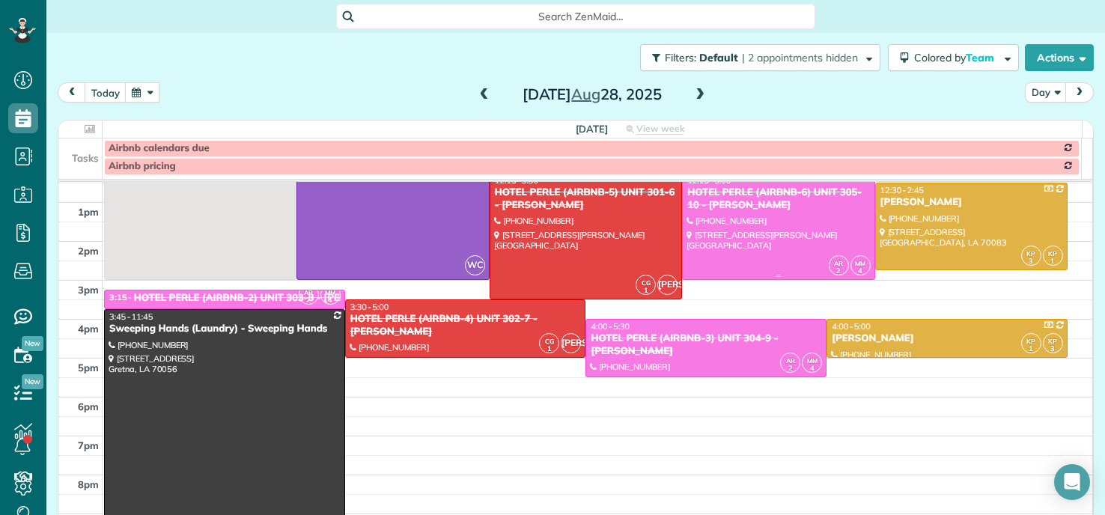
scroll to position [225, 0]
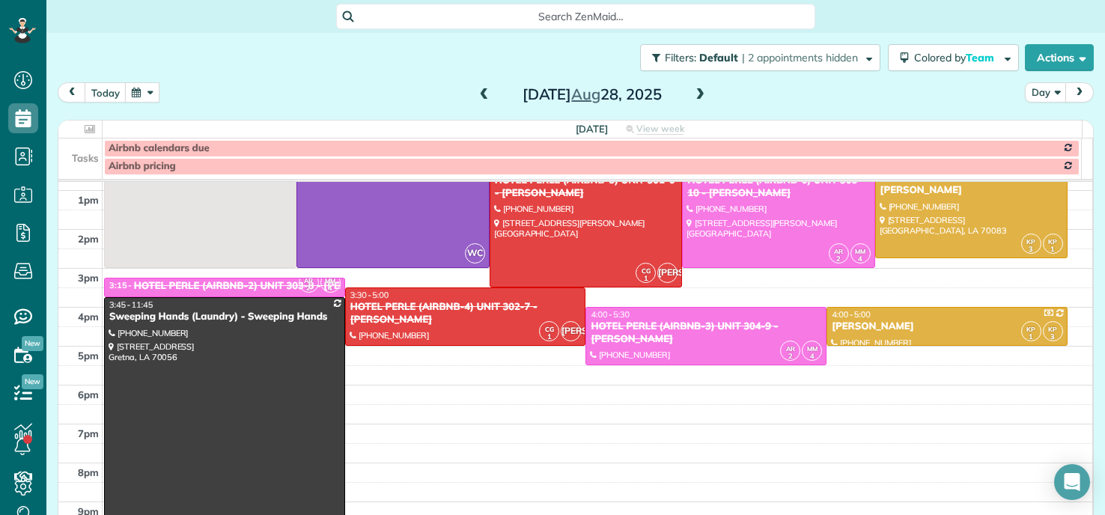
click at [478, 85] on span at bounding box center [484, 95] width 16 height 22
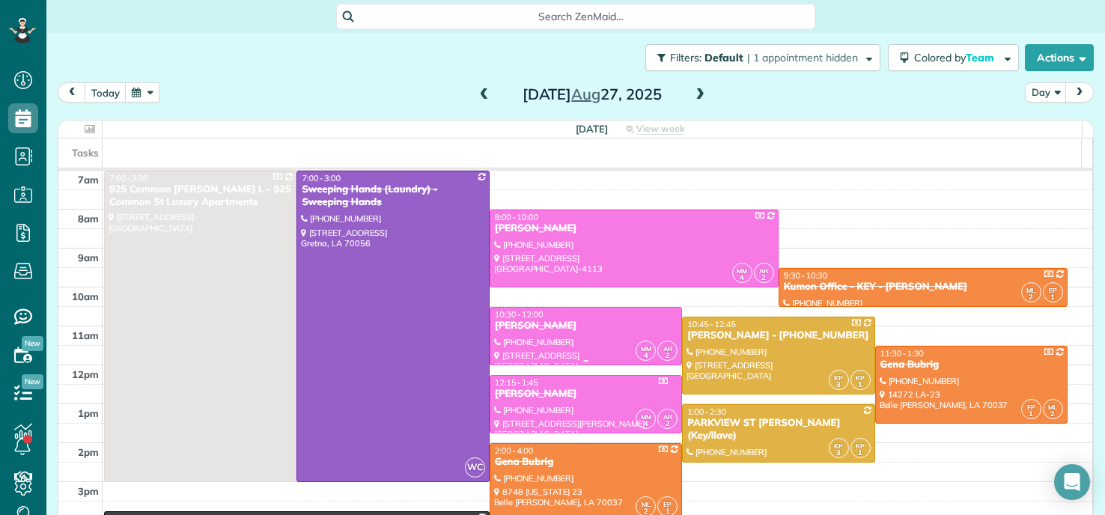
click at [625, 323] on div "Caroline Rivera" at bounding box center [585, 326] width 183 height 13
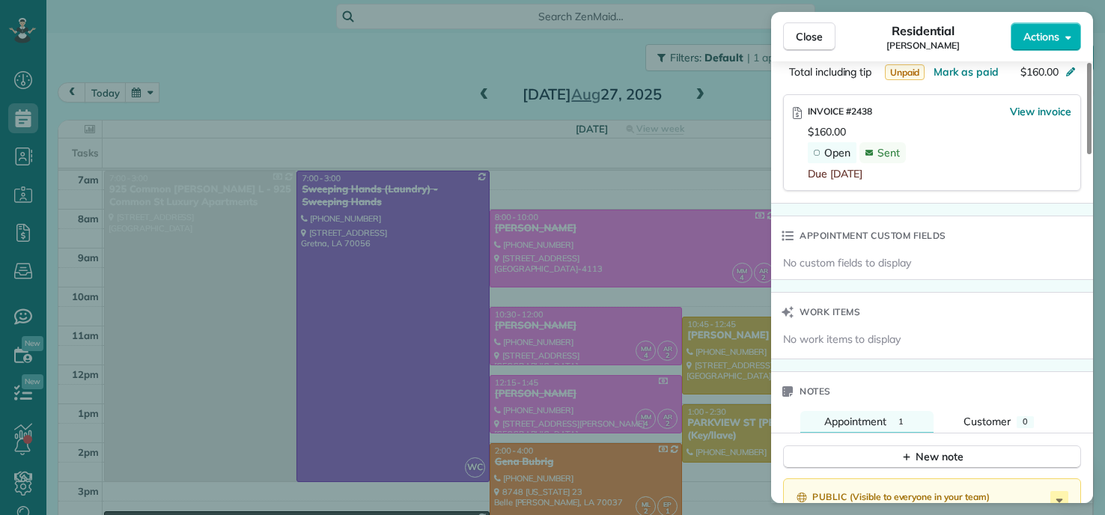
scroll to position [826, 0]
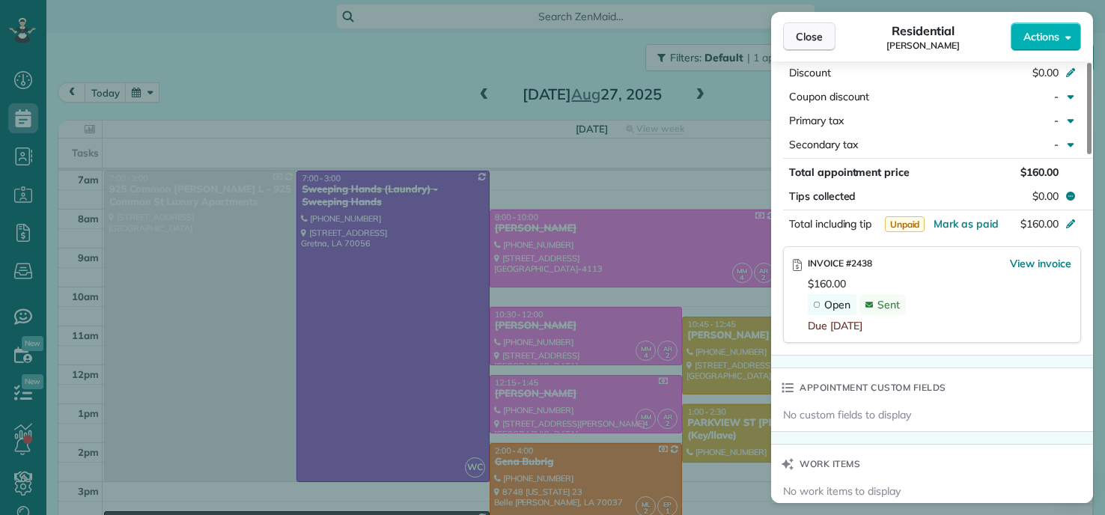
click at [819, 33] on span "Close" at bounding box center [809, 36] width 27 height 15
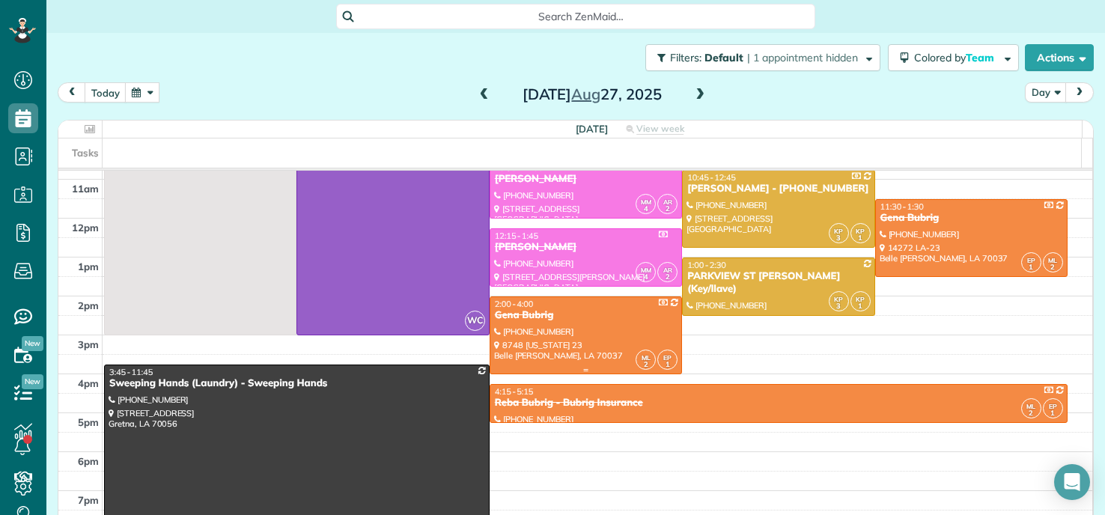
scroll to position [150, 0]
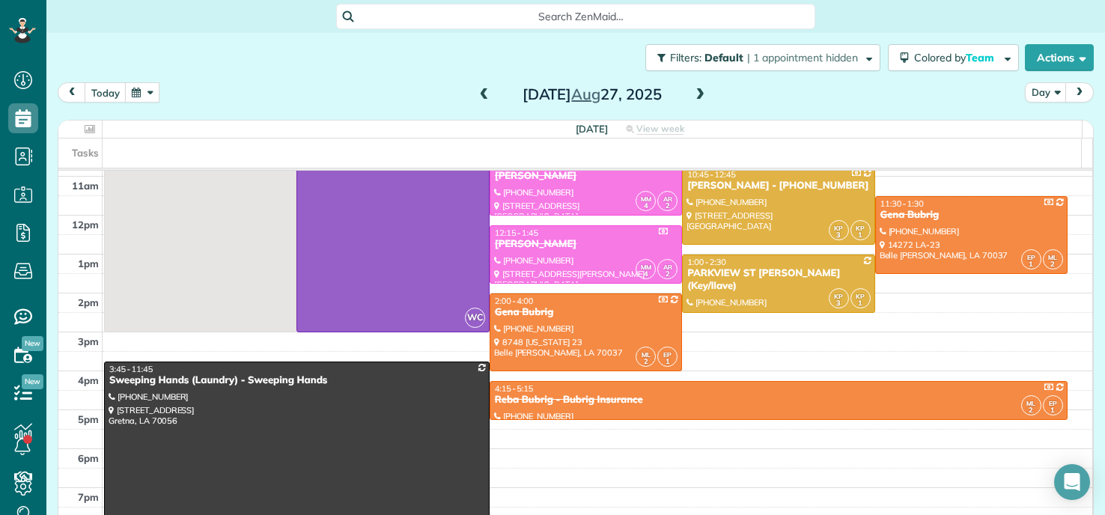
click at [476, 97] on span at bounding box center [484, 94] width 16 height 13
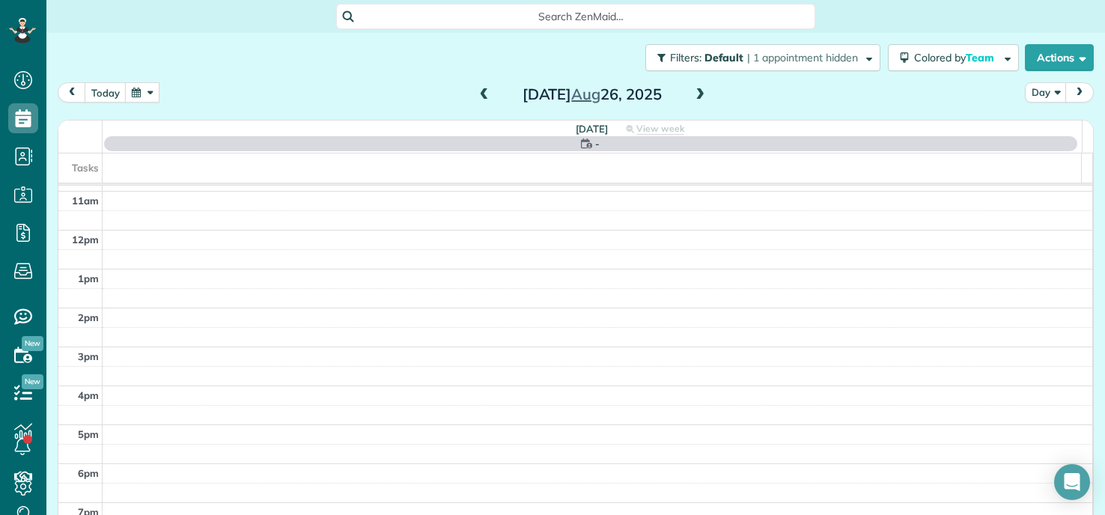
scroll to position [0, 0]
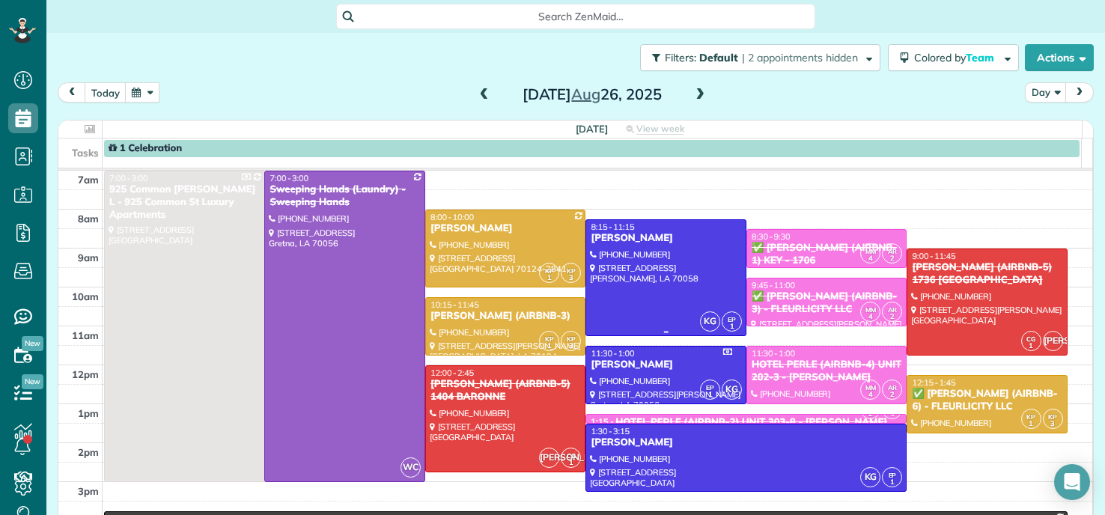
click at [647, 274] on div at bounding box center [666, 277] width 160 height 115
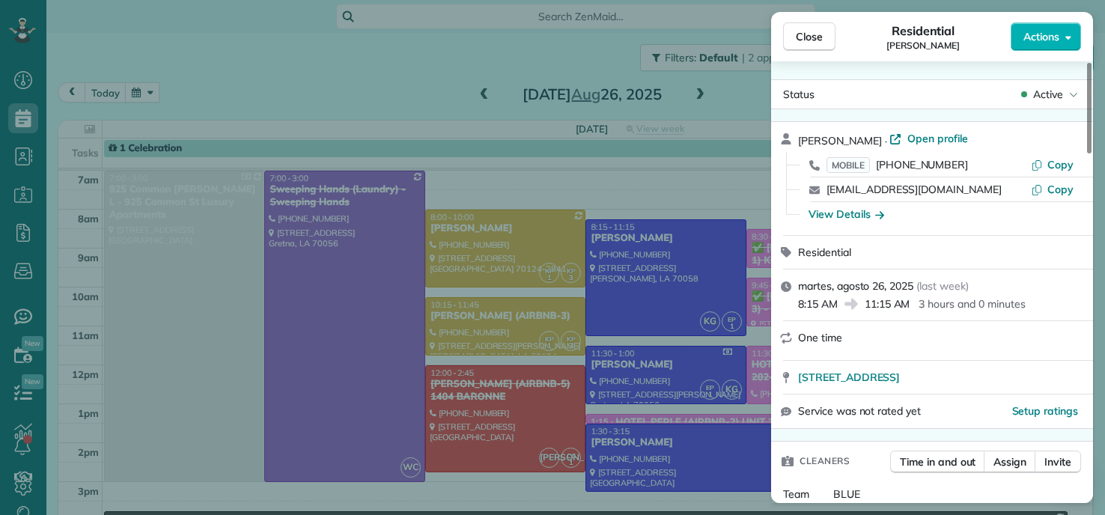
click at [571, 54] on div "Close Residential Gloria Davis Actions Status Active Gloria Davis · Open profil…" at bounding box center [552, 257] width 1105 height 515
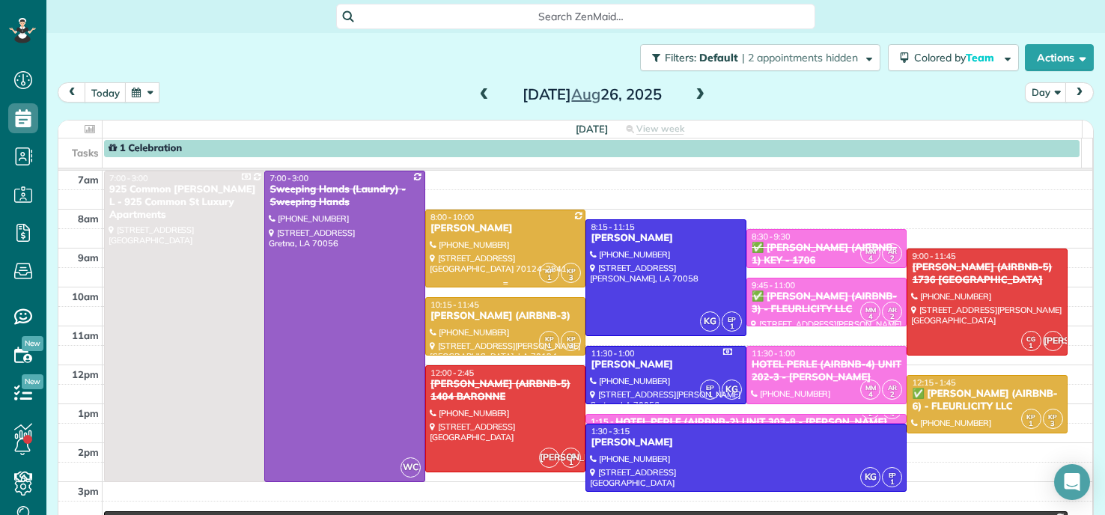
click at [506, 240] on div at bounding box center [506, 248] width 160 height 76
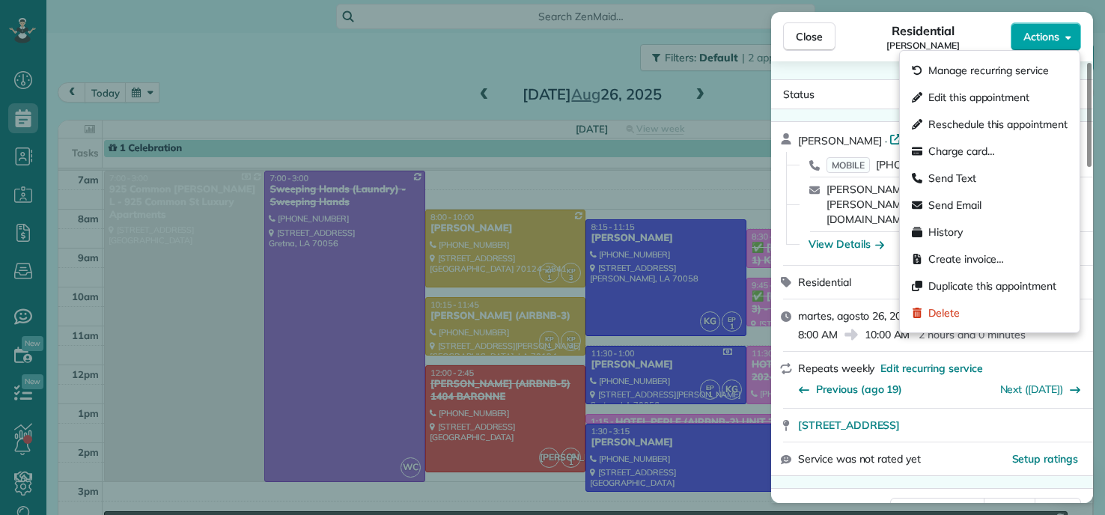
click at [1046, 32] on span "Actions" at bounding box center [1042, 36] width 36 height 15
click at [941, 149] on span "Charge card…" at bounding box center [962, 151] width 67 height 15
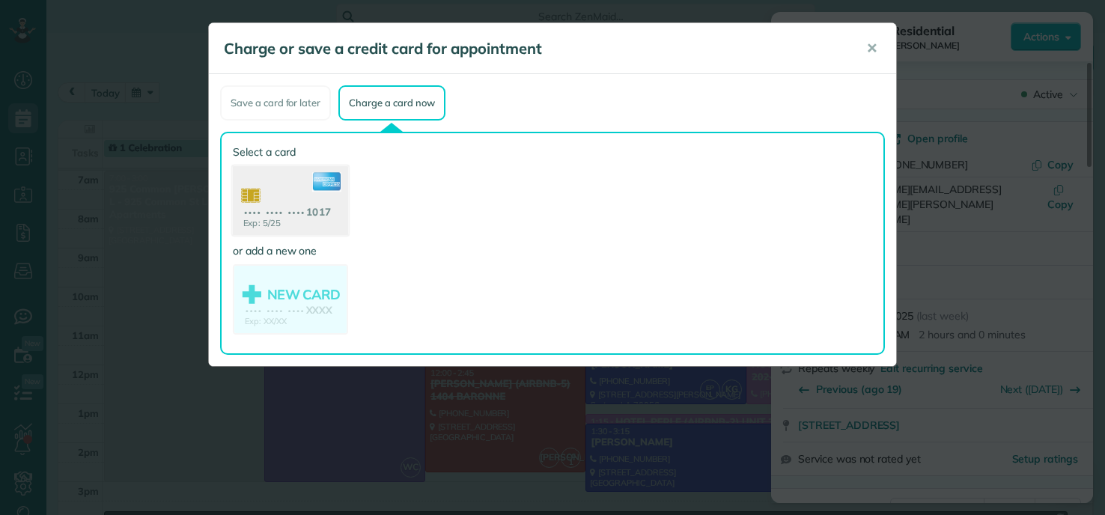
click at [300, 189] on use at bounding box center [290, 202] width 115 height 73
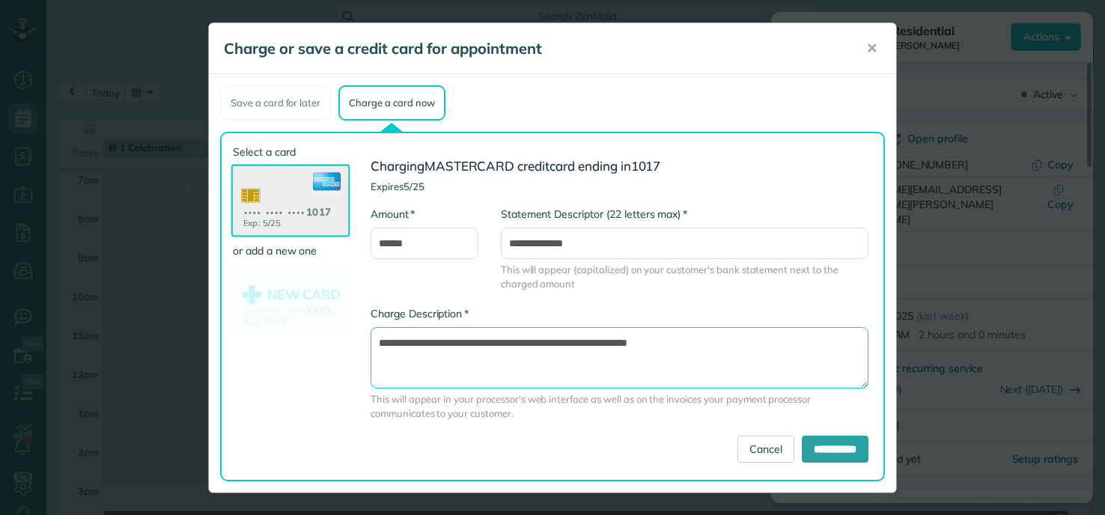
click at [565, 342] on textarea "**********" at bounding box center [620, 357] width 498 height 61
click at [579, 346] on textarea "**********" at bounding box center [620, 357] width 498 height 61
type textarea "**********"
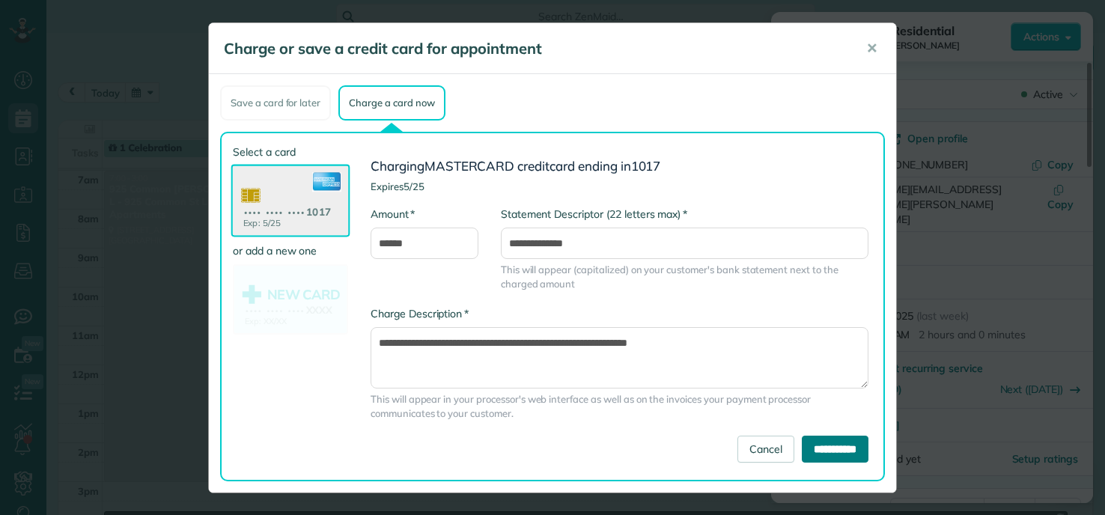
click at [831, 447] on input "**********" at bounding box center [835, 449] width 67 height 27
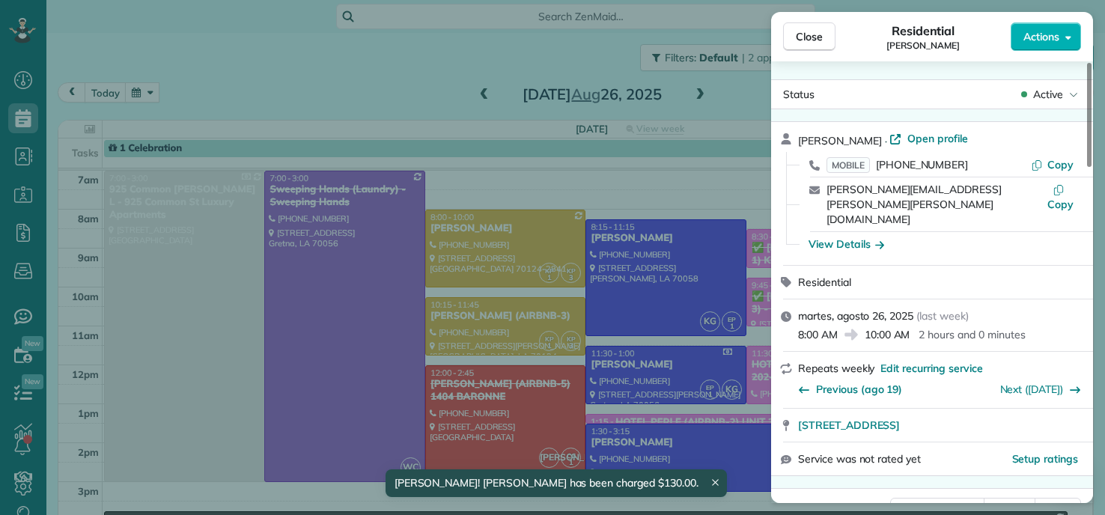
click at [210, 66] on div "Close Residential KATIE MYERS Actions Status Active KATIE MYERS · Open profile …" at bounding box center [552, 257] width 1105 height 515
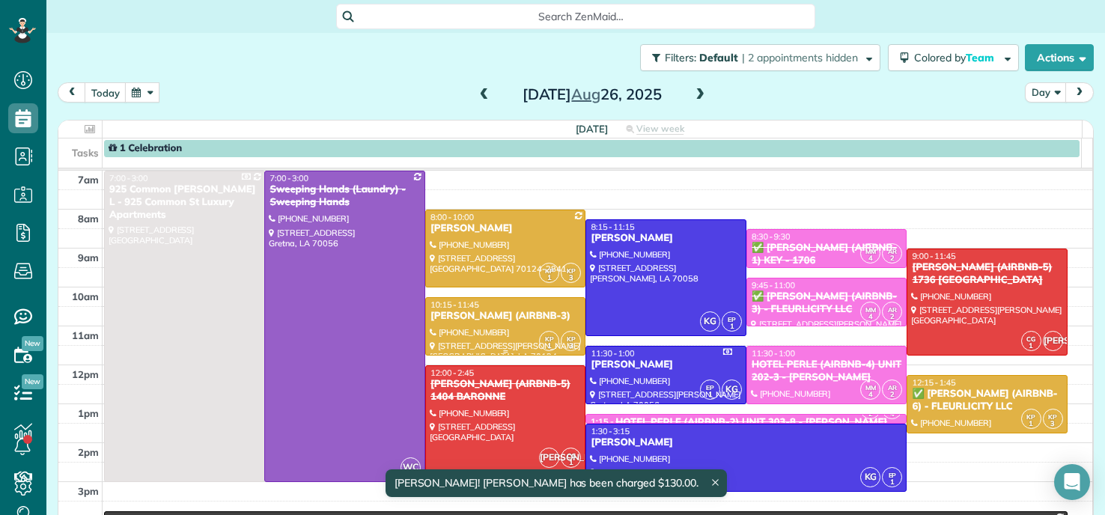
click at [476, 327] on div at bounding box center [506, 326] width 160 height 57
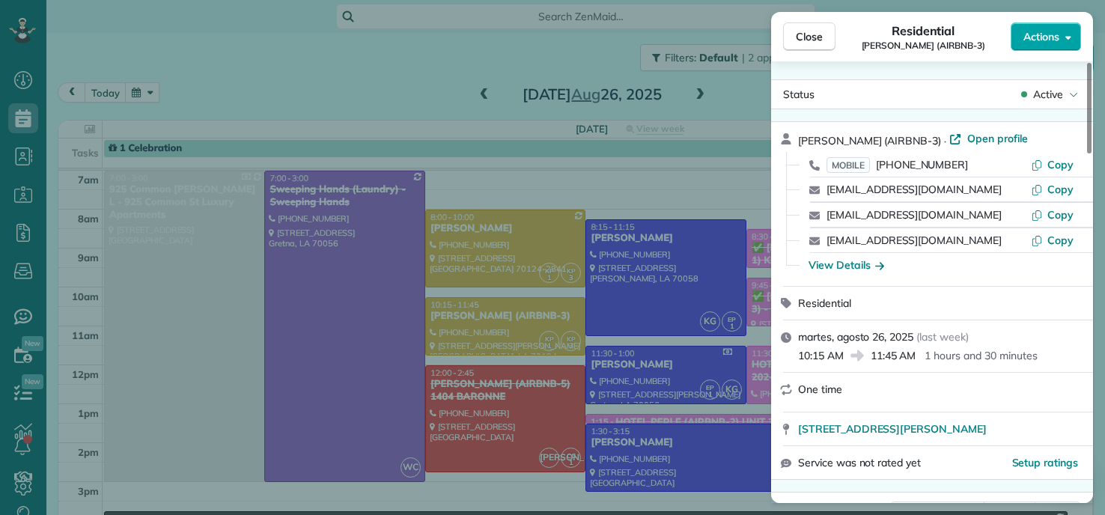
click at [1046, 42] on span "Actions" at bounding box center [1042, 36] width 36 height 15
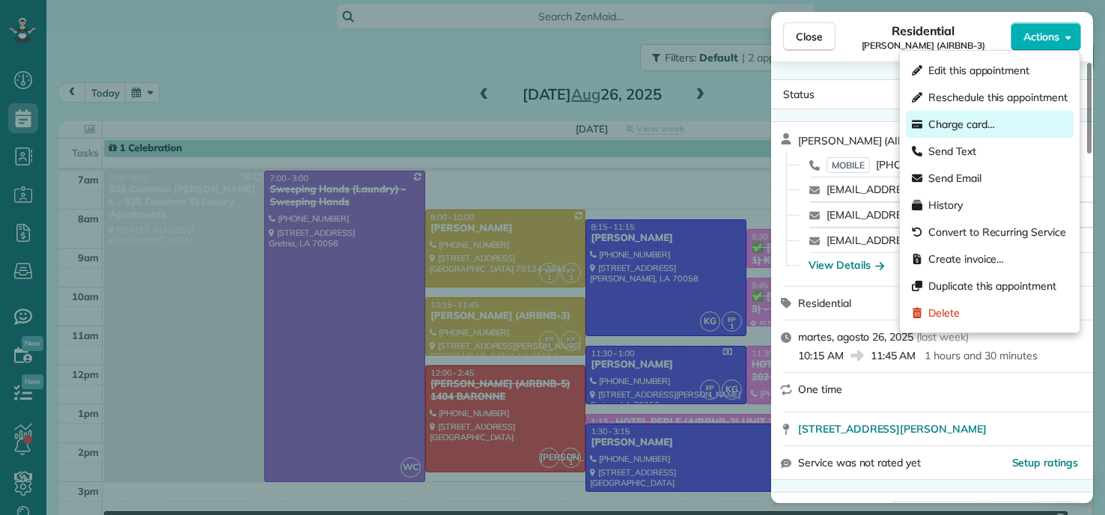
click at [956, 126] on span "Charge card…" at bounding box center [962, 124] width 67 height 15
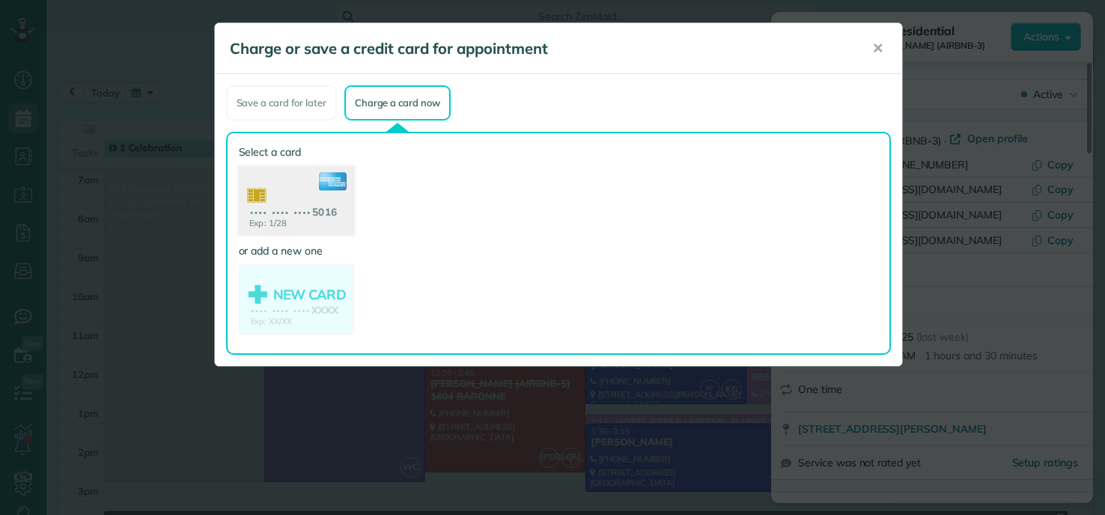
click at [289, 209] on use at bounding box center [295, 202] width 115 height 73
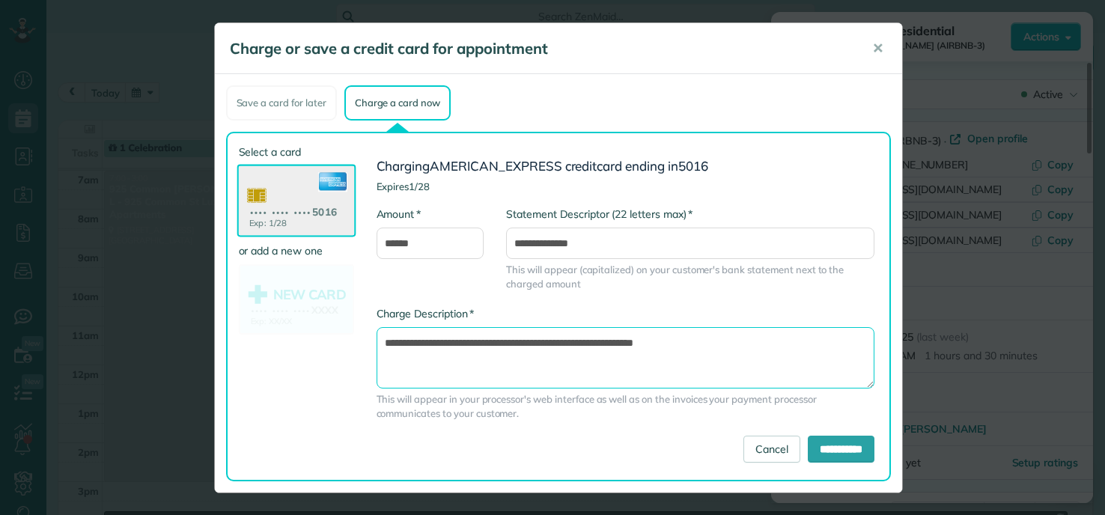
click at [572, 340] on textarea "**********" at bounding box center [626, 357] width 498 height 61
click at [586, 344] on textarea "**********" at bounding box center [626, 357] width 498 height 61
type textarea "**********"
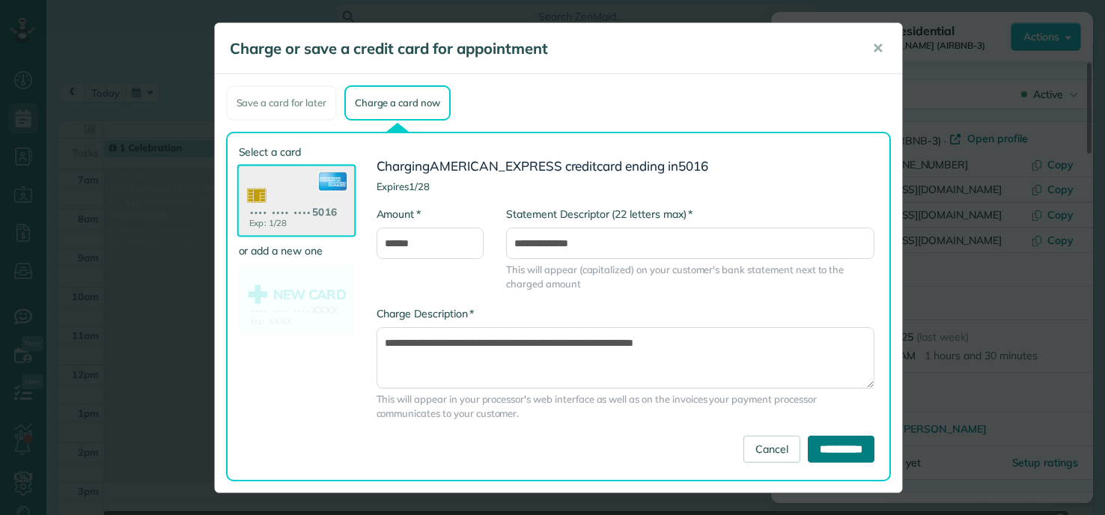
click at [830, 443] on input "**********" at bounding box center [841, 449] width 67 height 27
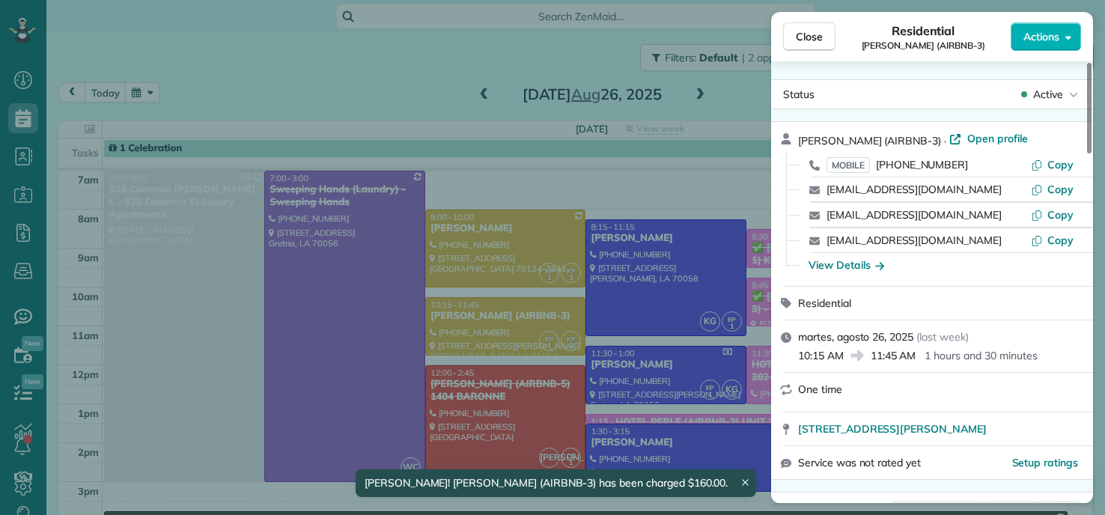
drag, startPoint x: 451, startPoint y: 322, endPoint x: 462, endPoint y: 312, distance: 15.4
click at [455, 322] on div "Close Residential EMILY ROUNTREE (AIRBNB-3) Actions Status Active EMILY ROUNTRE…" at bounding box center [552, 257] width 1105 height 515
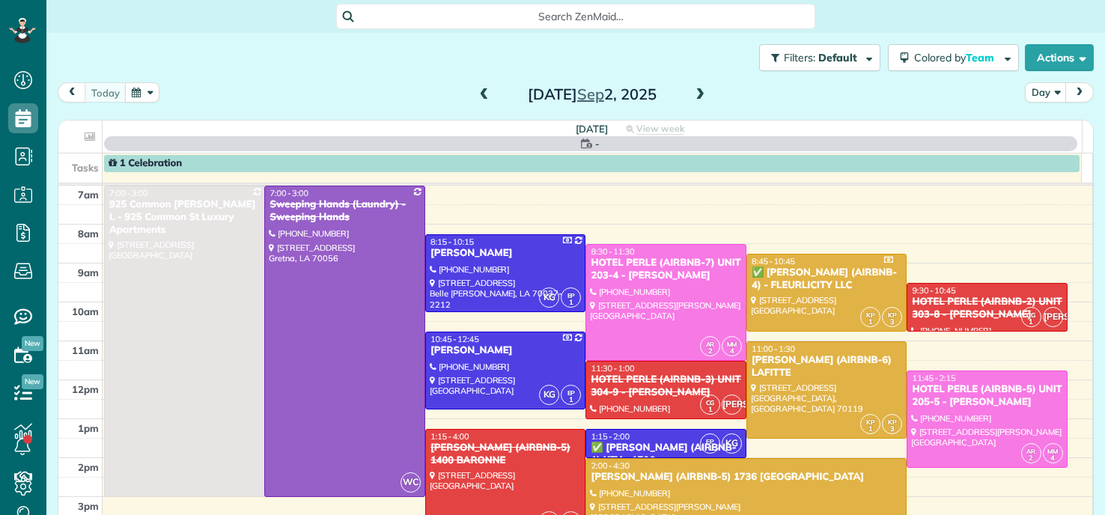
scroll to position [7, 7]
click at [153, 95] on button "button" at bounding box center [142, 92] width 34 height 20
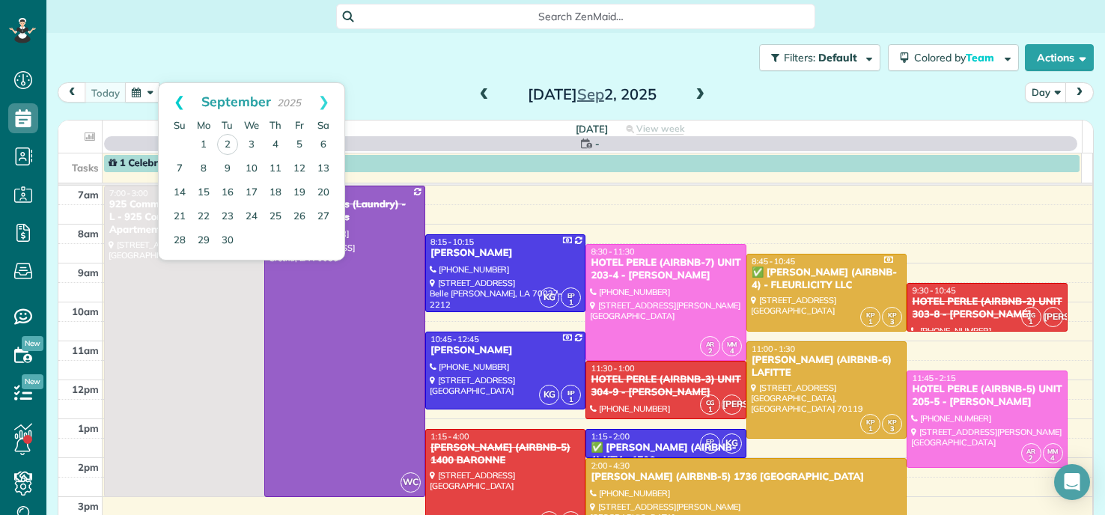
click at [178, 99] on link "Prev" at bounding box center [179, 101] width 41 height 37
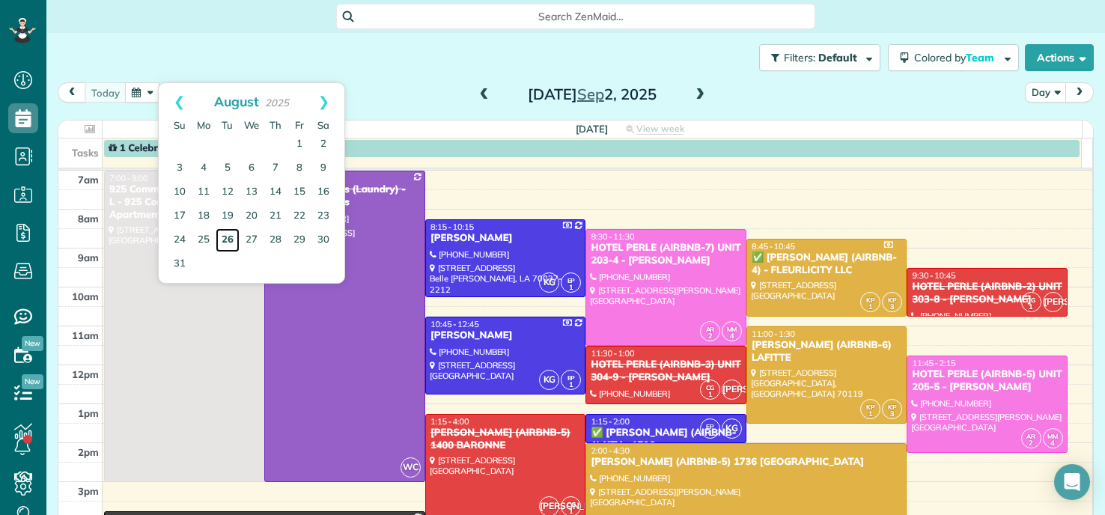
click at [225, 230] on link "26" at bounding box center [228, 240] width 24 height 24
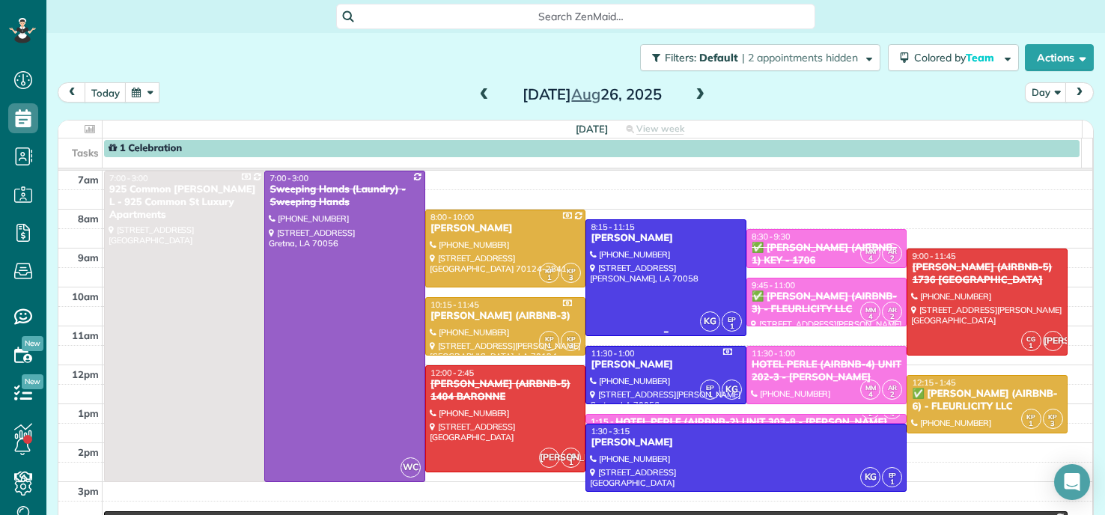
click at [664, 269] on div at bounding box center [666, 277] width 160 height 115
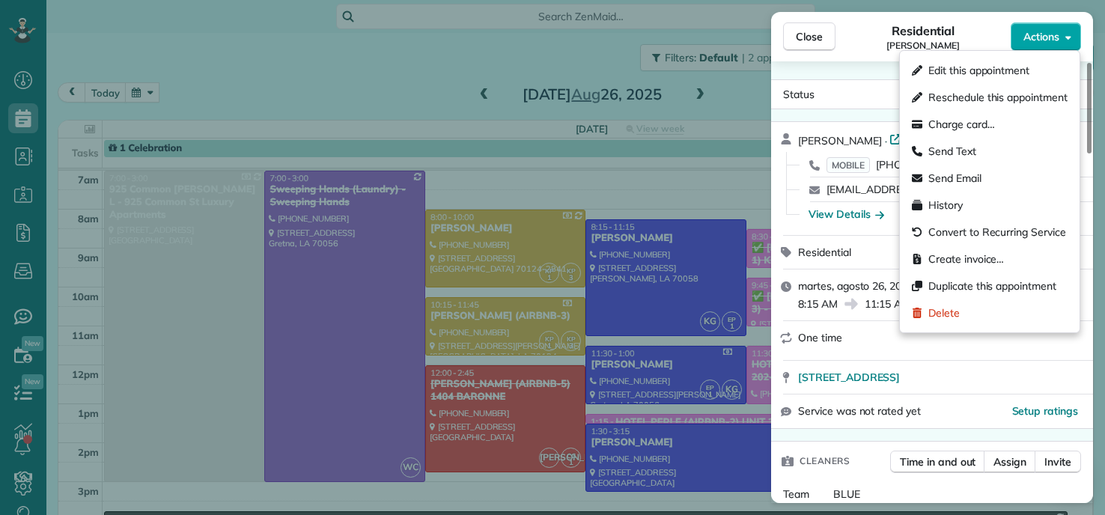
click at [1058, 44] on button "Actions" at bounding box center [1046, 36] width 70 height 28
click at [1000, 123] on div "Charge card…" at bounding box center [990, 124] width 168 height 27
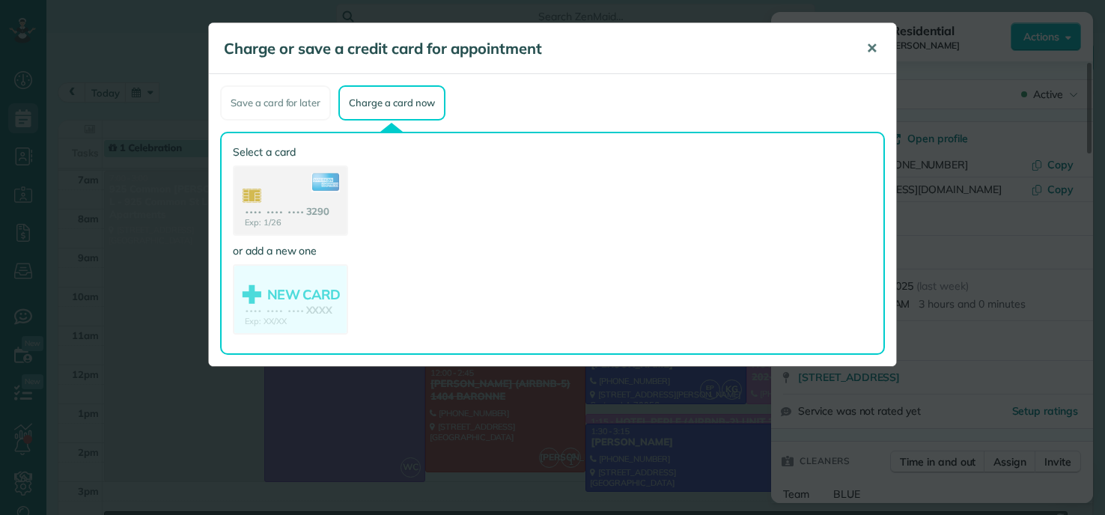
click at [876, 46] on span "✕" at bounding box center [872, 48] width 11 height 17
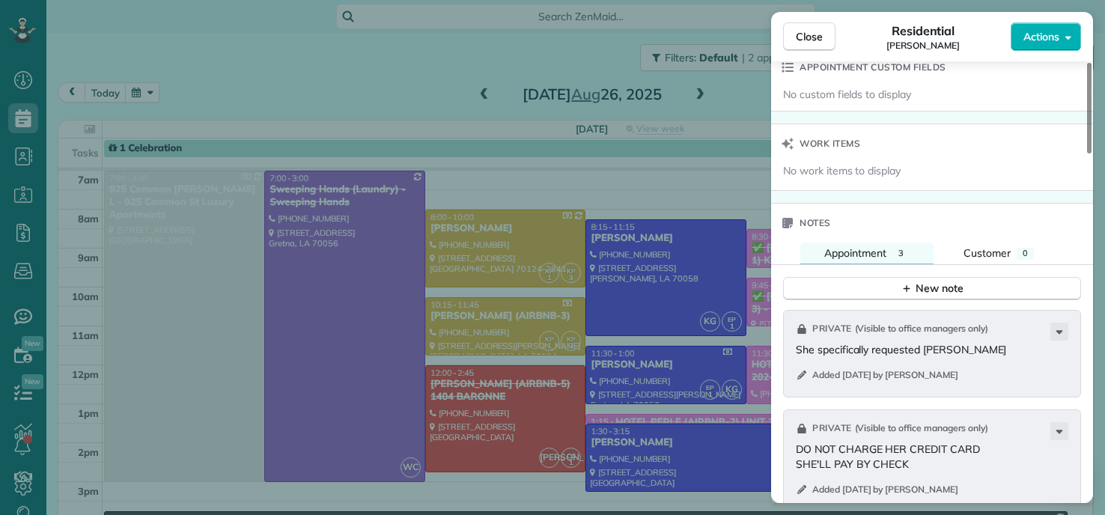
scroll to position [747, 0]
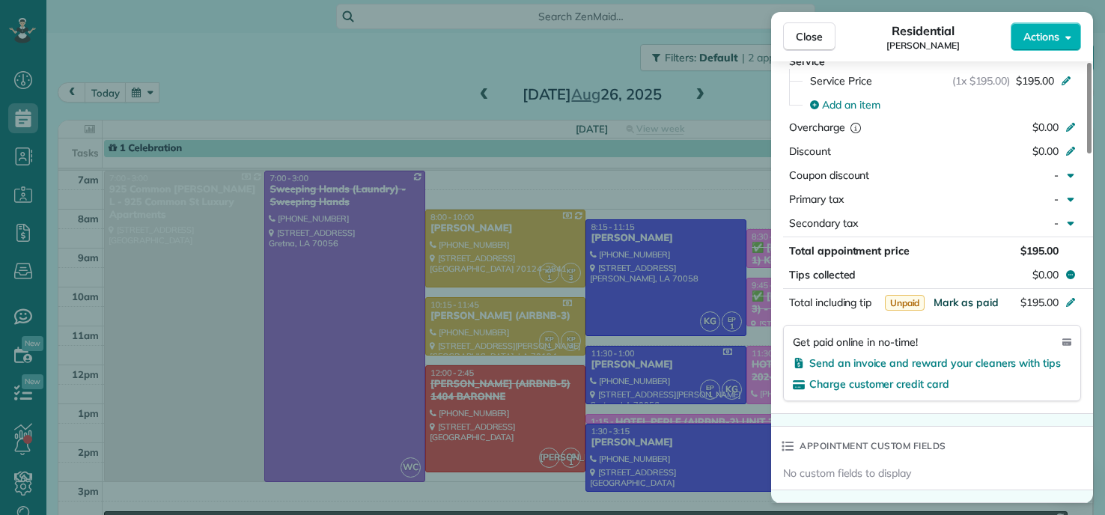
click at [970, 305] on span "Mark as paid" at bounding box center [966, 302] width 65 height 13
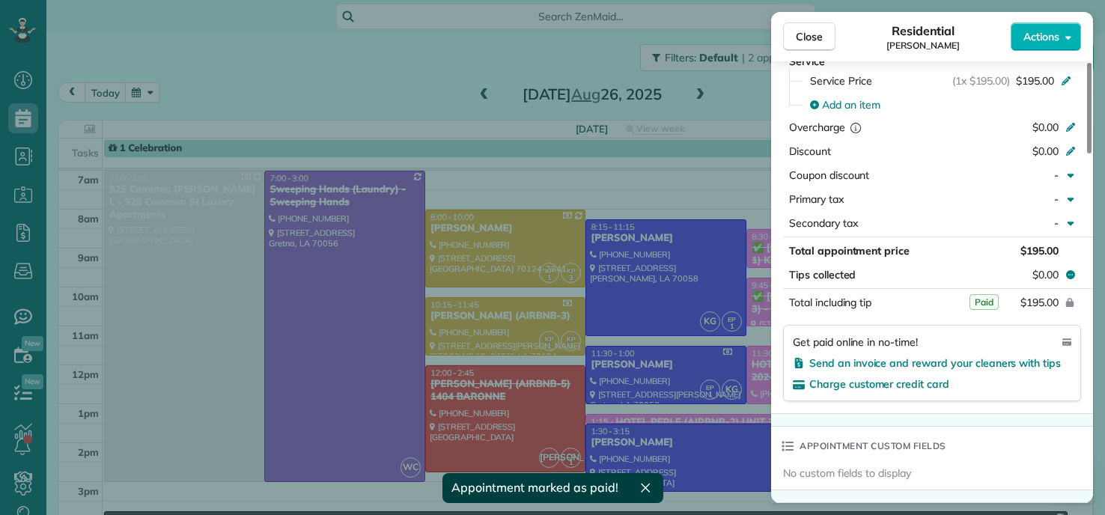
click at [804, 40] on span "Close" at bounding box center [809, 36] width 27 height 15
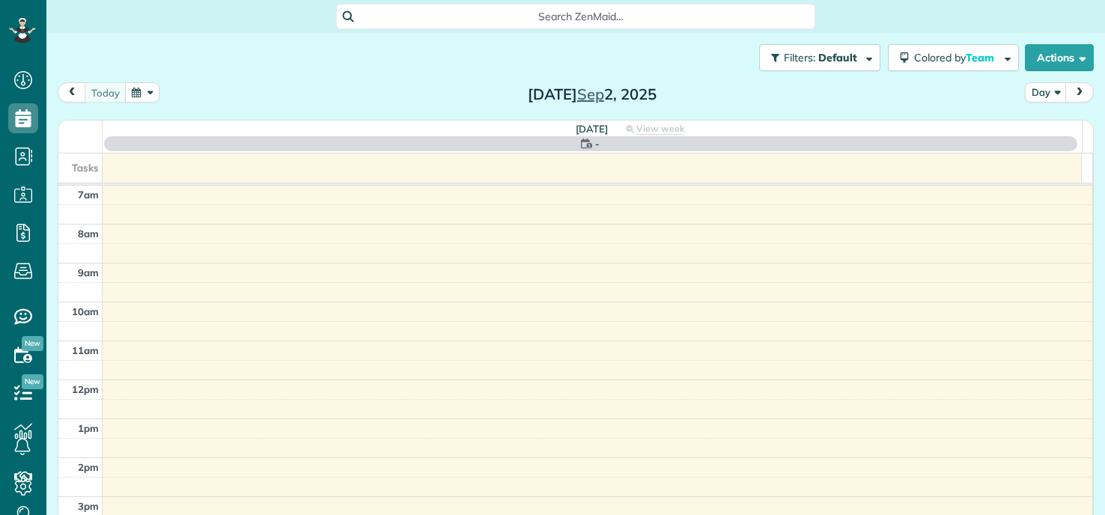
scroll to position [7, 7]
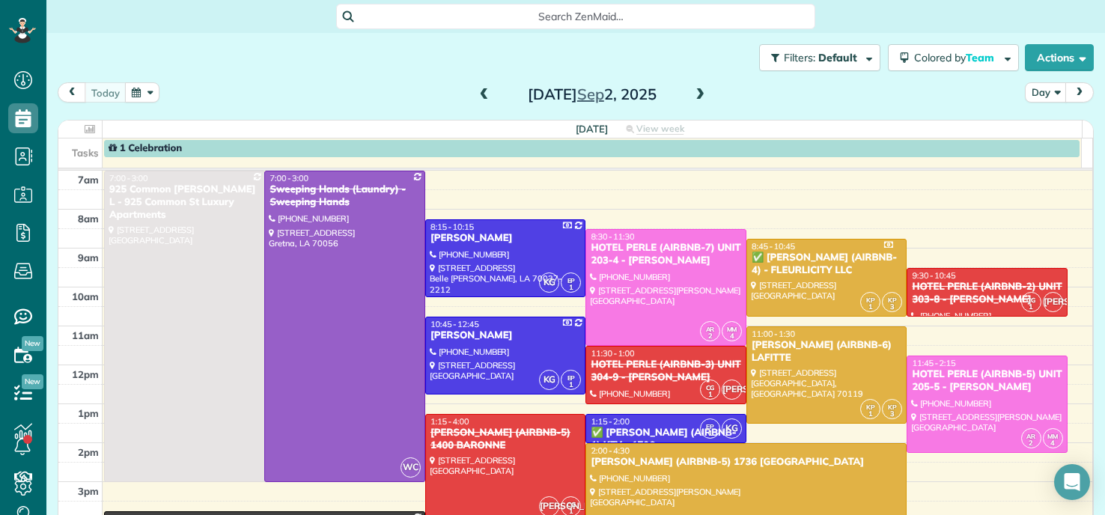
click at [135, 98] on button "button" at bounding box center [142, 92] width 34 height 20
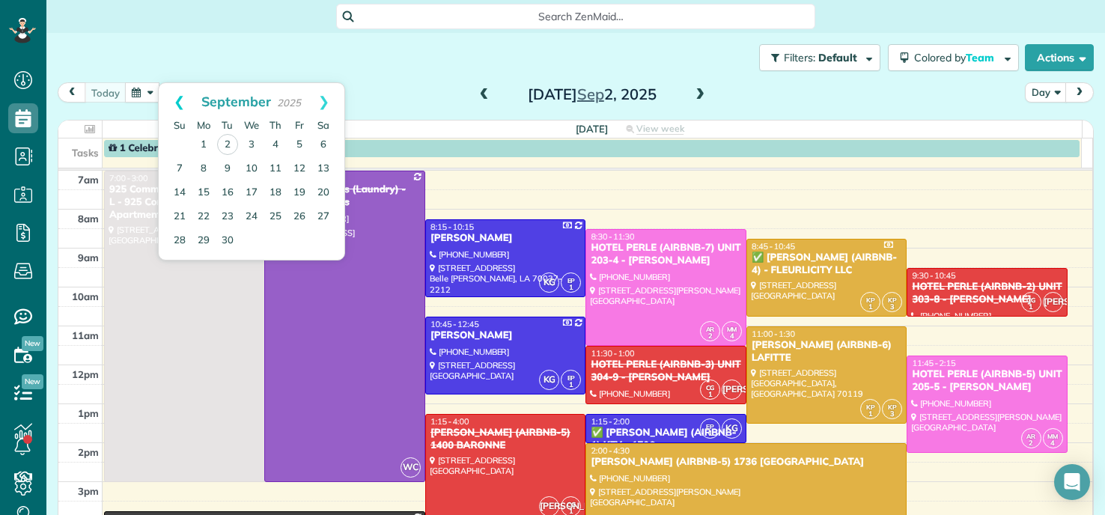
click at [179, 101] on link "Prev" at bounding box center [179, 101] width 41 height 37
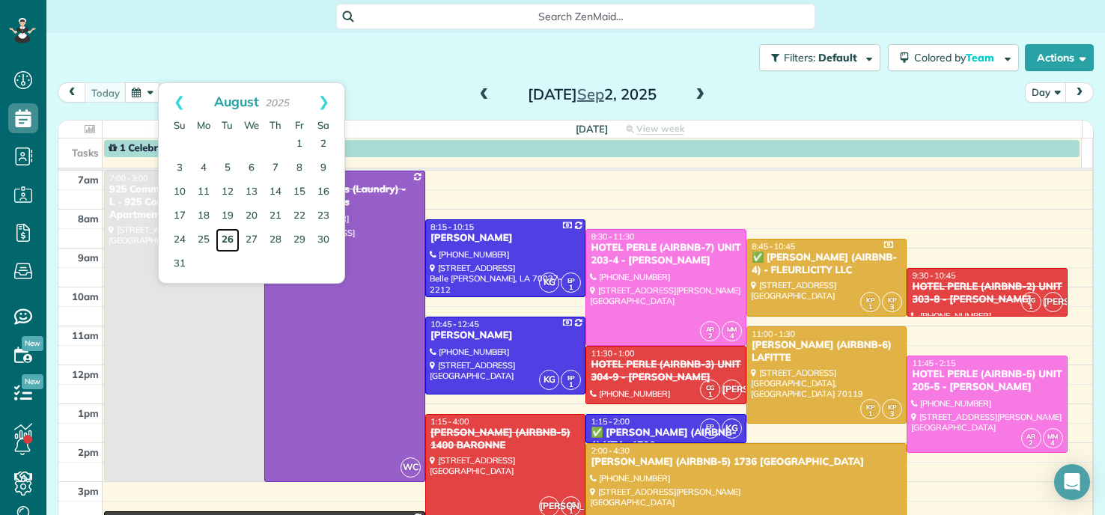
click at [228, 242] on link "26" at bounding box center [228, 240] width 24 height 24
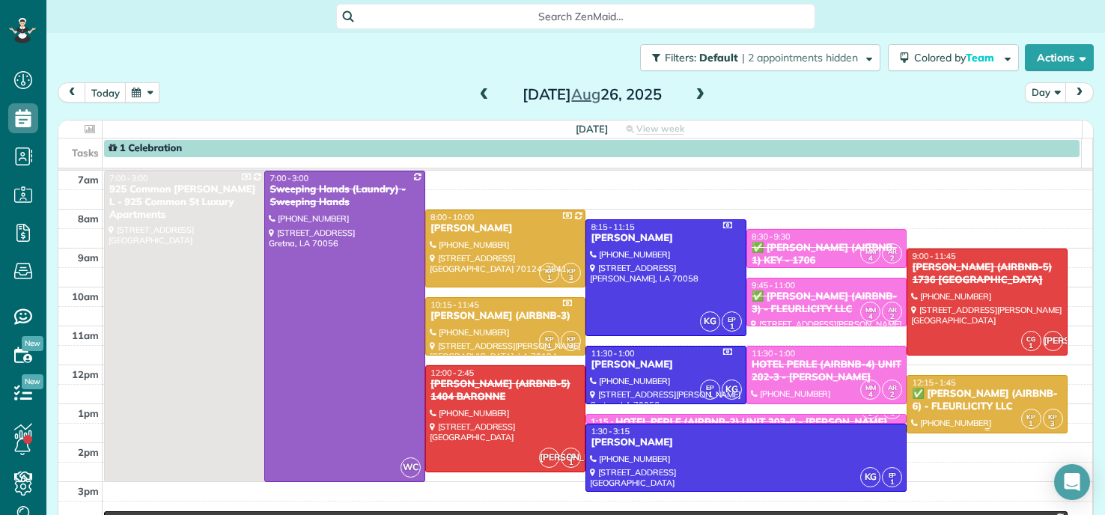
click at [933, 399] on div "✅ JARED ANDERSON (AIRBNB-6) - FLEURLICITY LLC" at bounding box center [987, 400] width 152 height 25
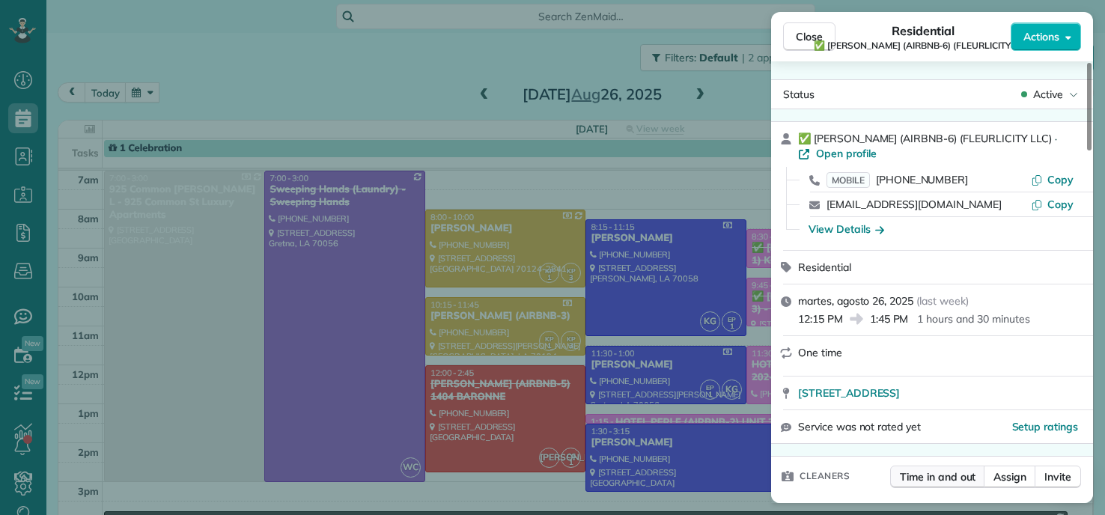
scroll to position [455, 0]
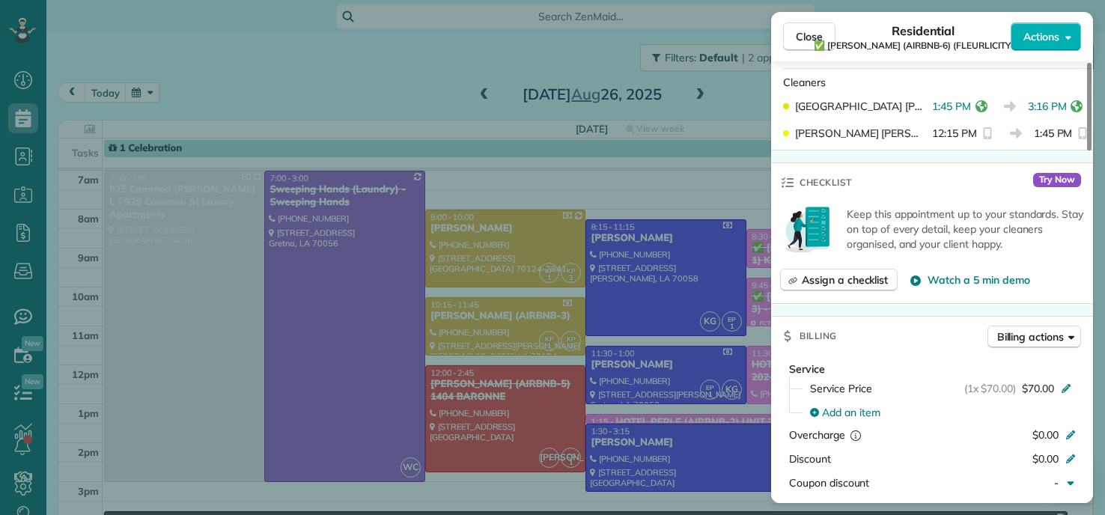
drag, startPoint x: 436, startPoint y: 31, endPoint x: 435, endPoint y: 41, distance: 9.8
click at [436, 32] on div "Close Residential ✅ JARED ANDERSON (AIRBNB-6) (FLEURLICITY LLC) Actions Status …" at bounding box center [552, 257] width 1105 height 515
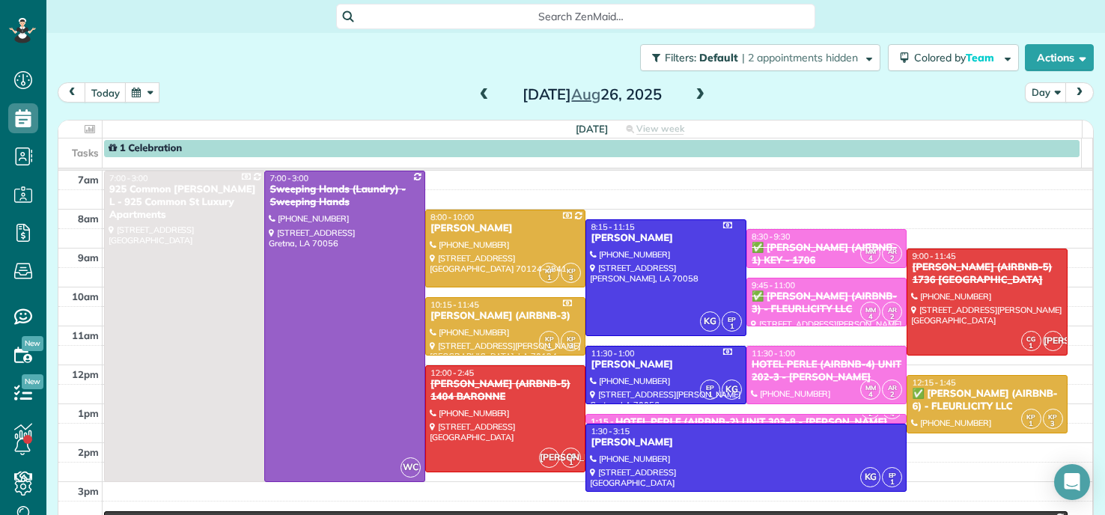
click at [476, 94] on span at bounding box center [484, 94] width 16 height 13
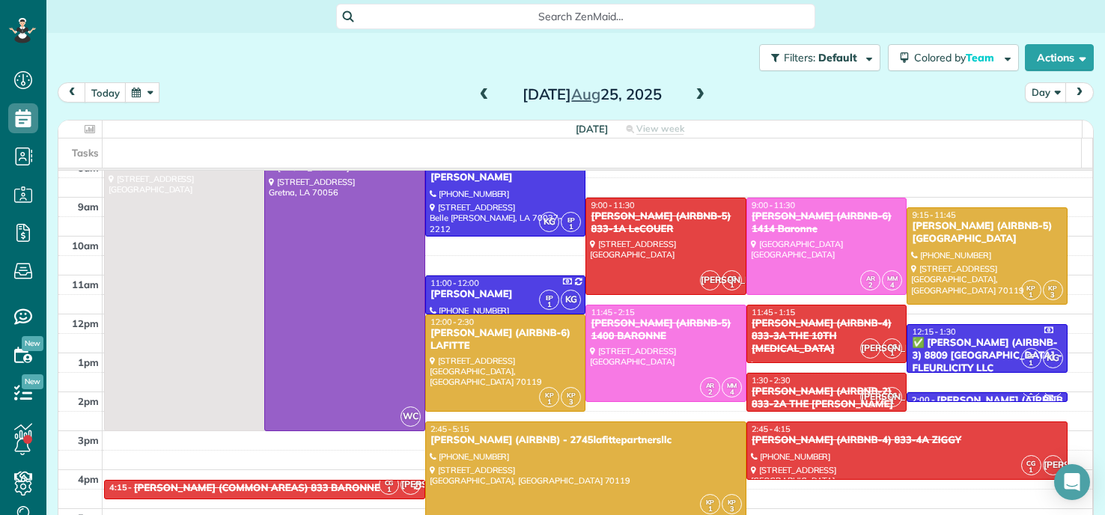
scroll to position [75, 0]
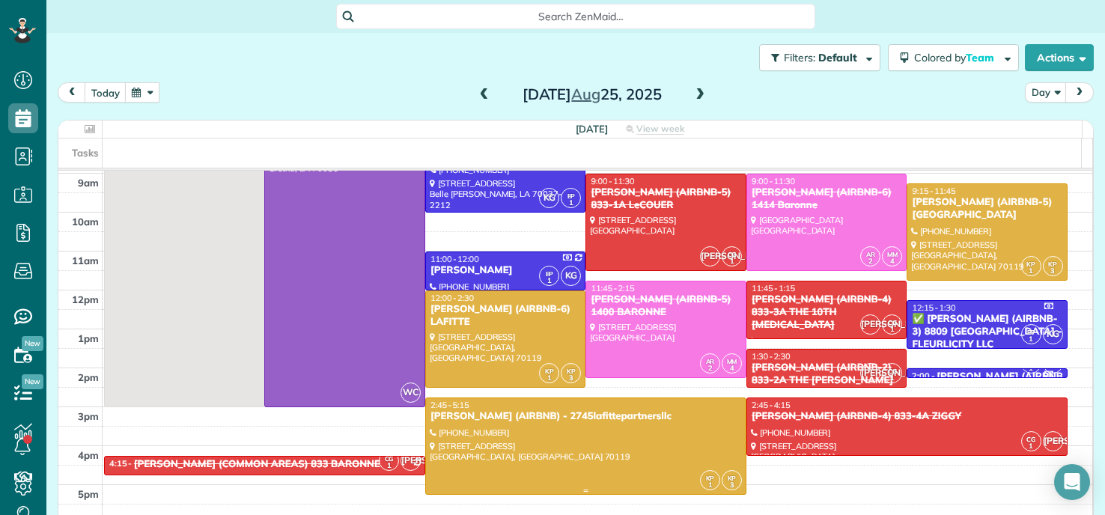
click at [605, 429] on div at bounding box center [586, 446] width 320 height 96
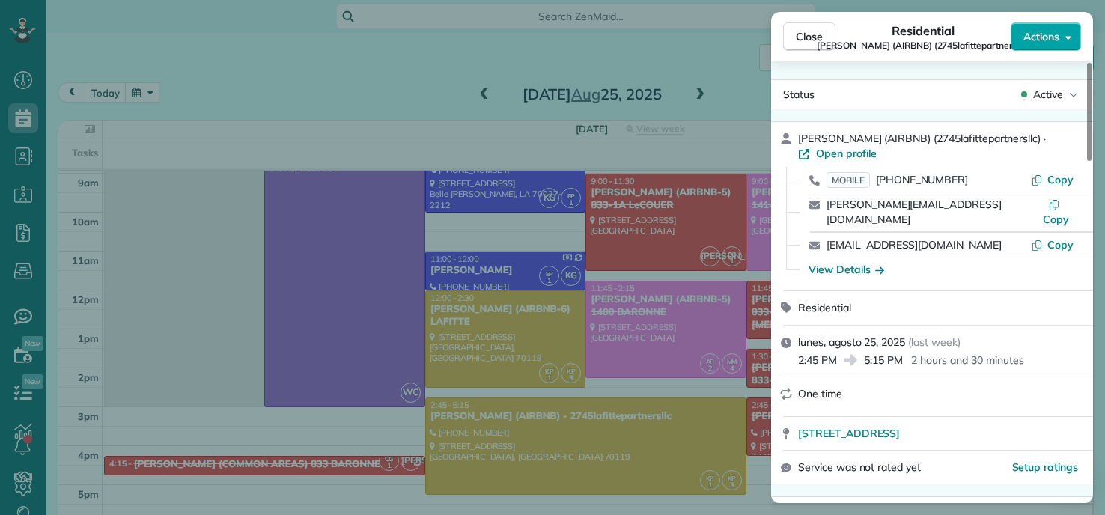
click at [1034, 35] on span "Actions" at bounding box center [1042, 36] width 36 height 15
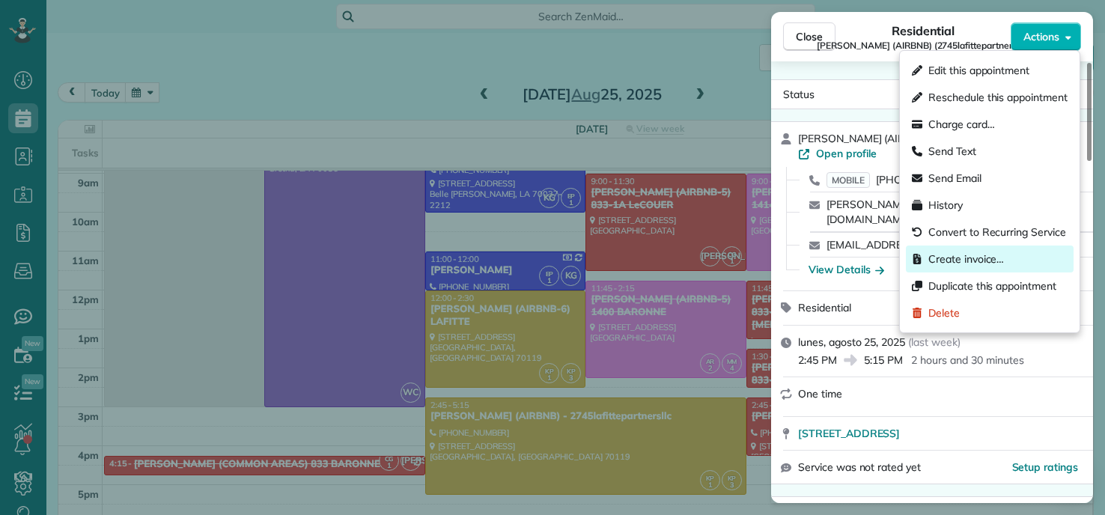
click at [958, 261] on span "Create invoice…" at bounding box center [967, 259] width 76 height 15
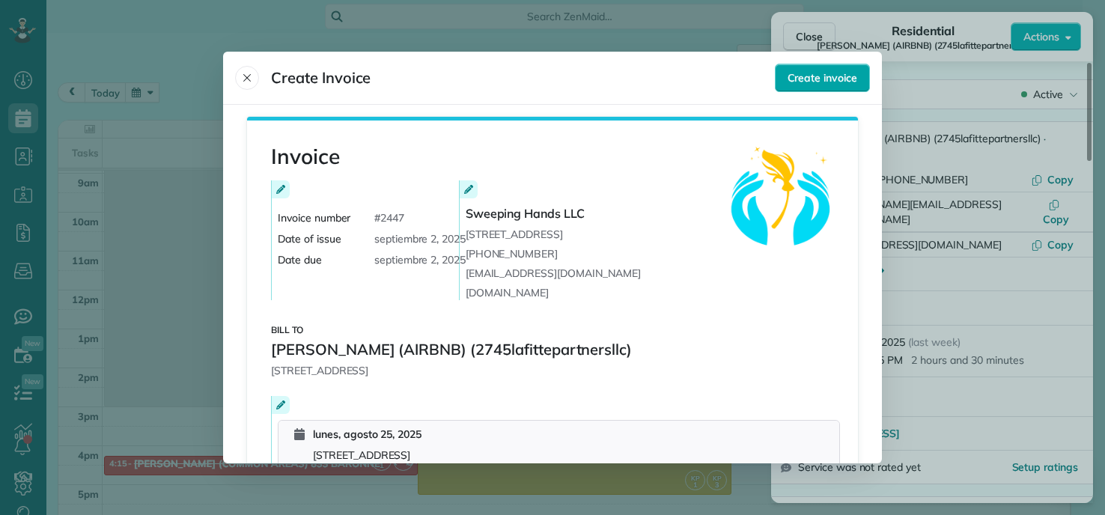
click at [822, 80] on span "Create invoice" at bounding box center [823, 77] width 70 height 15
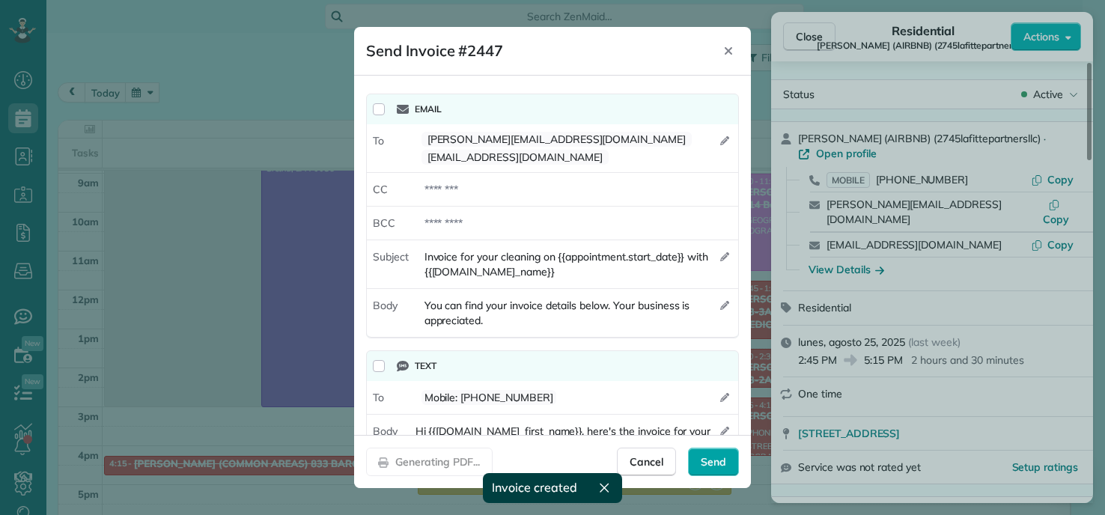
click at [704, 463] on span "Send" at bounding box center [713, 462] width 25 height 15
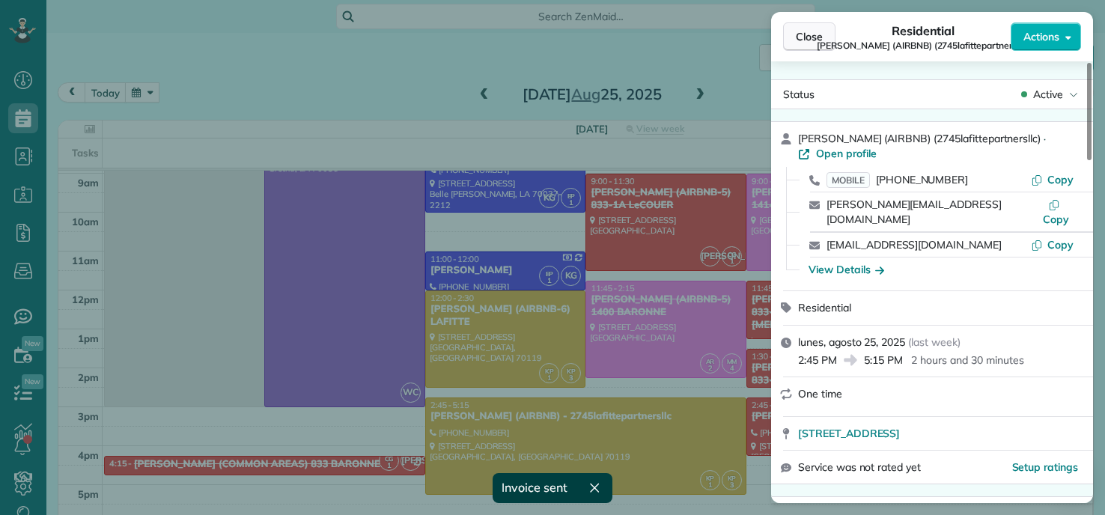
click at [801, 32] on span "Close" at bounding box center [809, 36] width 27 height 15
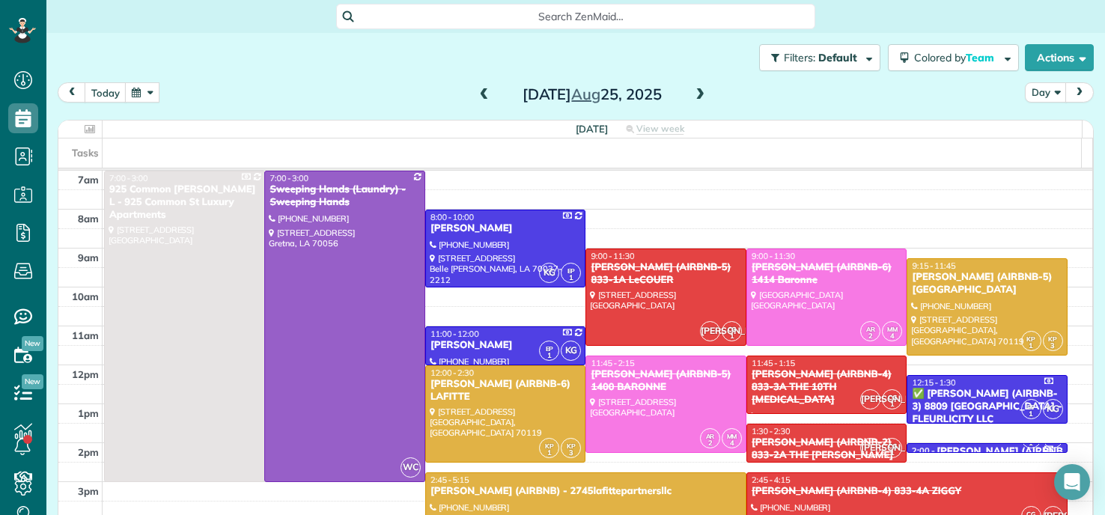
click at [482, 86] on span at bounding box center [484, 95] width 16 height 22
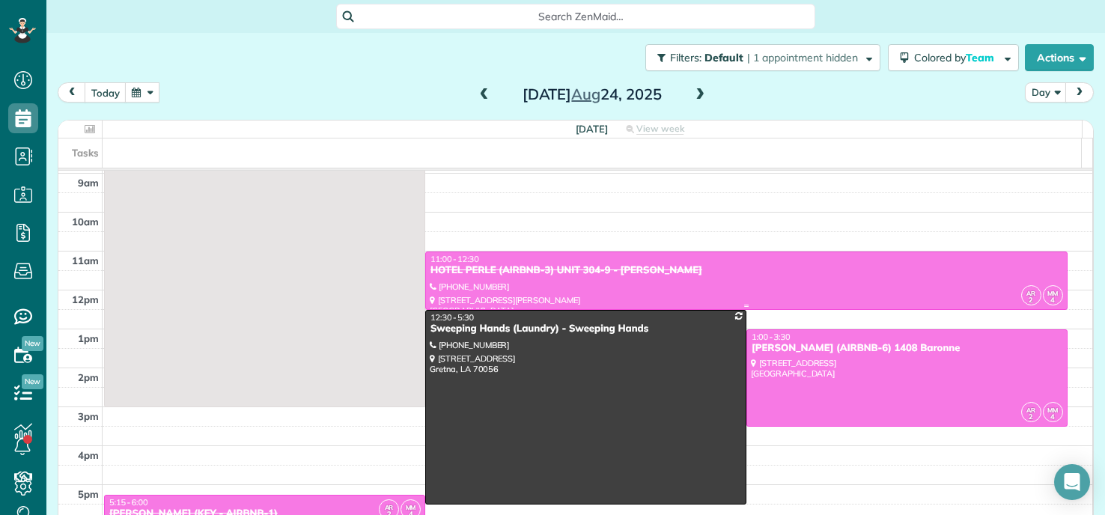
scroll to position [150, 0]
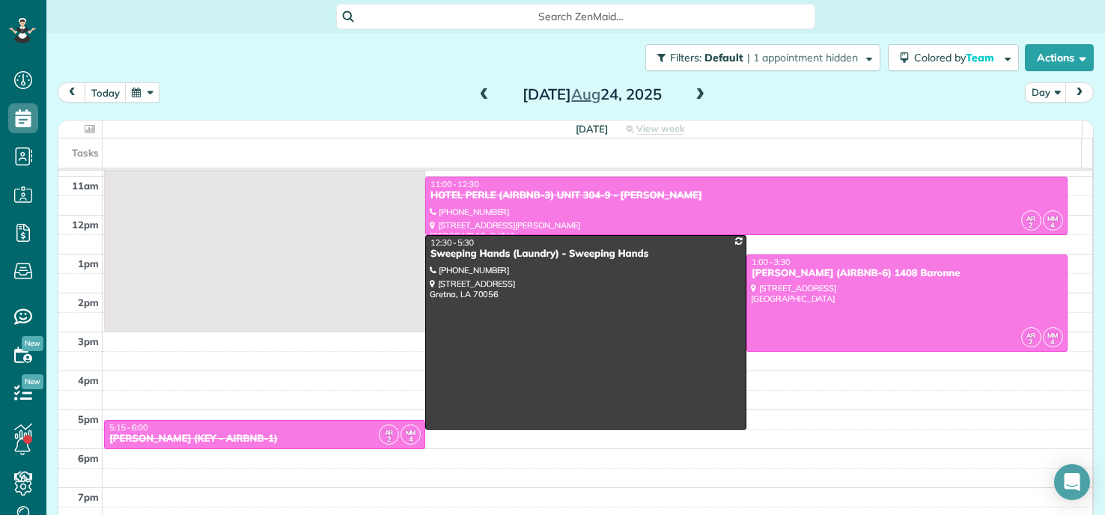
click at [482, 82] on div "Filters: Default | 1 appointment hidden Colored by Team Color by Cleaner Color …" at bounding box center [575, 57] width 1059 height 49
click at [258, 438] on div "DEIDRA WILLIAMS (KEY - AIRBNB-1)" at bounding box center [265, 439] width 312 height 13
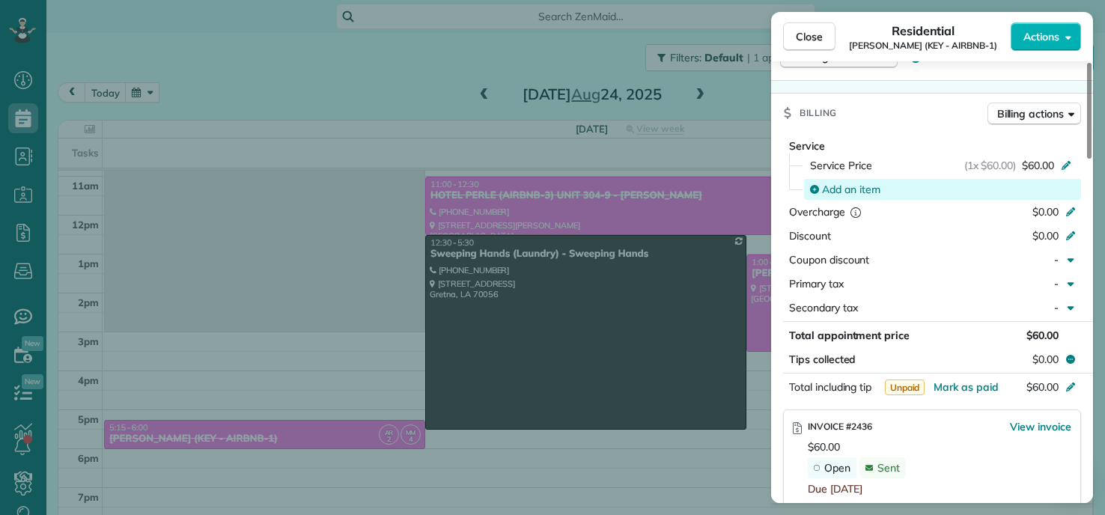
scroll to position [824, 0]
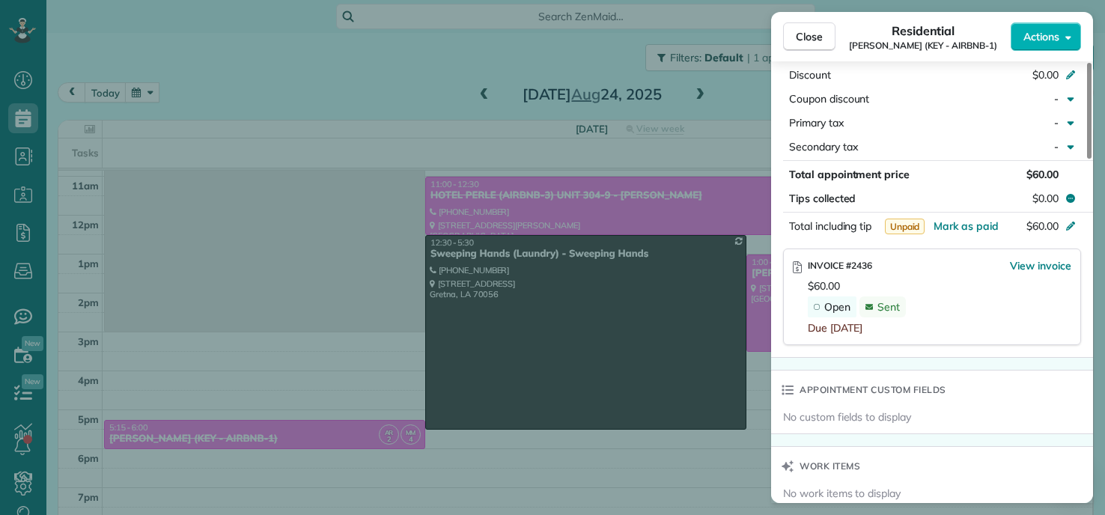
click at [472, 106] on div "Close Residential DEIDRA WILLIAMS (KEY - AIRBNB-1) Actions Status Completed DEI…" at bounding box center [552, 257] width 1105 height 515
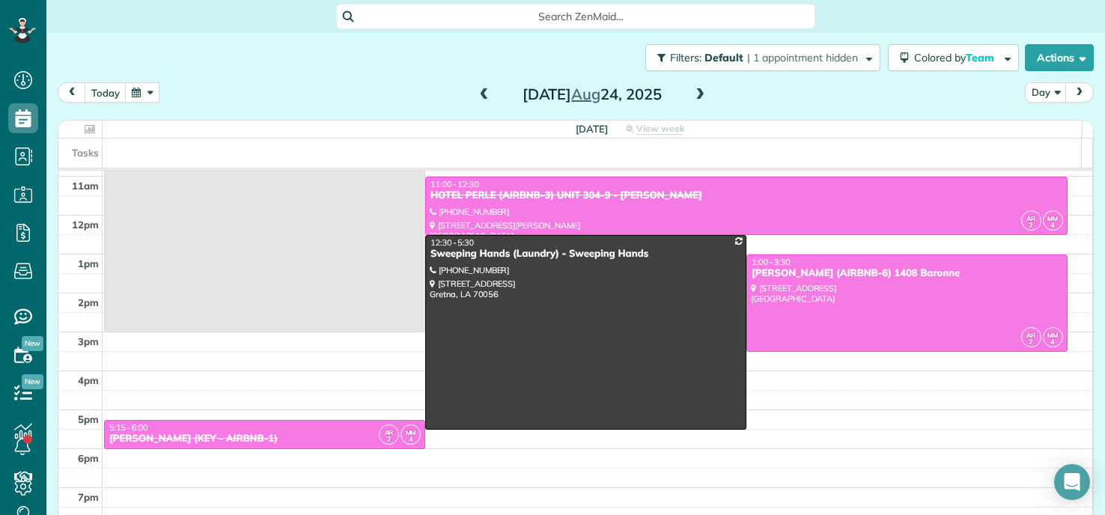
click at [476, 89] on span at bounding box center [484, 94] width 16 height 13
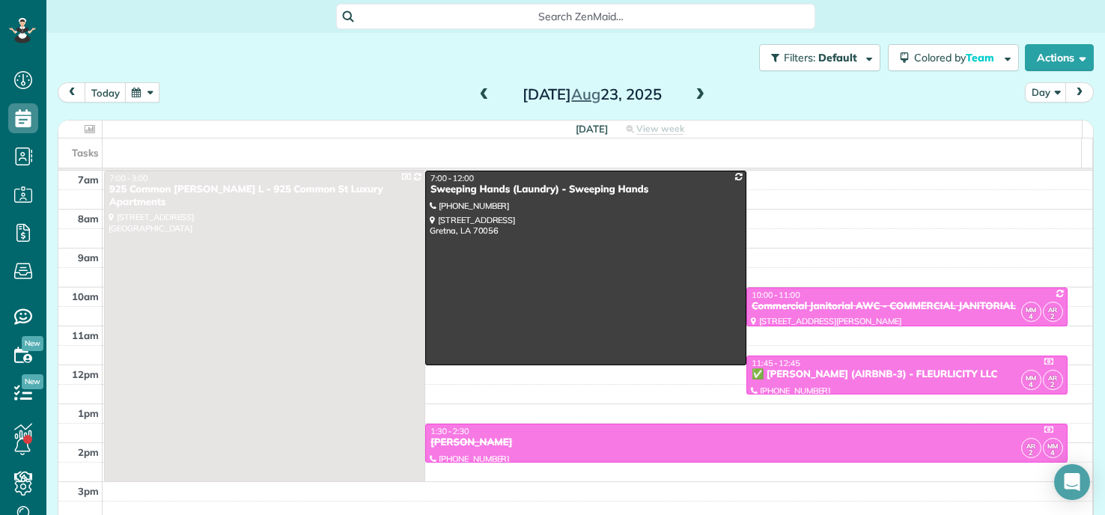
click at [479, 100] on span at bounding box center [484, 94] width 16 height 13
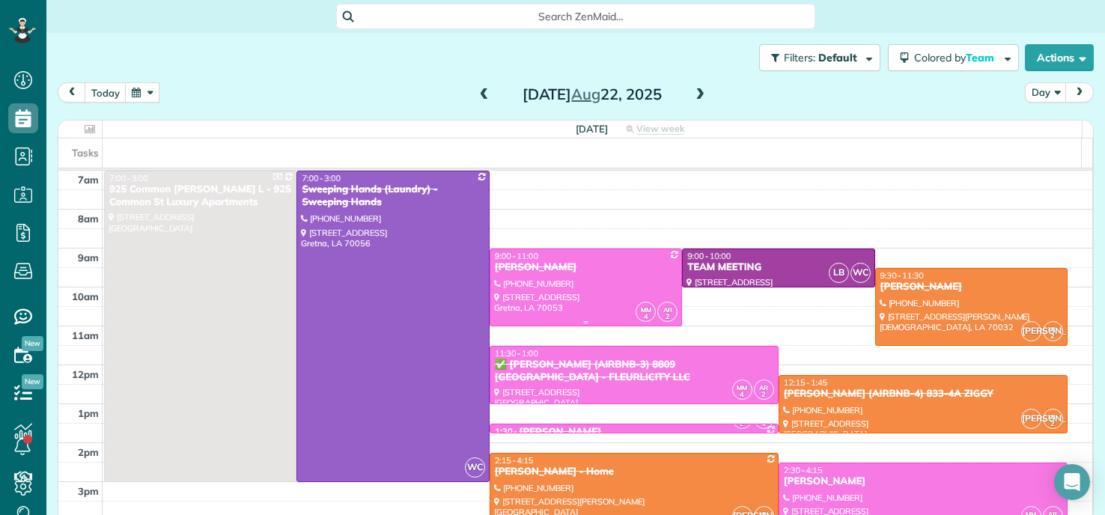
click at [589, 275] on div at bounding box center [586, 287] width 191 height 76
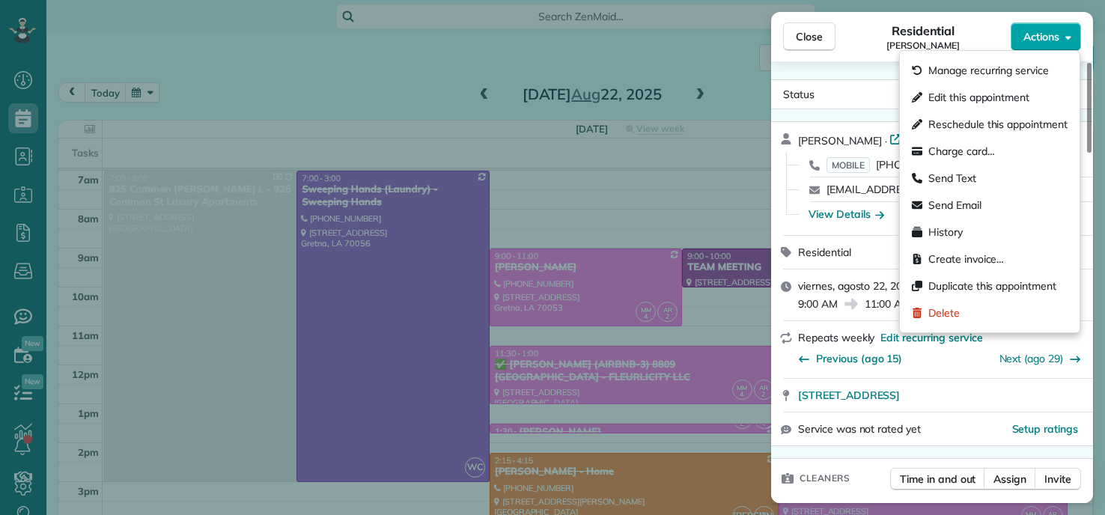
click at [1061, 22] on button "Actions" at bounding box center [1046, 36] width 70 height 28
click at [947, 148] on span "Charge card…" at bounding box center [962, 151] width 67 height 15
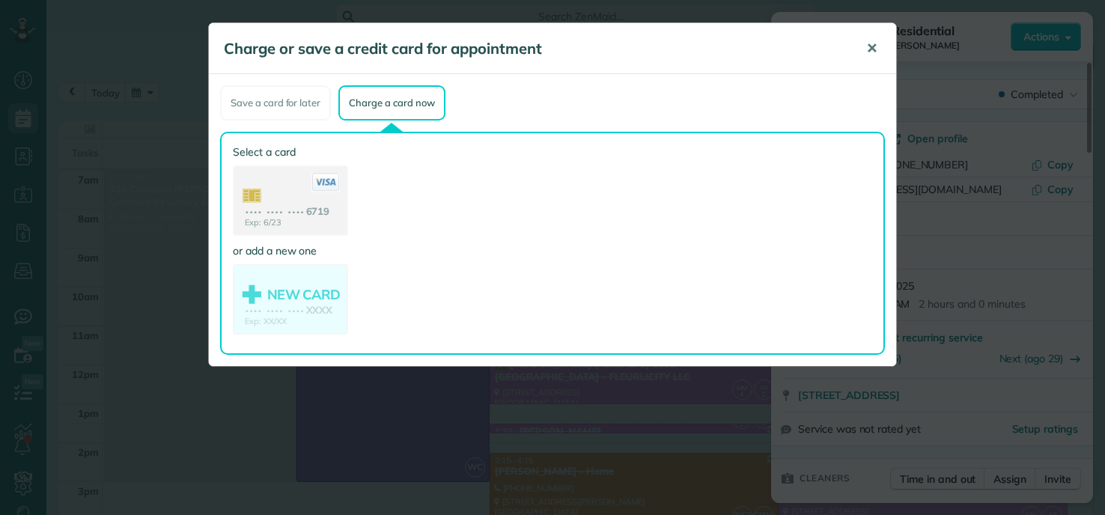
click at [875, 49] on span "✕" at bounding box center [872, 48] width 11 height 17
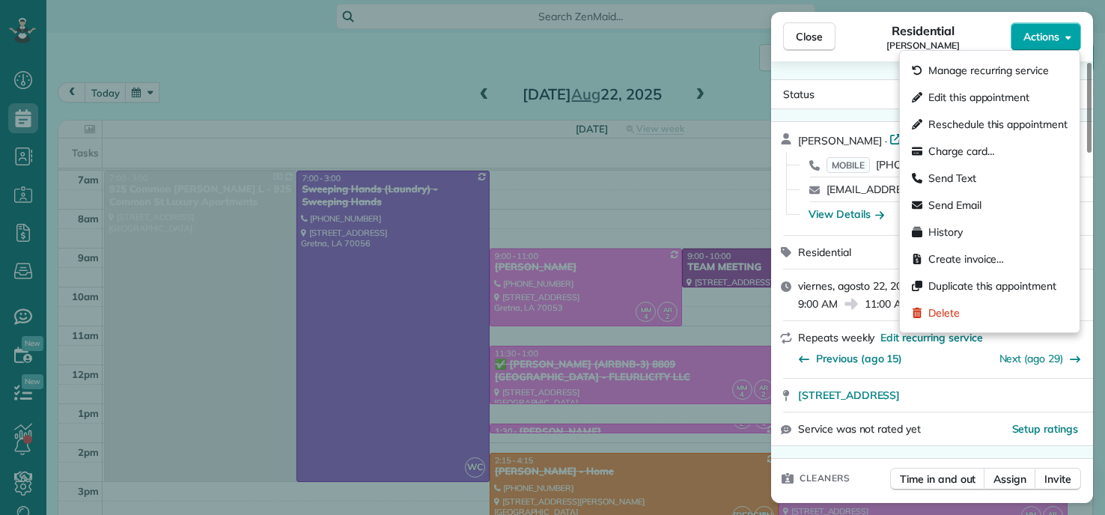
click at [1048, 30] on span "Actions" at bounding box center [1042, 36] width 36 height 15
click at [981, 145] on span "Charge card…" at bounding box center [962, 151] width 67 height 15
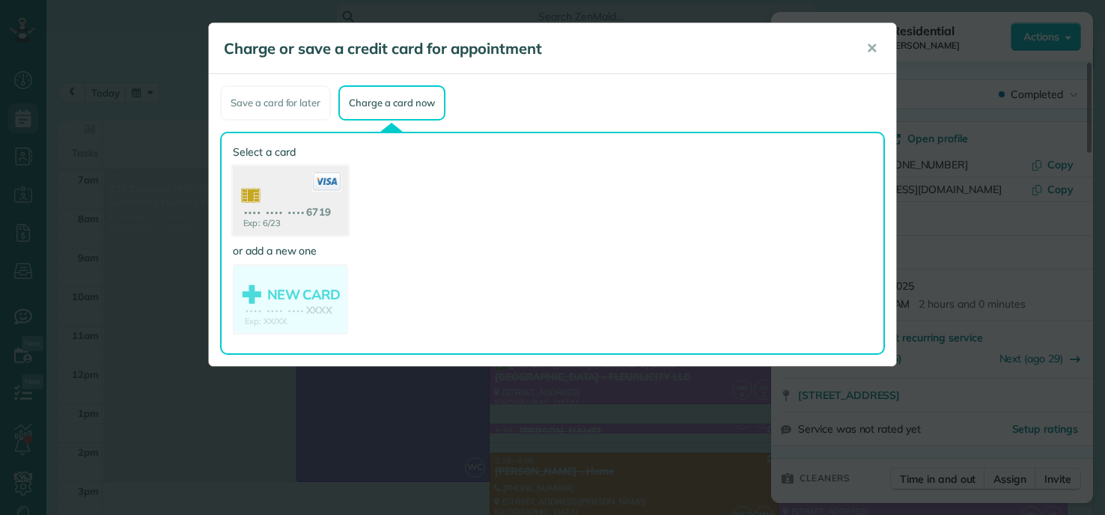
click at [273, 215] on use at bounding box center [290, 202] width 115 height 73
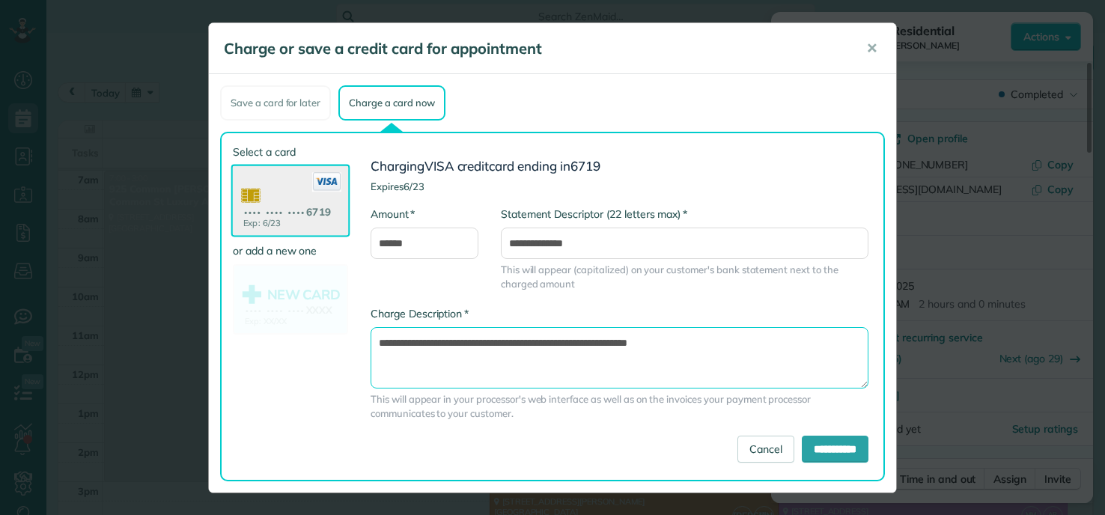
click at [566, 340] on textarea "**********" at bounding box center [620, 357] width 498 height 61
click at [573, 343] on textarea "**********" at bounding box center [620, 357] width 498 height 61
type textarea "**********"
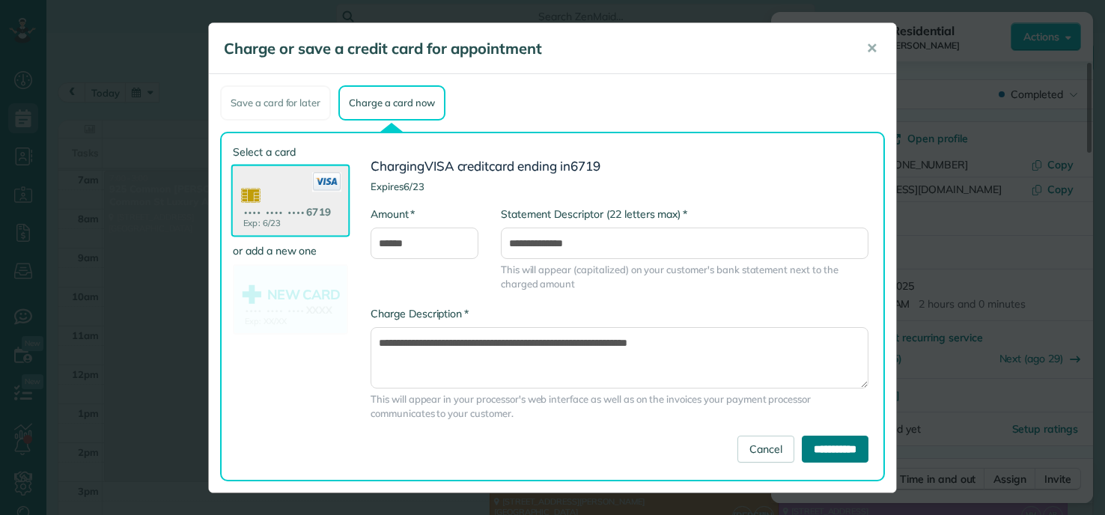
click at [802, 440] on input "**********" at bounding box center [835, 449] width 67 height 27
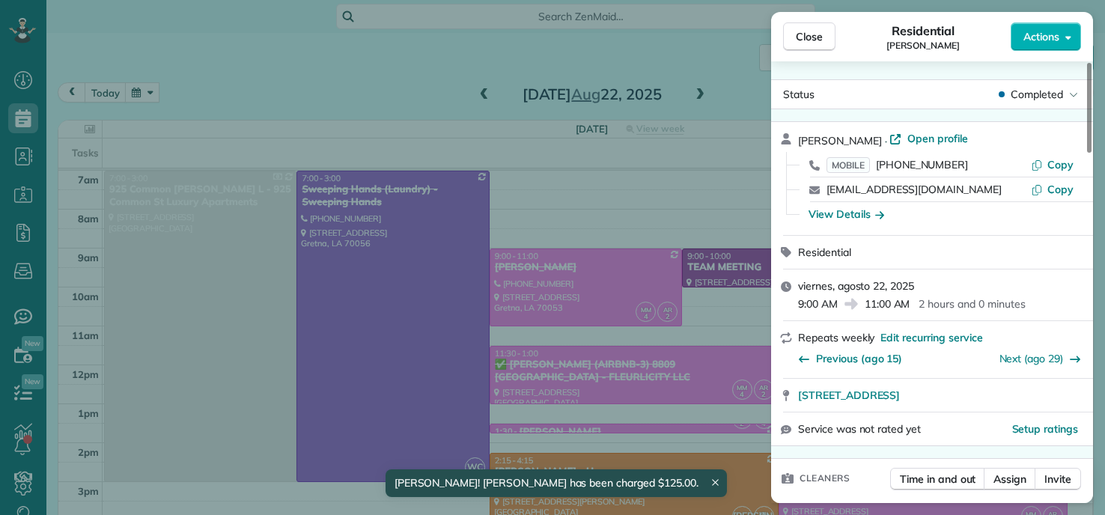
click at [378, 91] on div "Close Residential SHAWAN HARRIS Actions Status Completed SHAWAN HARRIS · Open p…" at bounding box center [552, 257] width 1105 height 515
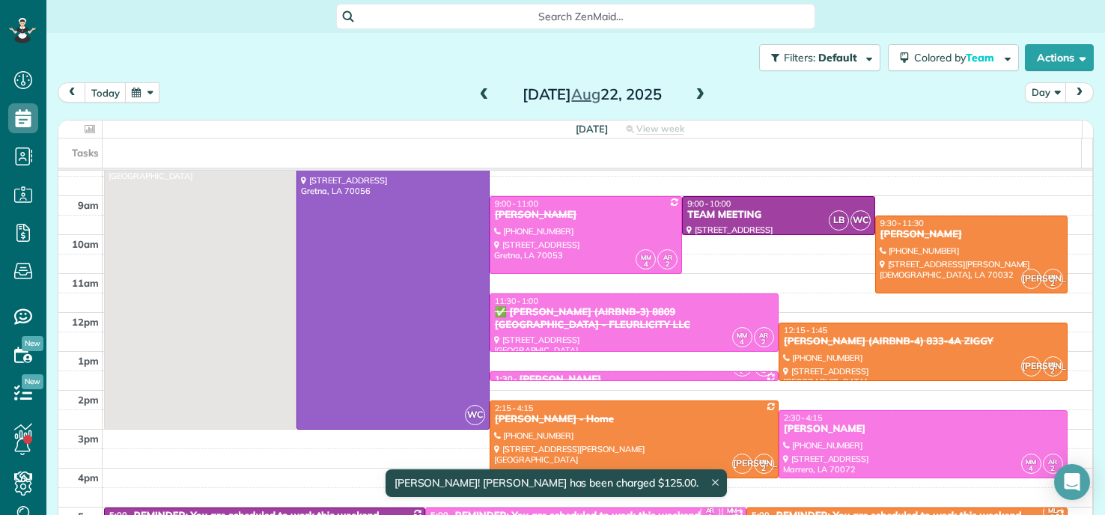
scroll to position [75, 0]
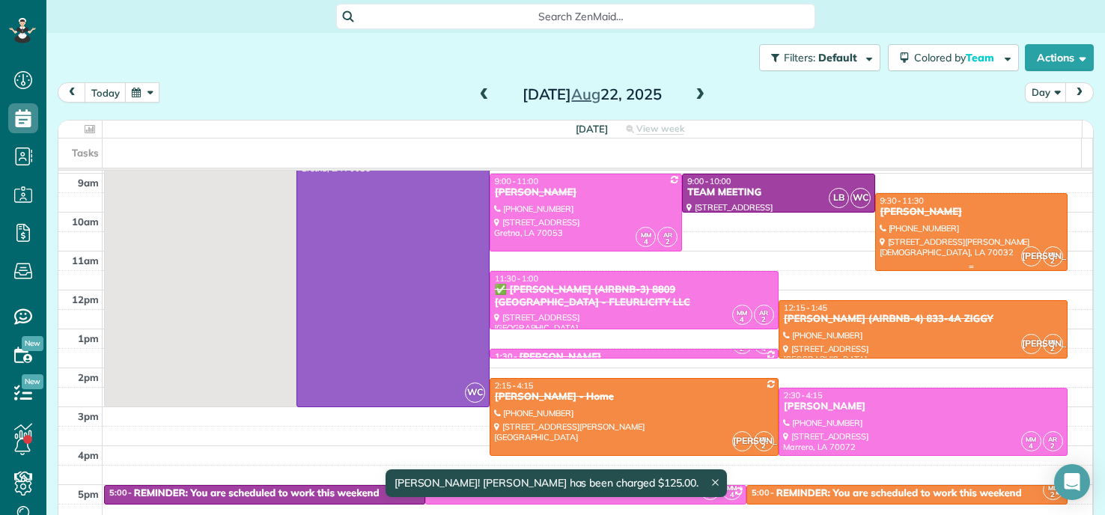
click at [919, 234] on div at bounding box center [971, 232] width 191 height 76
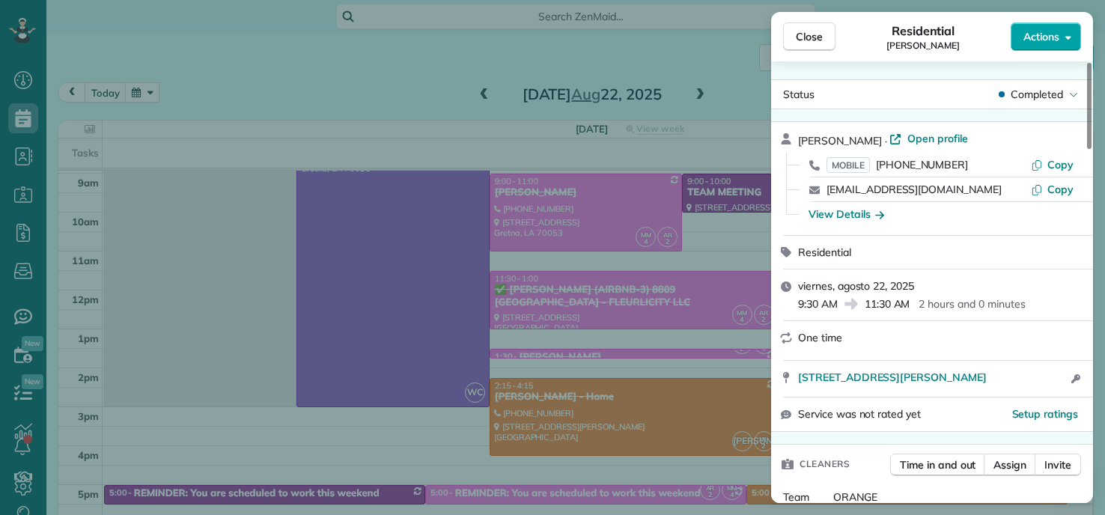
click at [1055, 34] on span "Actions" at bounding box center [1042, 36] width 36 height 15
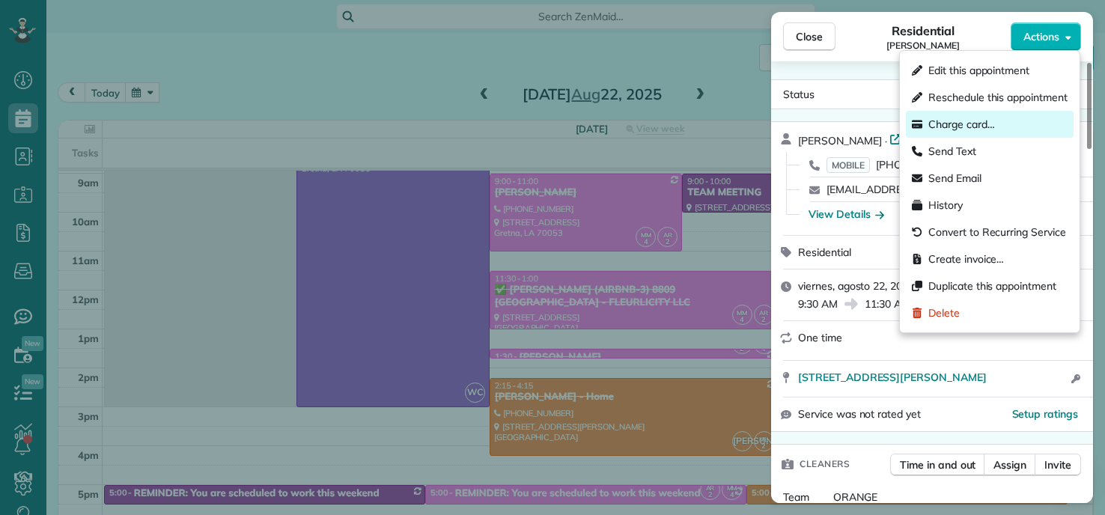
click at [954, 127] on span "Charge card…" at bounding box center [962, 124] width 67 height 15
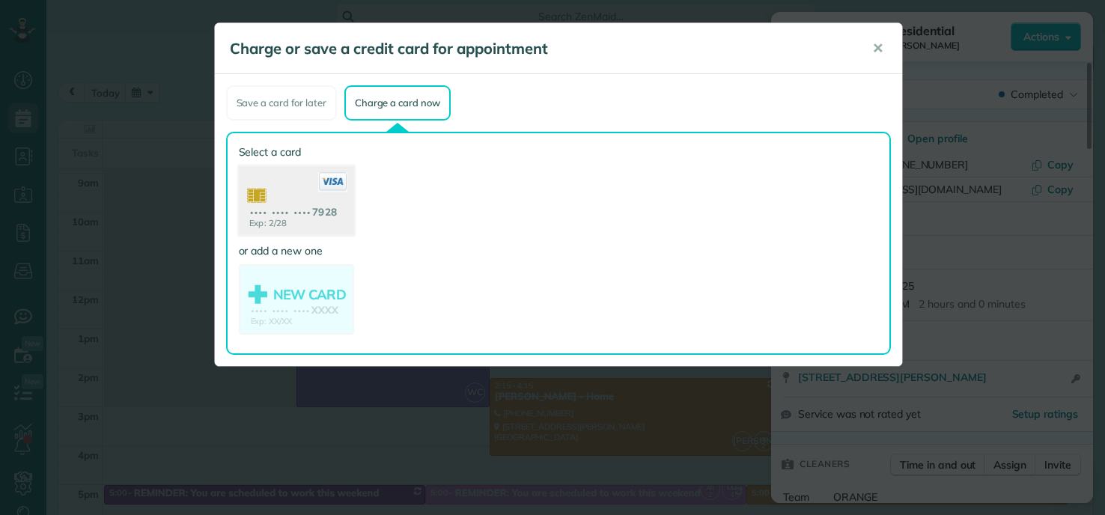
click at [285, 197] on use at bounding box center [295, 202] width 115 height 73
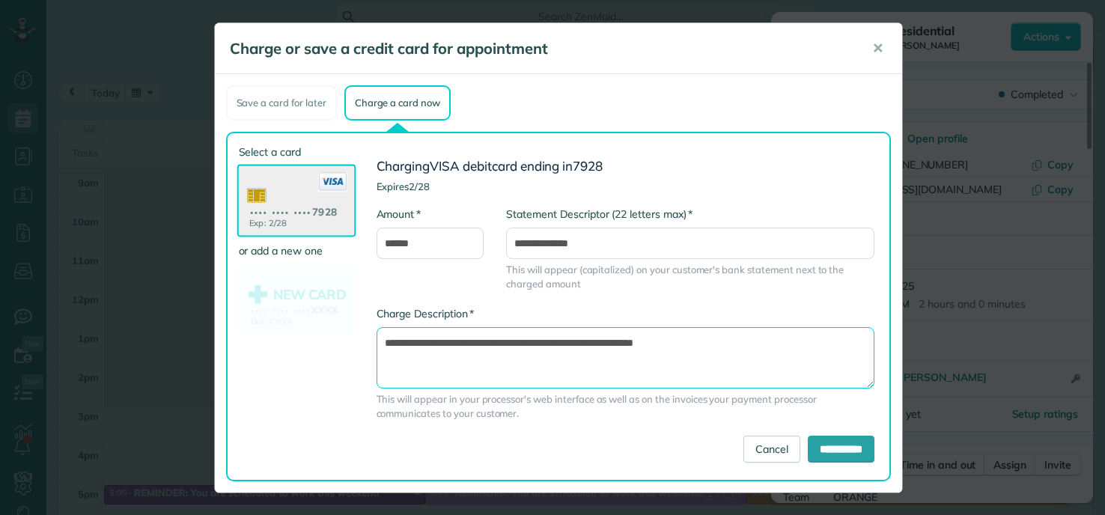
click at [569, 342] on textarea "**********" at bounding box center [626, 357] width 498 height 61
click at [583, 343] on textarea "**********" at bounding box center [626, 357] width 498 height 61
type textarea "**********"
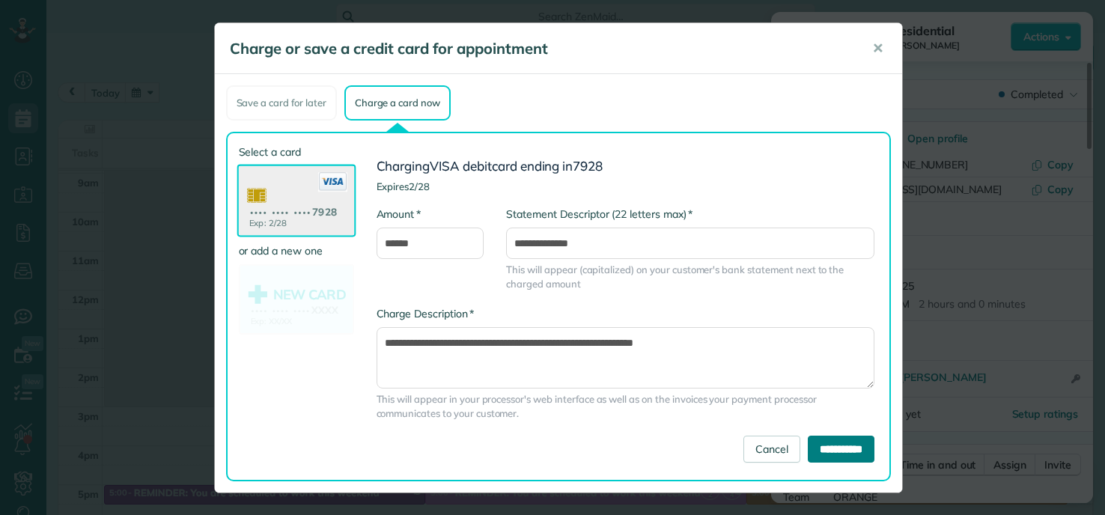
click at [828, 445] on input "**********" at bounding box center [841, 449] width 67 height 27
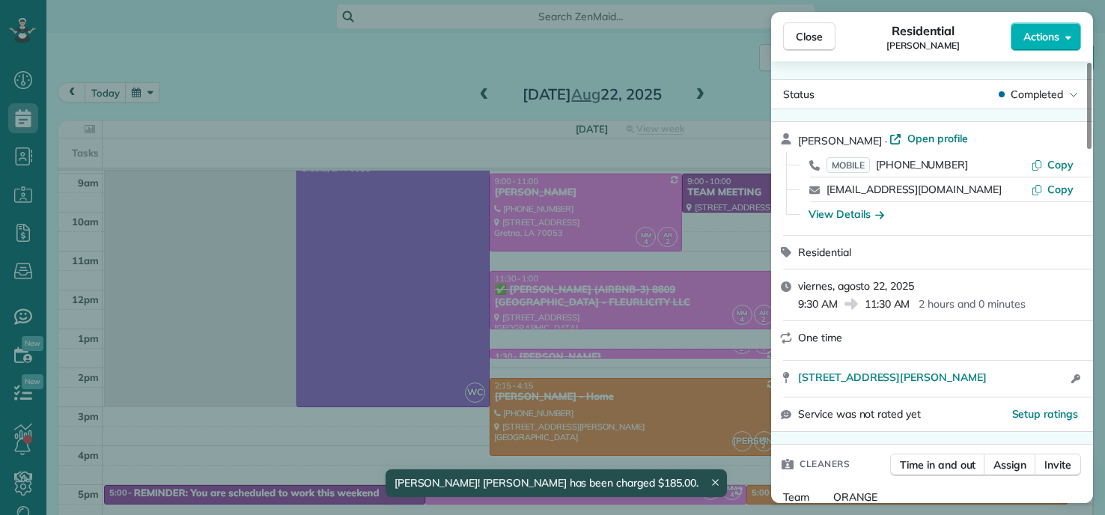
click at [332, 67] on div "Close Residential David Swan Actions Status Completed David Swan · Open profile…" at bounding box center [552, 257] width 1105 height 515
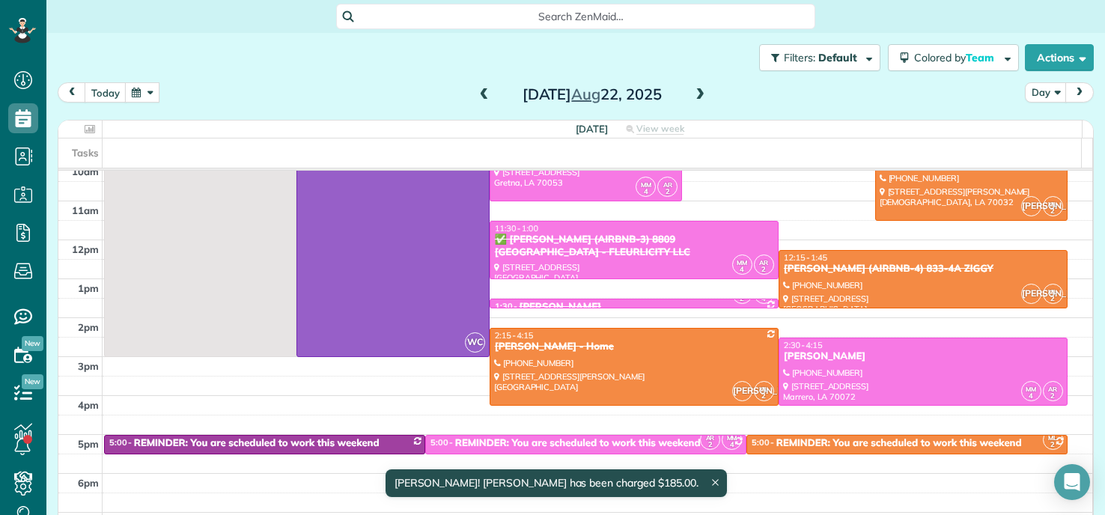
scroll to position [150, 0]
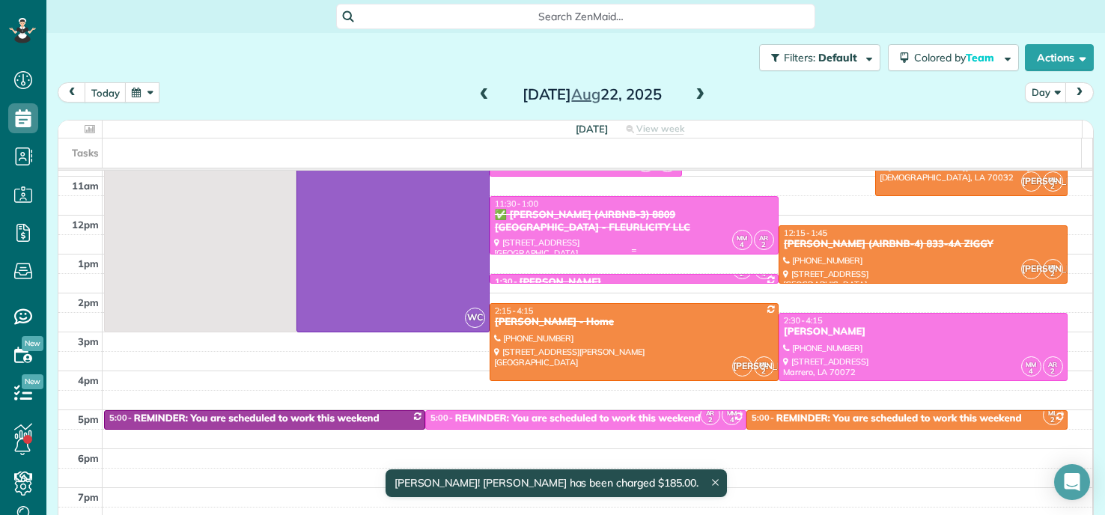
click at [611, 206] on div "11:30 - 1:00" at bounding box center [634, 203] width 280 height 10
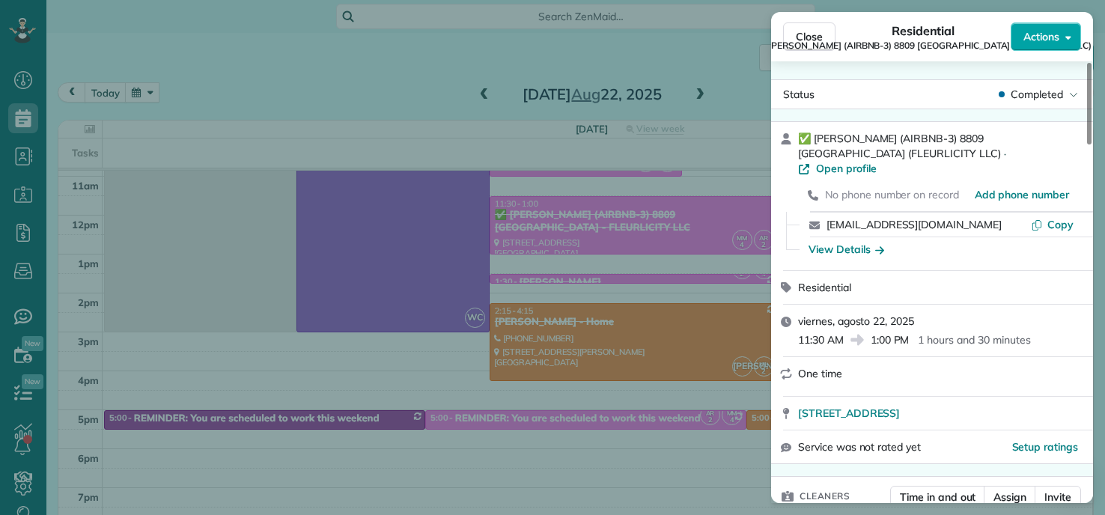
click at [1051, 40] on span "Actions" at bounding box center [1042, 36] width 36 height 15
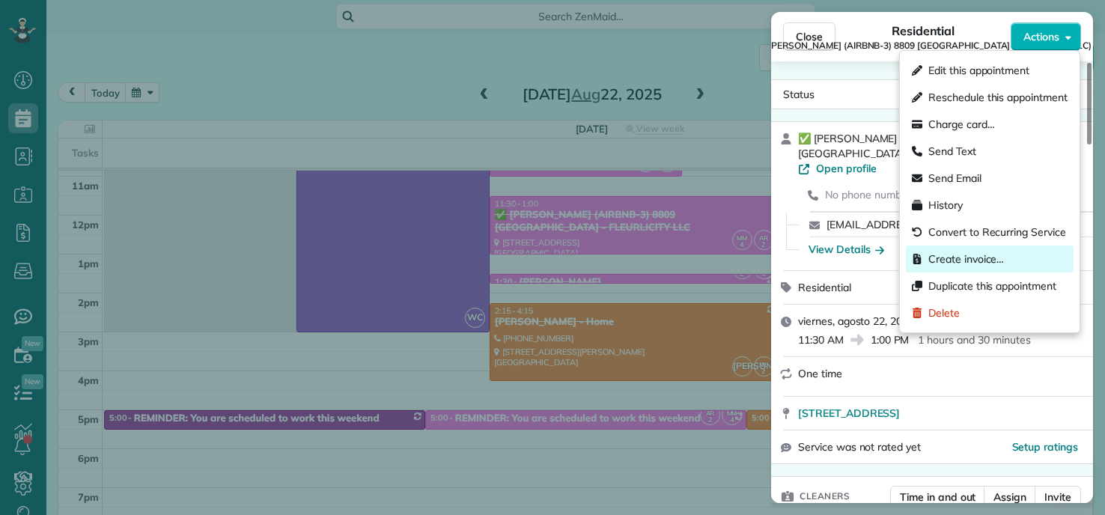
click at [974, 254] on span "Create invoice…" at bounding box center [967, 259] width 76 height 15
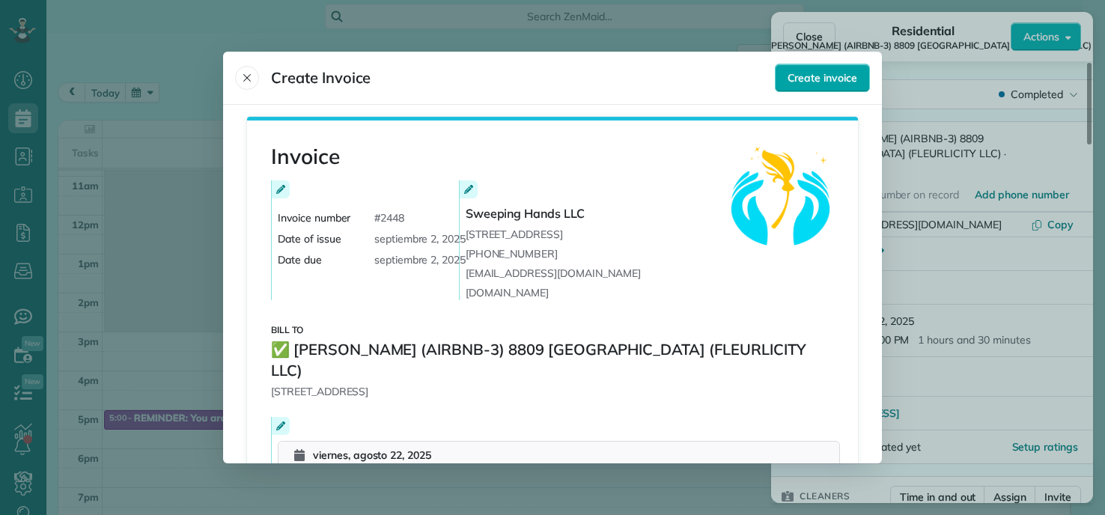
click at [834, 81] on span "Create invoice" at bounding box center [823, 77] width 70 height 15
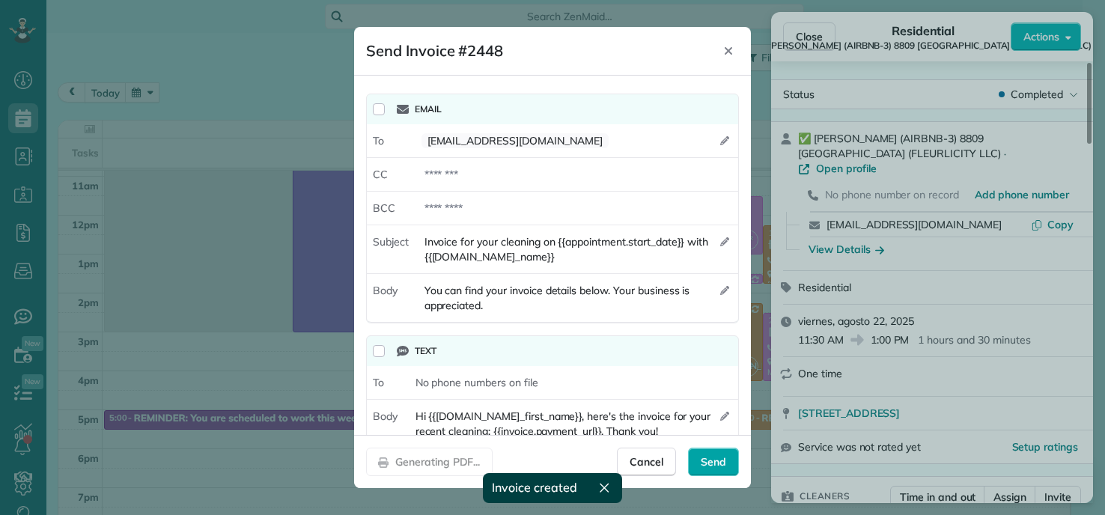
click at [714, 455] on div "Send" at bounding box center [713, 462] width 51 height 28
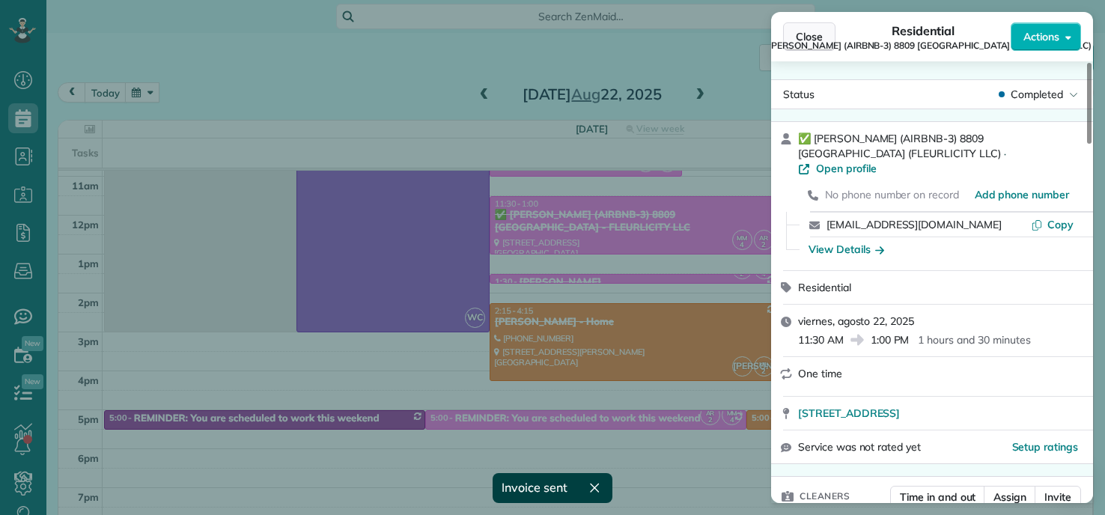
click at [804, 31] on span "Close" at bounding box center [809, 36] width 27 height 15
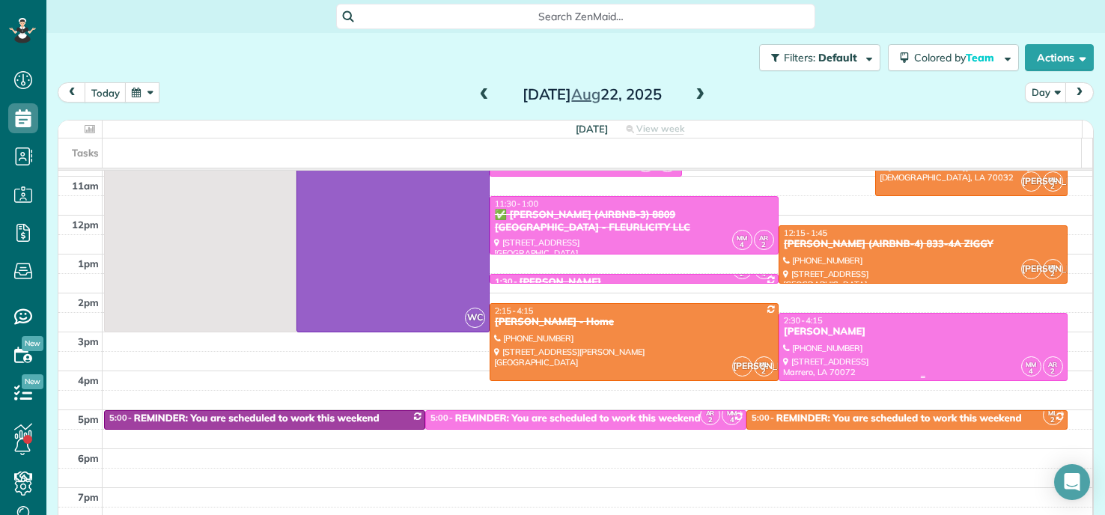
scroll to position [75, 0]
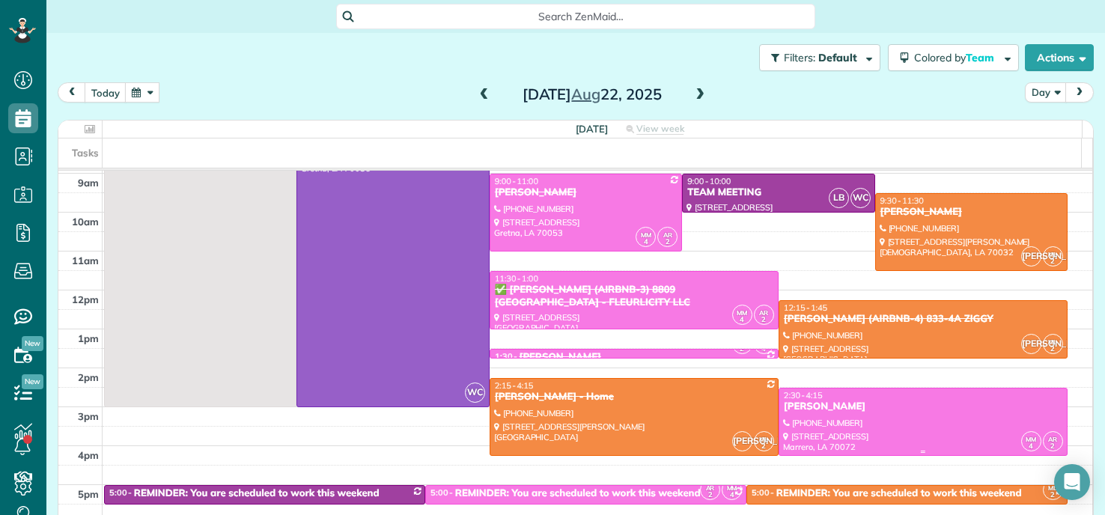
click at [865, 413] on div at bounding box center [924, 422] width 288 height 67
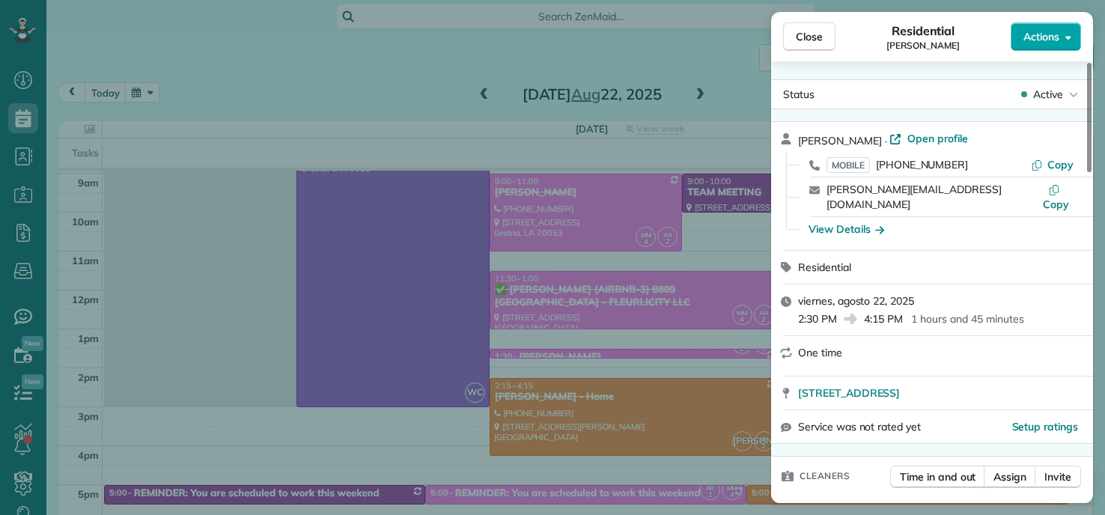
click at [1051, 41] on span "Actions" at bounding box center [1042, 36] width 36 height 15
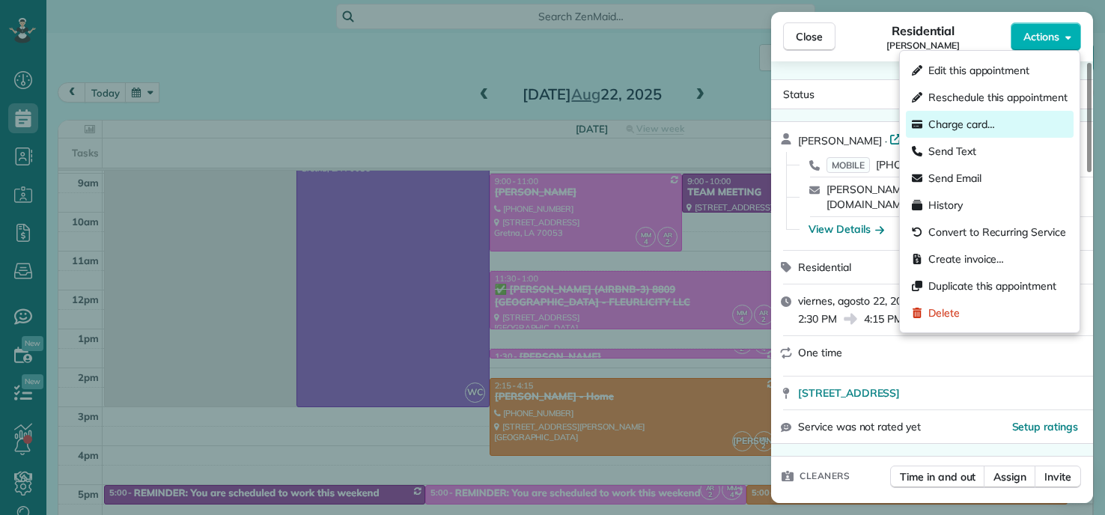
click at [949, 121] on span "Charge card…" at bounding box center [962, 124] width 67 height 15
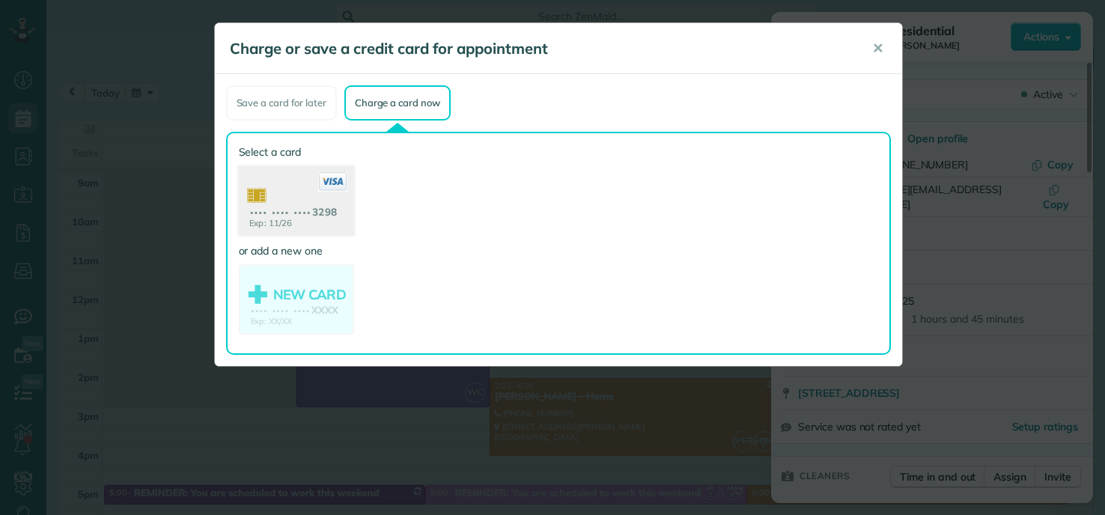
click at [277, 203] on use at bounding box center [295, 202] width 115 height 73
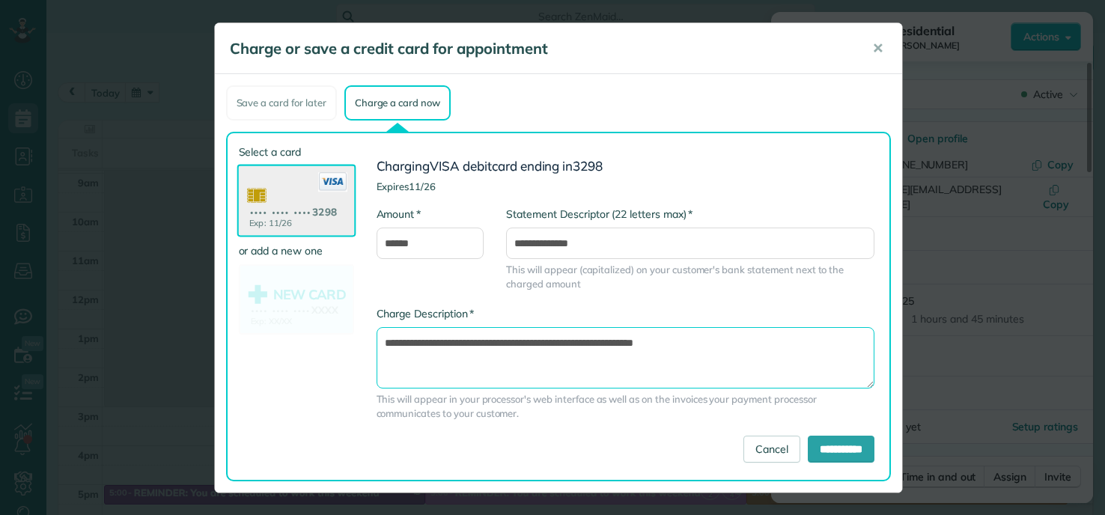
click at [568, 342] on textarea "**********" at bounding box center [626, 357] width 498 height 61
type textarea "**********"
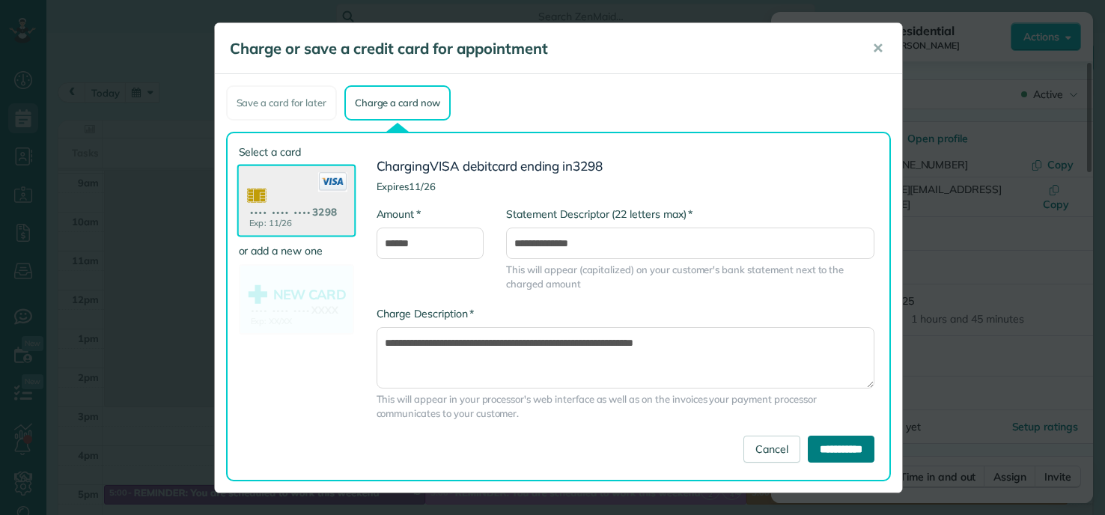
click at [849, 441] on input "**********" at bounding box center [841, 449] width 67 height 27
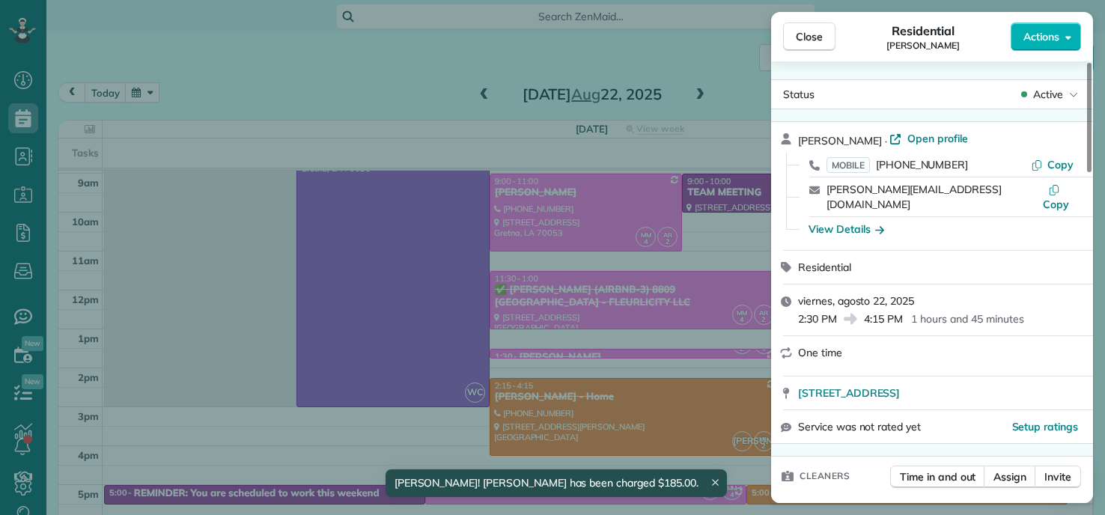
click at [102, 40] on div "Close Residential RON SIMMONS Actions Status Active RON SIMMONS · Open profile …" at bounding box center [552, 257] width 1105 height 515
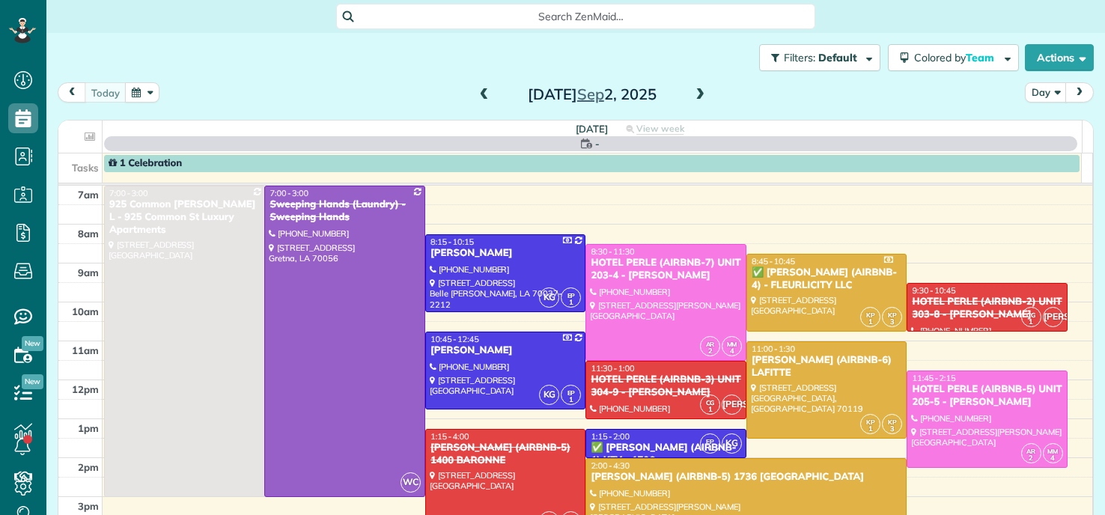
scroll to position [7, 7]
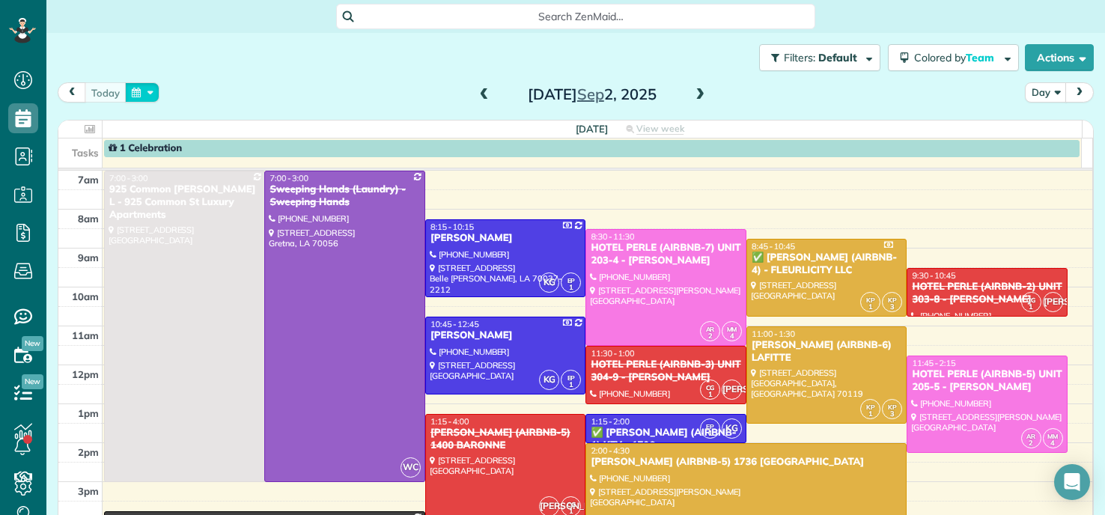
click at [148, 96] on button "button" at bounding box center [142, 92] width 34 height 20
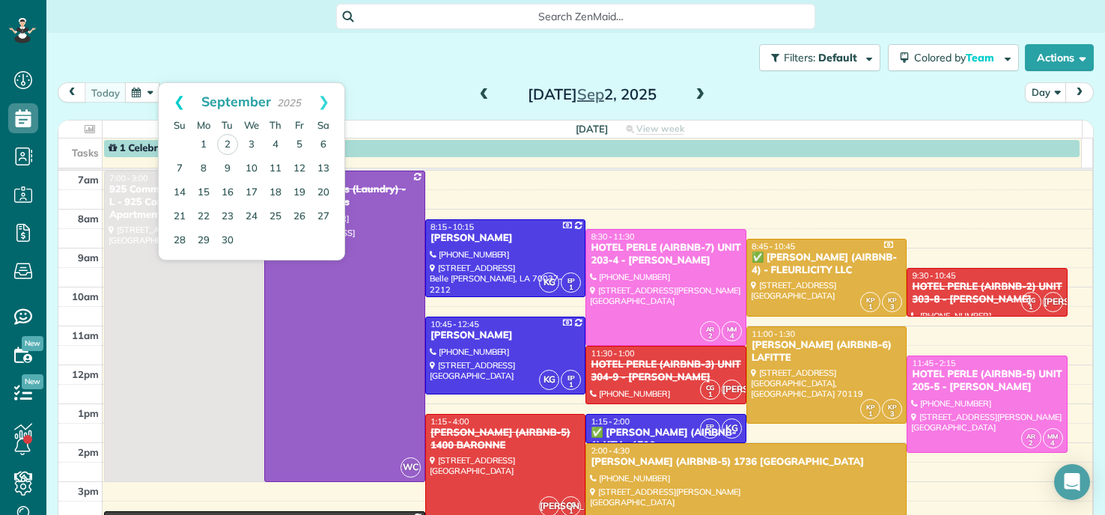
click at [174, 94] on link "Prev" at bounding box center [179, 101] width 41 height 37
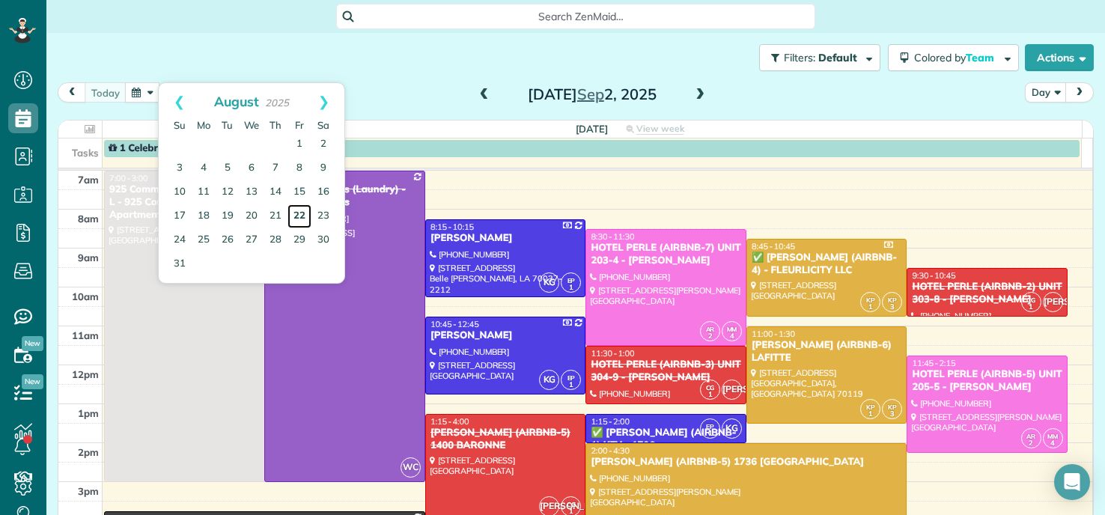
click at [297, 213] on link "22" at bounding box center [300, 216] width 24 height 24
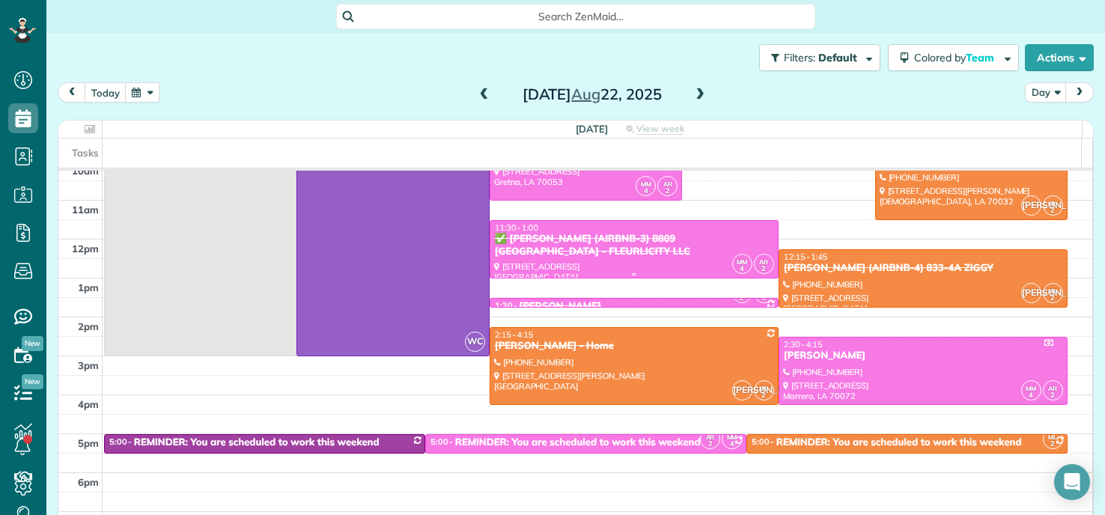
scroll to position [150, 0]
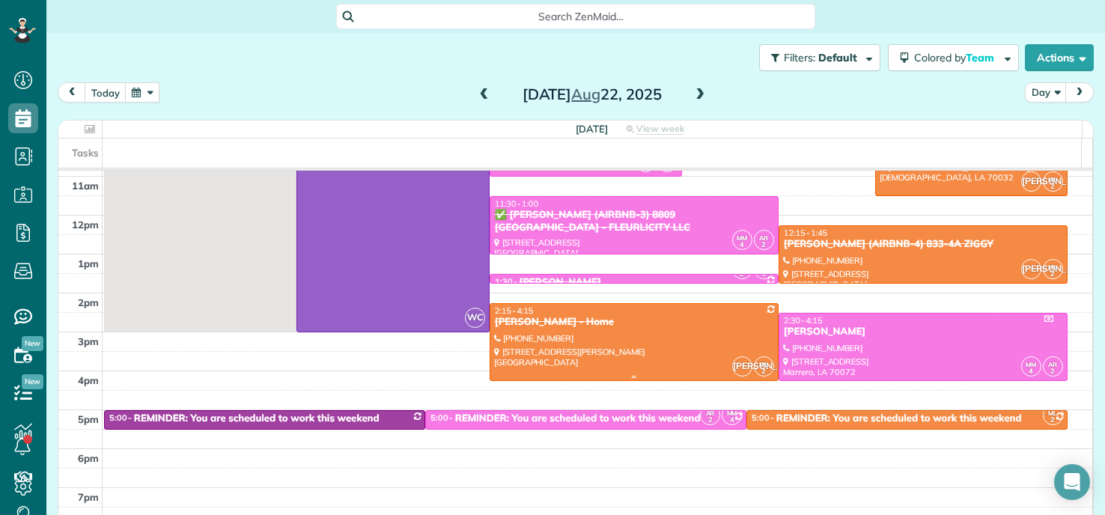
click at [658, 325] on div "[PERSON_NAME] - Home" at bounding box center [634, 322] width 280 height 13
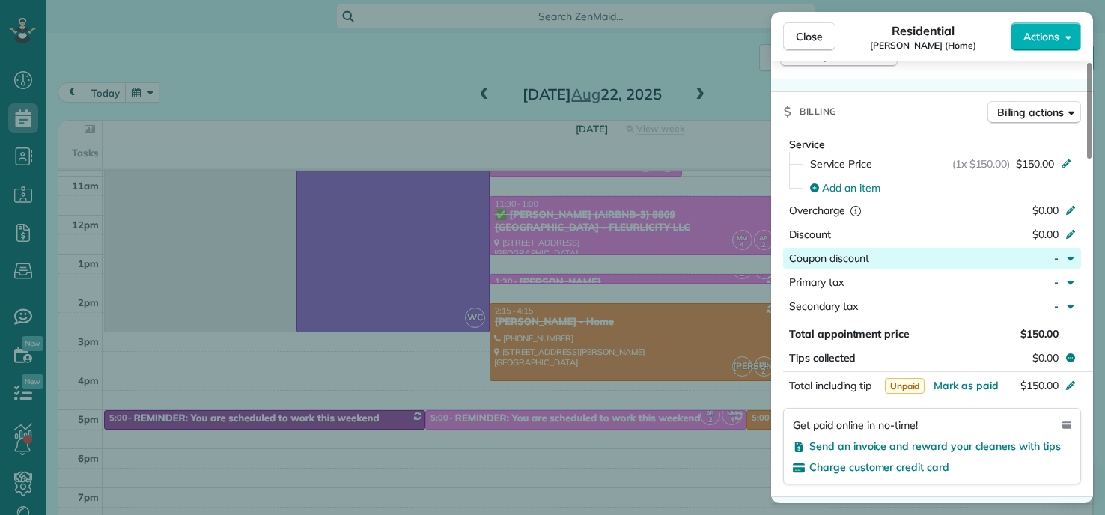
scroll to position [758, 0]
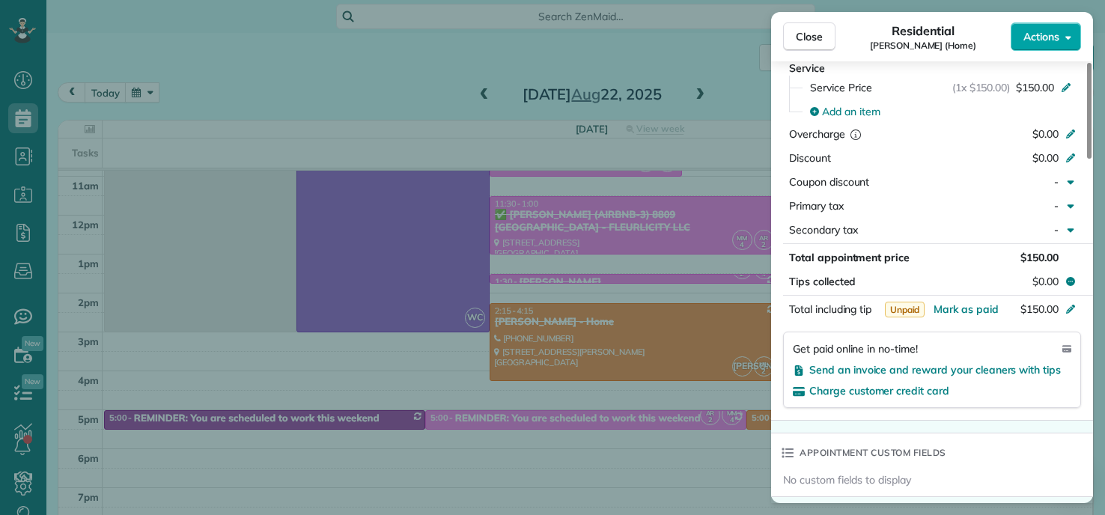
click at [1046, 31] on span "Actions" at bounding box center [1042, 36] width 36 height 15
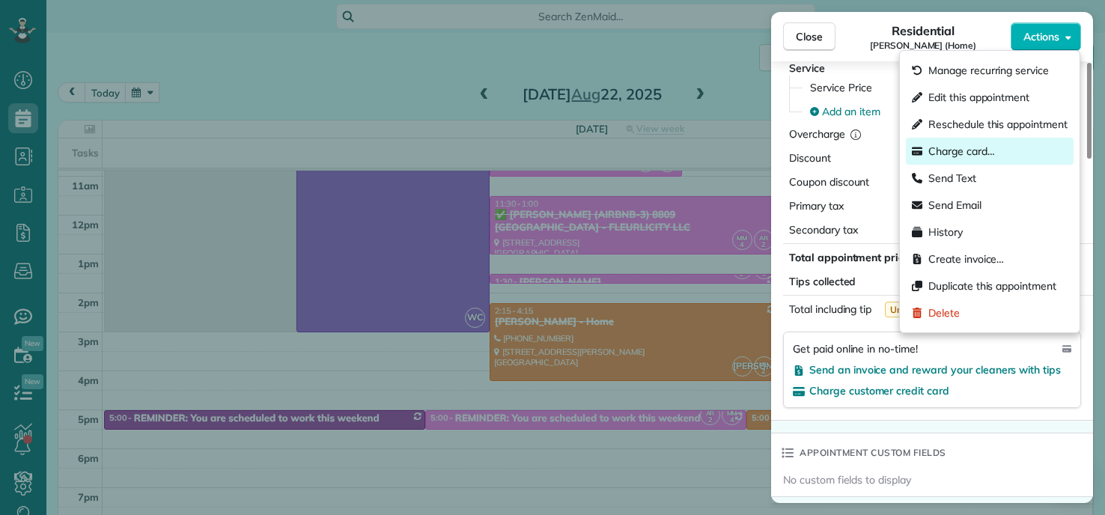
click at [959, 148] on span "Charge card…" at bounding box center [962, 151] width 67 height 15
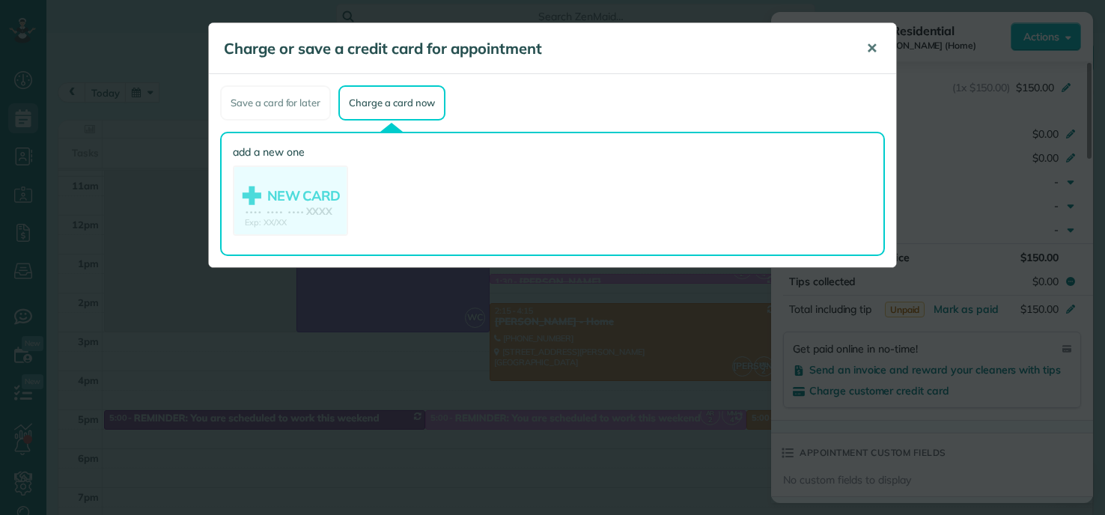
click at [872, 55] on span "✕" at bounding box center [872, 48] width 11 height 17
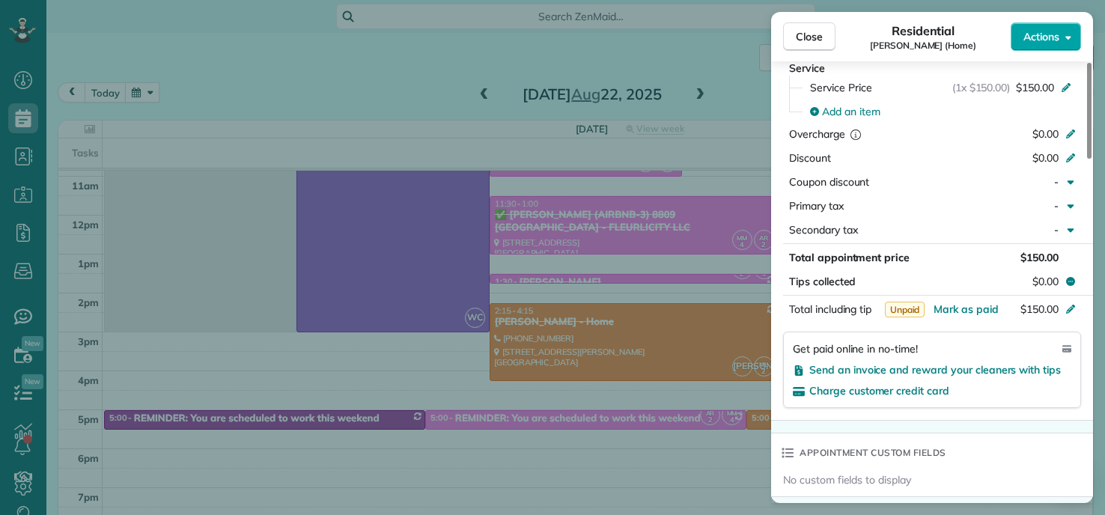
click at [1061, 34] on button "Actions" at bounding box center [1046, 36] width 70 height 28
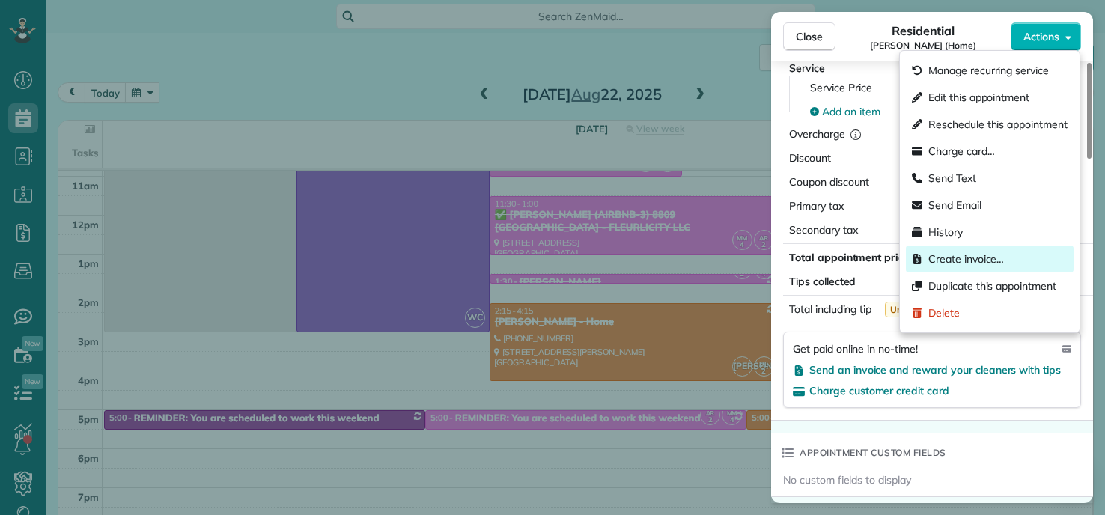
click at [967, 261] on span "Create invoice…" at bounding box center [967, 259] width 76 height 15
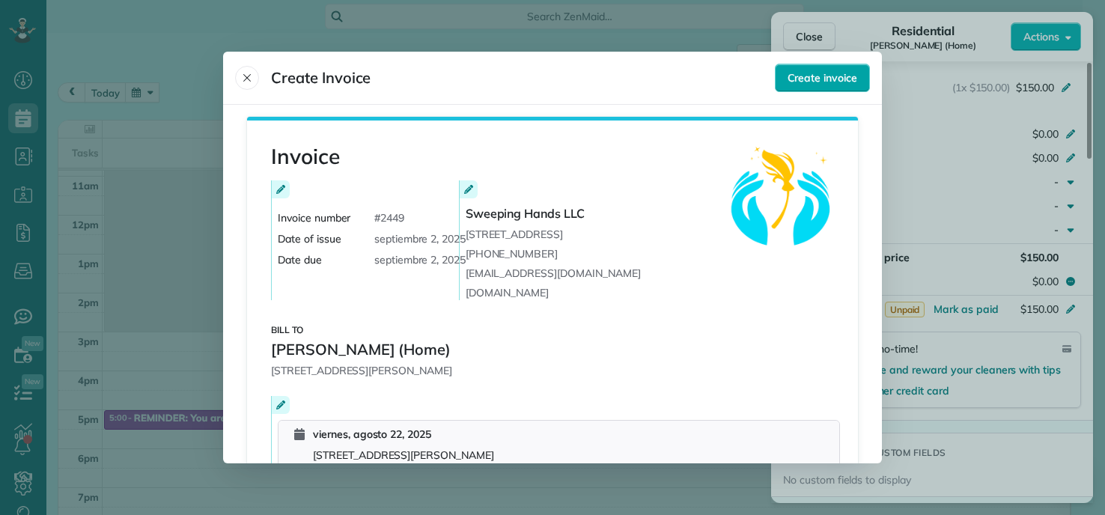
click at [814, 67] on button "Create invoice" at bounding box center [822, 78] width 95 height 28
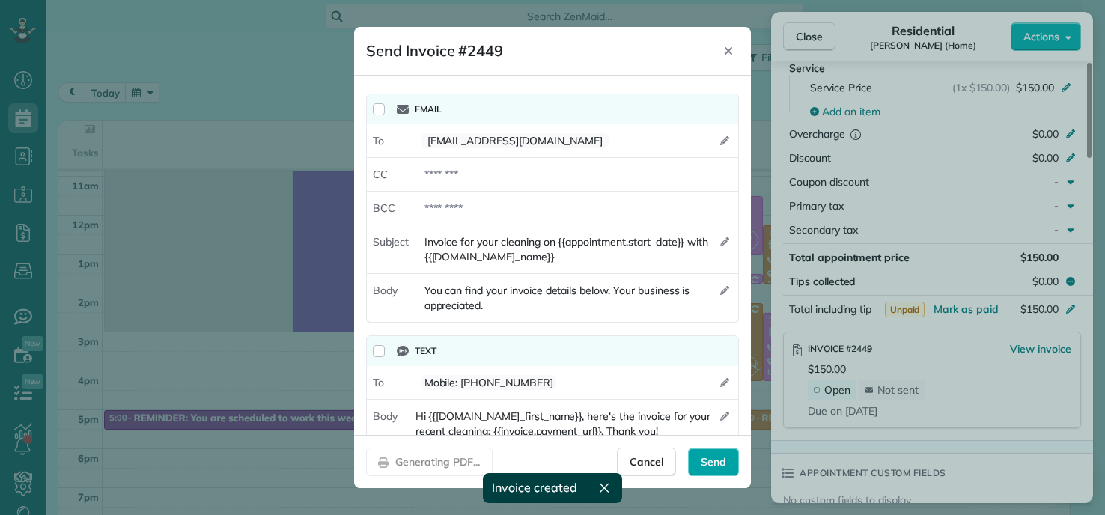
click at [730, 466] on div "Send" at bounding box center [713, 462] width 51 height 28
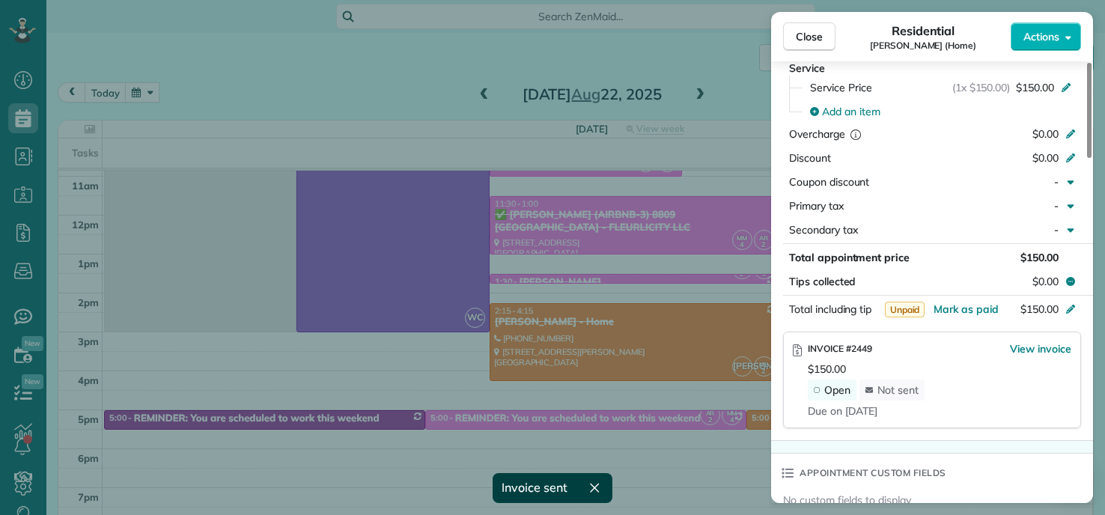
click at [568, 291] on div "Close Residential KATRICE LAIN (Home) Actions Status Completed KATRICE LAIN (Ho…" at bounding box center [552, 257] width 1105 height 515
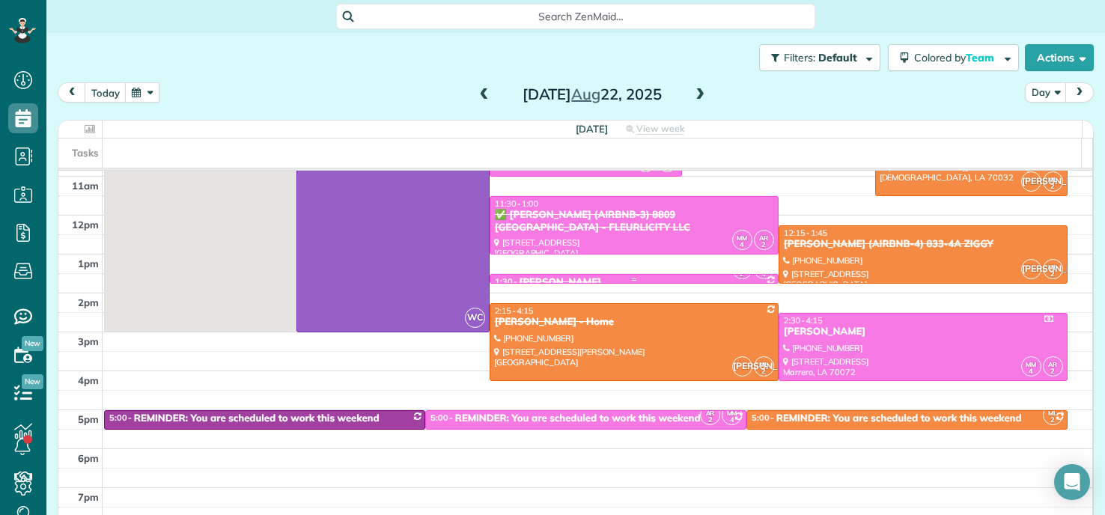
click at [643, 277] on div at bounding box center [635, 280] width 288 height 6
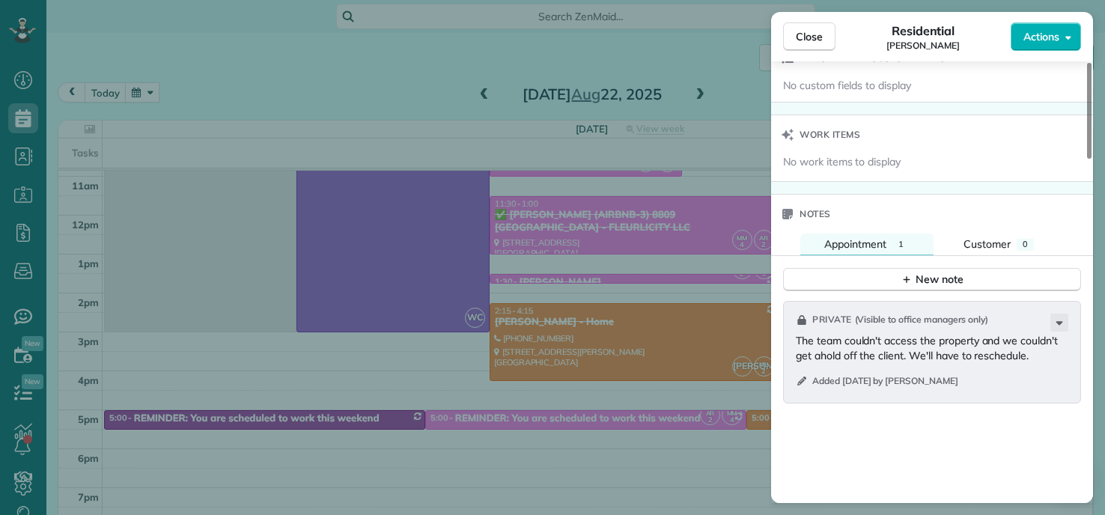
scroll to position [1204, 0]
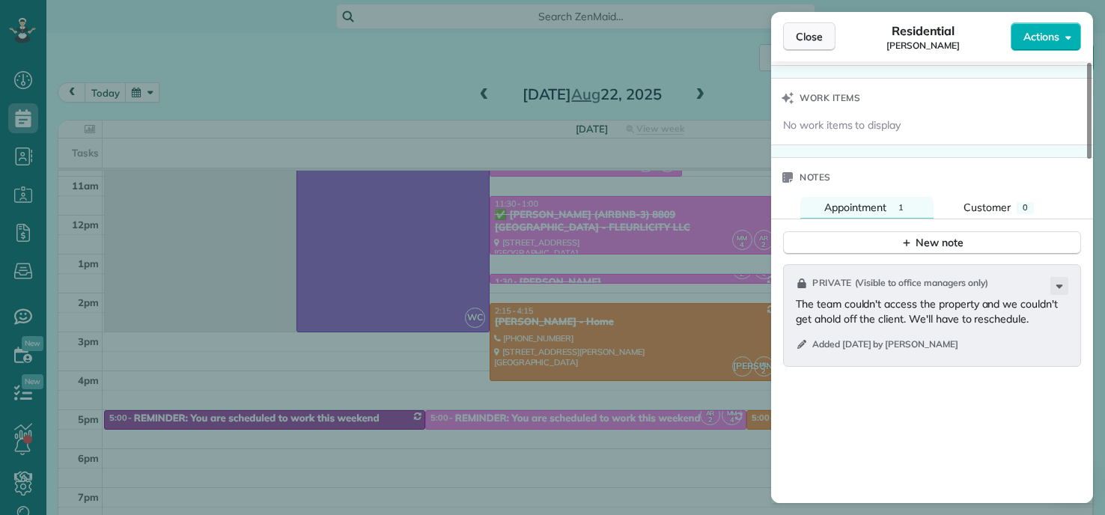
click at [810, 30] on span "Close" at bounding box center [809, 36] width 27 height 15
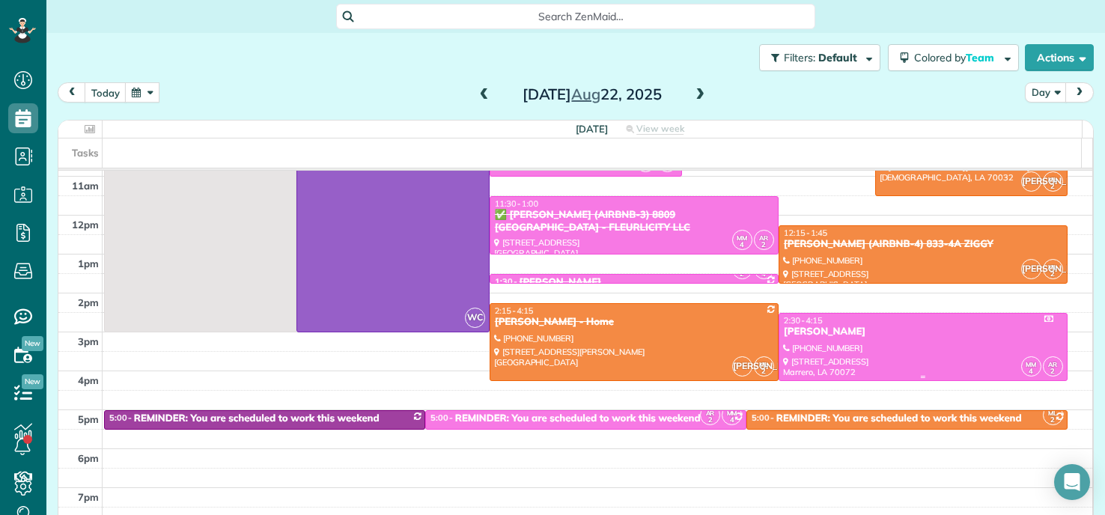
click at [846, 342] on div at bounding box center [924, 347] width 288 height 67
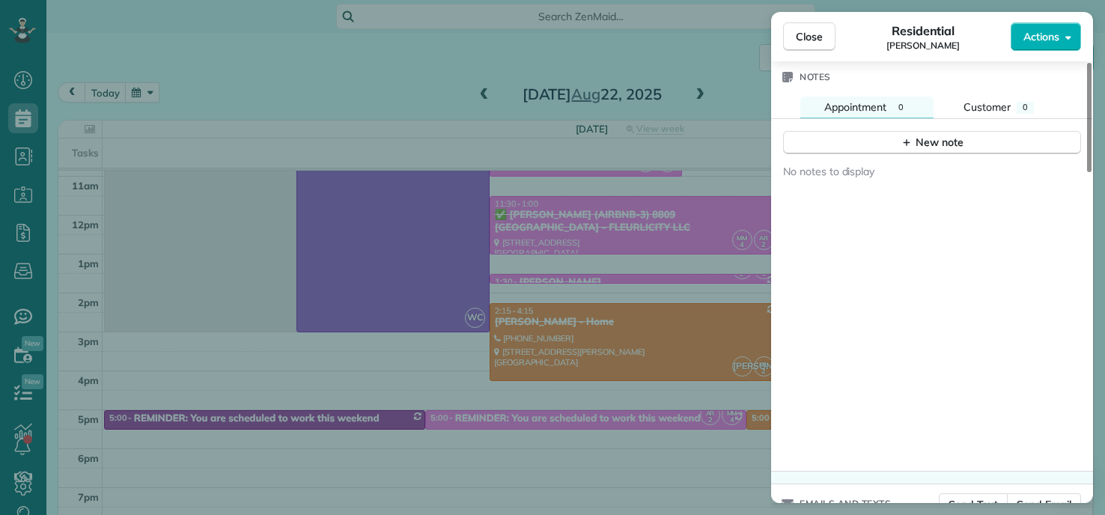
scroll to position [688, 0]
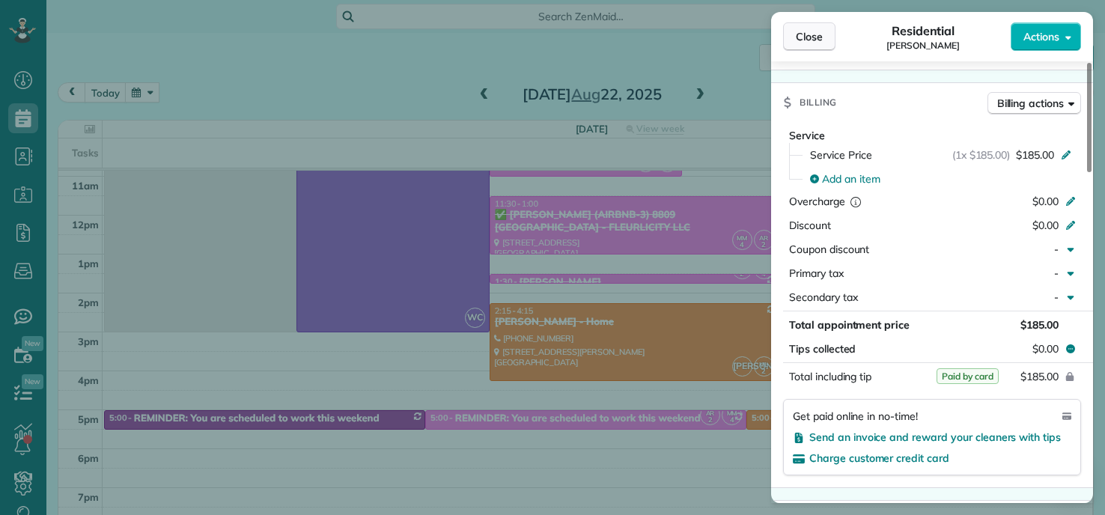
click at [810, 34] on span "Close" at bounding box center [809, 36] width 27 height 15
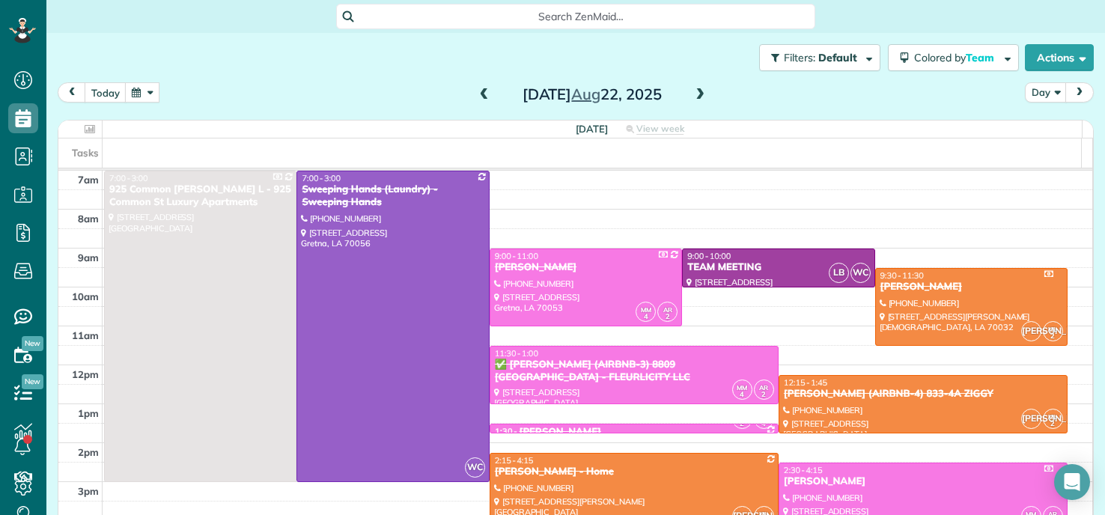
click at [482, 96] on span at bounding box center [484, 94] width 16 height 13
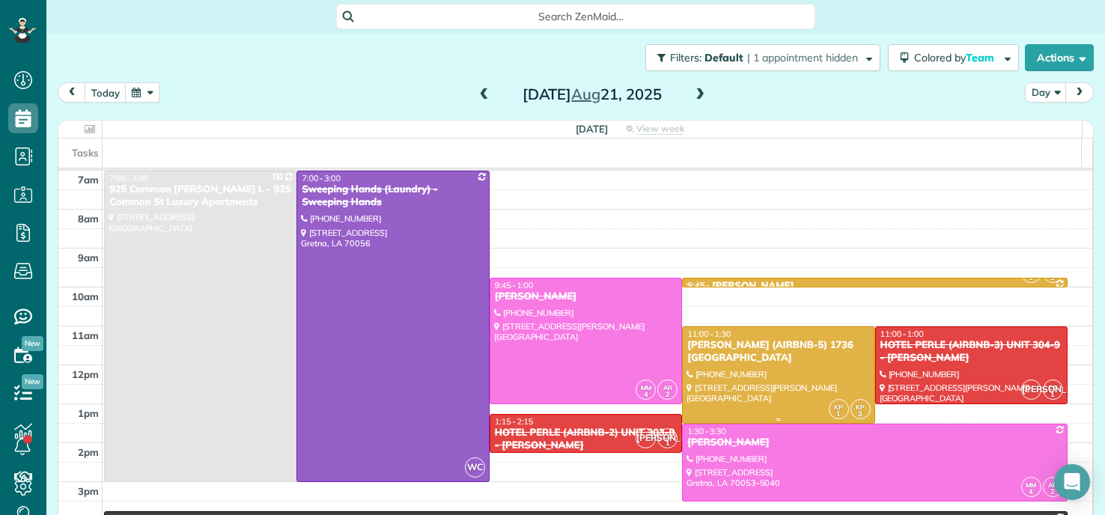
scroll to position [75, 0]
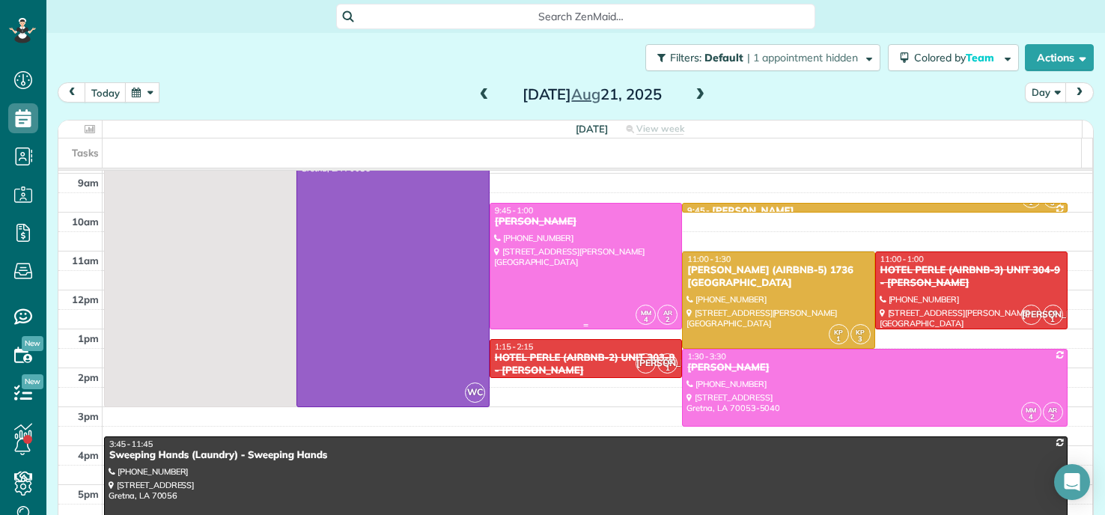
click at [589, 247] on div at bounding box center [586, 266] width 191 height 125
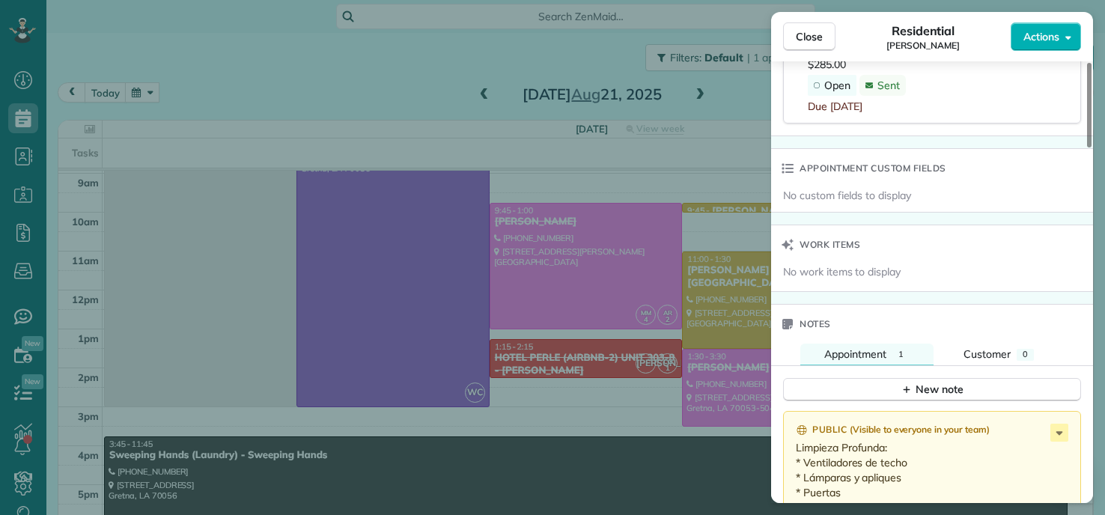
scroll to position [972, 0]
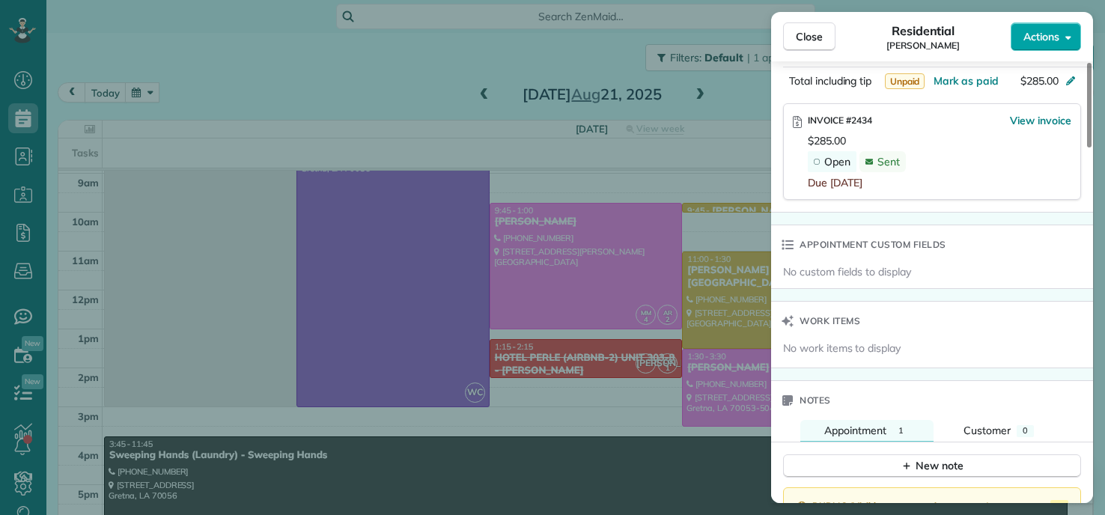
click at [1058, 36] on span "Actions" at bounding box center [1042, 36] width 36 height 15
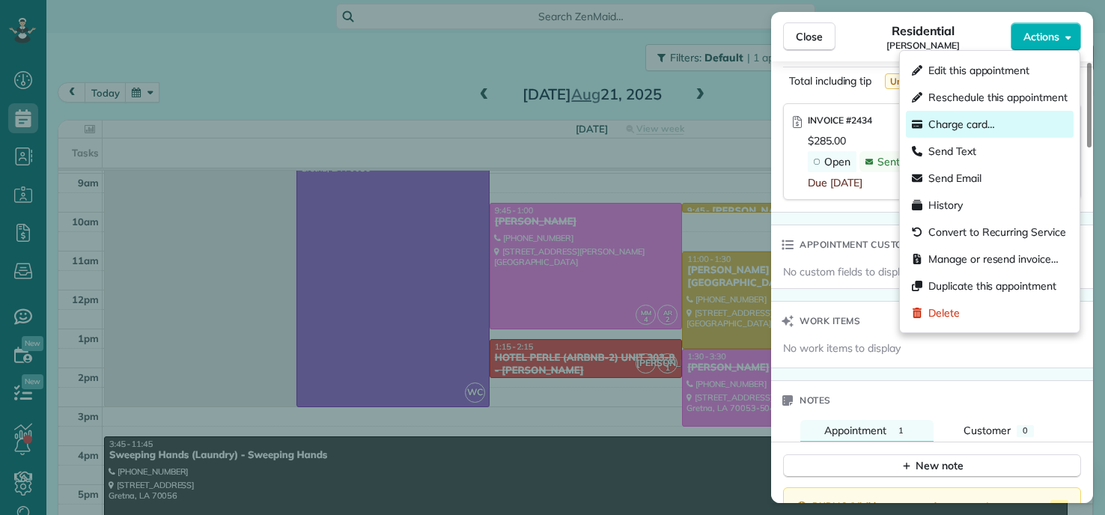
click at [962, 130] on span "Charge card…" at bounding box center [962, 124] width 67 height 15
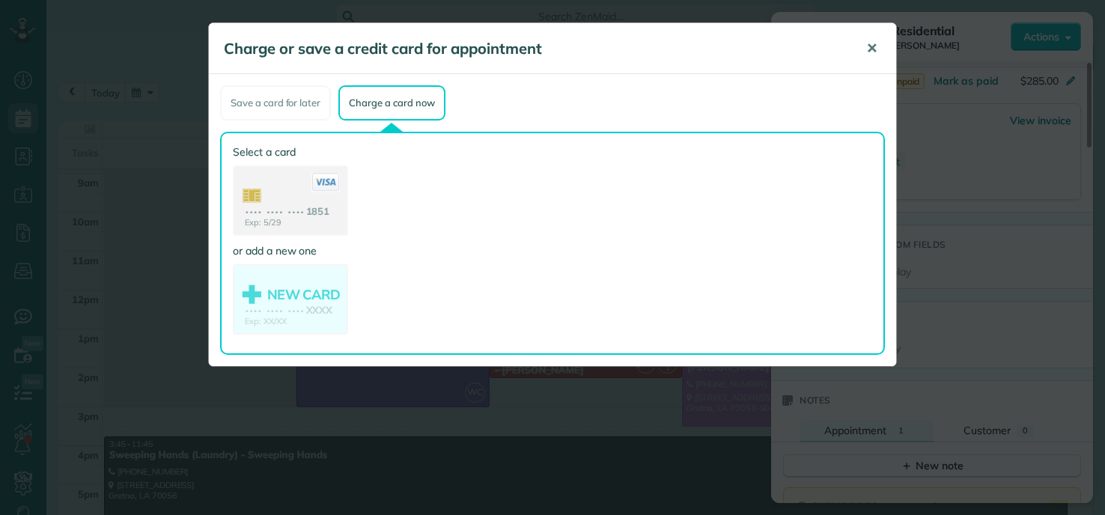
click at [870, 50] on span "✕" at bounding box center [872, 48] width 11 height 17
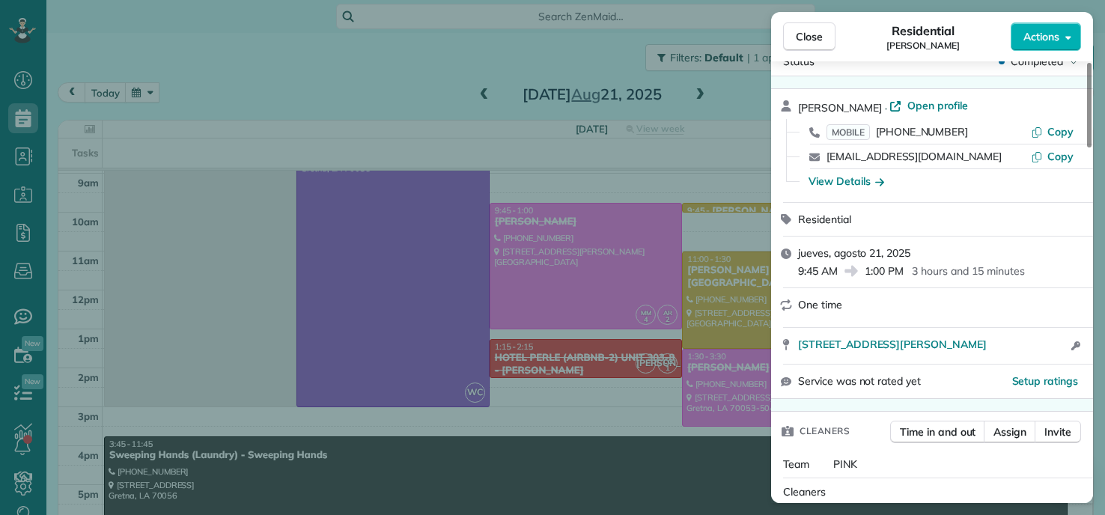
scroll to position [0, 0]
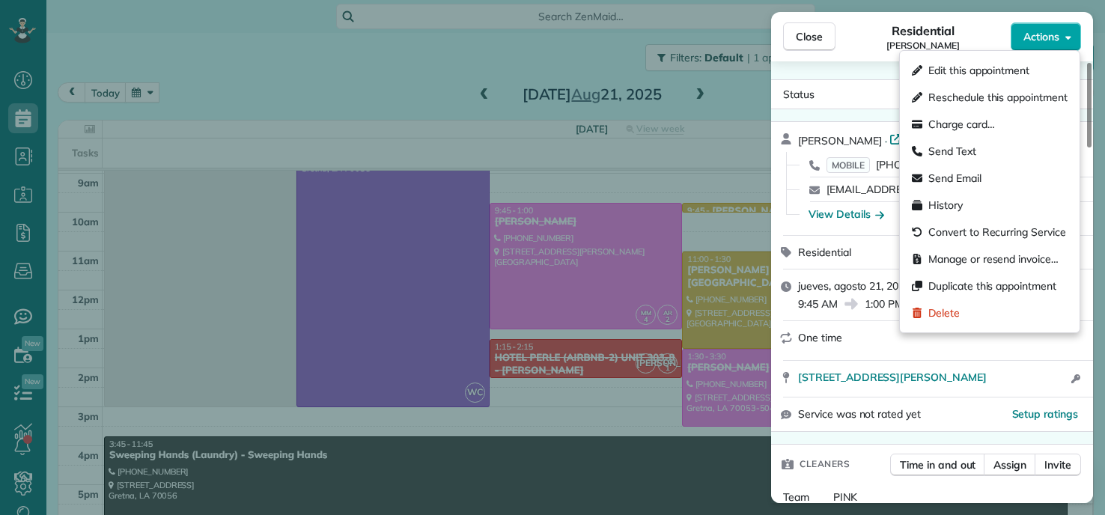
click at [1038, 35] on span "Actions" at bounding box center [1042, 36] width 36 height 15
click at [961, 123] on span "Charge card…" at bounding box center [962, 124] width 67 height 15
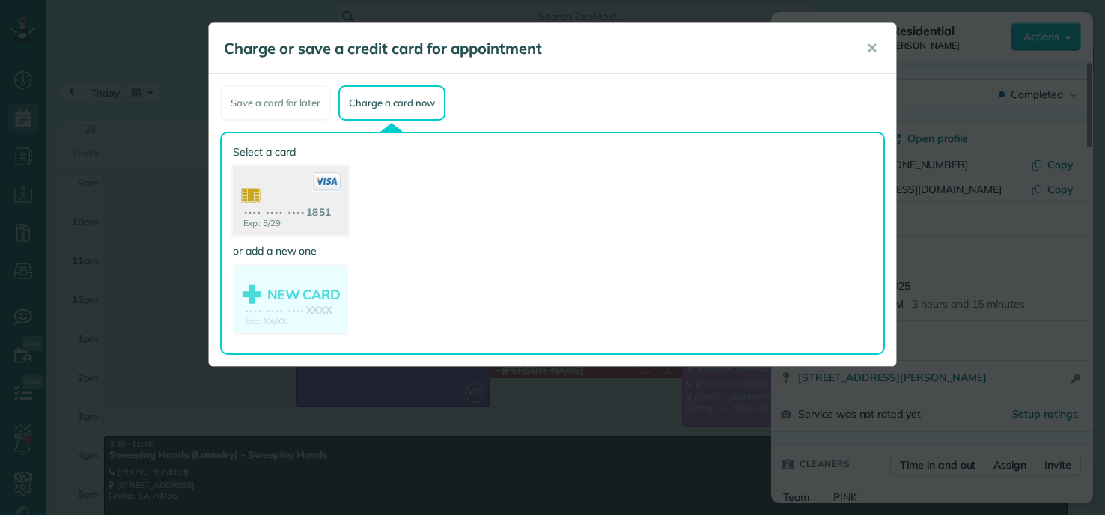
click at [284, 195] on use at bounding box center [290, 202] width 115 height 73
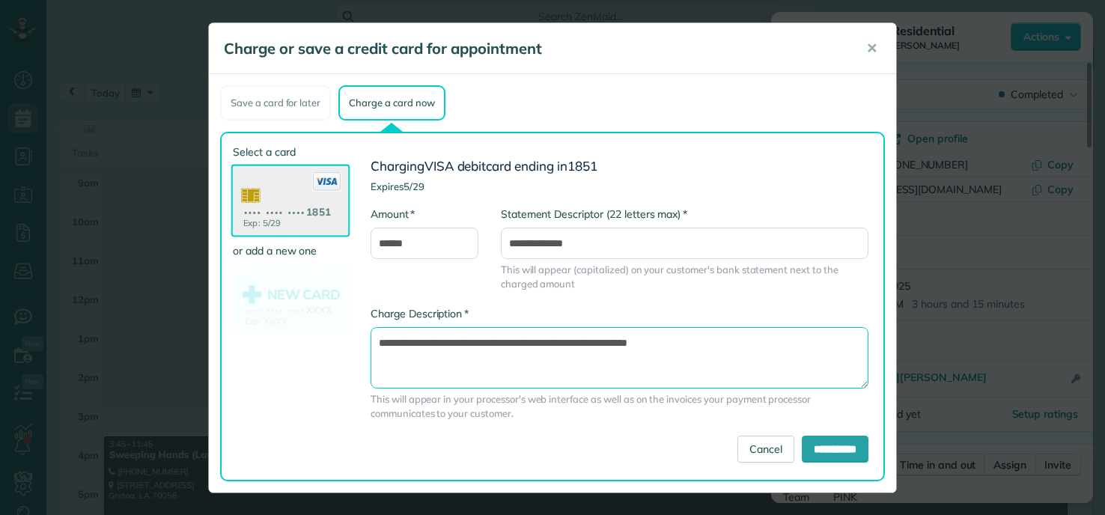
click at [566, 343] on textarea "**********" at bounding box center [620, 357] width 498 height 61
click at [580, 341] on textarea "**********" at bounding box center [620, 357] width 498 height 61
type textarea "**********"
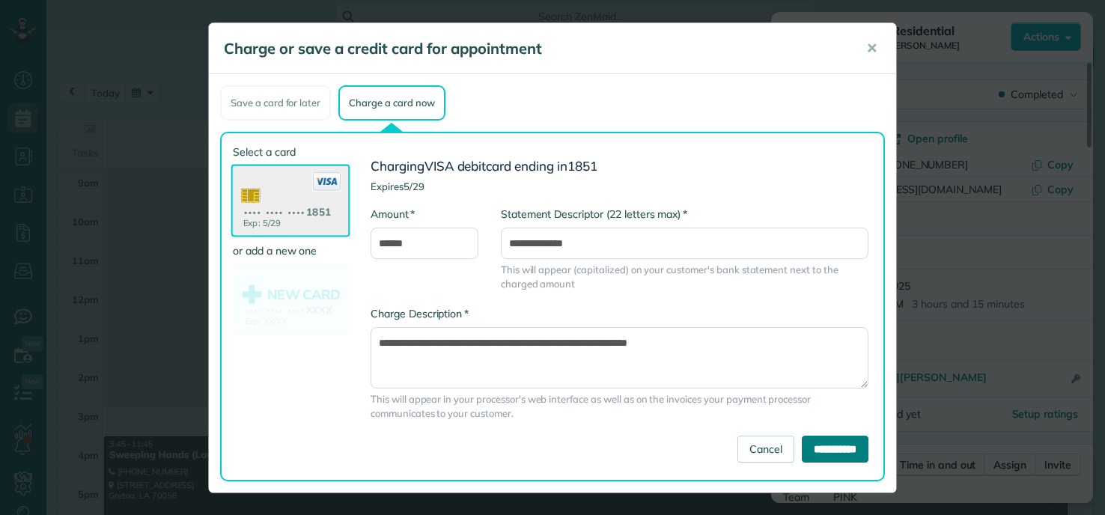
click at [810, 442] on input "**********" at bounding box center [835, 449] width 67 height 27
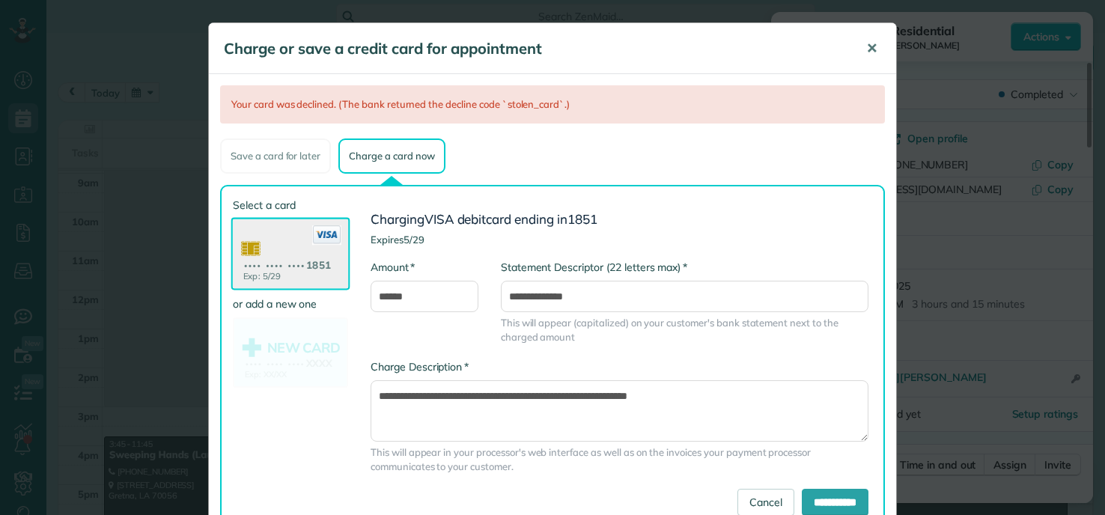
click at [872, 47] on span "✕" at bounding box center [872, 48] width 11 height 17
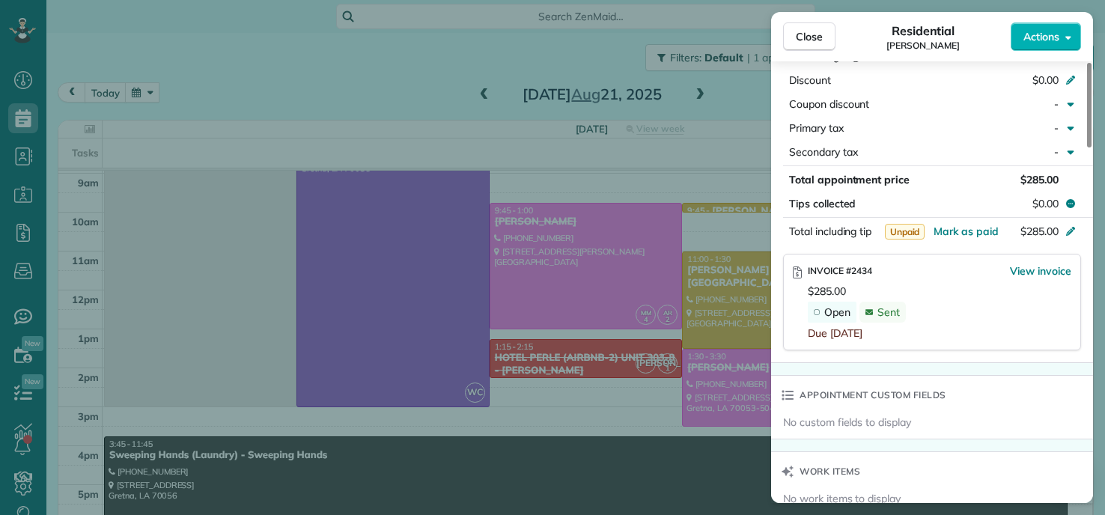
scroll to position [825, 0]
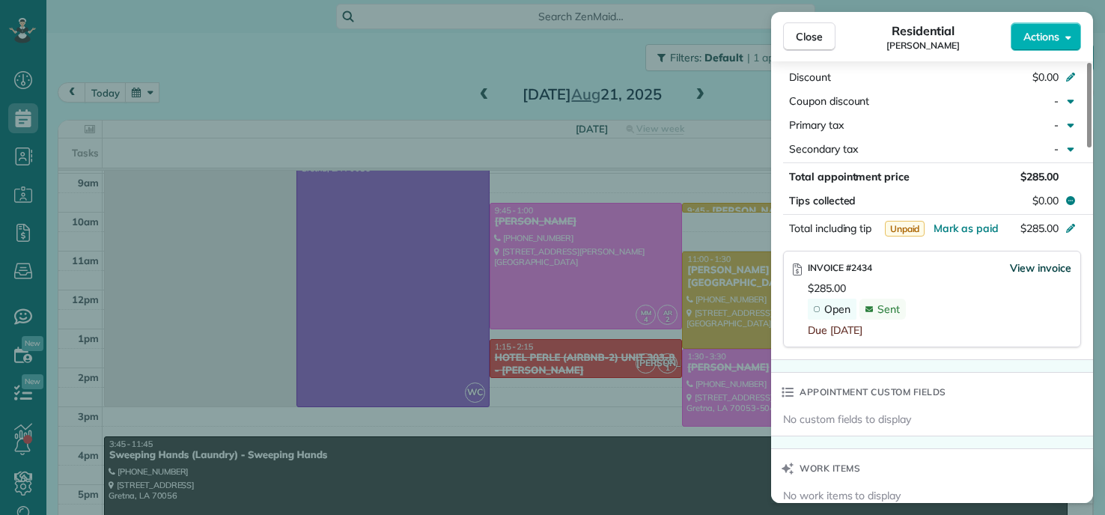
click at [1034, 268] on span "View invoice" at bounding box center [1040, 268] width 61 height 15
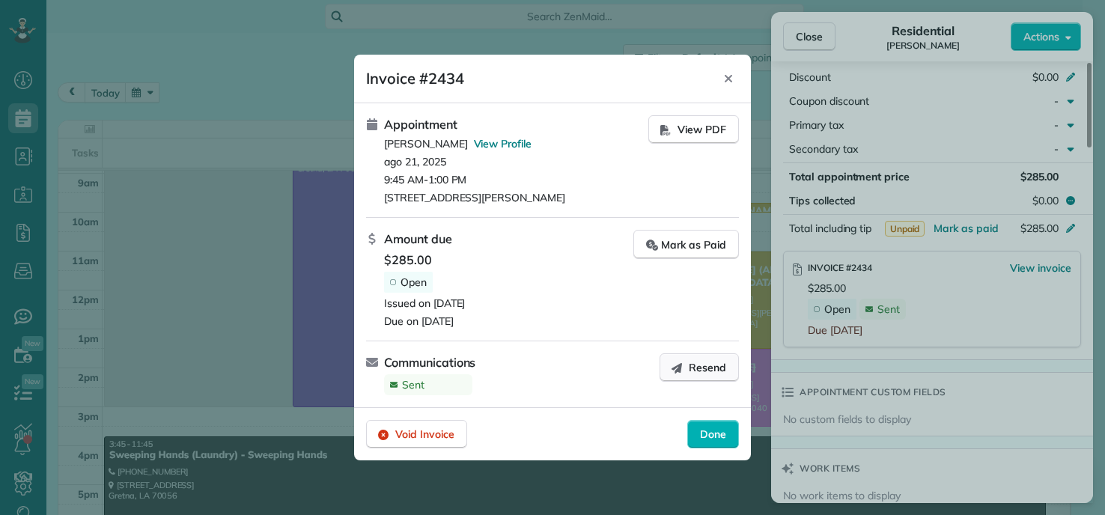
click at [702, 363] on span "Resend" at bounding box center [707, 367] width 37 height 15
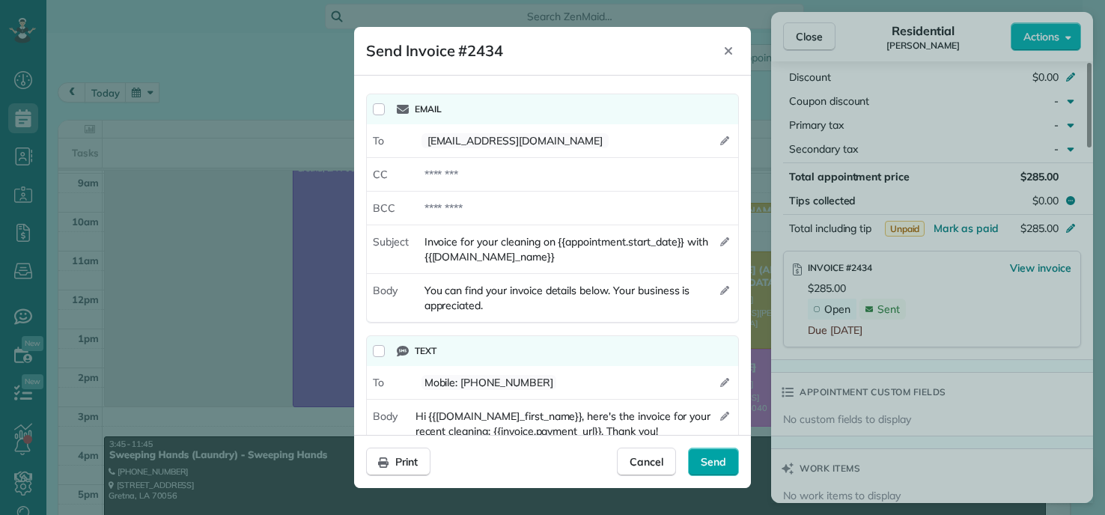
click at [726, 468] on span "Send" at bounding box center [713, 462] width 25 height 15
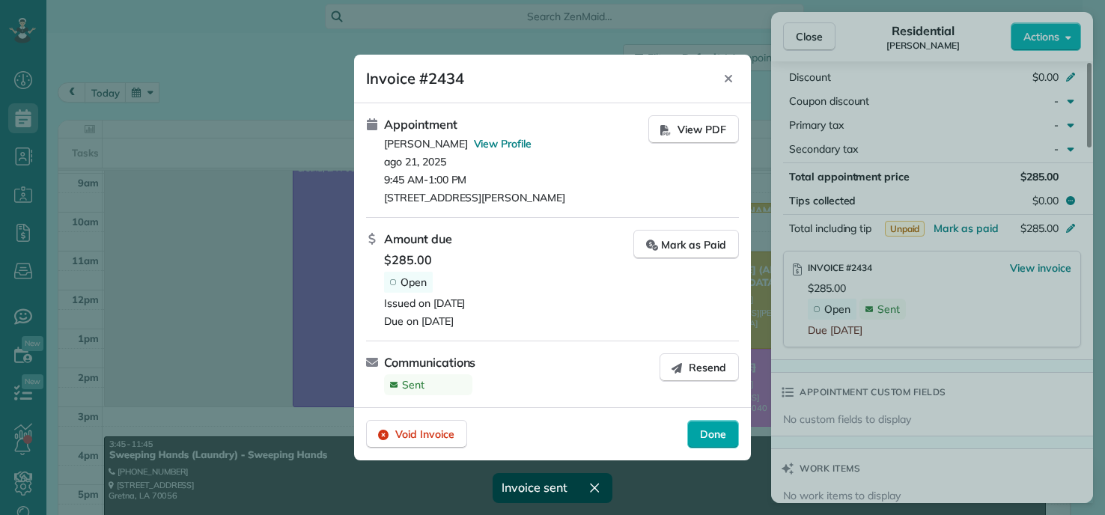
click at [710, 432] on span "Done" at bounding box center [713, 434] width 26 height 15
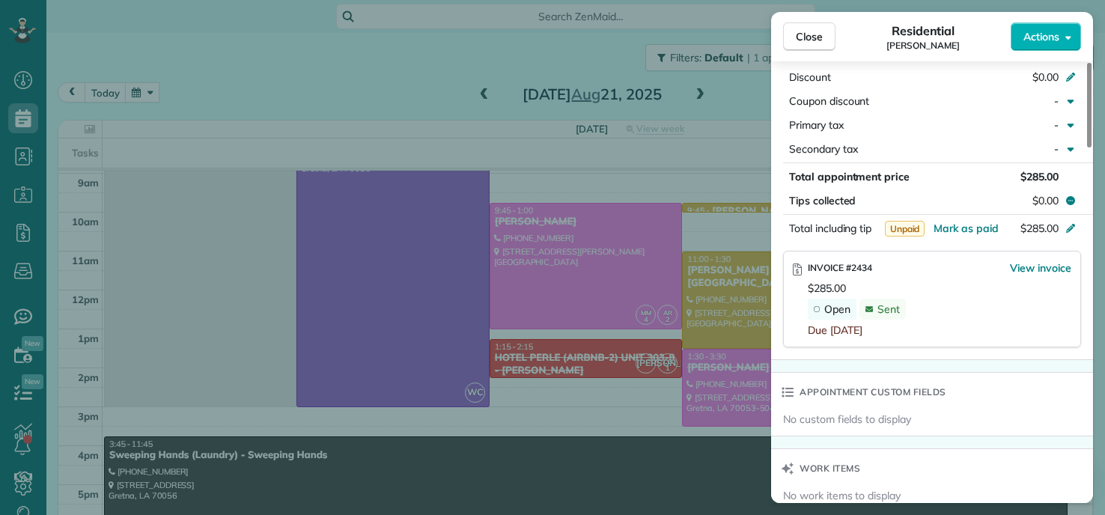
click at [361, 69] on div "Close Residential Edna Brown Actions Status Completed Edna Brown · Open profile…" at bounding box center [552, 257] width 1105 height 515
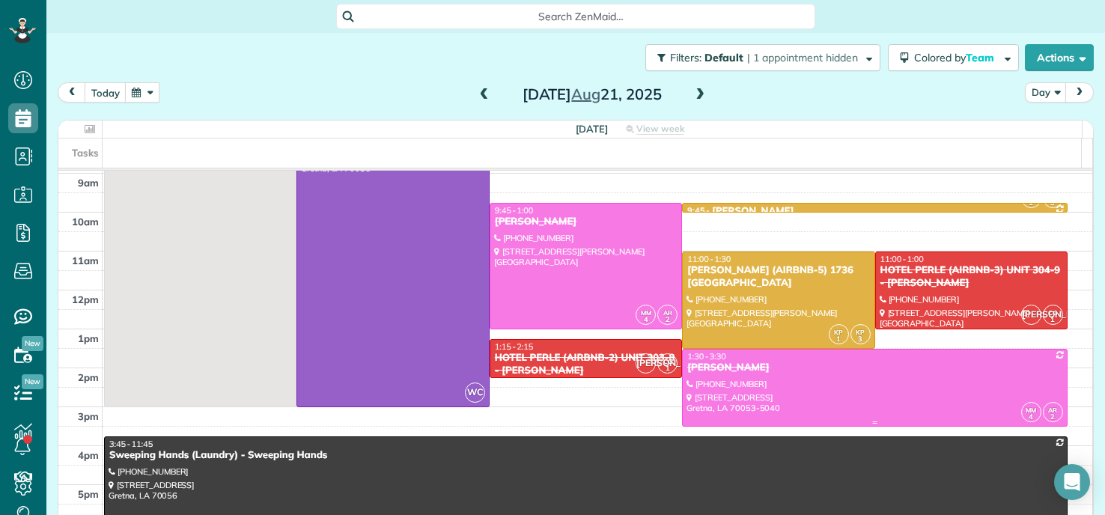
click at [765, 373] on div "[PERSON_NAME]" at bounding box center [875, 368] width 377 height 13
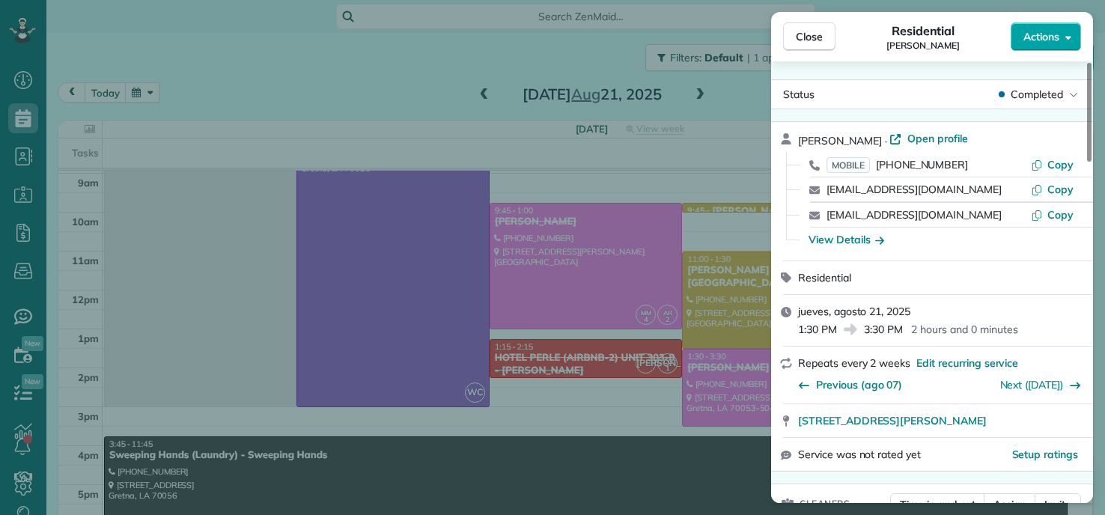
click at [1049, 39] on span "Actions" at bounding box center [1042, 36] width 36 height 15
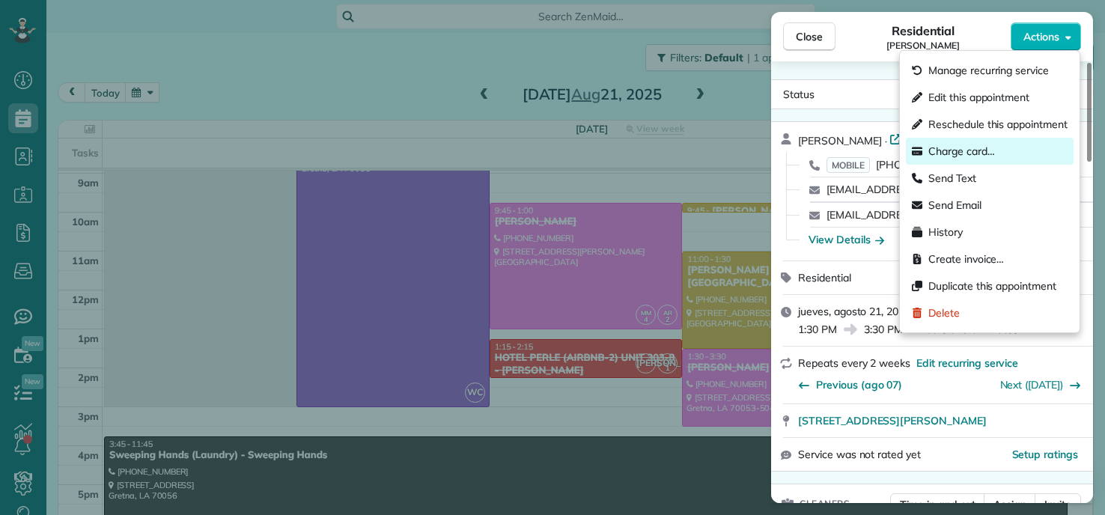
click at [958, 142] on div "Charge card…" at bounding box center [990, 151] width 168 height 27
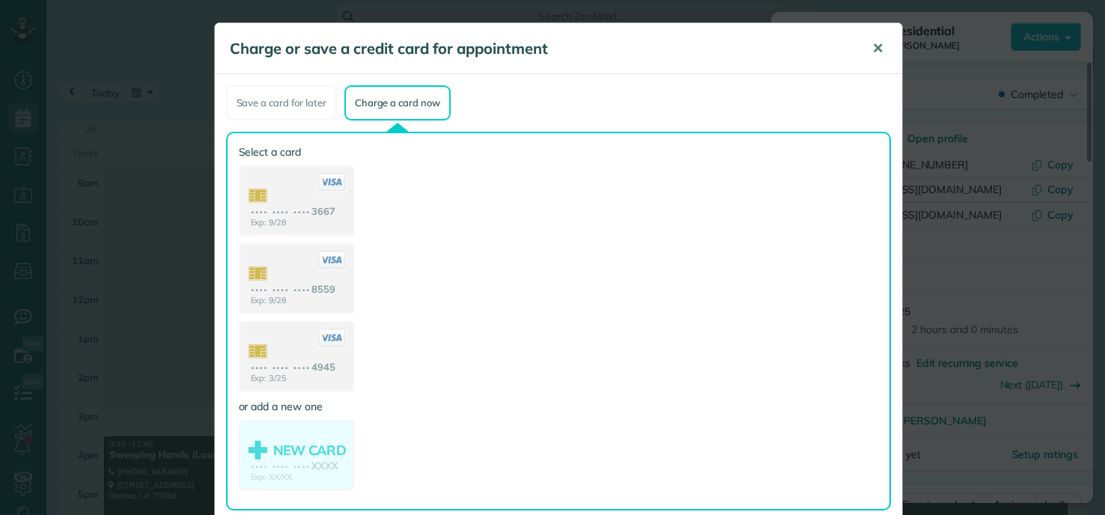
click at [873, 54] on span "✕" at bounding box center [878, 48] width 11 height 17
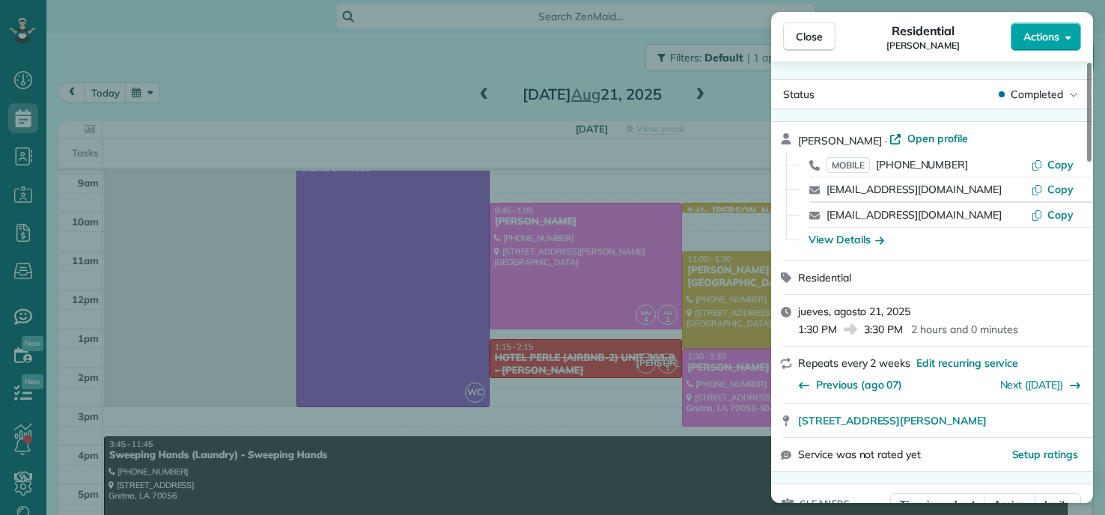
click at [1039, 37] on span "Actions" at bounding box center [1042, 36] width 36 height 15
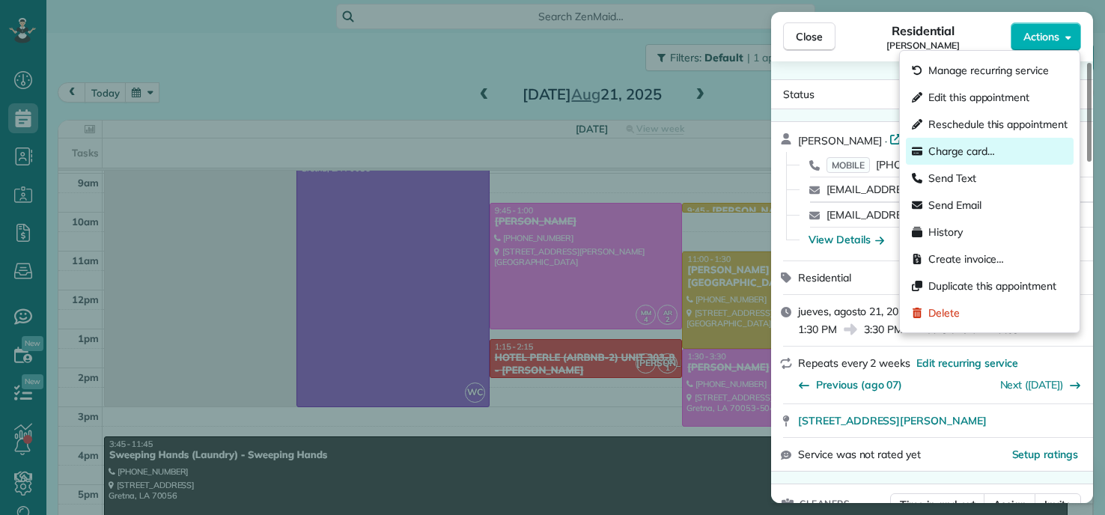
click at [947, 149] on span "Charge card…" at bounding box center [962, 151] width 67 height 15
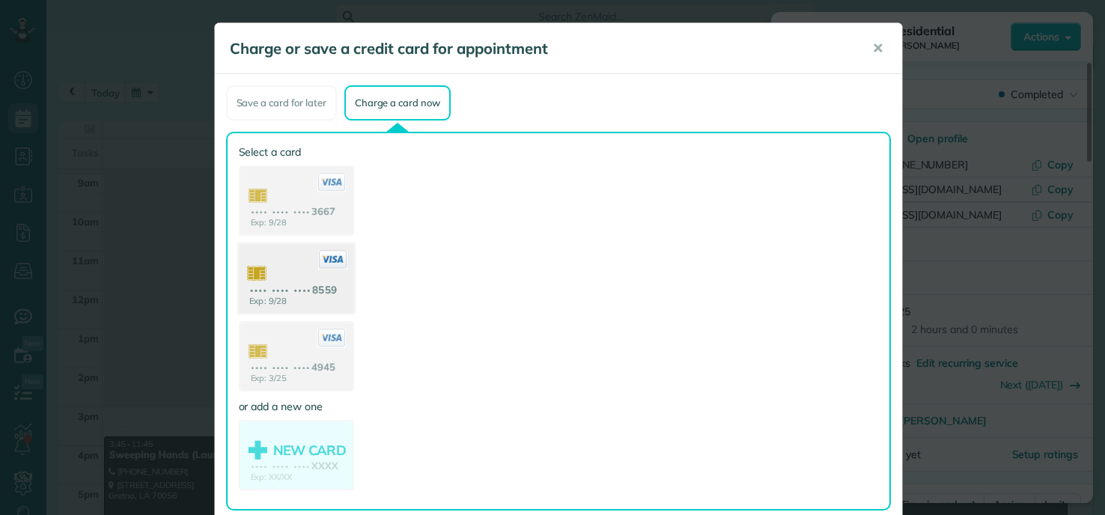
click at [301, 282] on use at bounding box center [295, 280] width 115 height 73
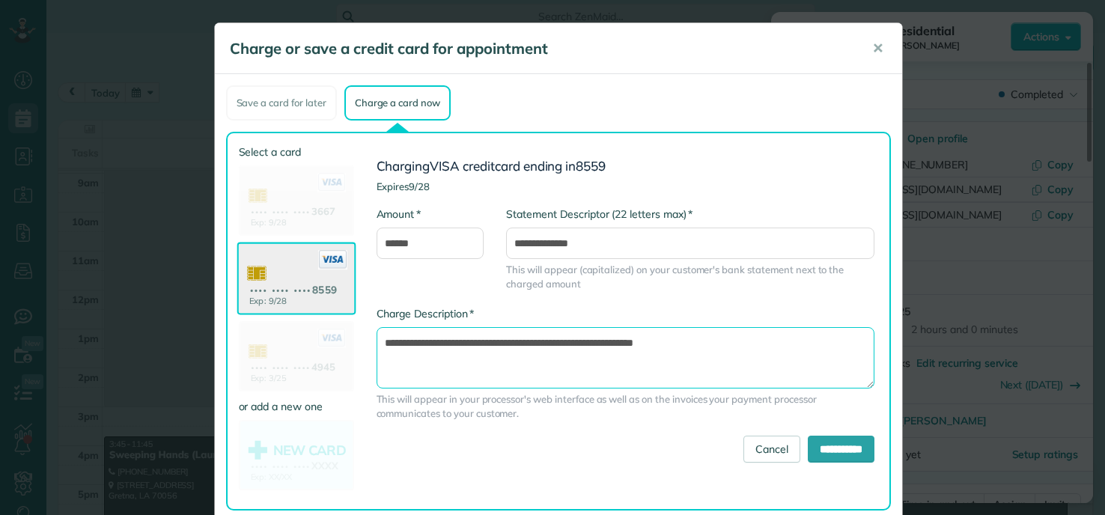
click at [571, 342] on textarea "**********" at bounding box center [626, 357] width 498 height 61
type textarea "**********"
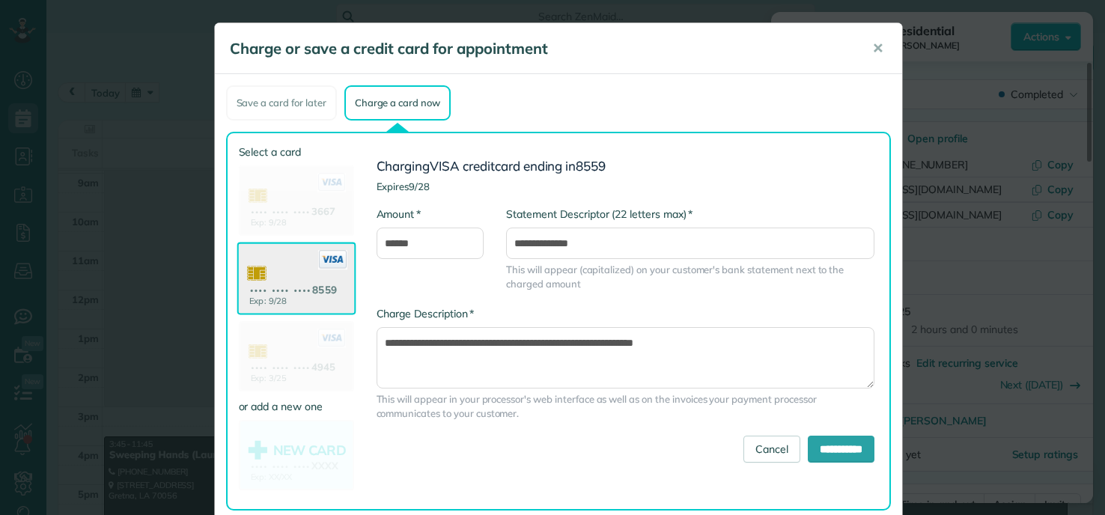
click at [832, 468] on div "**********" at bounding box center [620, 322] width 532 height 354
click at [825, 452] on input "**********" at bounding box center [841, 449] width 67 height 27
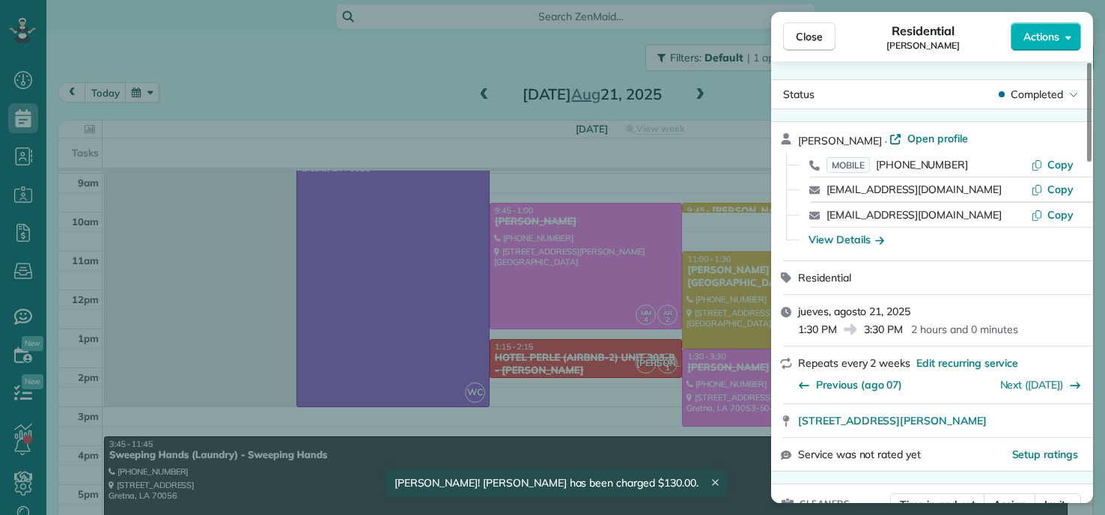
click at [583, 306] on div "Close Residential LISA WITTER Actions Status Completed LISA WITTER · Open profi…" at bounding box center [552, 257] width 1105 height 515
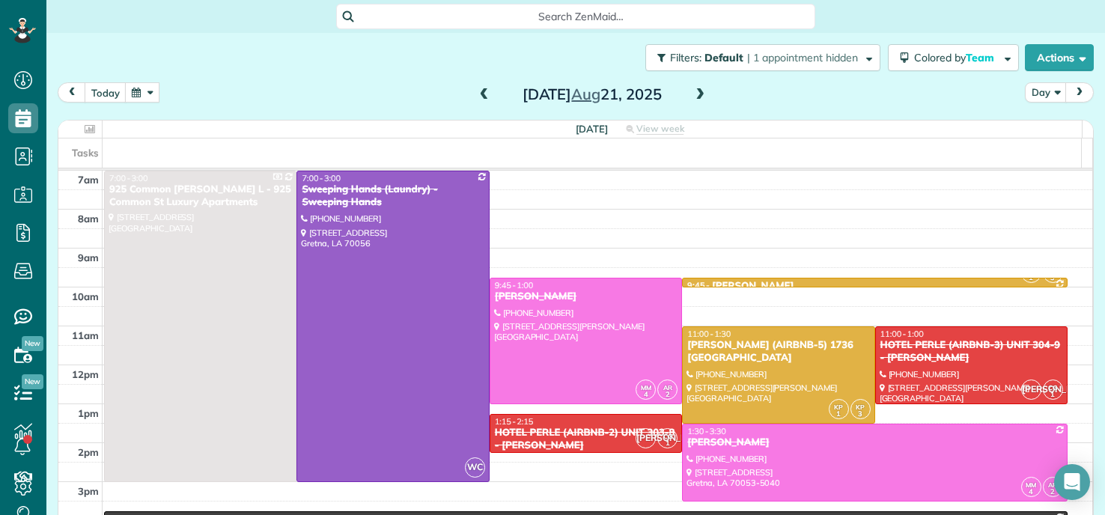
click at [479, 97] on span at bounding box center [484, 94] width 16 height 13
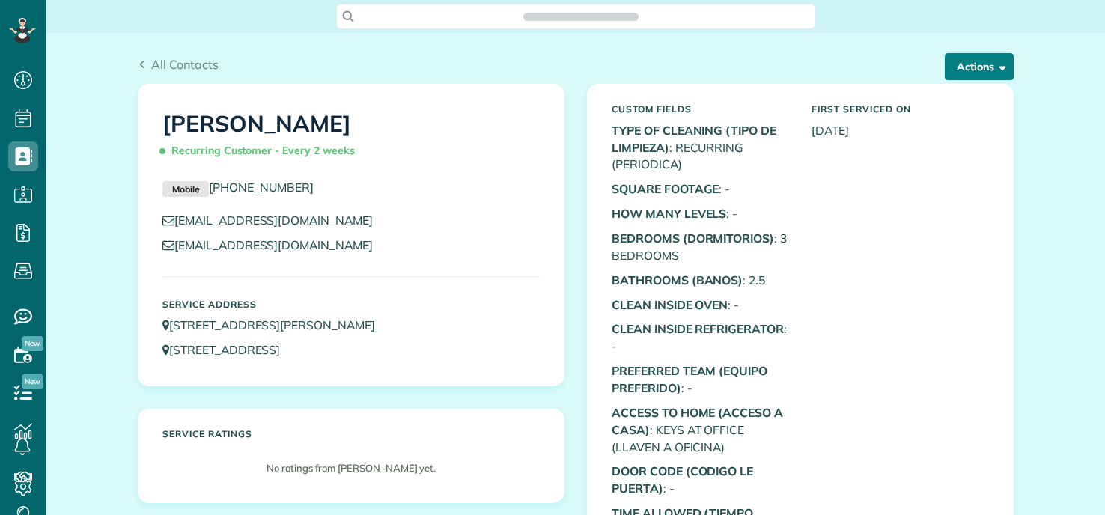
click at [986, 61] on button "Actions" at bounding box center [979, 66] width 69 height 27
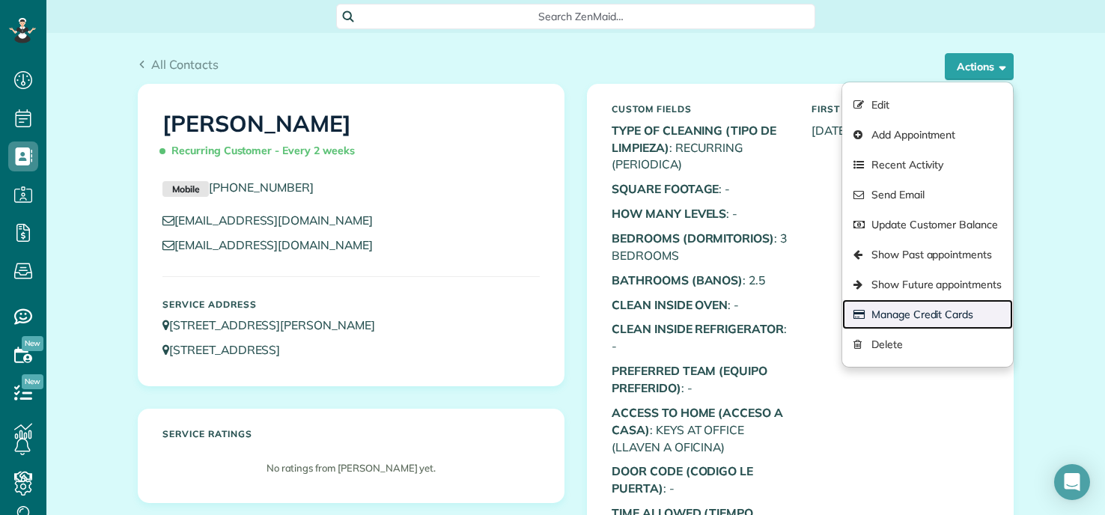
click at [898, 314] on link "Manage Credit Cards" at bounding box center [928, 315] width 171 height 30
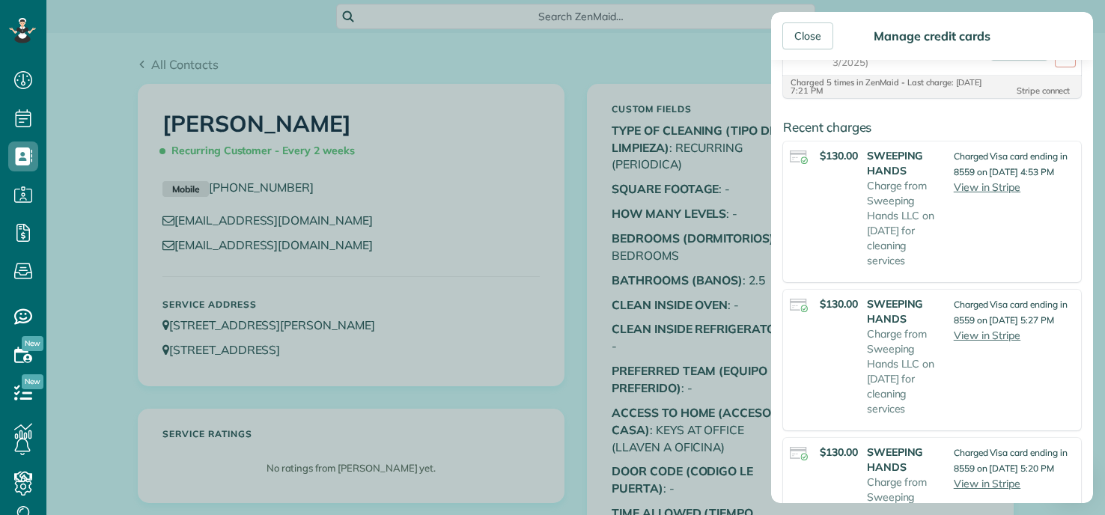
scroll to position [300, 0]
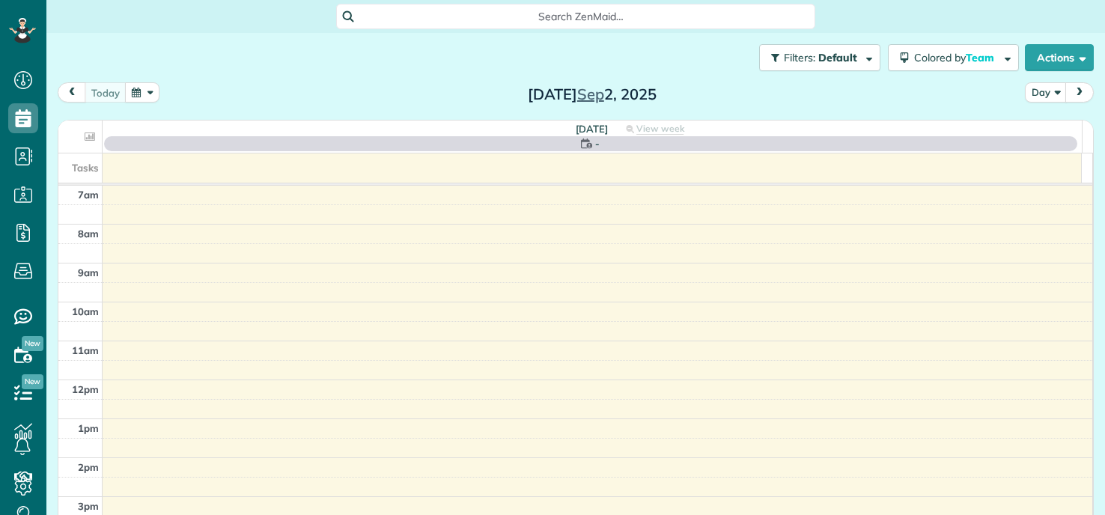
scroll to position [515, 46]
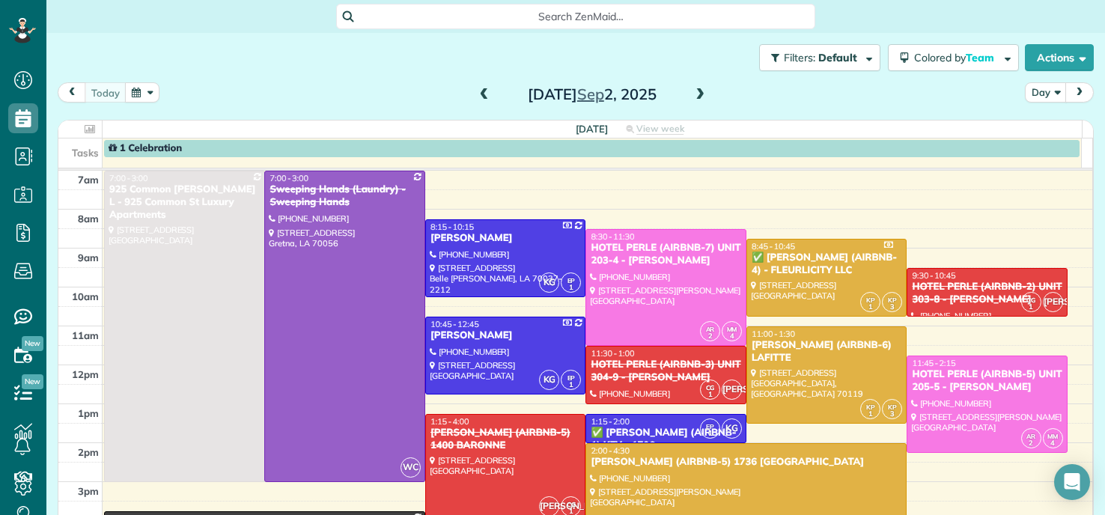
click at [147, 97] on button "button" at bounding box center [142, 92] width 34 height 20
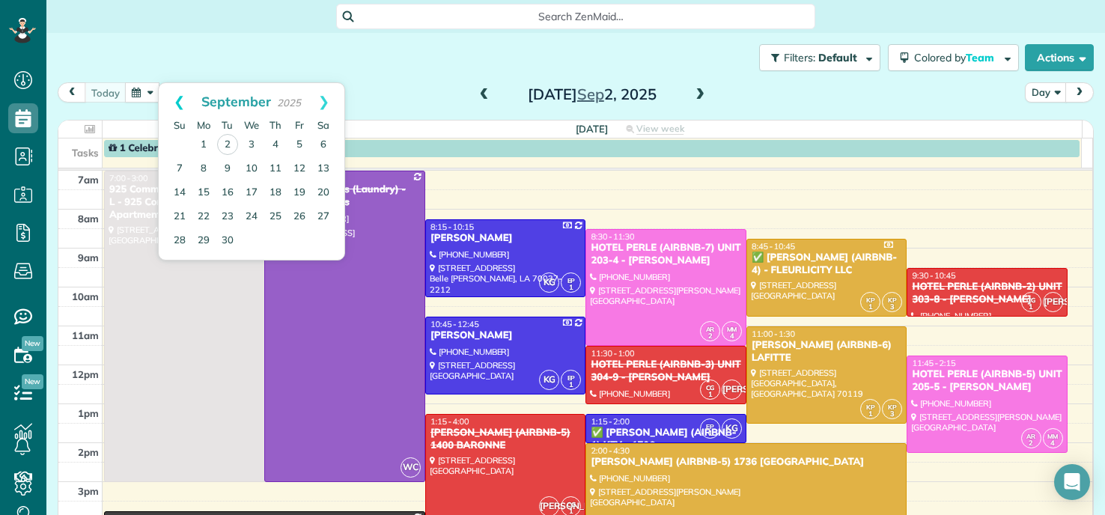
click at [175, 100] on link "Prev" at bounding box center [179, 101] width 41 height 37
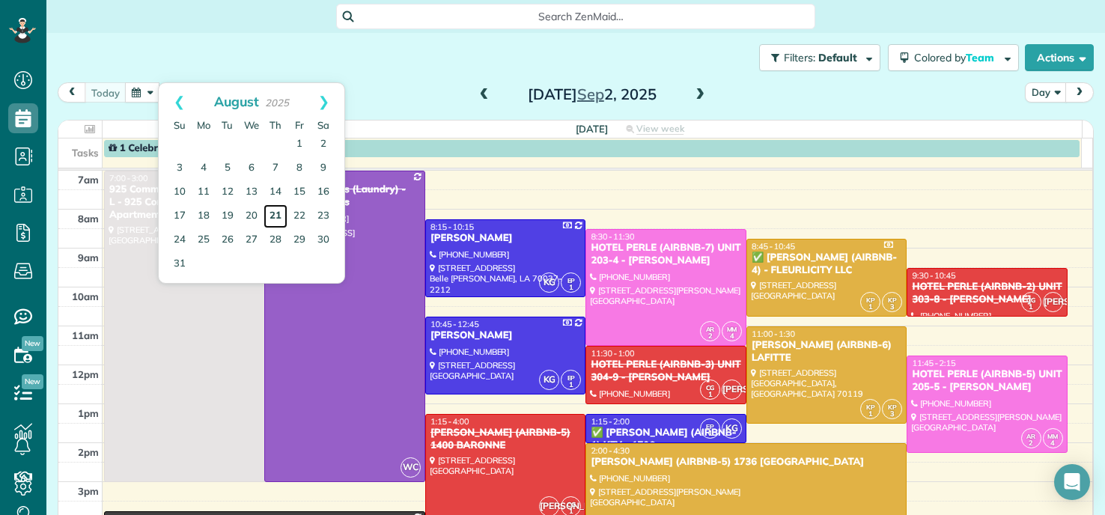
click at [275, 213] on link "21" at bounding box center [276, 216] width 24 height 24
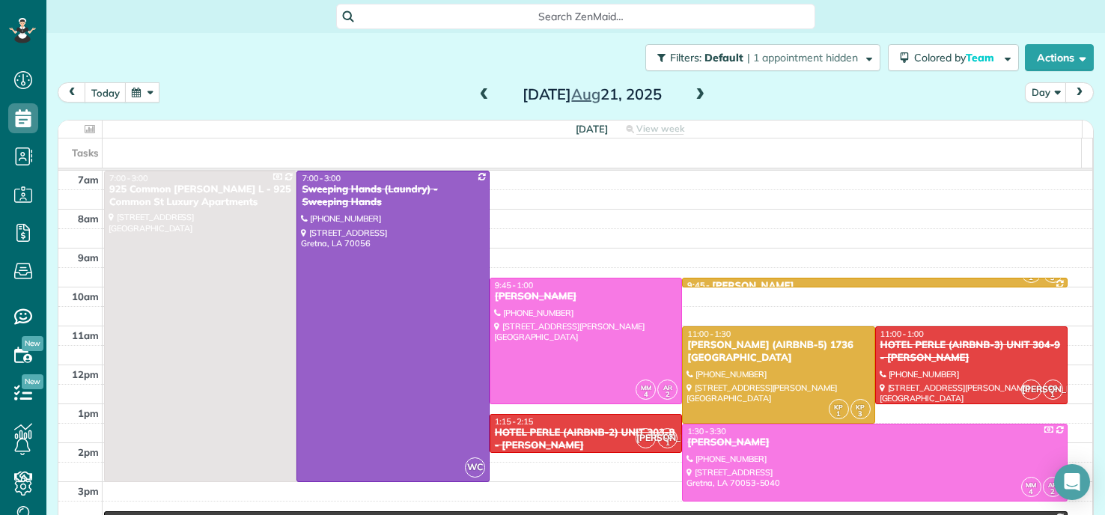
click at [476, 101] on span at bounding box center [484, 94] width 16 height 13
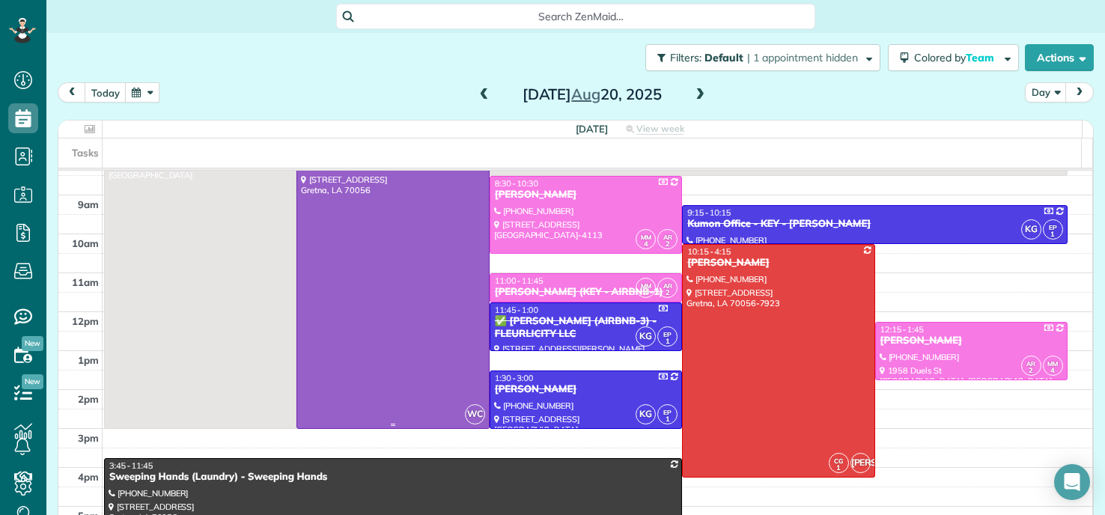
scroll to position [75, 0]
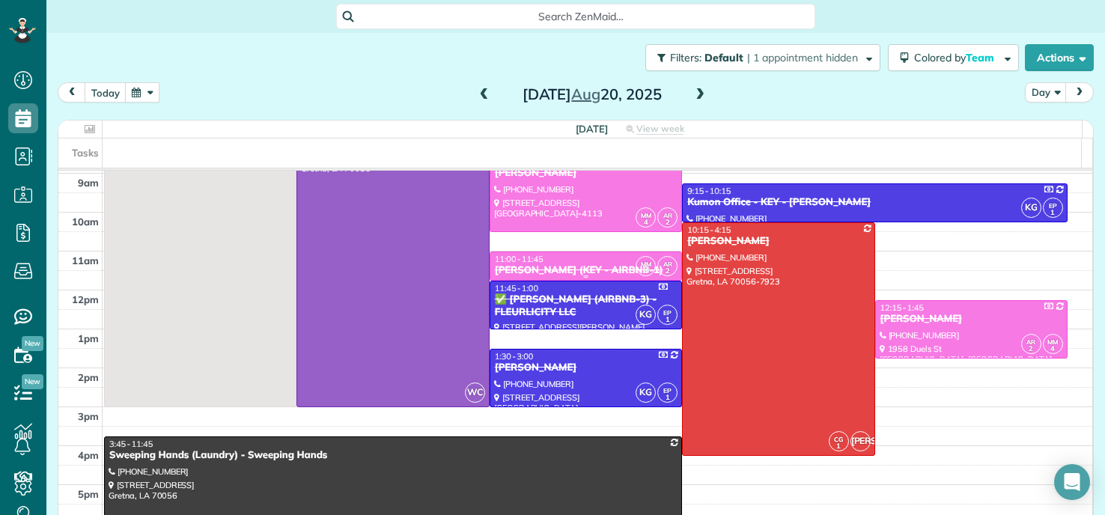
click at [571, 267] on div "[PERSON_NAME] (KEY - AIRBNB-1)" at bounding box center [585, 270] width 183 height 13
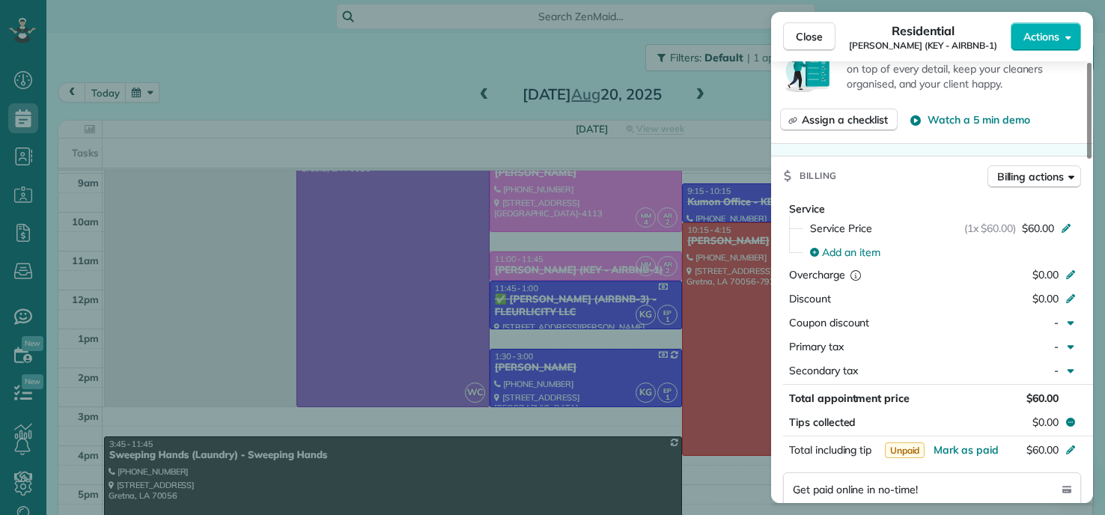
scroll to position [752, 0]
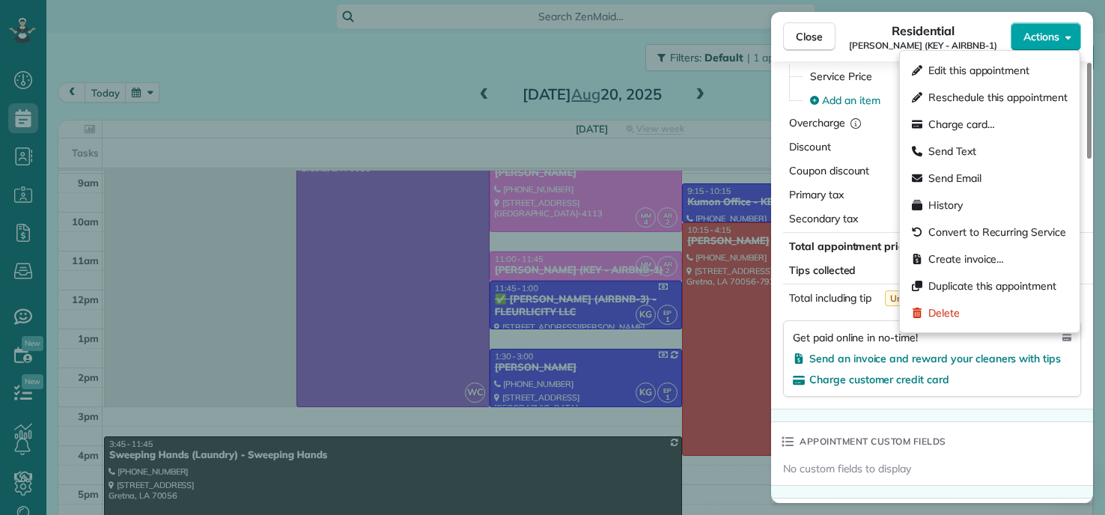
click at [1048, 37] on span "Actions" at bounding box center [1042, 36] width 36 height 15
click at [942, 258] on span "Create invoice…" at bounding box center [967, 259] width 76 height 15
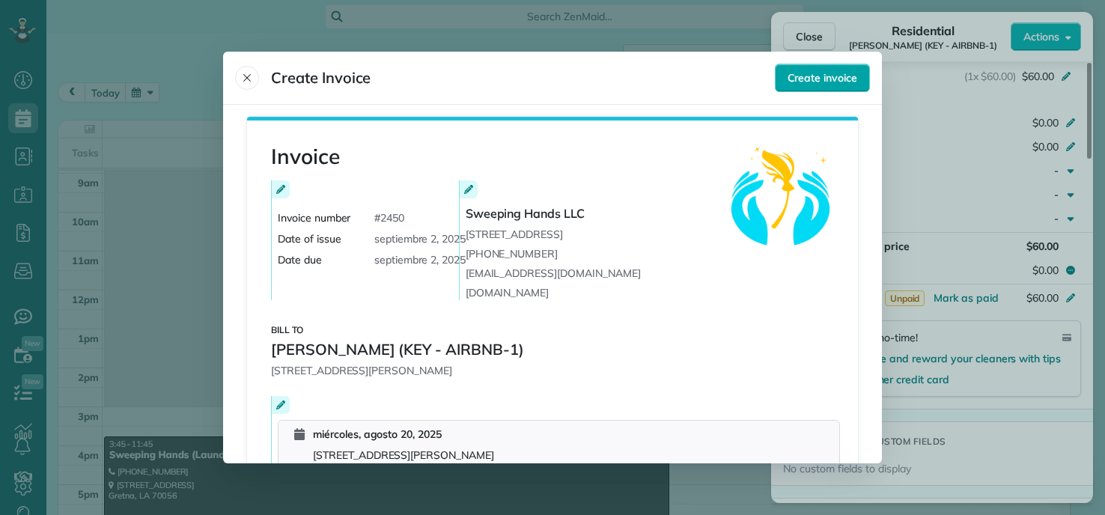
click at [829, 75] on span "Create invoice" at bounding box center [823, 77] width 70 height 15
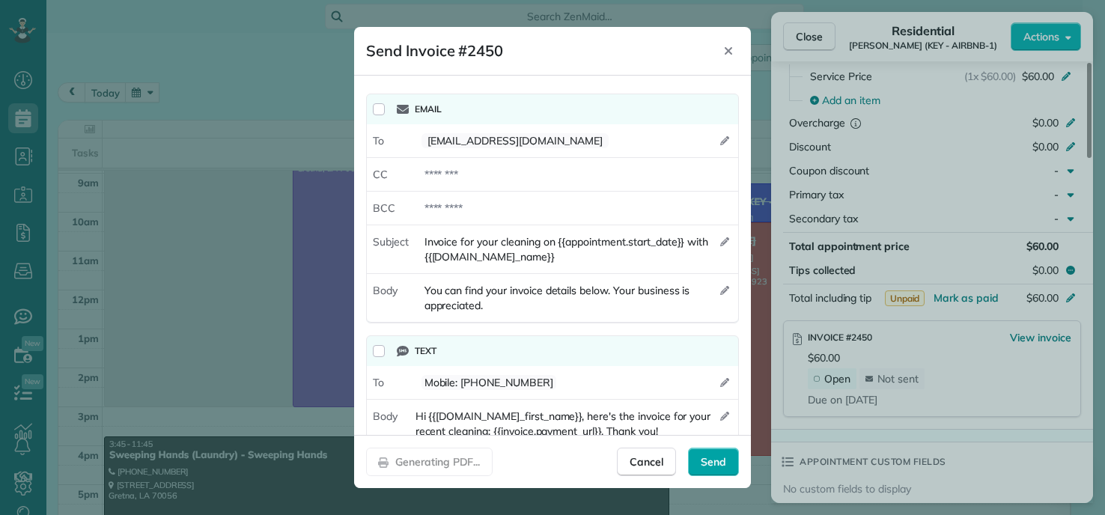
click at [710, 461] on span "Send" at bounding box center [713, 462] width 25 height 15
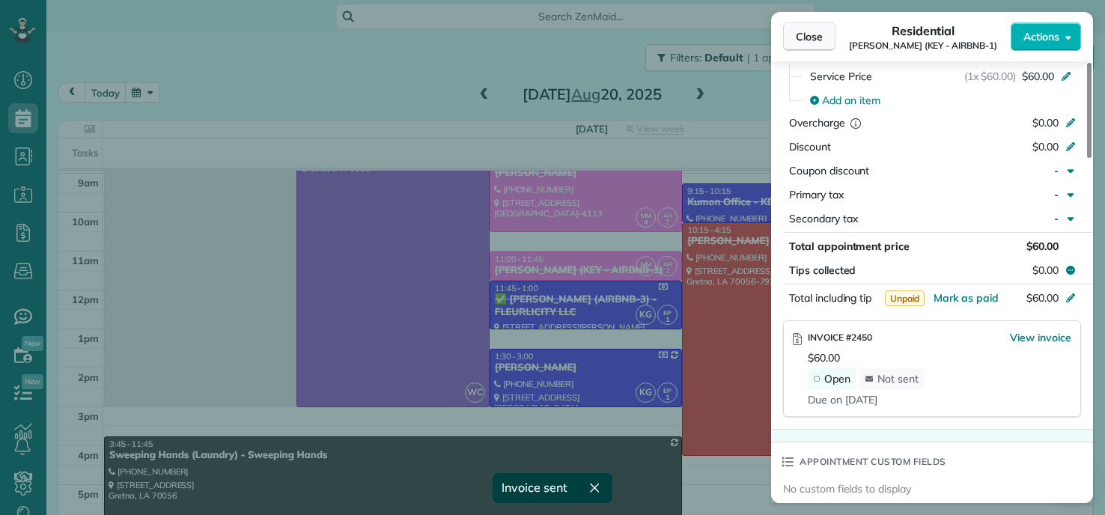
click at [802, 40] on span "Close" at bounding box center [809, 36] width 27 height 15
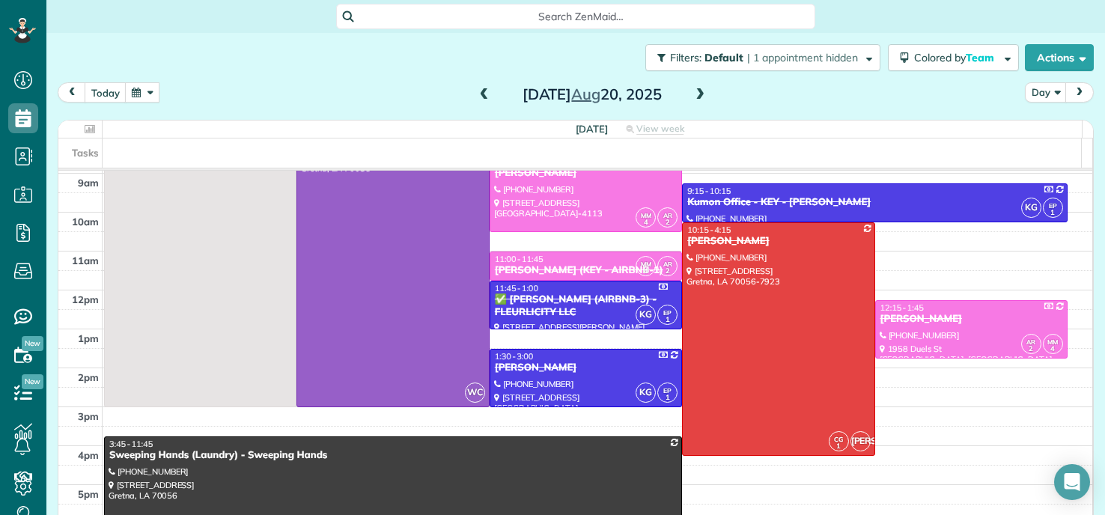
click at [480, 93] on span at bounding box center [484, 94] width 16 height 13
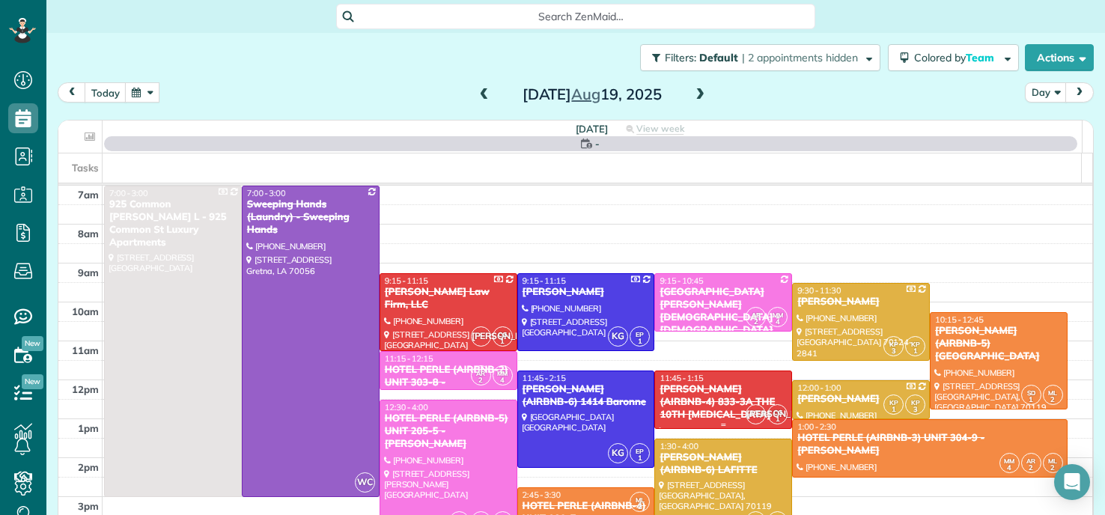
scroll to position [75, 0]
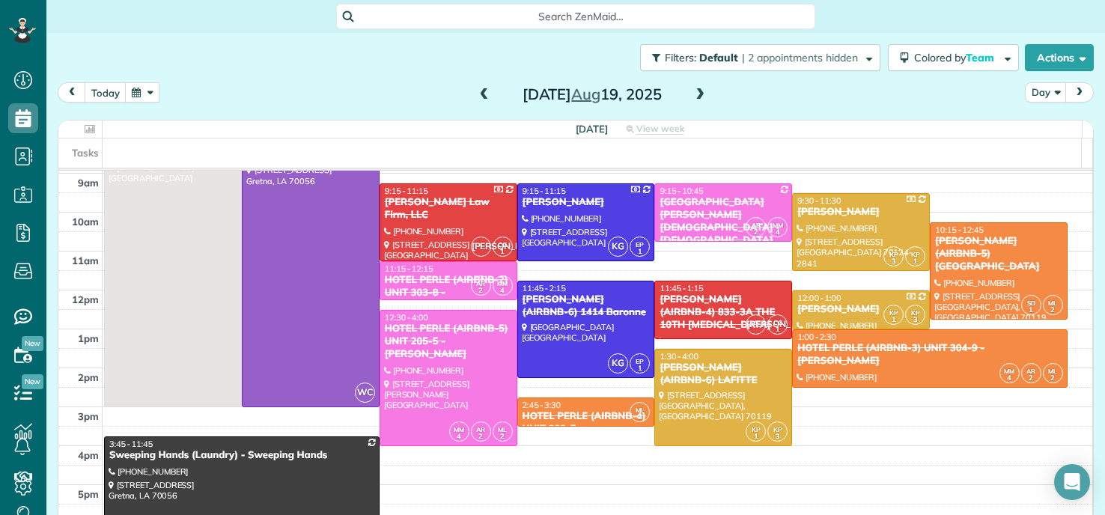
click at [478, 95] on span at bounding box center [484, 94] width 16 height 13
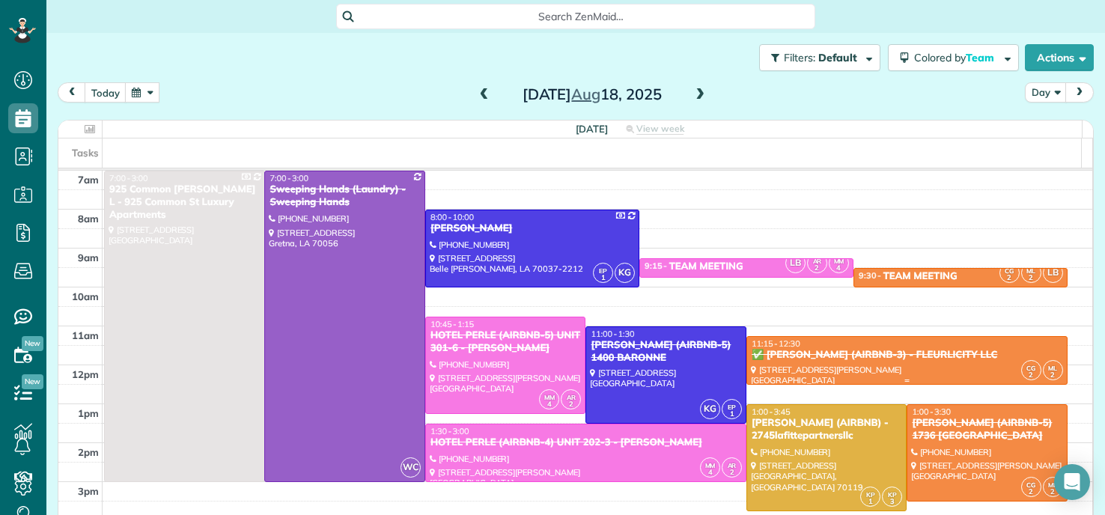
click at [884, 356] on div "✅ [PERSON_NAME] (AIRBNB-3) - FLEURLICITY LLC" at bounding box center [907, 355] width 312 height 13
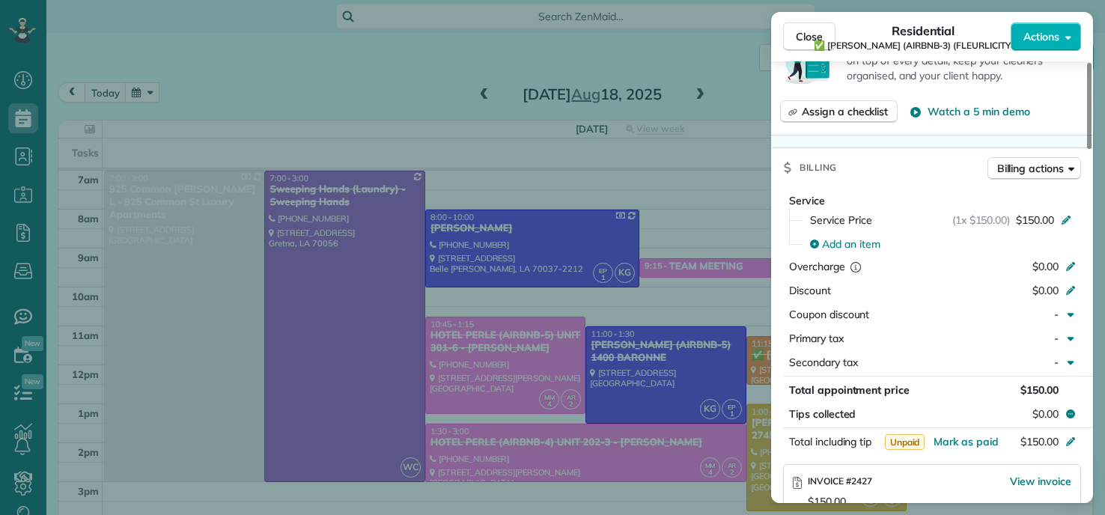
scroll to position [676, 0]
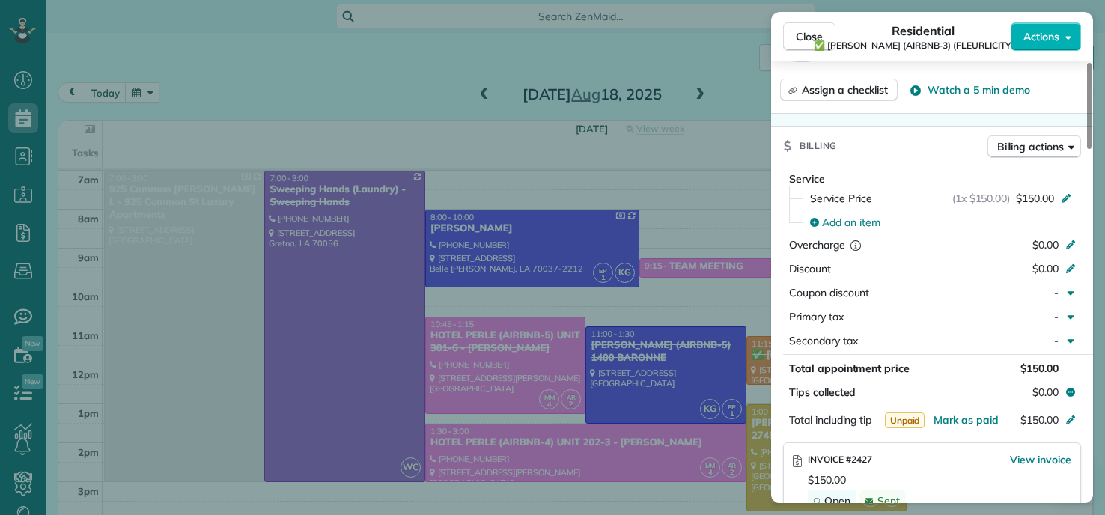
click at [625, 375] on div "Close Residential ✅ [PERSON_NAME] (AIRBNB-3) (FLEURLICITY LLC) Actions Status C…" at bounding box center [552, 257] width 1105 height 515
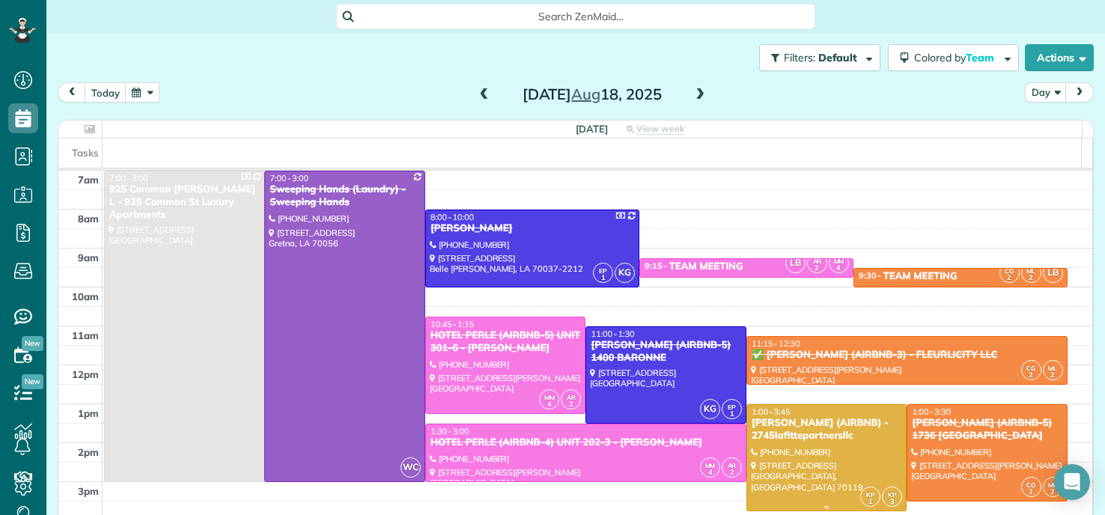
click at [777, 426] on div "[PERSON_NAME] (AIRBNB) - 2745lafittepartnersllc" at bounding box center [827, 429] width 152 height 25
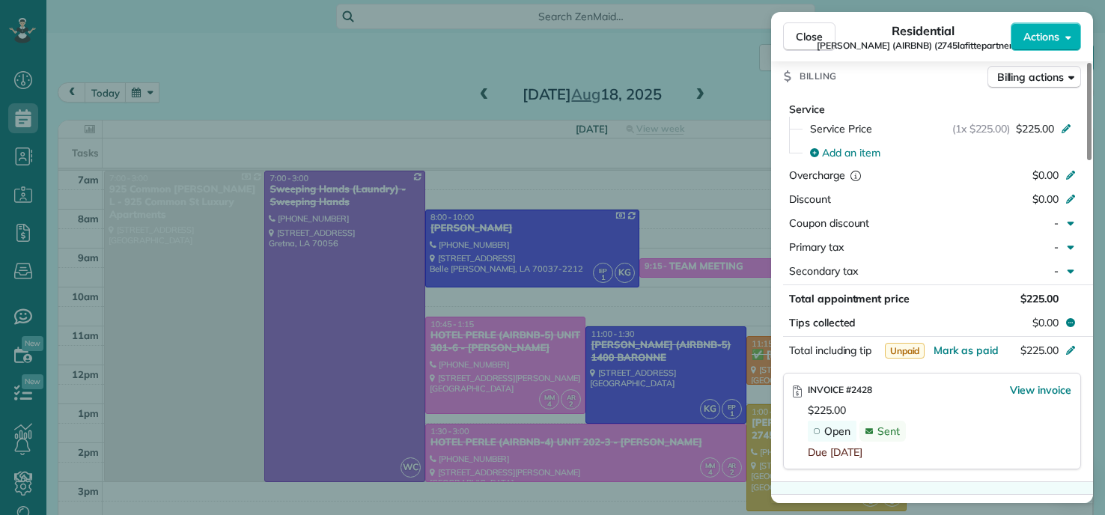
scroll to position [831, 0]
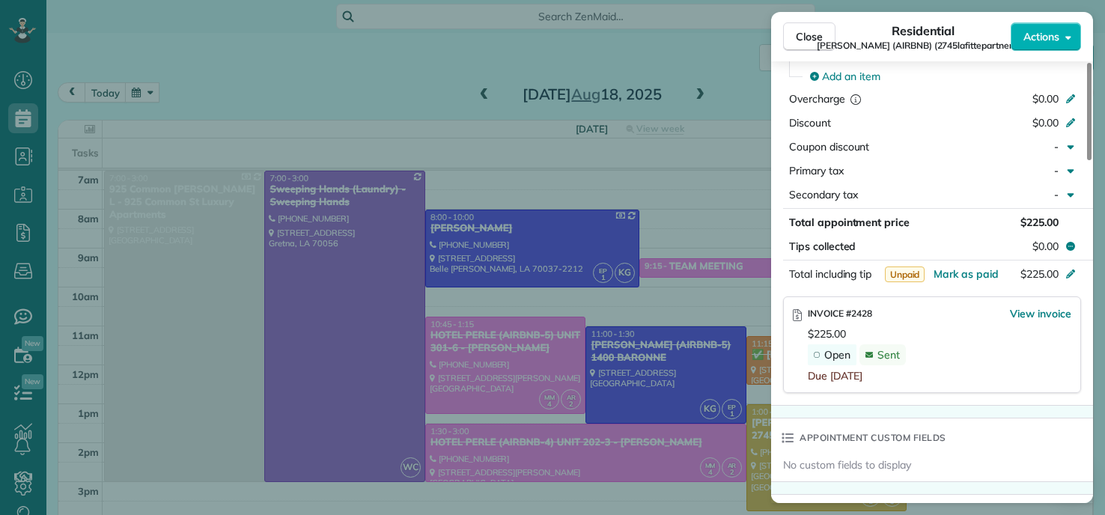
click at [506, 227] on div "Close Residential [PERSON_NAME] (AIRBNB) (2745lafittepartnersllc) Actions Statu…" at bounding box center [552, 257] width 1105 height 515
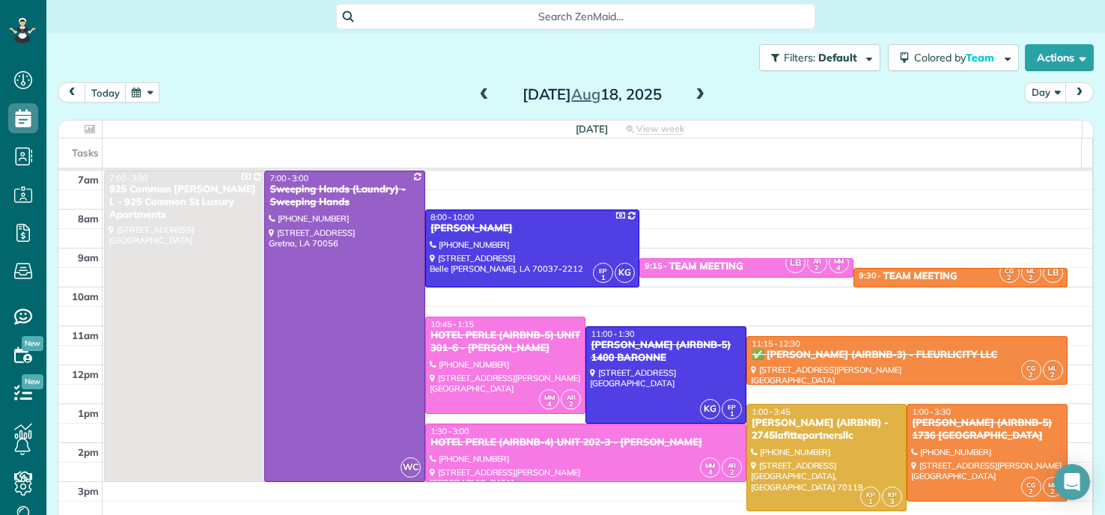
click at [477, 86] on span at bounding box center [484, 95] width 16 height 22
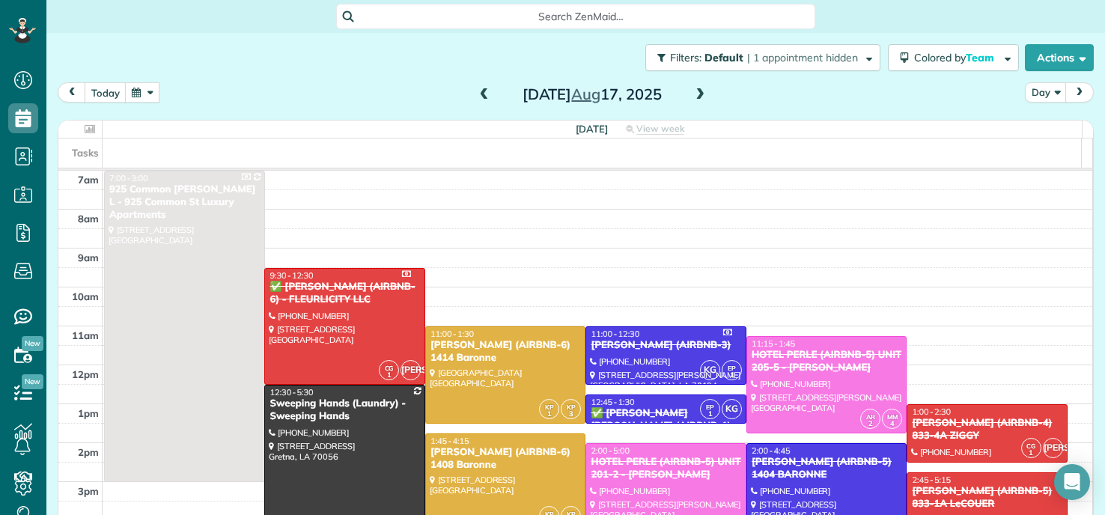
click at [480, 94] on span at bounding box center [484, 94] width 16 height 13
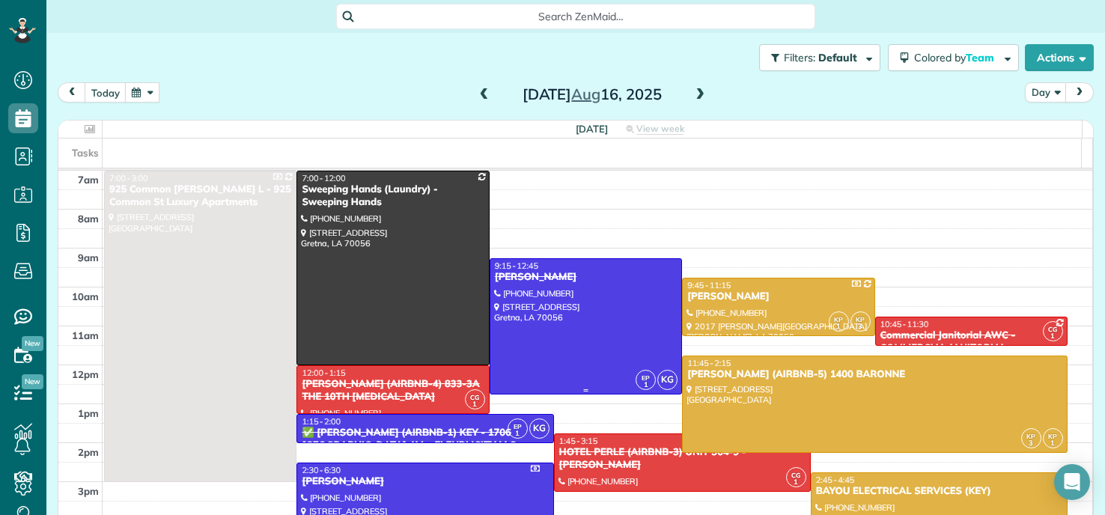
click at [610, 333] on div at bounding box center [586, 326] width 191 height 135
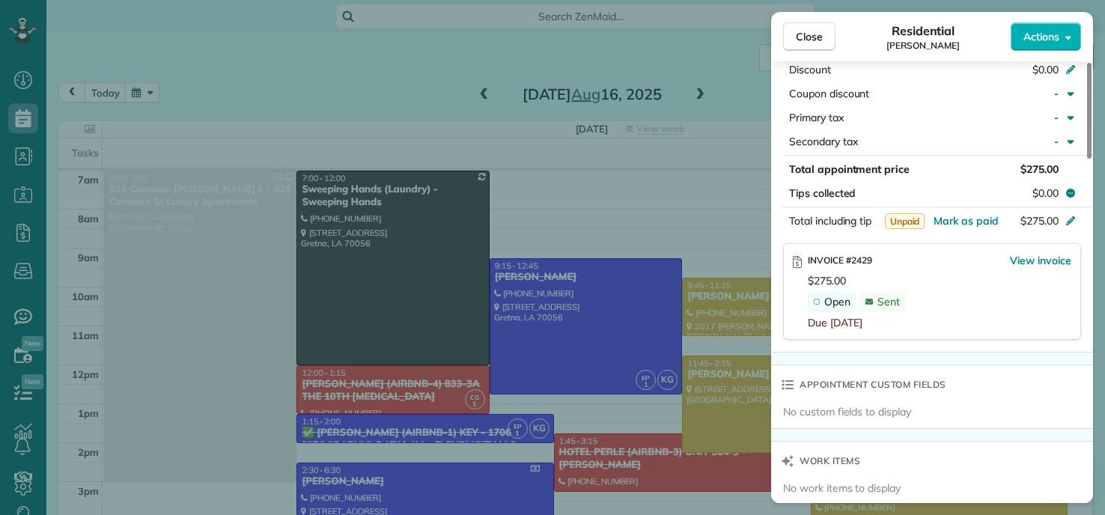
scroll to position [904, 0]
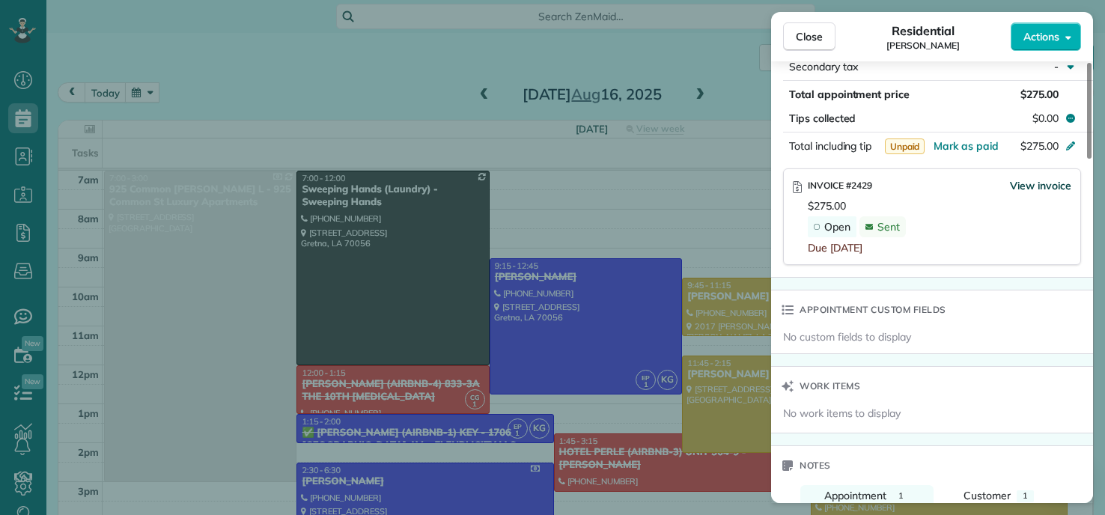
click at [1029, 189] on span "View invoice" at bounding box center [1040, 185] width 61 height 15
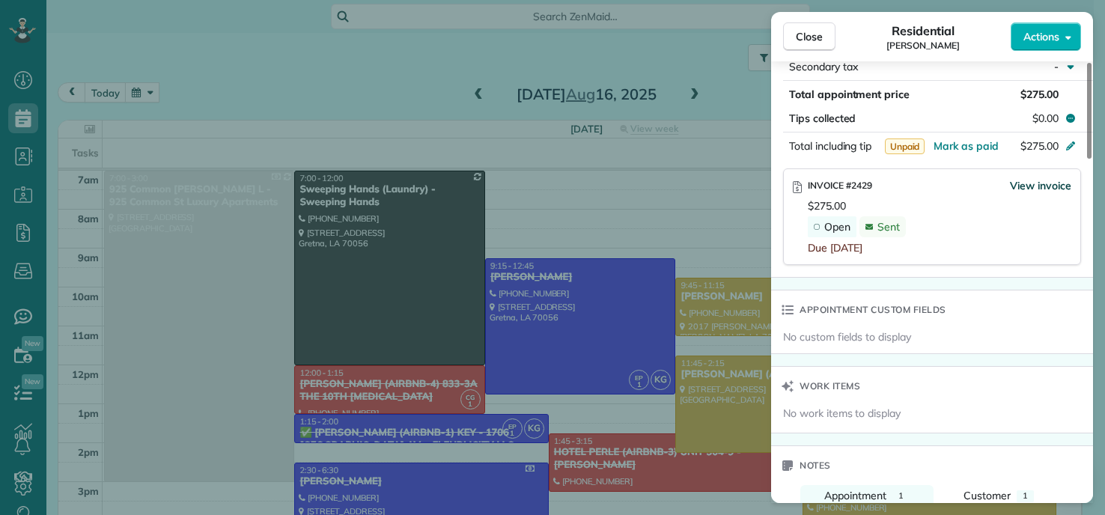
click at [1030, 183] on span "View invoice" at bounding box center [1040, 185] width 61 height 15
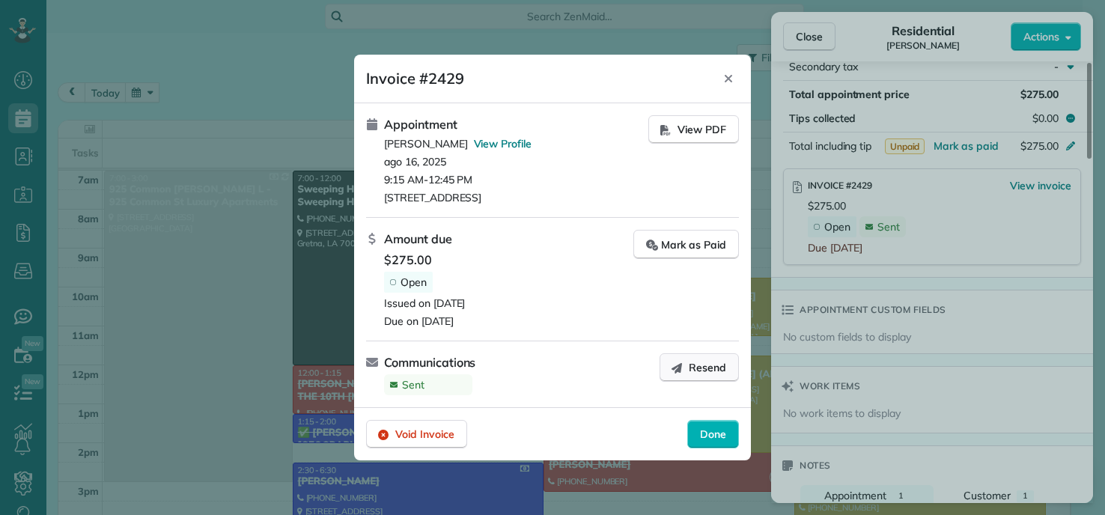
click at [690, 370] on span "Resend" at bounding box center [707, 367] width 37 height 15
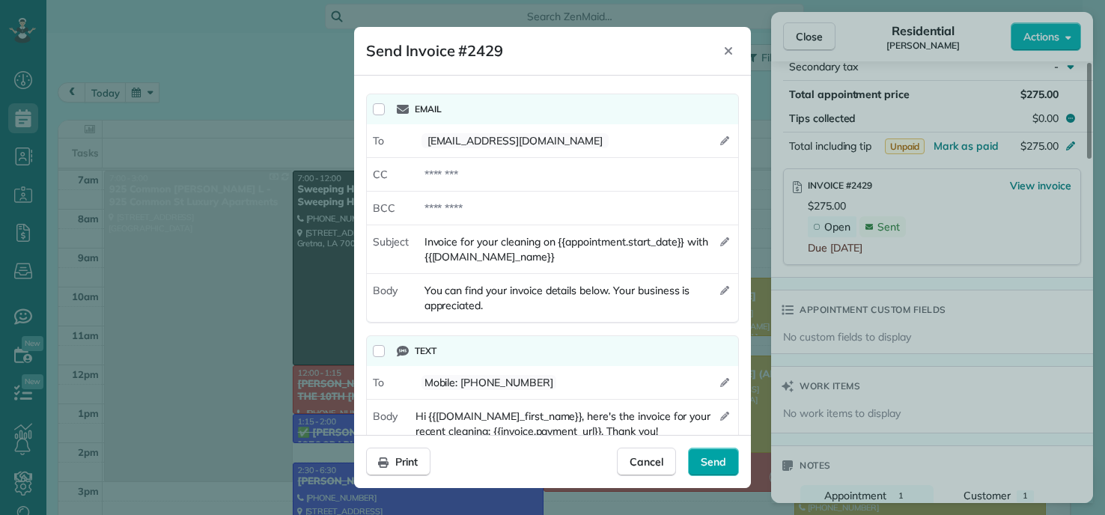
click at [712, 467] on span "Send" at bounding box center [713, 462] width 25 height 15
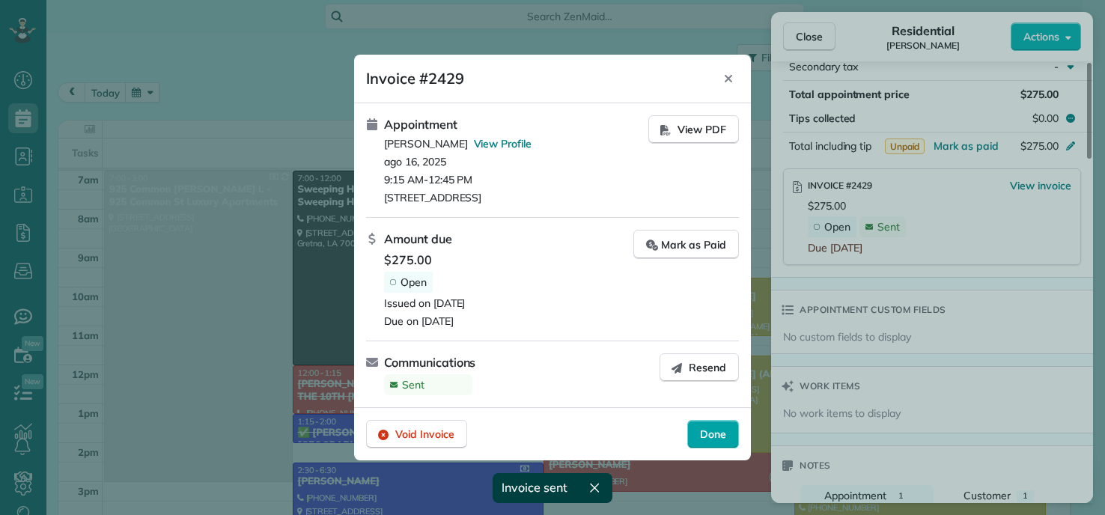
click at [709, 439] on span "Done" at bounding box center [713, 434] width 26 height 15
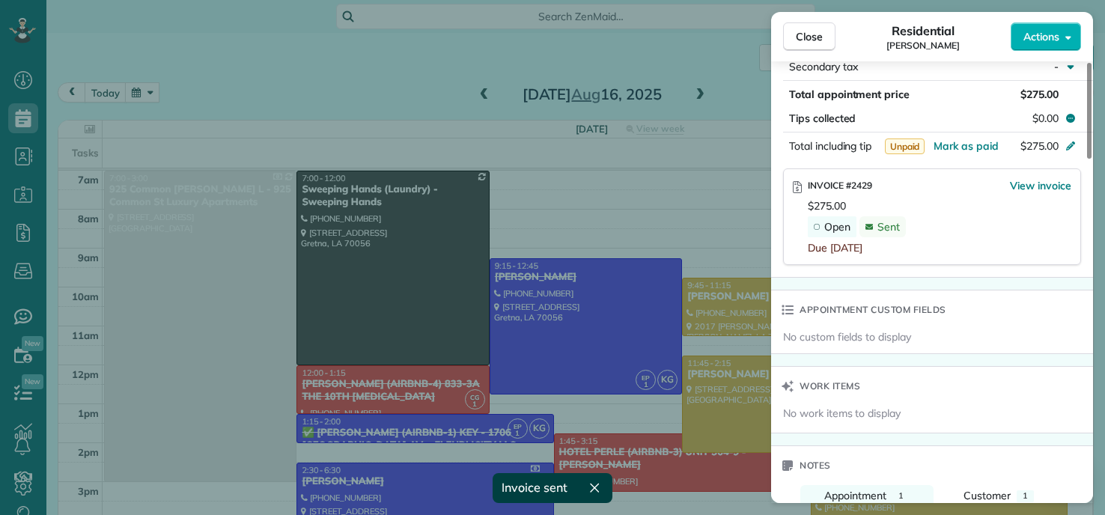
click at [530, 274] on div "Close Residential [PERSON_NAME] Actions Status Completed [PERSON_NAME] · Open p…" at bounding box center [552, 257] width 1105 height 515
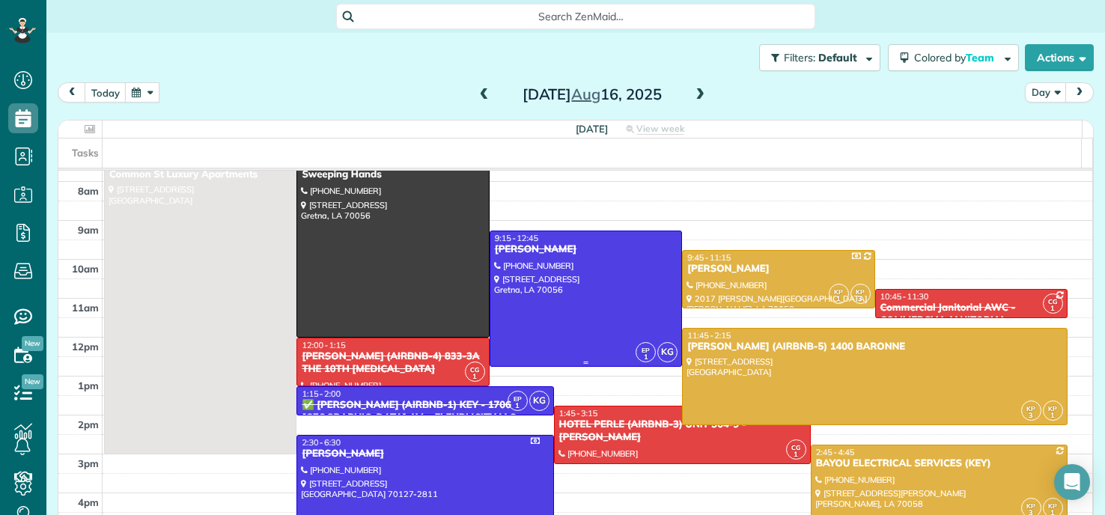
scroll to position [75, 0]
